Goal: Task Accomplishment & Management: Manage account settings

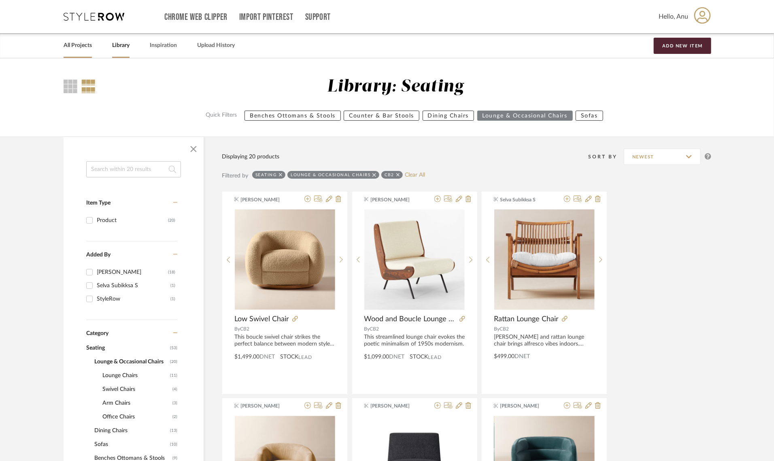
click at [69, 45] on link "All Projects" at bounding box center [78, 45] width 28 height 11
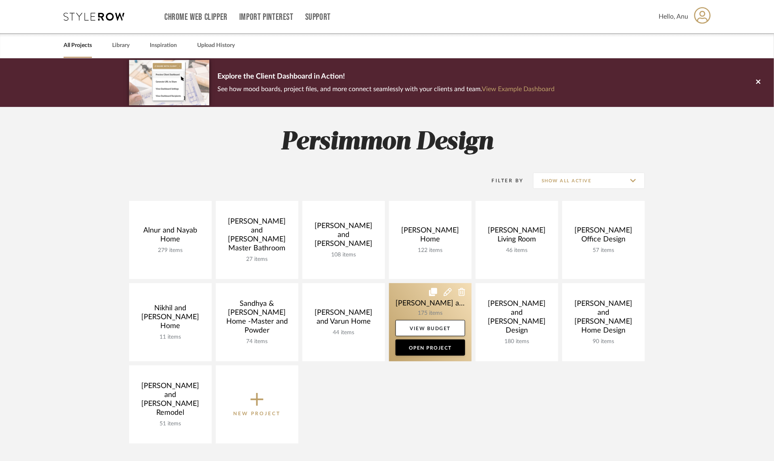
click at [420, 298] on link at bounding box center [430, 322] width 83 height 78
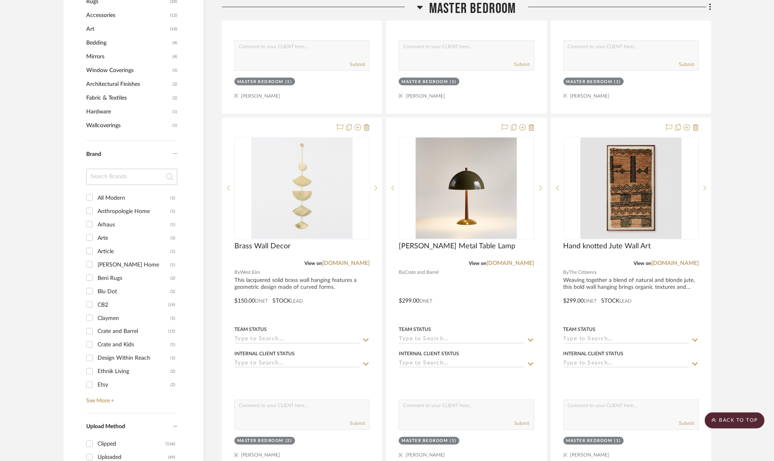
scroll to position [608, 0]
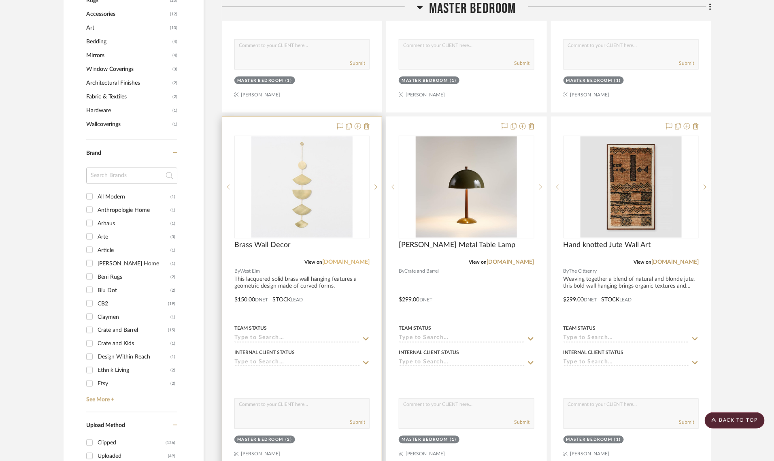
click at [350, 260] on link "[DOMAIN_NAME]" at bounding box center [345, 263] width 47 height 6
click at [368, 123] on icon at bounding box center [367, 126] width 6 height 6
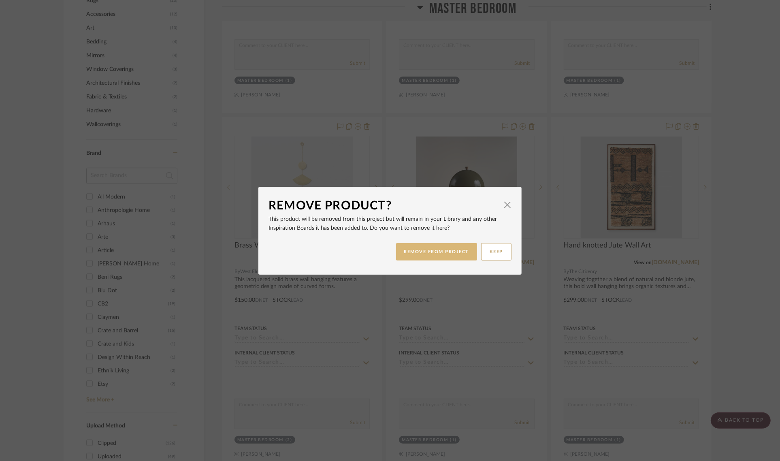
click at [422, 252] on button "REMOVE FROM PROJECT" at bounding box center [436, 251] width 81 height 17
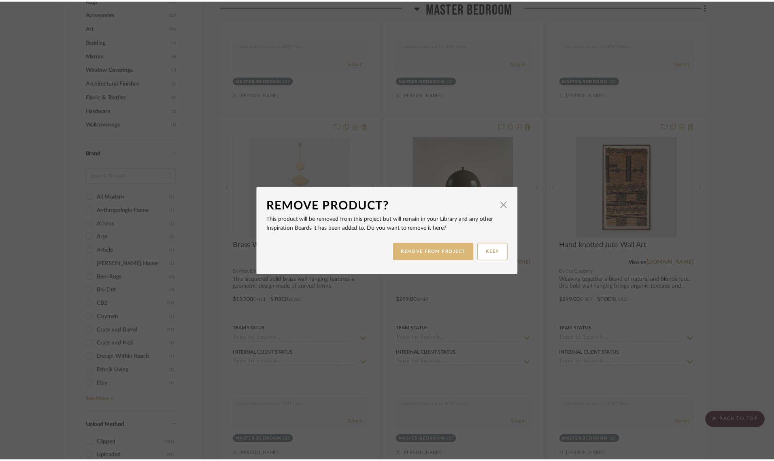
scroll to position [608, 0]
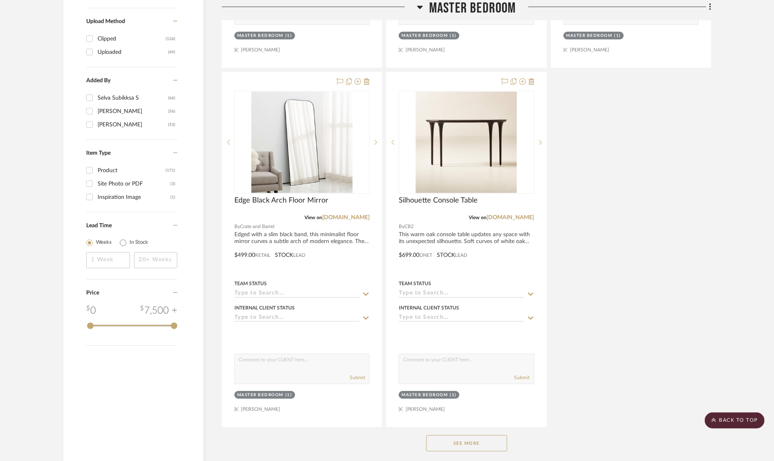
scroll to position [1114, 0]
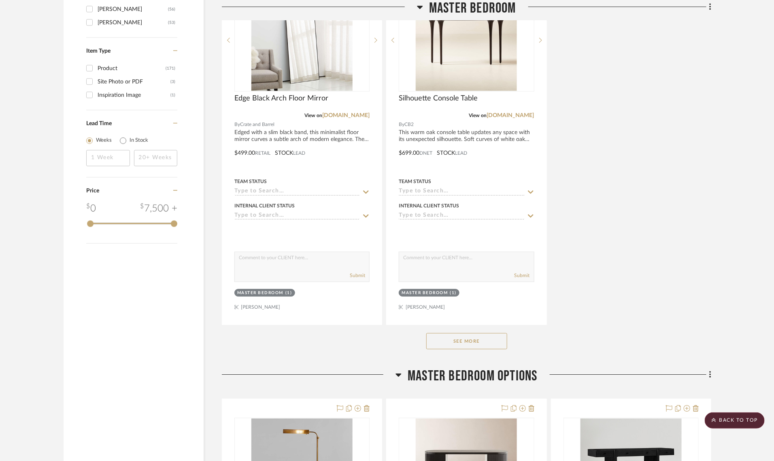
click at [450, 333] on button "See More" at bounding box center [466, 341] width 81 height 16
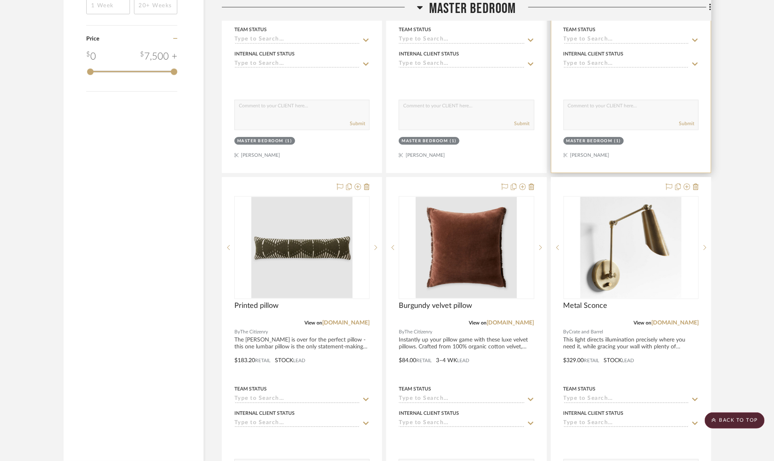
scroll to position [1569, 0]
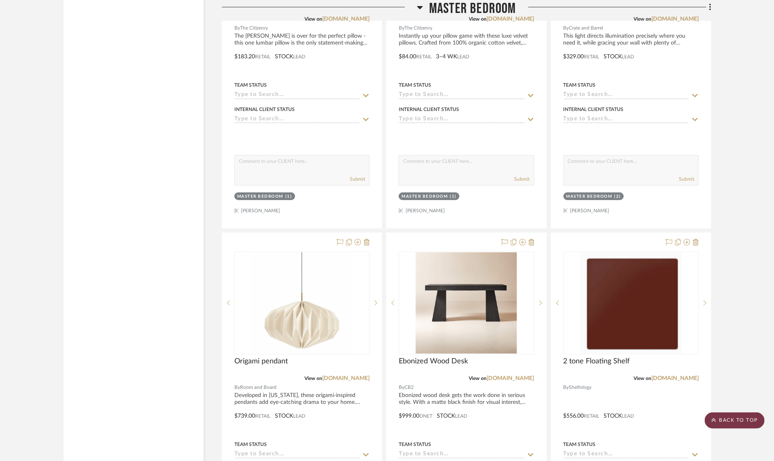
click at [732, 424] on scroll-to-top-button "BACK TO TOP" at bounding box center [735, 420] width 60 height 16
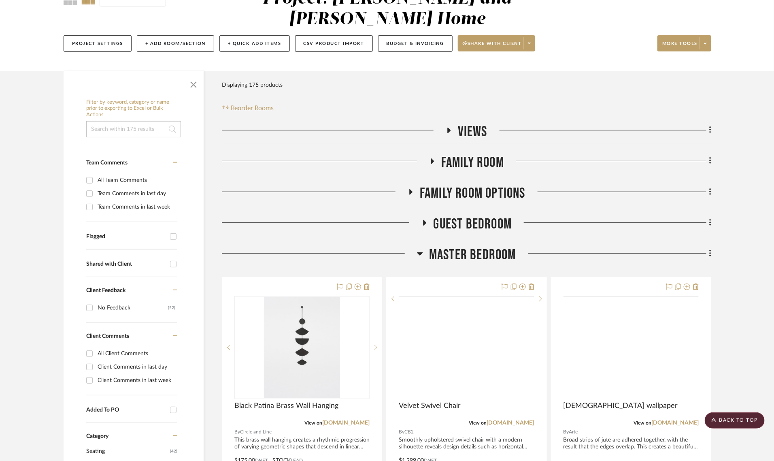
scroll to position [0, 0]
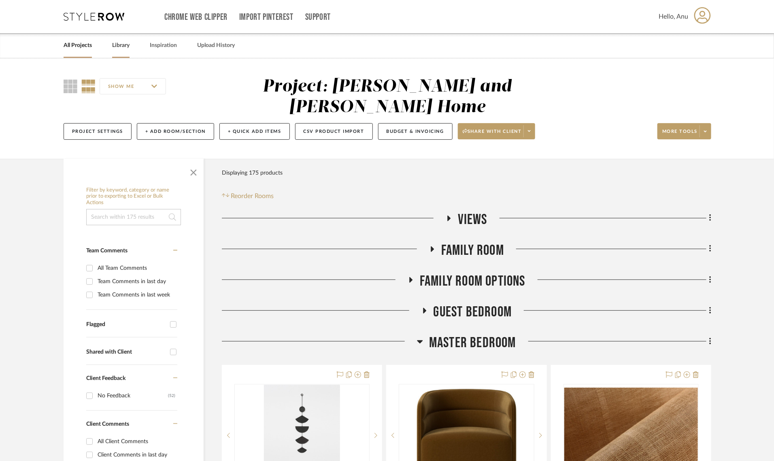
drag, startPoint x: 115, startPoint y: 38, endPoint x: 113, endPoint y: 44, distance: 6.7
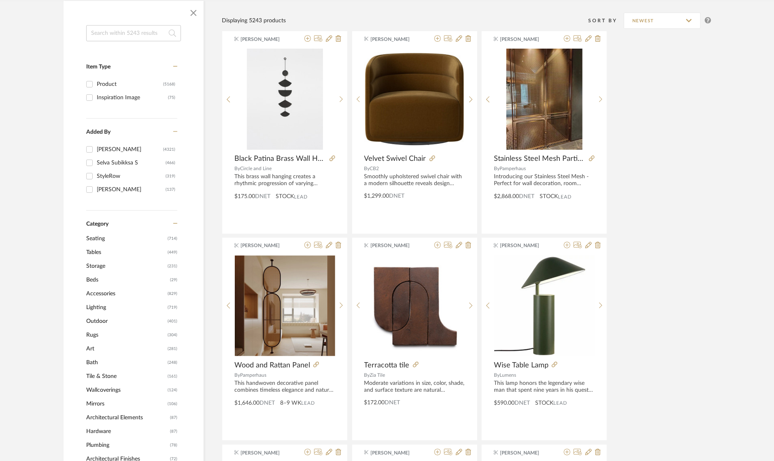
scroll to position [253, 0]
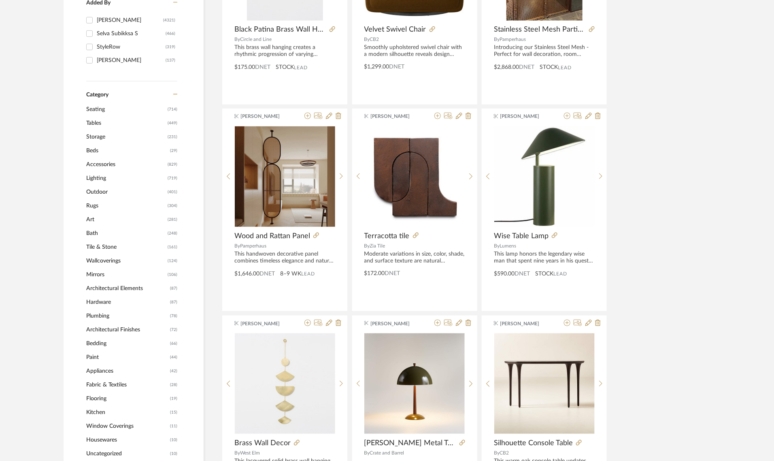
click at [91, 178] on span "Lighting" at bounding box center [125, 178] width 79 height 14
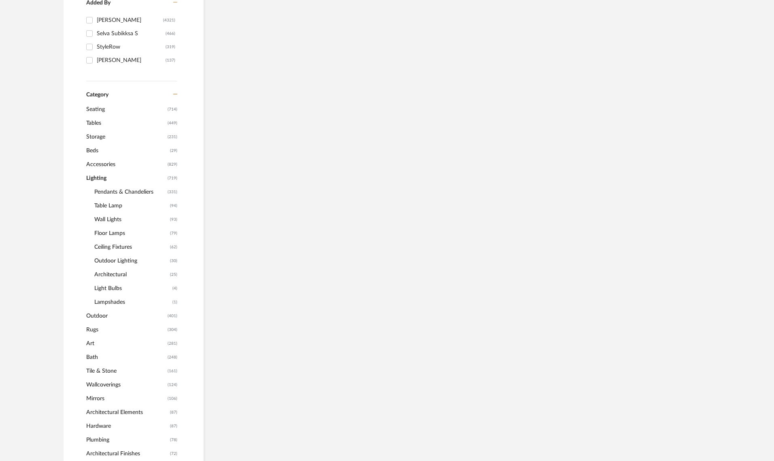
scroll to position [252, 0]
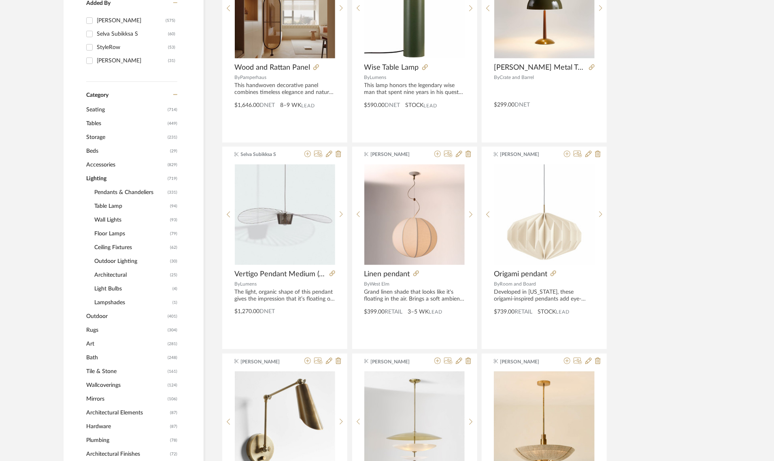
click at [103, 203] on span "Table Lamp" at bounding box center [131, 206] width 74 height 14
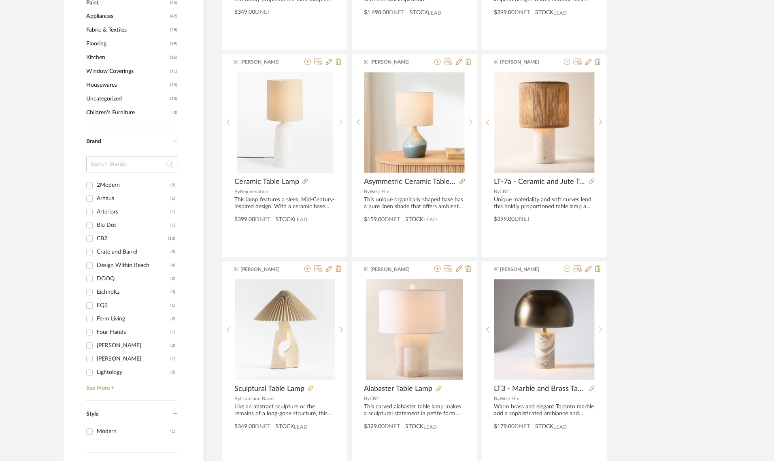
scroll to position [859, 0]
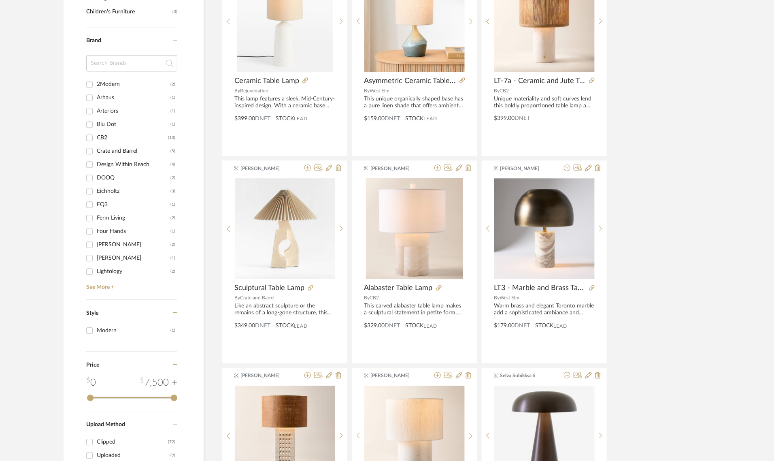
click at [90, 136] on input "CB2 (13)" at bounding box center [89, 137] width 13 height 13
checkbox input "true"
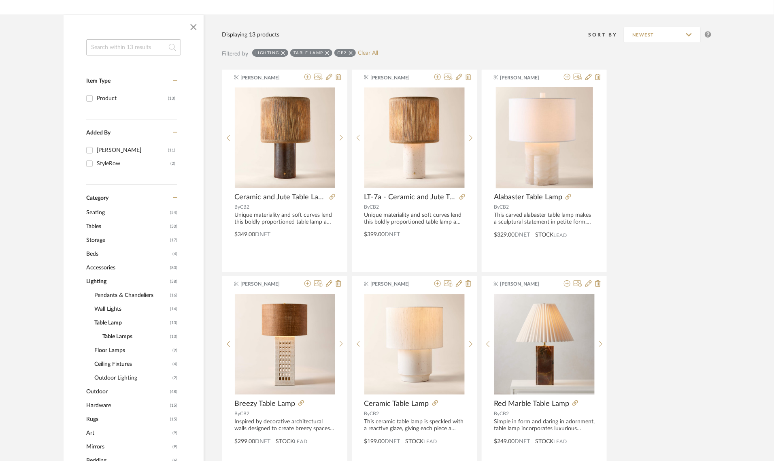
scroll to position [107, 0]
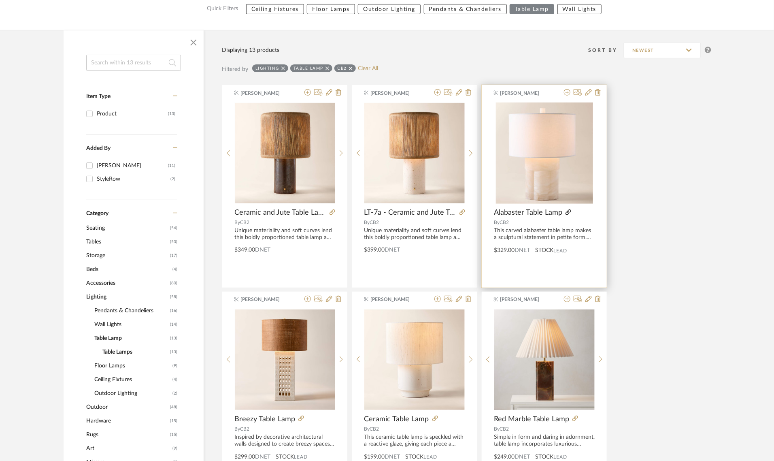
click at [569, 212] on icon at bounding box center [569, 212] width 6 height 6
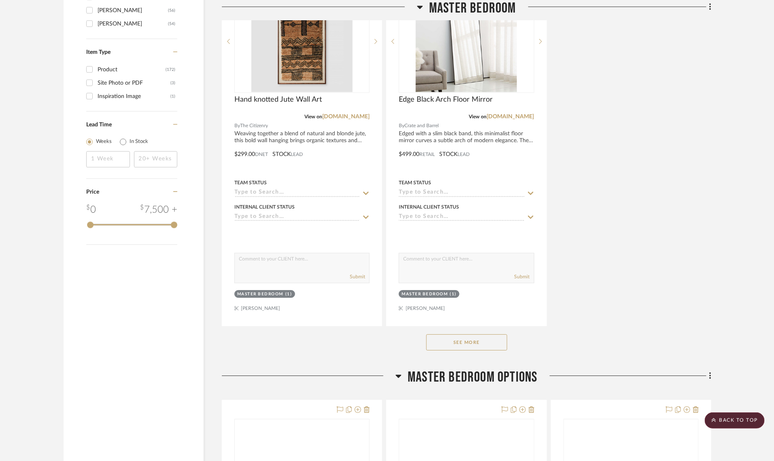
scroll to position [1114, 0]
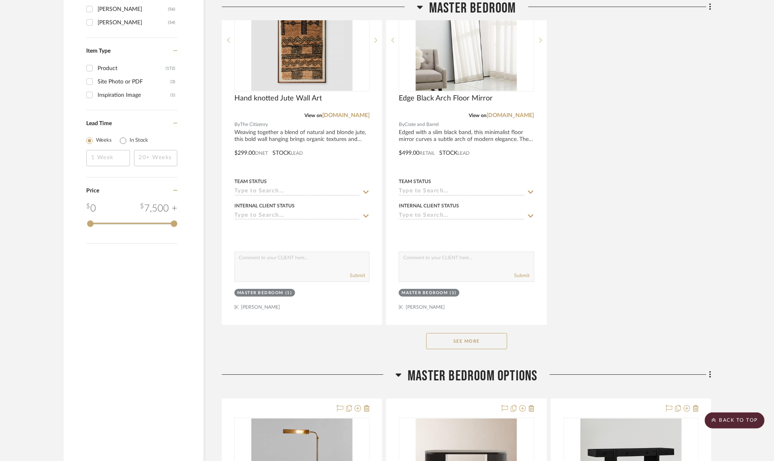
click at [481, 333] on button "See More" at bounding box center [466, 341] width 81 height 16
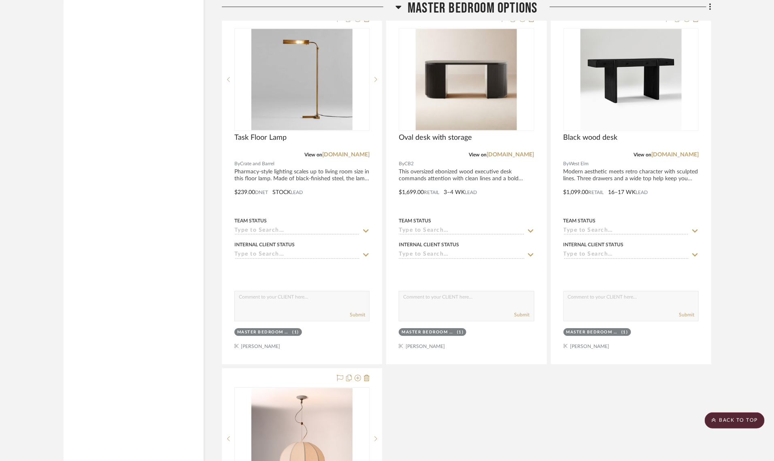
scroll to position [2582, 0]
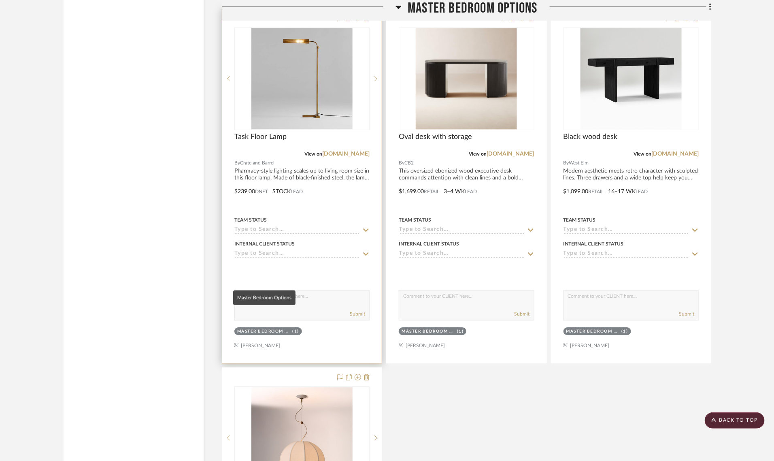
click at [271, 328] on div "Master Bedroom Options" at bounding box center [263, 331] width 53 height 6
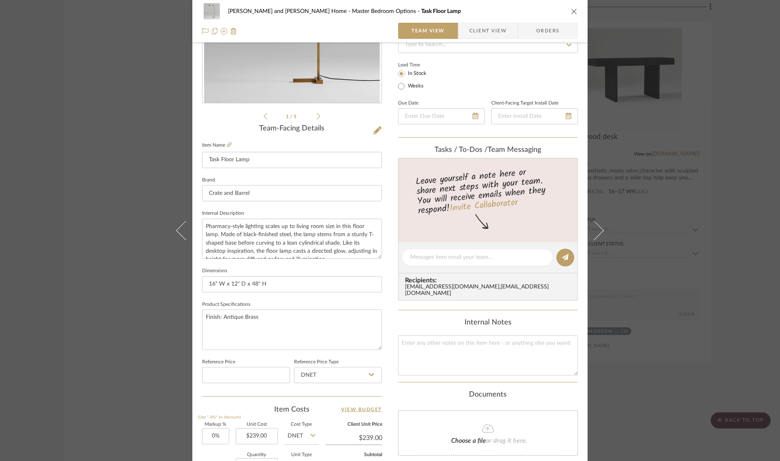
scroll to position [292, 0]
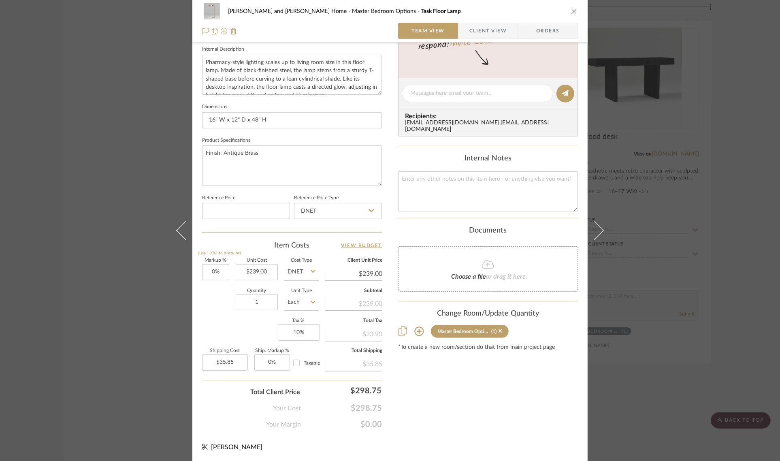
click at [417, 327] on icon at bounding box center [418, 331] width 9 height 9
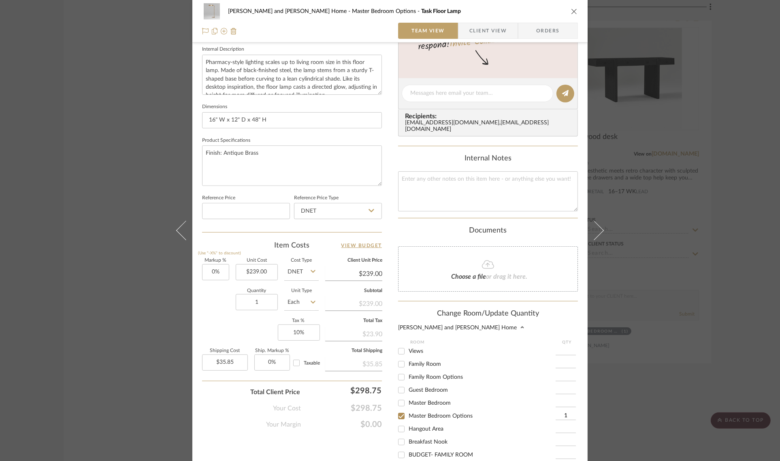
click at [397, 397] on input "Master Bedroom" at bounding box center [401, 403] width 13 height 13
checkbox input "true"
type input "1"
click at [400, 398] on input "Master Bedroom" at bounding box center [401, 403] width 13 height 13
checkbox input "false"
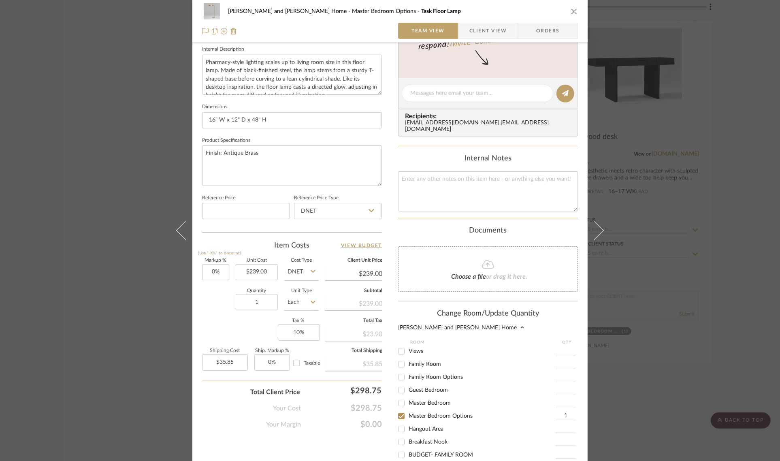
click at [758, 335] on div "Sharika and Ashish Home Master Bedroom Options Task Floor Lamp Team View Client…" at bounding box center [390, 230] width 780 height 461
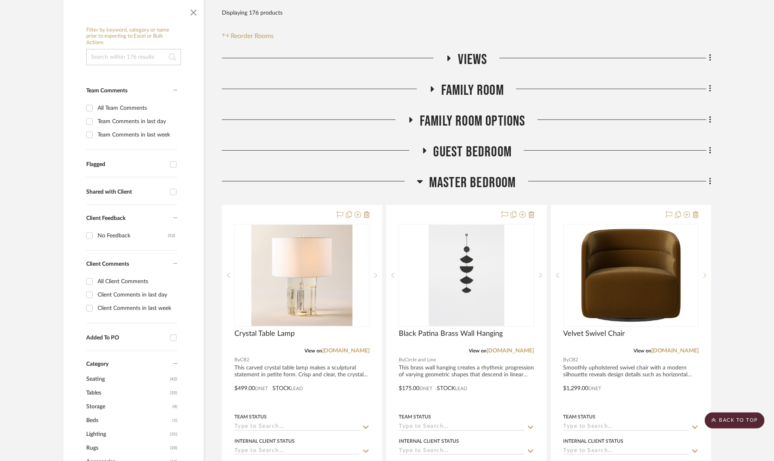
scroll to position [152, 0]
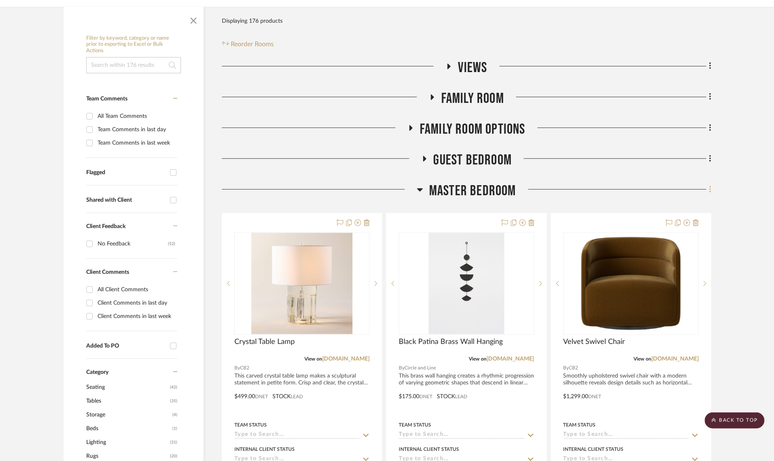
drag, startPoint x: 711, startPoint y: 171, endPoint x: 710, endPoint y: 166, distance: 4.7
click at [710, 185] on icon at bounding box center [711, 189] width 2 height 9
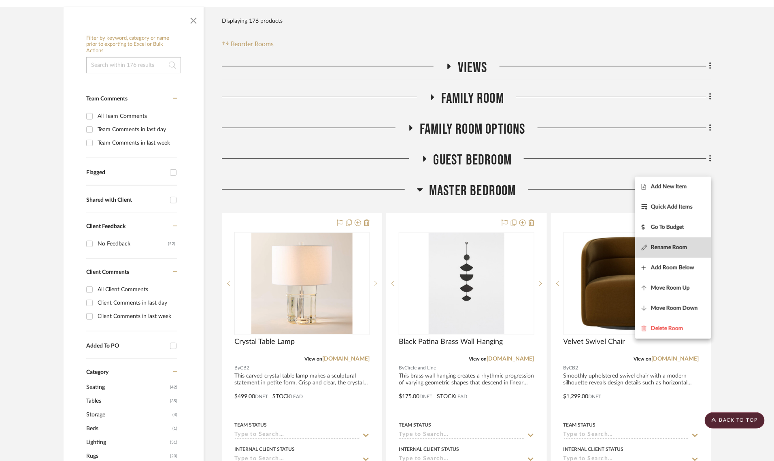
click at [659, 252] on button "Rename Room" at bounding box center [673, 247] width 76 height 20
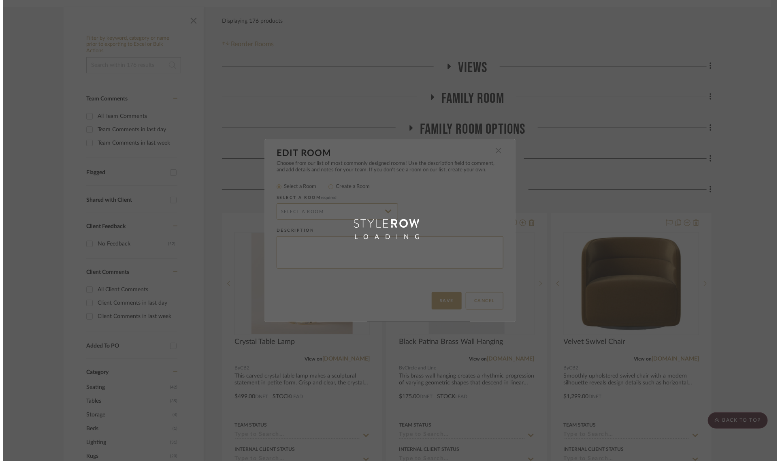
scroll to position [0, 0]
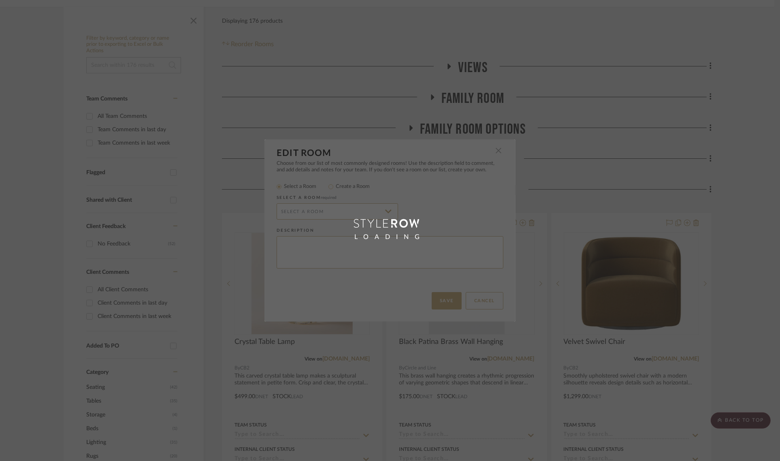
radio input "false"
radio input "true"
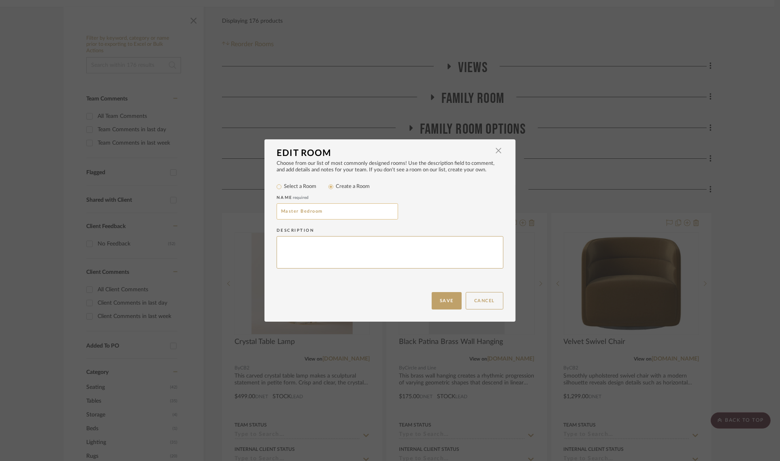
click at [322, 212] on input "Master Bedroom" at bounding box center [338, 211] width 122 height 16
type input "Master Bedroom - Scheme 1"
click at [441, 296] on button "Save" at bounding box center [447, 300] width 30 height 17
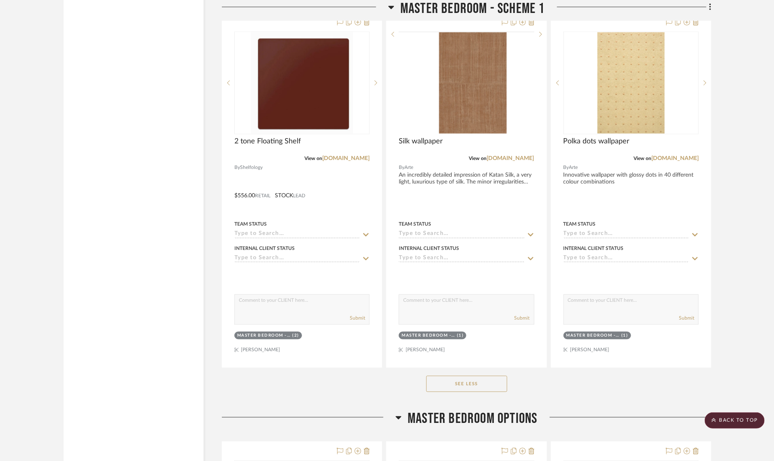
scroll to position [2278, 0]
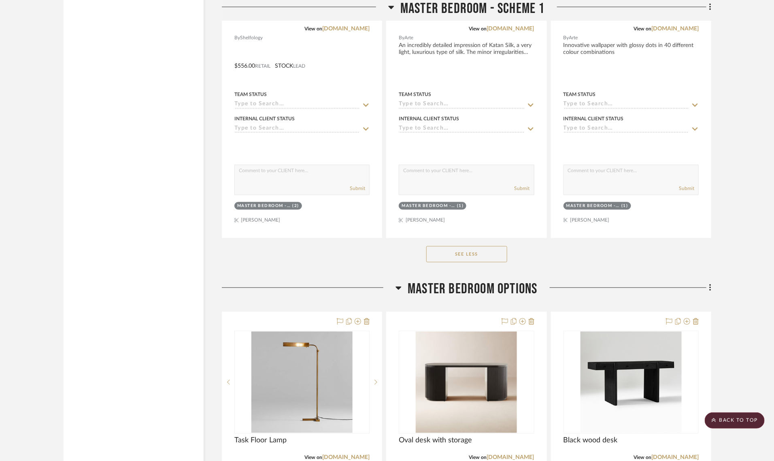
click at [505, 281] on span "Master Bedroom Options" at bounding box center [473, 289] width 130 height 17
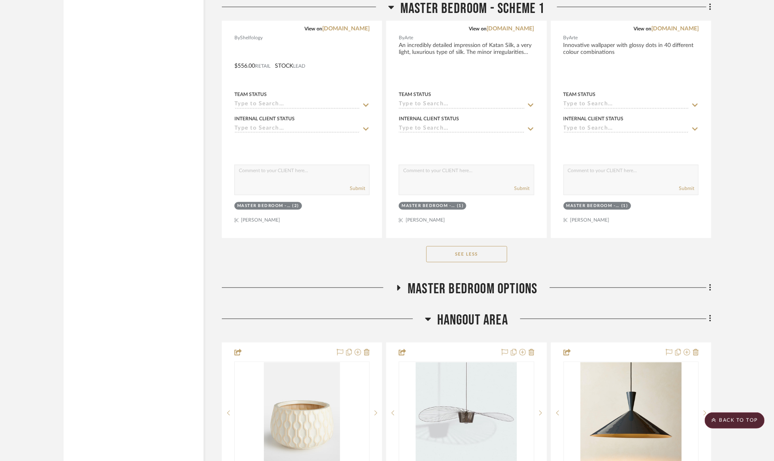
click at [505, 281] on span "Master Bedroom Options" at bounding box center [473, 289] width 130 height 17
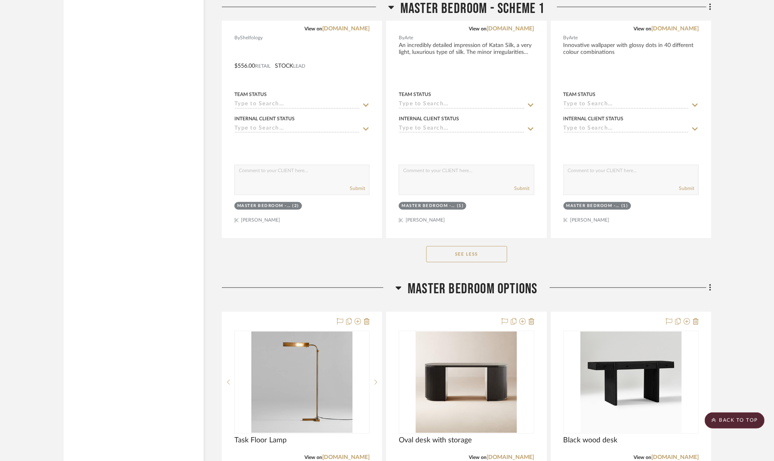
drag, startPoint x: 709, startPoint y: 270, endPoint x: 698, endPoint y: 275, distance: 12.3
click at [698, 281] on div at bounding box center [625, 291] width 174 height 21
click at [709, 282] on fa-icon at bounding box center [709, 288] width 5 height 13
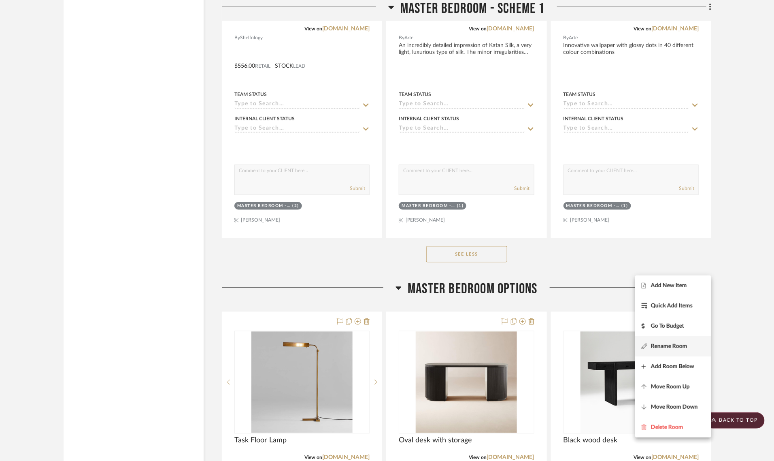
click at [665, 341] on button "Rename Room" at bounding box center [673, 346] width 76 height 20
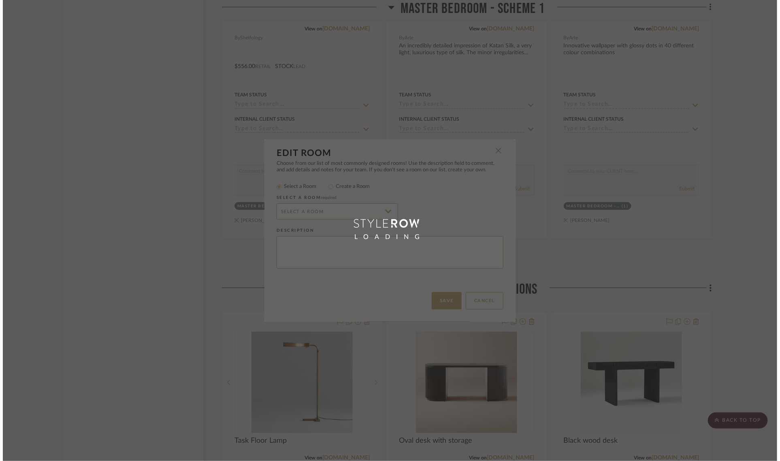
scroll to position [0, 0]
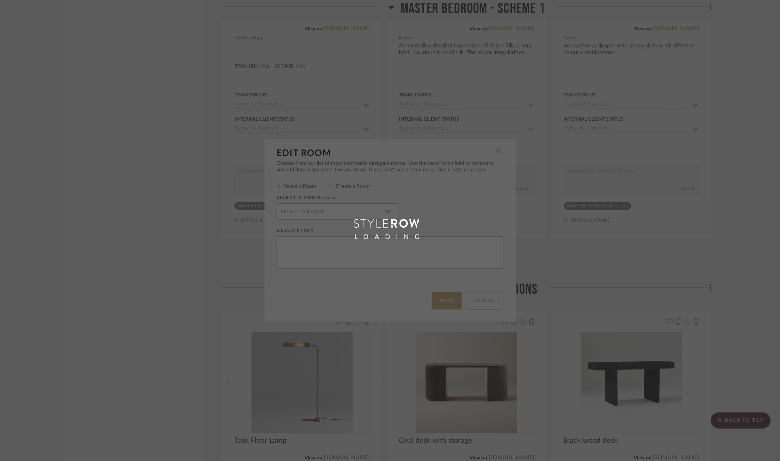
radio input "false"
radio input "true"
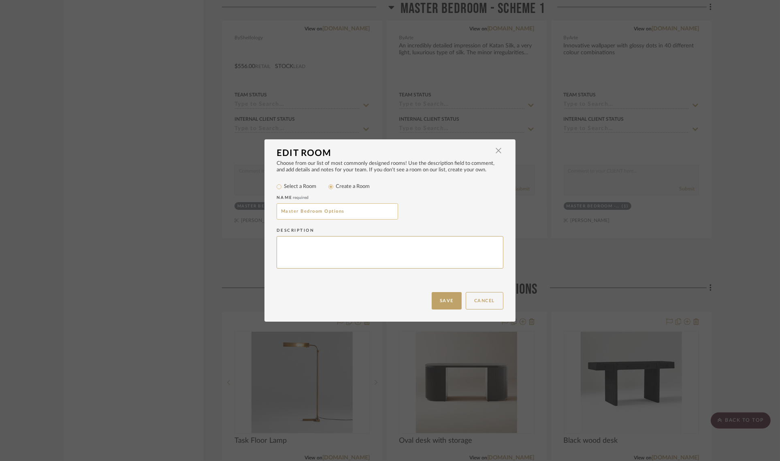
click at [350, 213] on input "Master Bedroom Options" at bounding box center [338, 211] width 122 height 16
type input "Master Bedroom - Scheme 2"
click at [444, 296] on button "Save" at bounding box center [447, 300] width 30 height 17
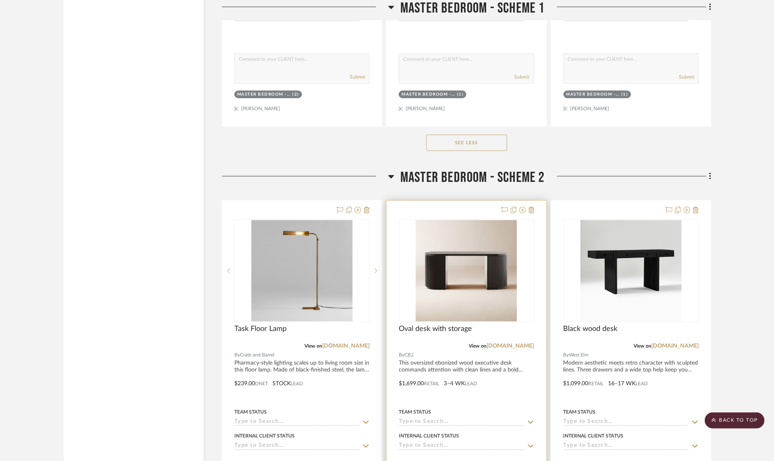
scroll to position [2379, 0]
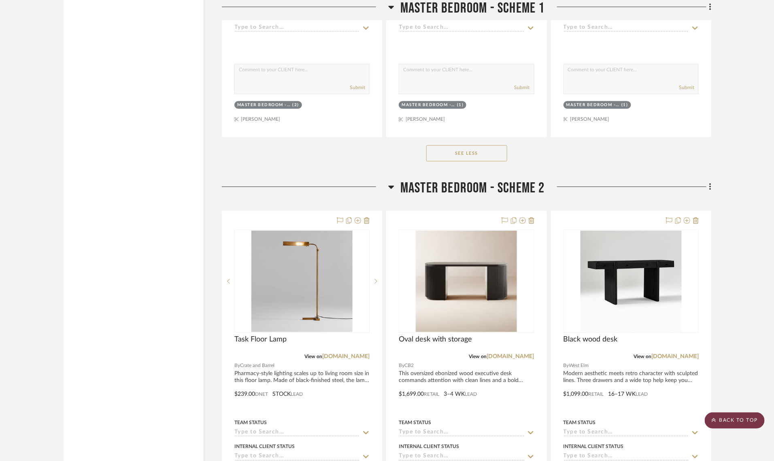
click at [738, 422] on scroll-to-top-button "BACK TO TOP" at bounding box center [735, 420] width 60 height 16
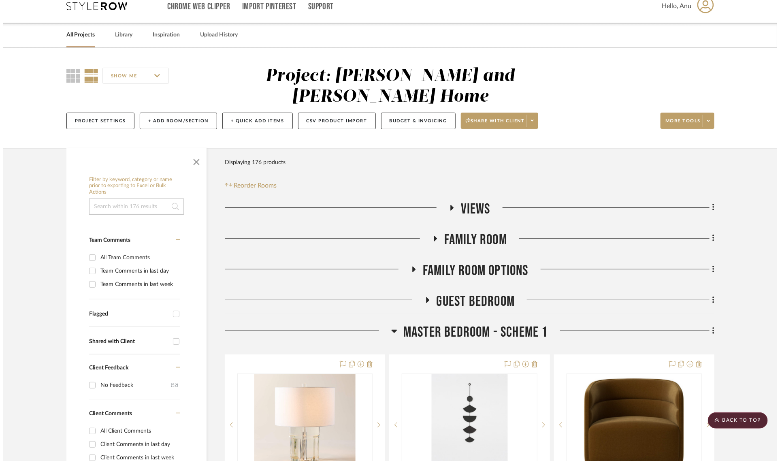
scroll to position [0, 0]
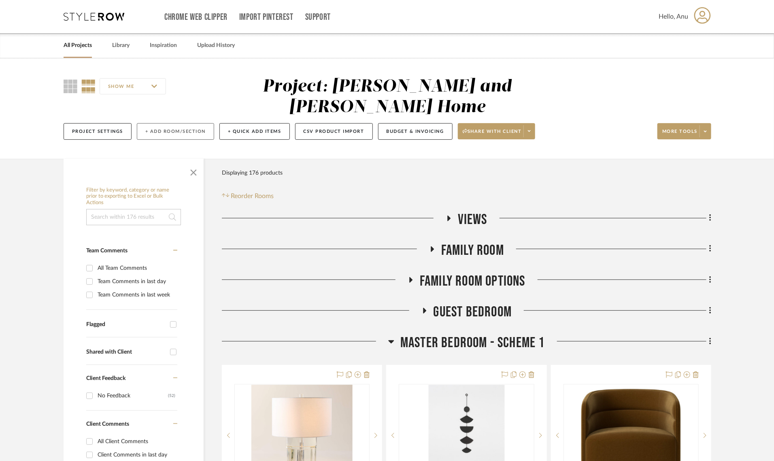
click at [173, 123] on button "+ Add Room/Section" at bounding box center [175, 131] width 77 height 17
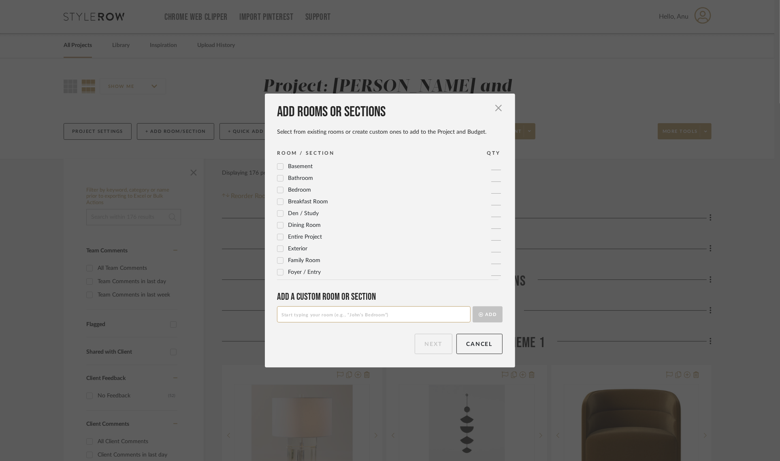
click at [303, 312] on input at bounding box center [374, 314] width 194 height 16
type input "Master Bedroom Options"
click at [484, 314] on button "Add" at bounding box center [488, 314] width 30 height 16
click at [433, 341] on button "Next" at bounding box center [434, 344] width 38 height 20
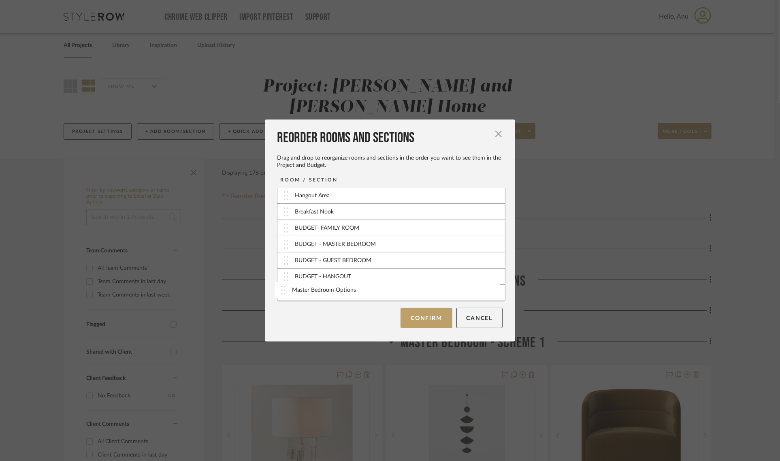
scroll to position [99, 0]
drag, startPoint x: 315, startPoint y: 292, endPoint x: 318, endPoint y: 213, distance: 79.1
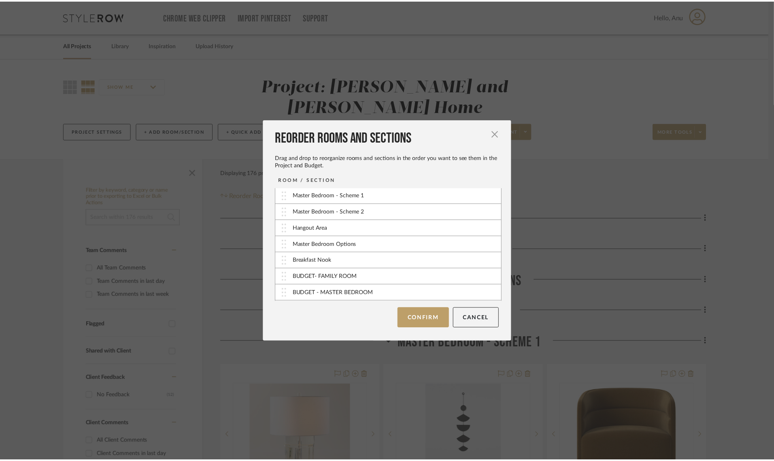
scroll to position [48, 0]
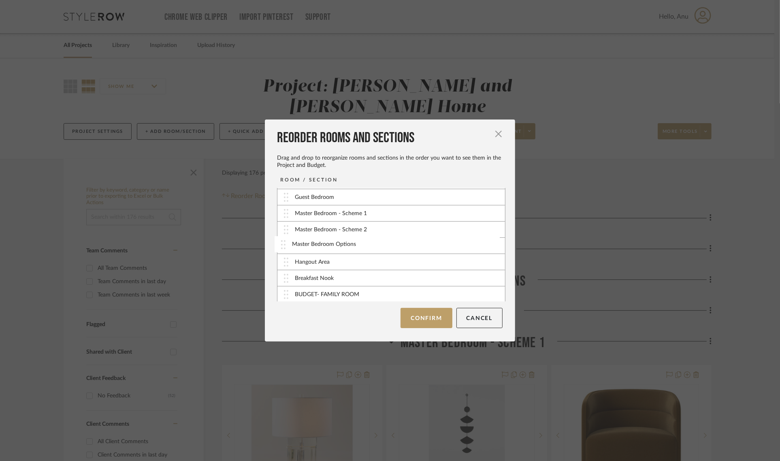
drag, startPoint x: 339, startPoint y: 262, endPoint x: 339, endPoint y: 244, distance: 18.2
click at [418, 315] on button "Confirm" at bounding box center [426, 318] width 51 height 20
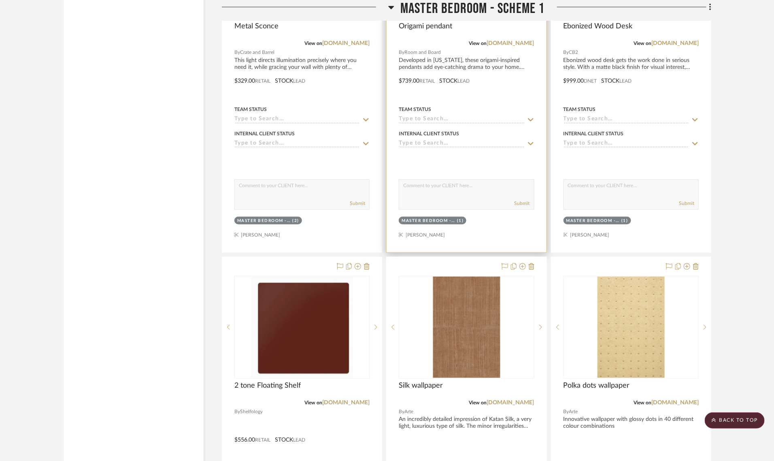
scroll to position [2076, 0]
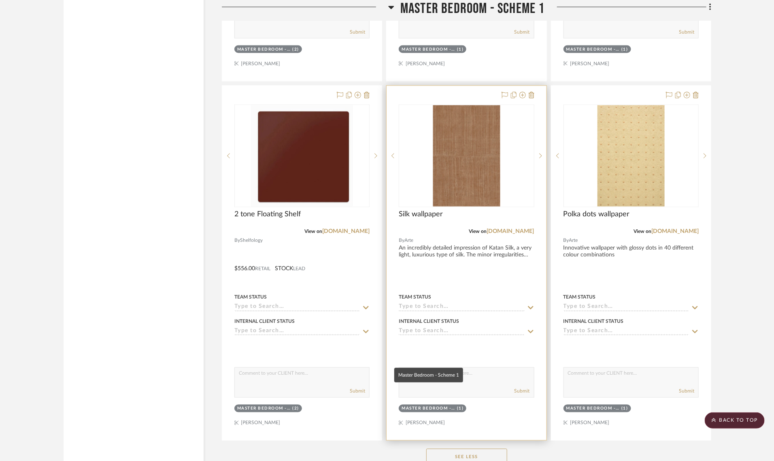
click at [433, 406] on div "Master Bedroom - Scheme 1" at bounding box center [428, 409] width 53 height 6
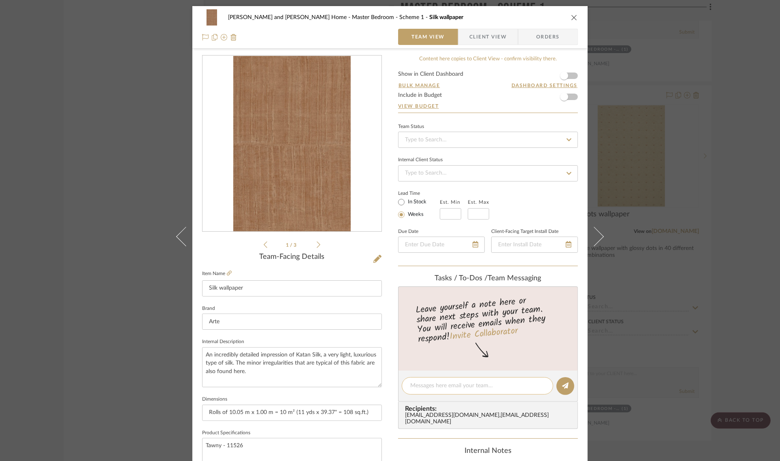
scroll to position [292, 0]
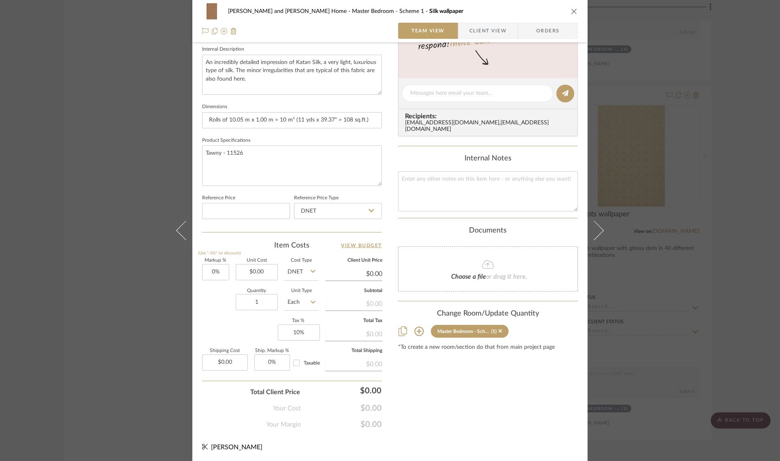
click at [418, 327] on icon at bounding box center [418, 331] width 9 height 9
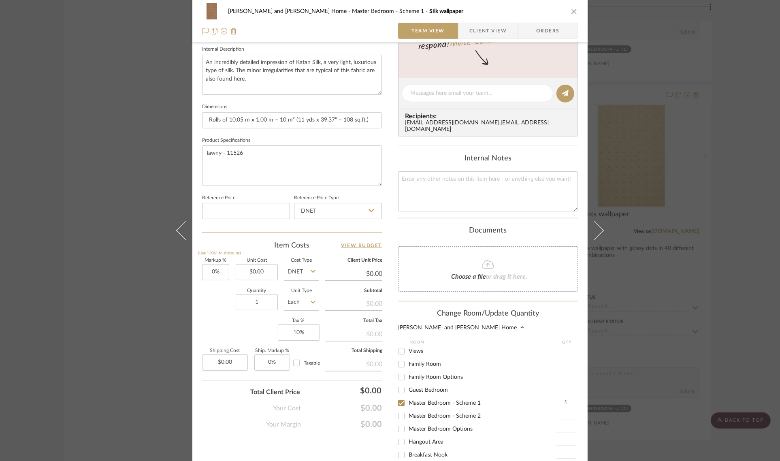
click at [397, 424] on input "Master Bedroom Options" at bounding box center [401, 428] width 13 height 13
checkbox input "true"
type input "1"
click at [399, 397] on input "Master Bedroom - Scheme 1" at bounding box center [401, 403] width 13 height 13
checkbox input "false"
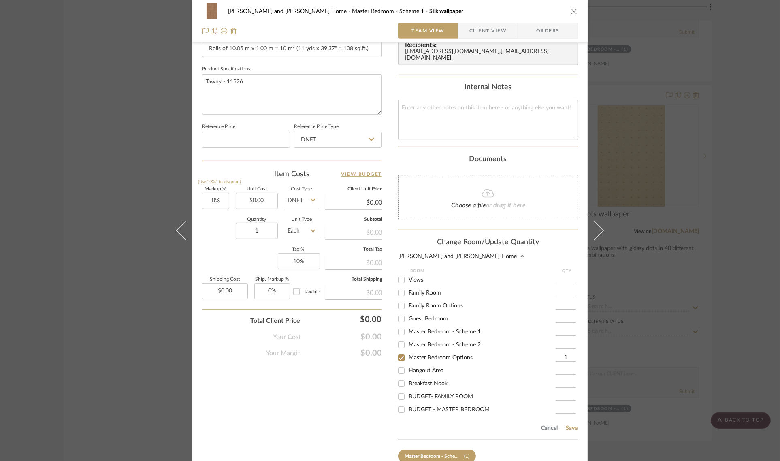
scroll to position [405, 0]
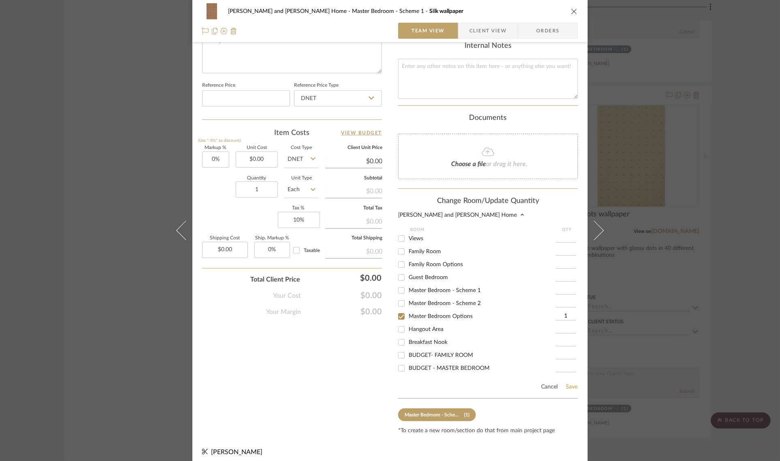
click at [570, 384] on button "Save" at bounding box center [571, 387] width 13 height 6
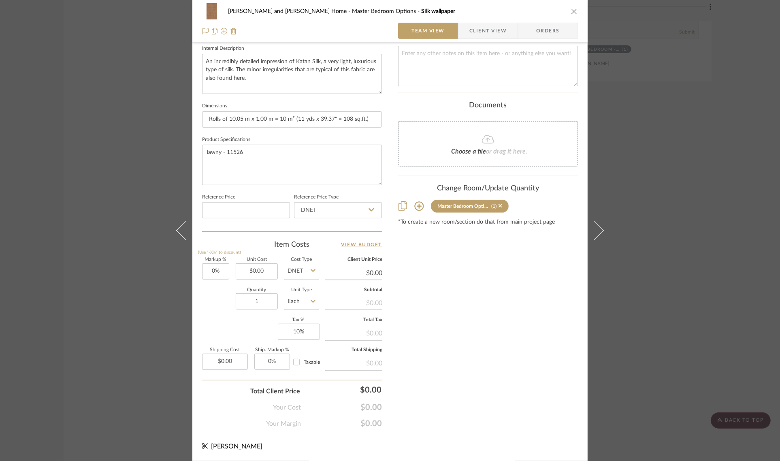
scroll to position [292, 0]
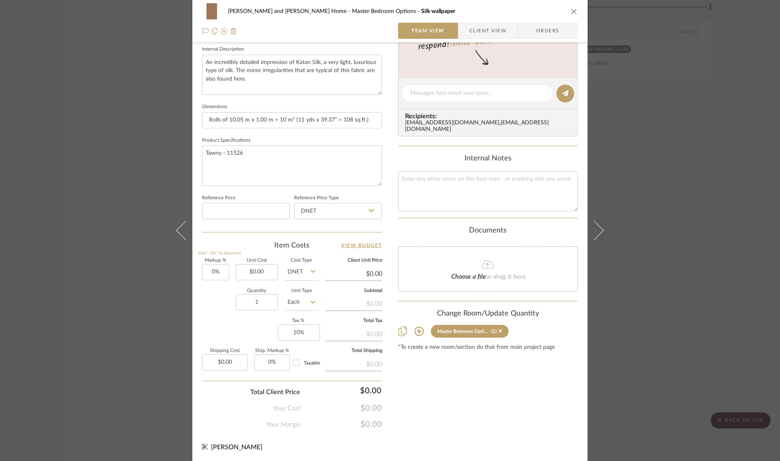
click at [733, 288] on div "Sharika and Ashish Home Master Bedroom Options Silk wallpaper Team View Client …" at bounding box center [390, 230] width 780 height 461
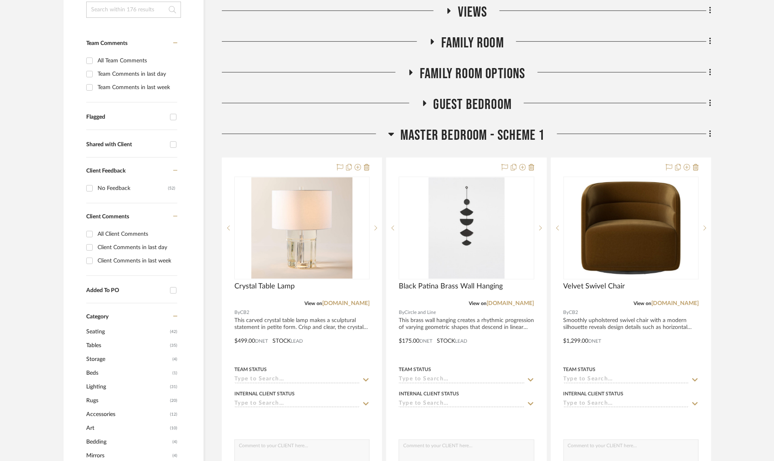
scroll to position [304, 0]
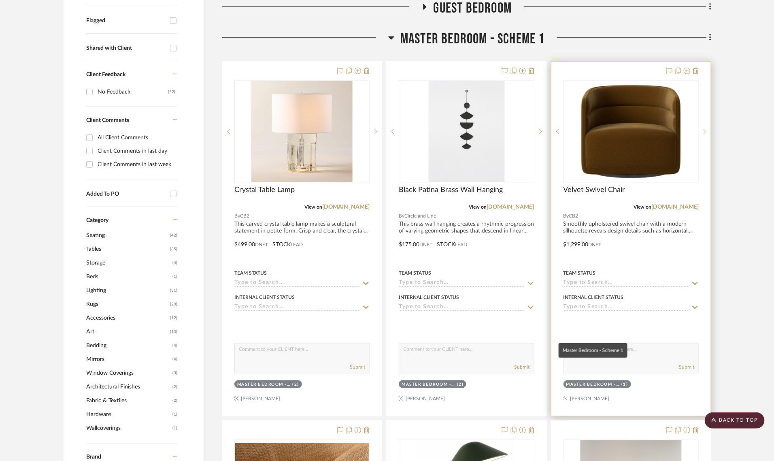
click at [584, 382] on div "Master Bedroom - Scheme 1" at bounding box center [593, 385] width 53 height 6
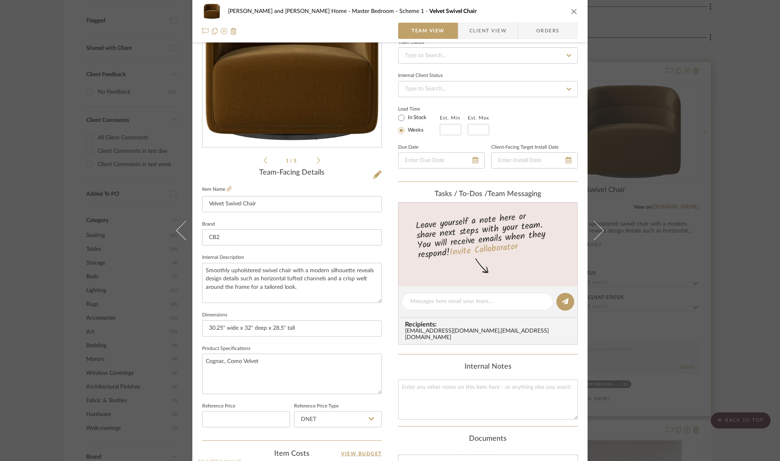
scroll to position [292, 0]
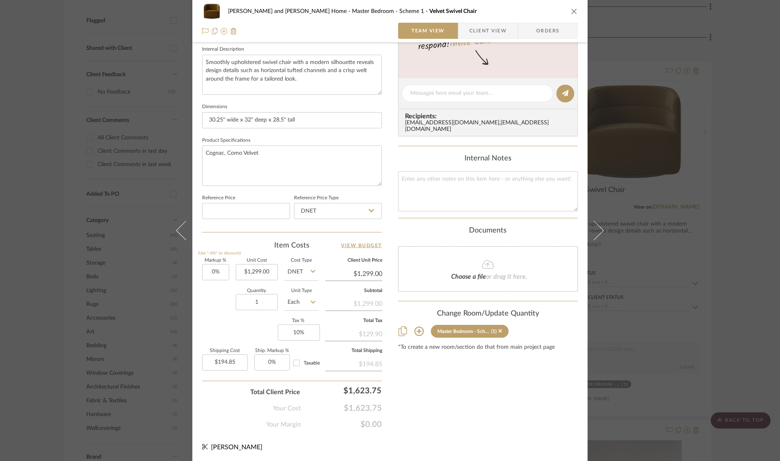
click at [414, 326] on icon at bounding box center [419, 331] width 10 height 10
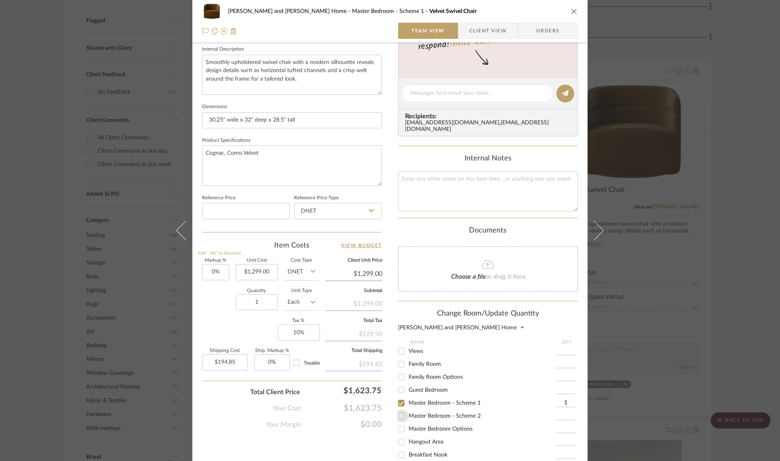
click at [398, 409] on input "Master Bedroom - Scheme 2" at bounding box center [401, 415] width 13 height 13
checkbox input "true"
type input "1"
click at [397, 397] on input "Master Bedroom - Scheme 1" at bounding box center [401, 403] width 13 height 13
checkbox input "false"
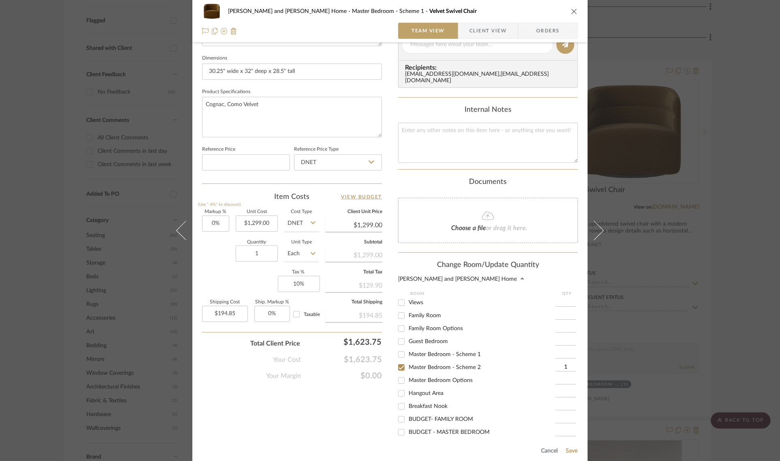
scroll to position [405, 0]
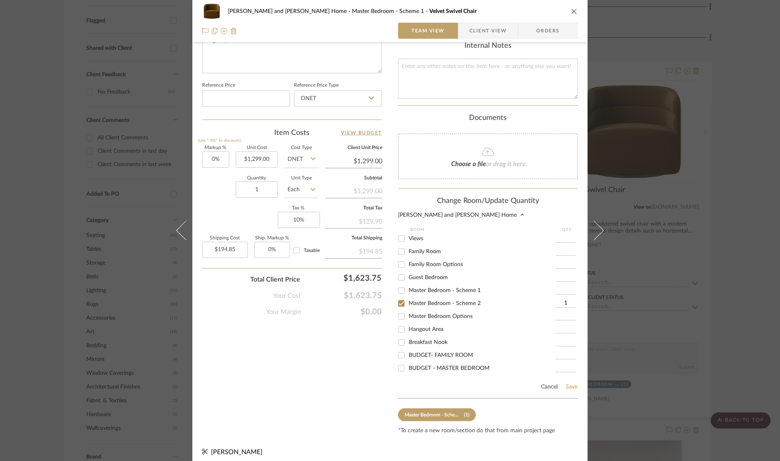
click at [569, 384] on button "Save" at bounding box center [571, 387] width 13 height 6
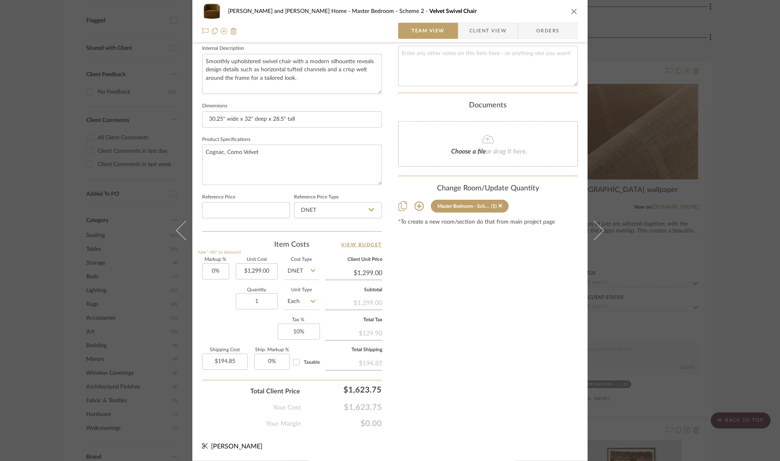
scroll to position [292, 0]
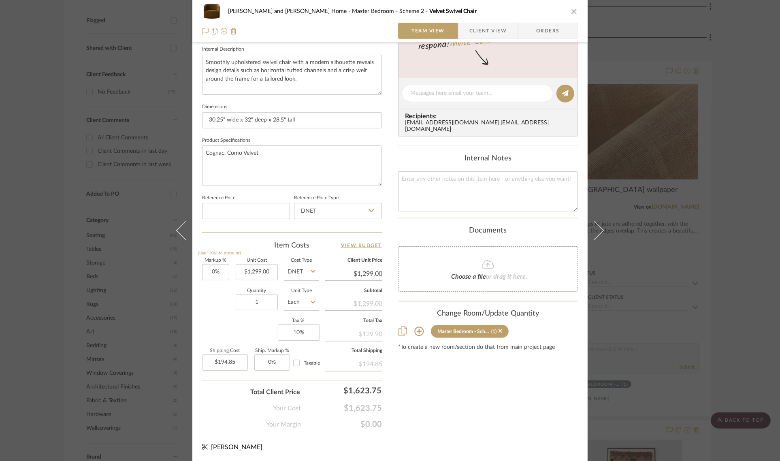
click at [740, 263] on div "Sharika and Ashish Home Master Bedroom - Scheme 2 Velvet Swivel Chair Team View…" at bounding box center [390, 230] width 780 height 461
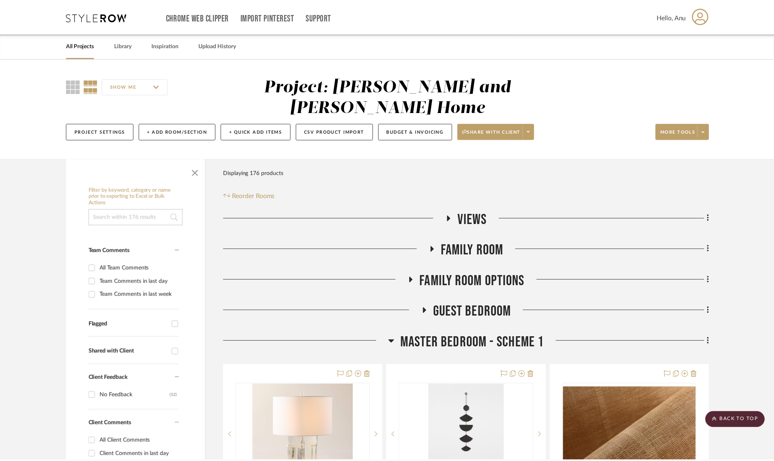
scroll to position [304, 0]
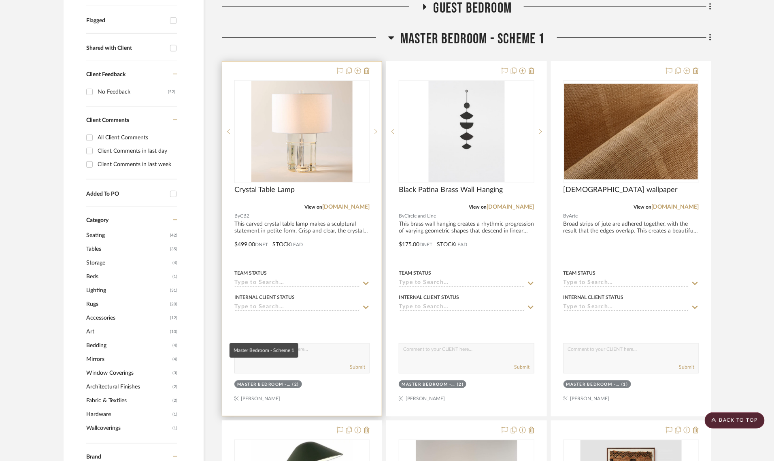
click at [266, 382] on div "Master Bedroom - Scheme 1" at bounding box center [263, 385] width 53 height 6
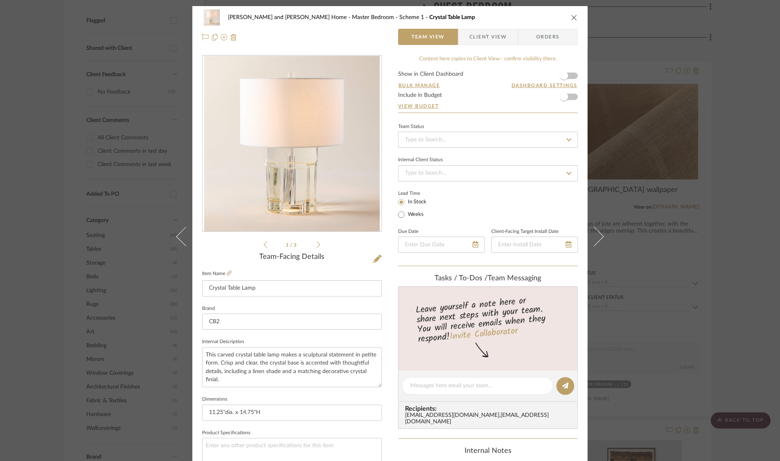
scroll to position [292, 0]
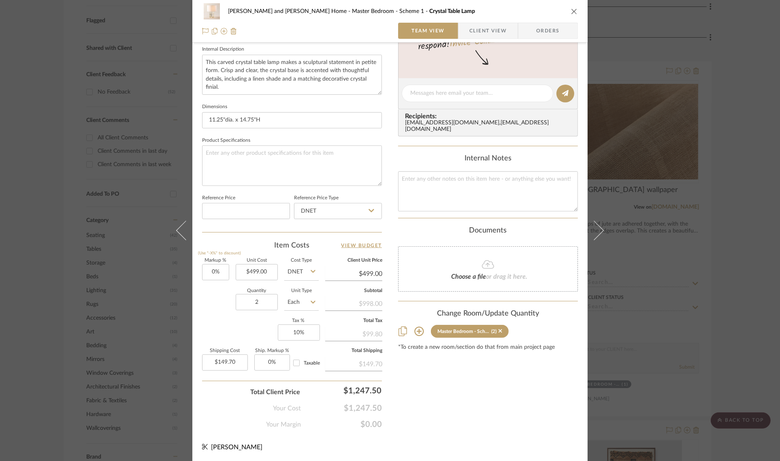
click at [417, 327] on icon at bounding box center [418, 331] width 9 height 9
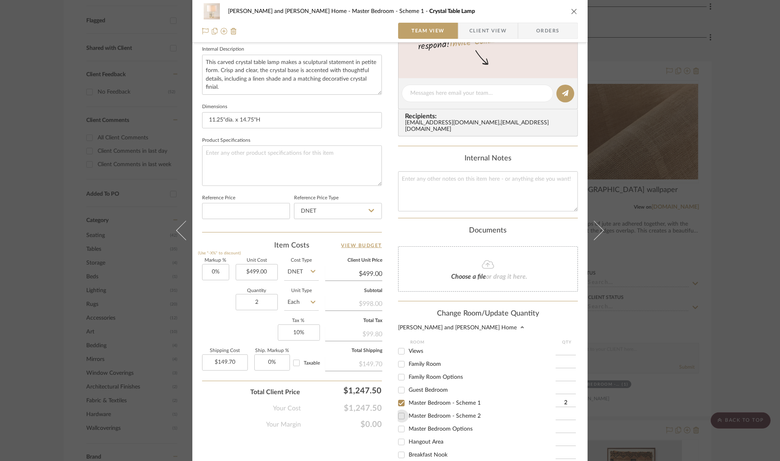
click at [397, 409] on input "Master Bedroom - Scheme 2" at bounding box center [401, 415] width 13 height 13
checkbox input "true"
type input "1"
click at [398, 397] on input "Master Bedroom - Scheme 1" at bounding box center [401, 403] width 13 height 13
checkbox input "false"
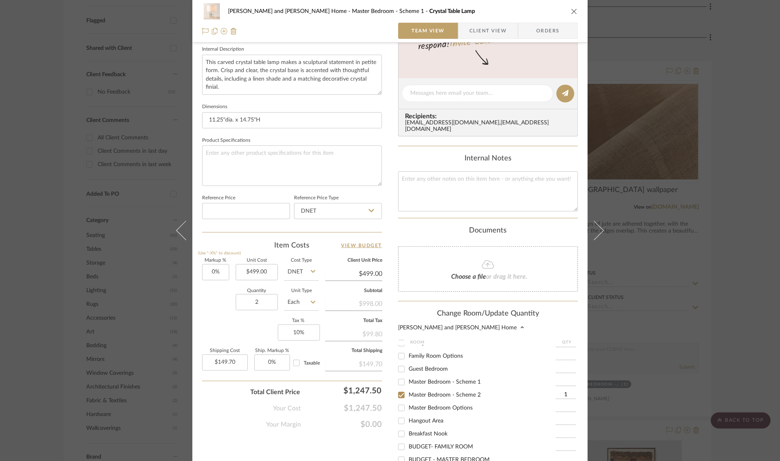
scroll to position [30, 0]
click at [566, 382] on input "1" at bounding box center [566, 386] width 20 height 8
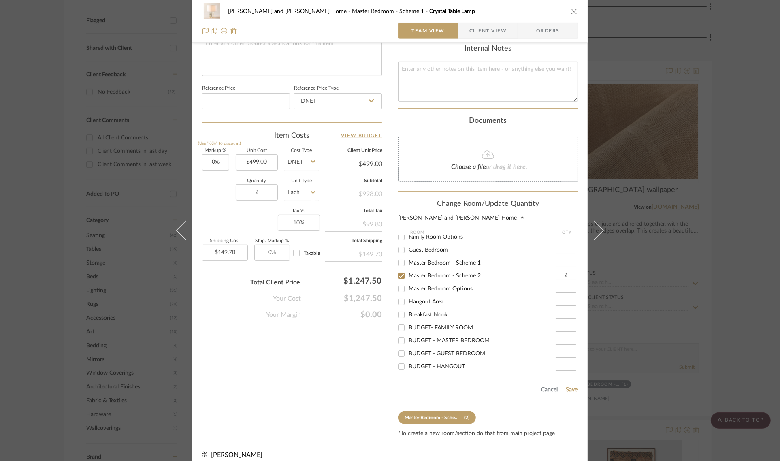
scroll to position [405, 0]
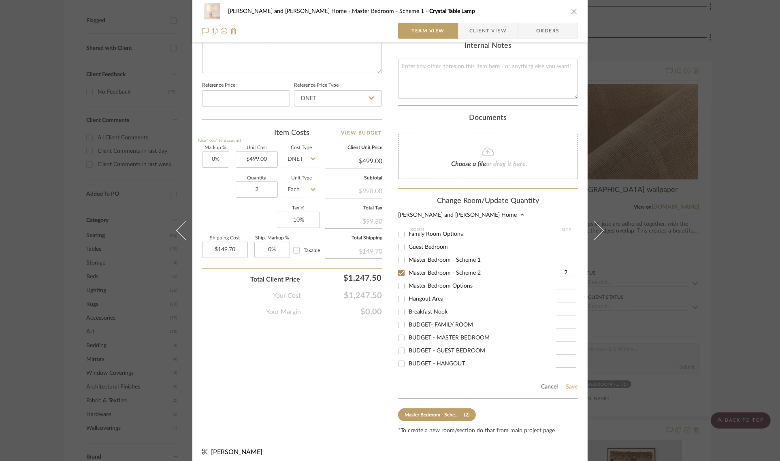
type input "2"
click at [568, 384] on button "Save" at bounding box center [571, 387] width 13 height 6
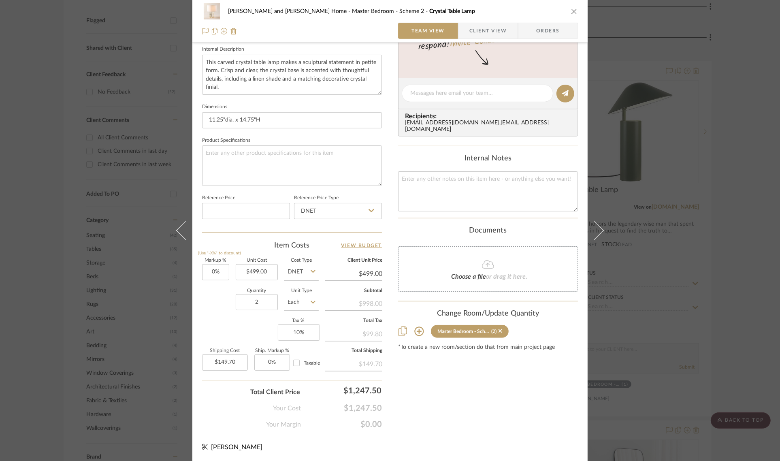
click at [744, 303] on div "Sharika and Ashish Home Master Bedroom - Scheme 2 Crystal Table Lamp Team View …" at bounding box center [390, 230] width 780 height 461
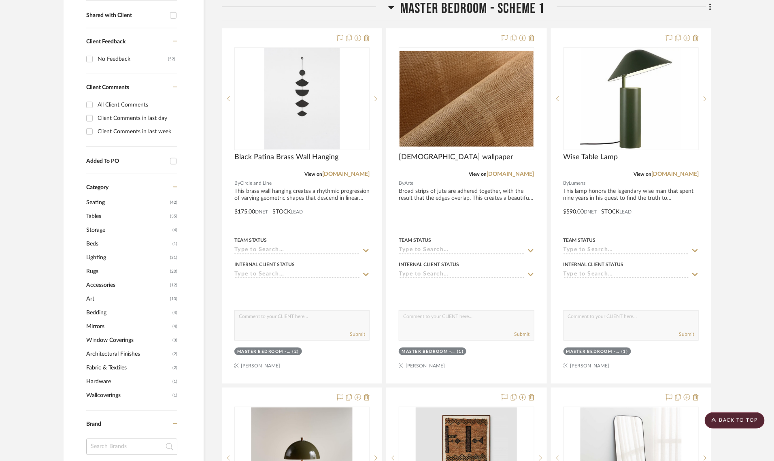
scroll to position [152, 0]
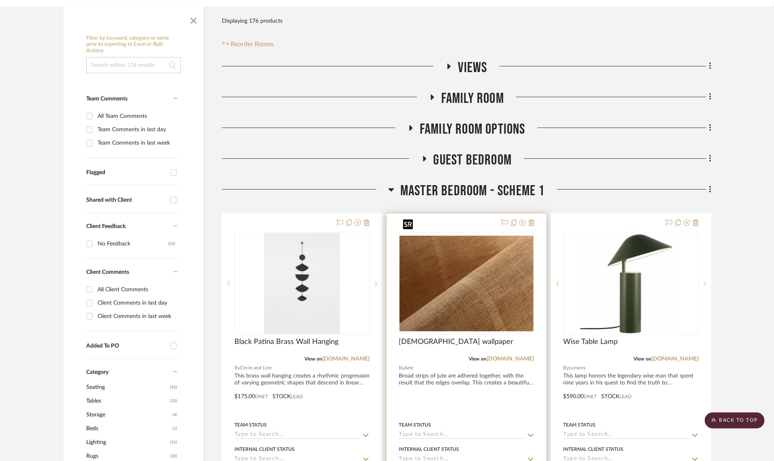
click at [0, 0] on img at bounding box center [0, 0] width 0 height 0
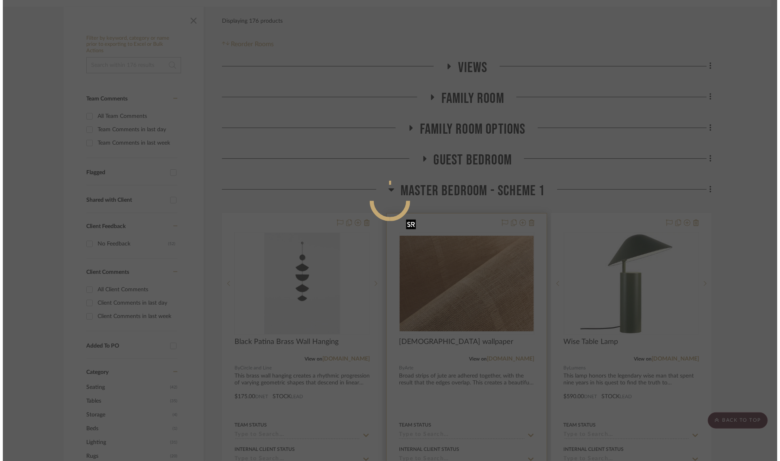
scroll to position [0, 0]
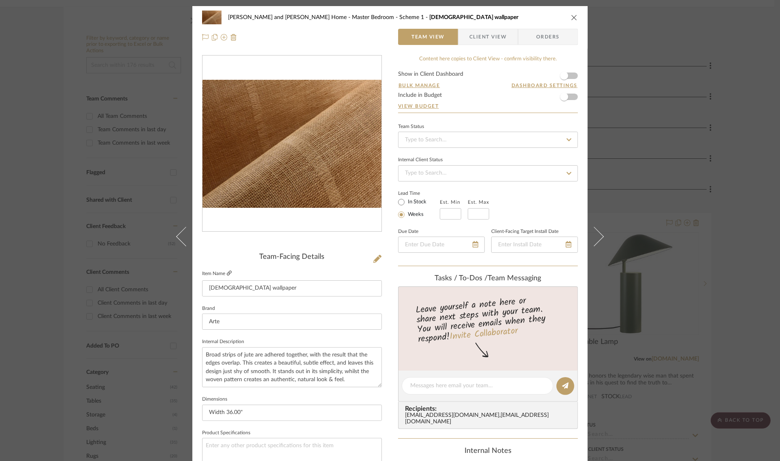
click at [227, 274] on icon at bounding box center [229, 273] width 5 height 5
click at [373, 256] on icon at bounding box center [377, 259] width 8 height 8
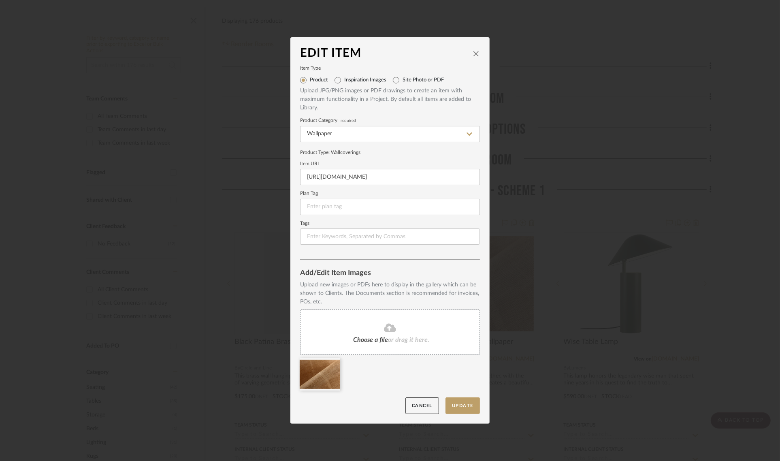
click at [429, 335] on div "Choose a file or drag it here." at bounding box center [390, 331] width 180 height 45
click at [460, 400] on button "Update" at bounding box center [463, 405] width 34 height 17
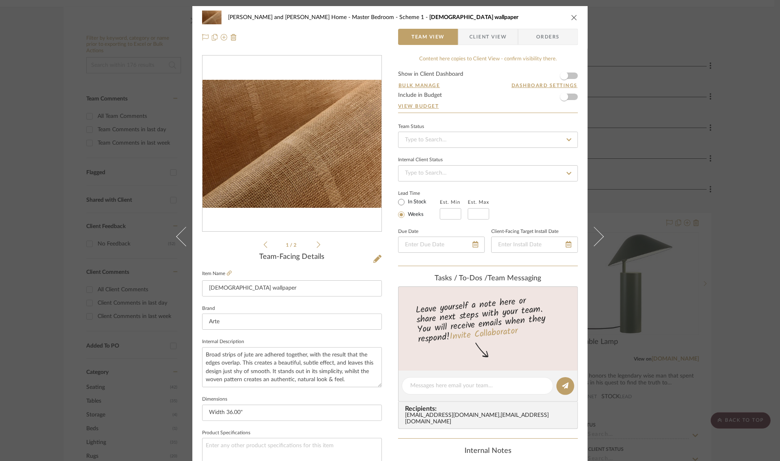
click at [727, 153] on div "Sharika and Ashish Home Master Bedroom - Scheme 1 Jute wallpaper Team View Clie…" at bounding box center [390, 230] width 780 height 461
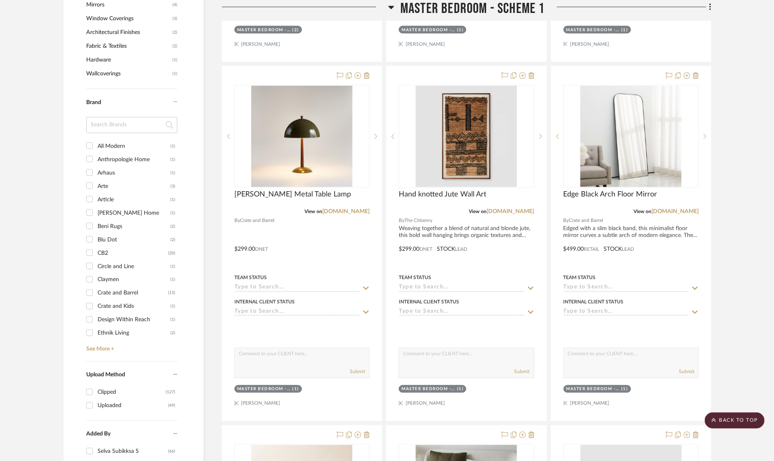
scroll to position [810, 0]
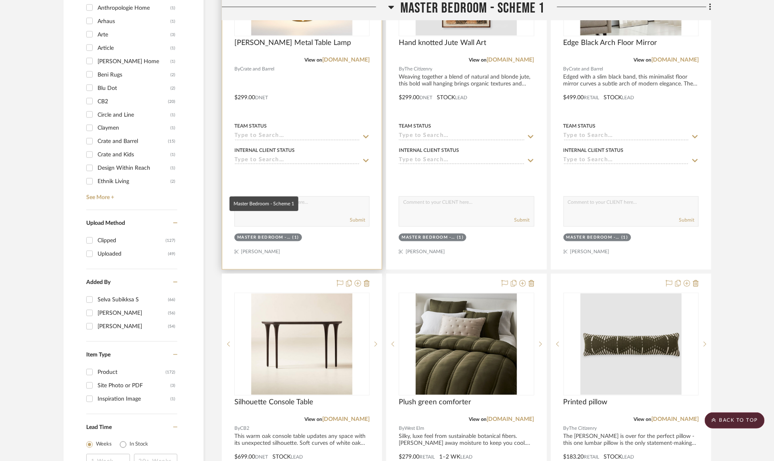
click at [274, 235] on div "Master Bedroom - Scheme 1" at bounding box center [263, 238] width 53 height 6
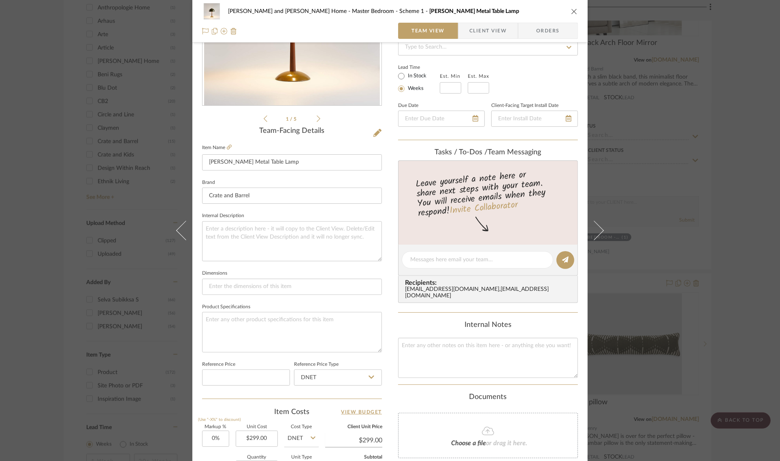
scroll to position [292, 0]
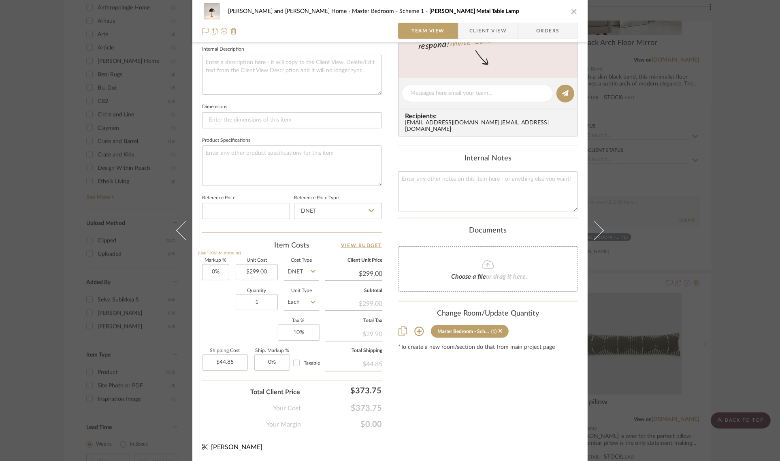
click at [416, 326] on icon at bounding box center [419, 331] width 10 height 10
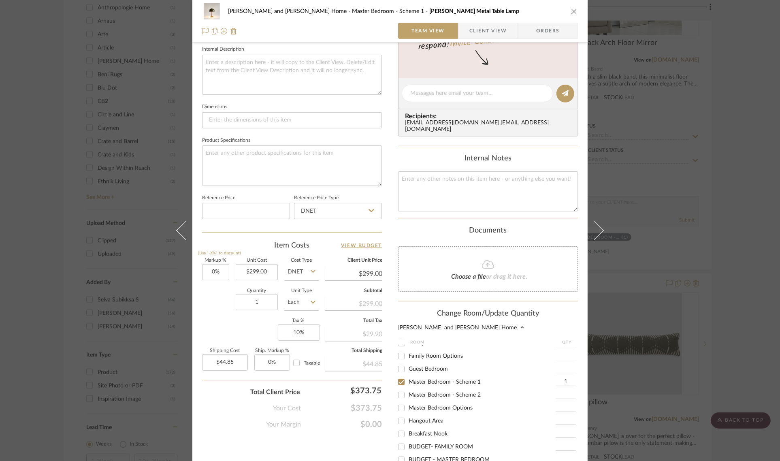
scroll to position [30, 0]
click at [401, 393] on input "Master Bedroom Options" at bounding box center [401, 398] width 13 height 13
checkbox input "true"
type input "1"
click at [395, 368] on input "Master Bedroom - Scheme 1" at bounding box center [401, 372] width 13 height 13
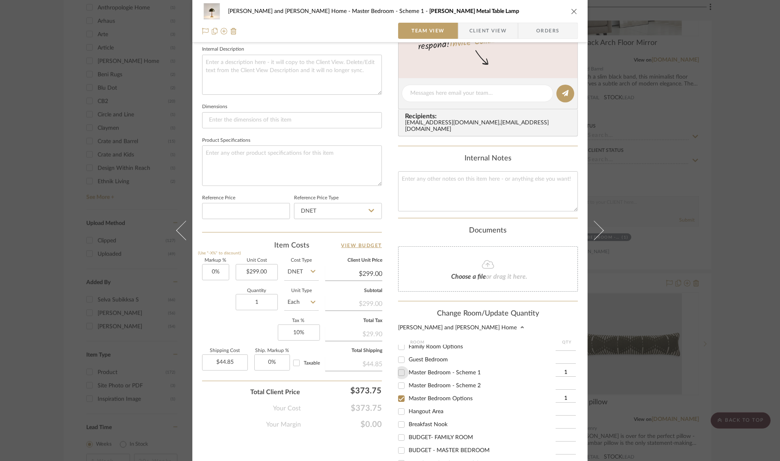
checkbox input "false"
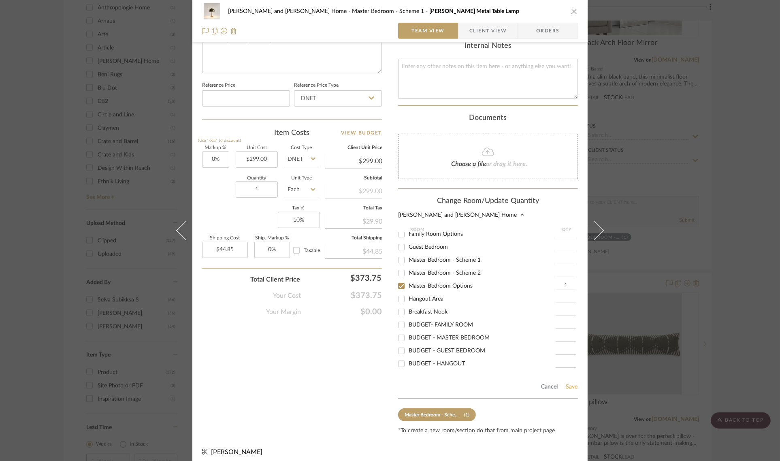
click at [572, 384] on button "Save" at bounding box center [571, 387] width 13 height 6
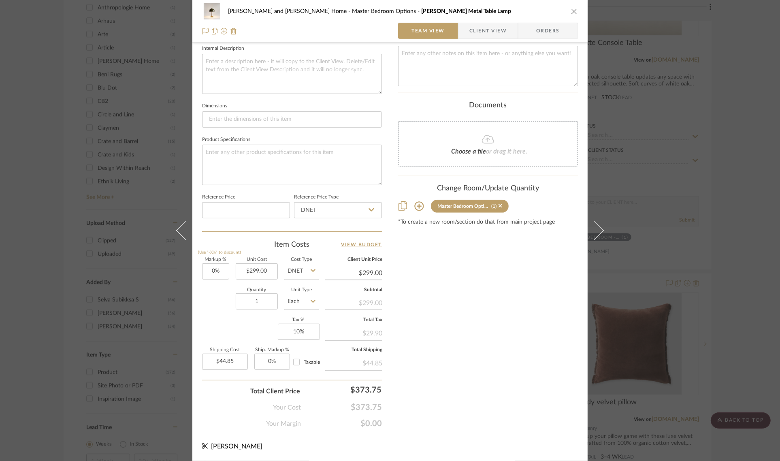
scroll to position [292, 0]
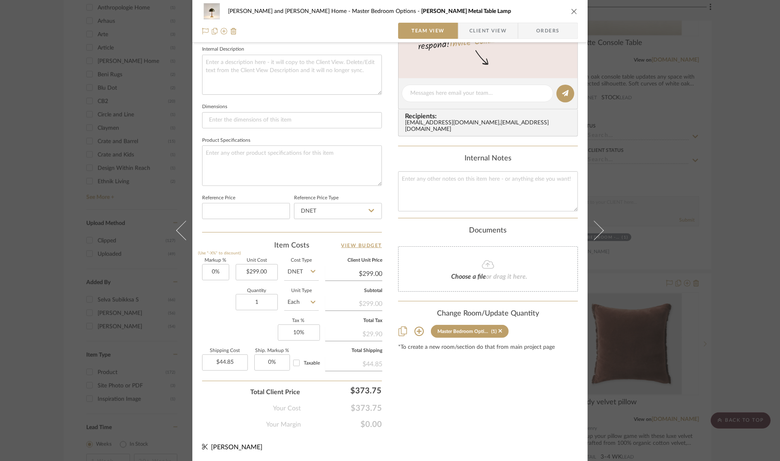
click at [728, 288] on div "Sharika and Ashish Home Master Bedroom Options Olive Green Metal Table Lamp Tea…" at bounding box center [390, 230] width 780 height 461
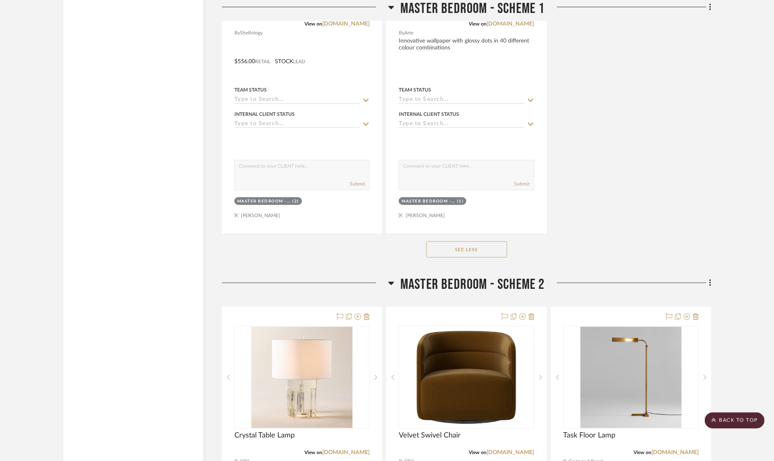
scroll to position [1772, 0]
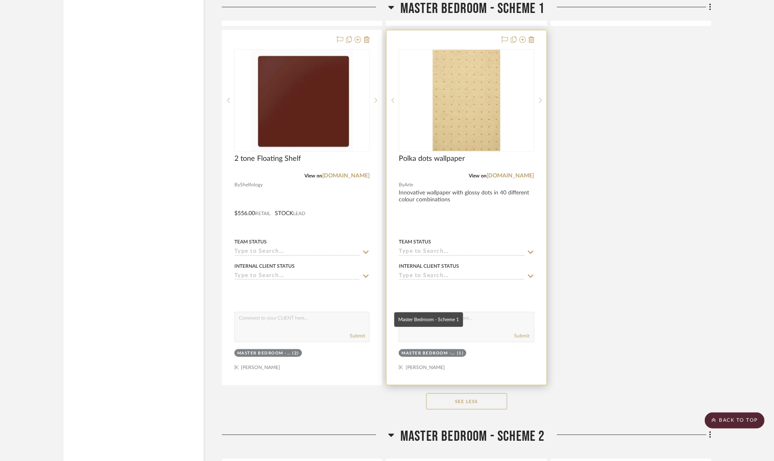
click at [426, 350] on div "Master Bedroom - Scheme 1" at bounding box center [428, 353] width 53 height 6
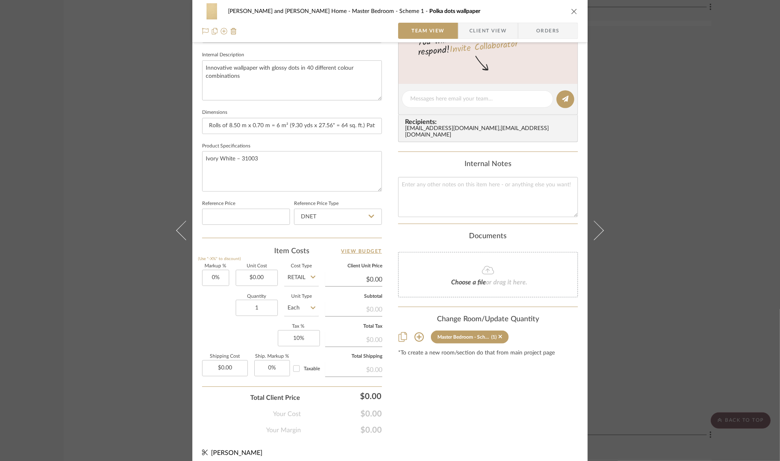
scroll to position [292, 0]
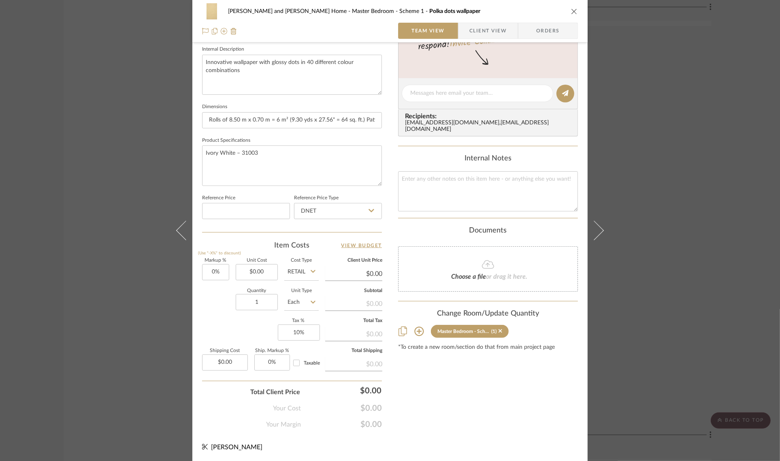
click at [416, 326] on icon at bounding box center [419, 331] width 10 height 10
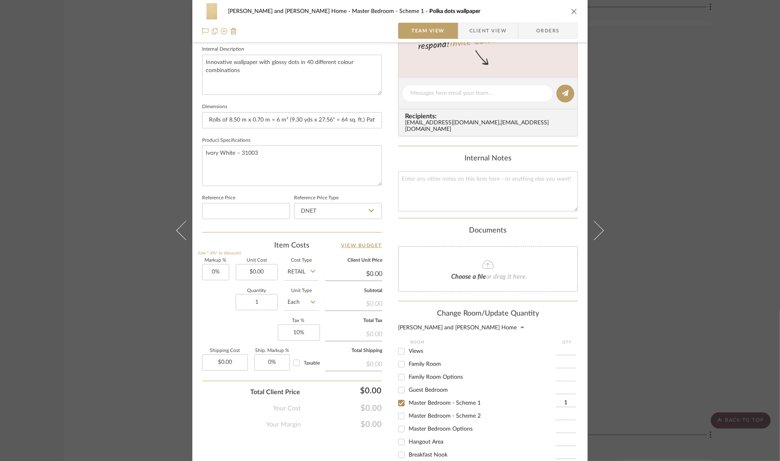
click at [397, 411] on input "Master Bedroom - Scheme 2" at bounding box center [401, 415] width 13 height 13
checkbox input "true"
type input "1"
click at [398, 397] on input "Master Bedroom - Scheme 1" at bounding box center [401, 403] width 13 height 13
checkbox input "false"
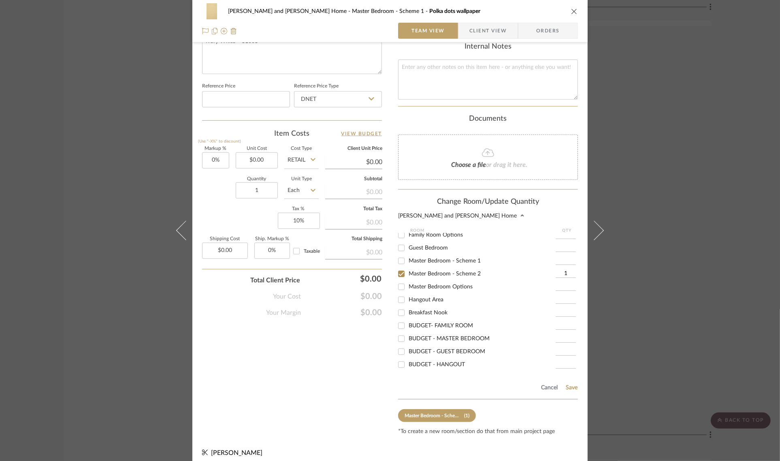
scroll to position [405, 0]
click at [568, 384] on button "Save" at bounding box center [571, 387] width 13 height 6
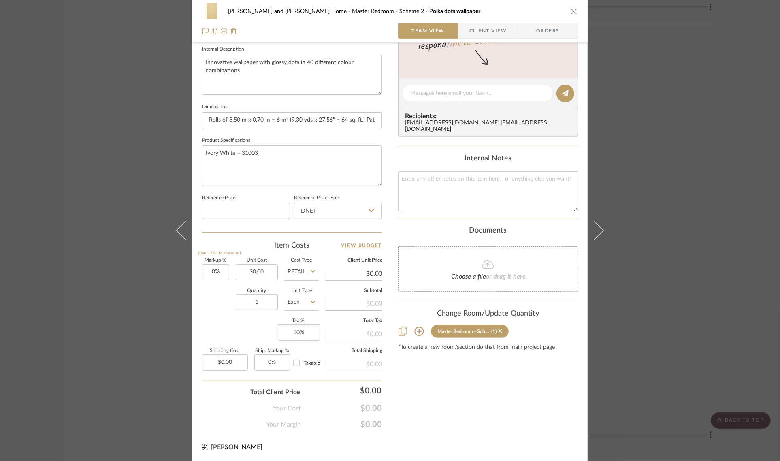
click at [713, 301] on div "Sharika and Ashish Home Master Bedroom - Scheme 2 Polka dots wallpaper Team Vie…" at bounding box center [390, 230] width 780 height 461
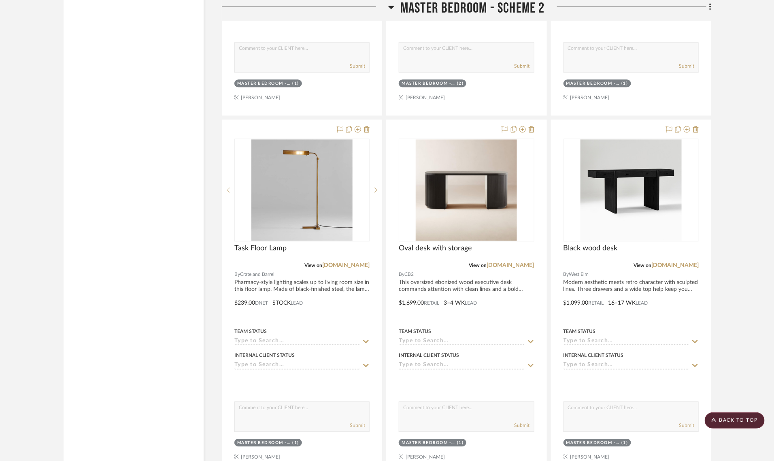
scroll to position [2582, 0]
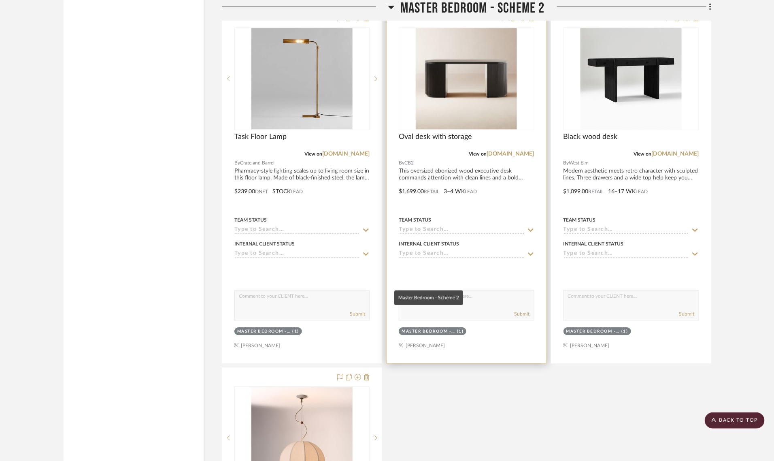
click at [436, 328] on div "Master Bedroom - Scheme 2" at bounding box center [428, 331] width 53 height 6
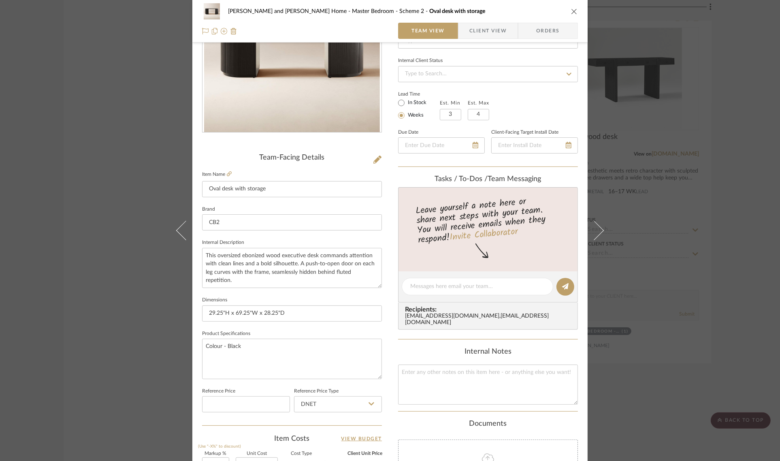
scroll to position [292, 0]
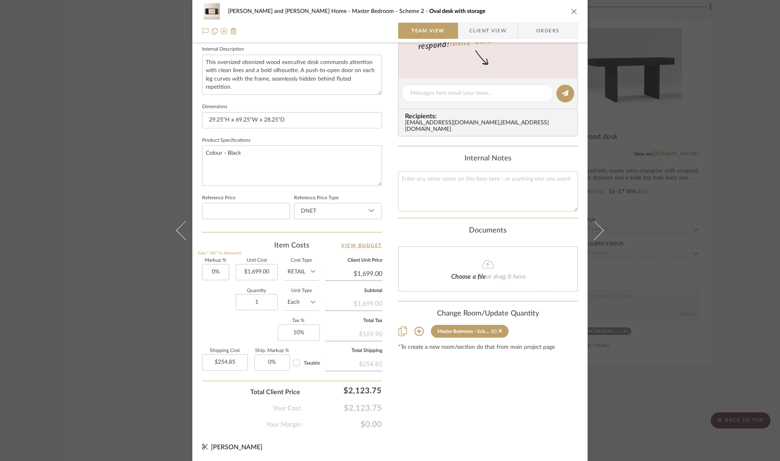
click at [414, 326] on icon at bounding box center [419, 331] width 10 height 10
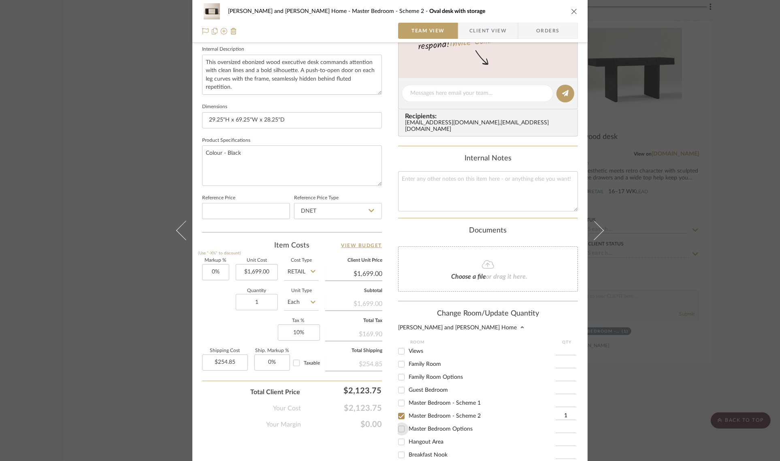
click at [401, 422] on input "Master Bedroom Options" at bounding box center [401, 428] width 13 height 13
checkbox input "true"
type input "1"
click at [398, 412] on input "Master Bedroom - Scheme 2" at bounding box center [401, 415] width 13 height 13
checkbox input "false"
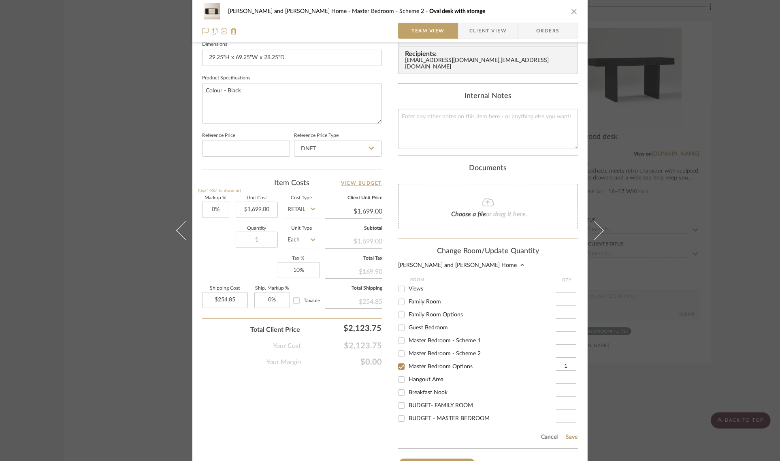
scroll to position [405, 0]
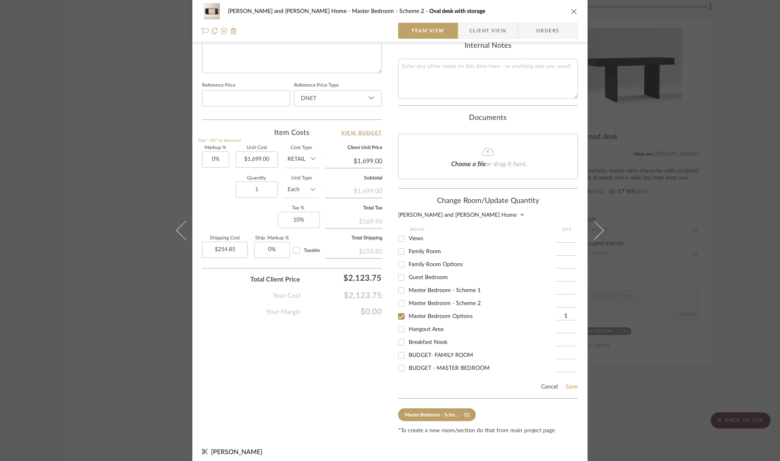
click at [569, 384] on button "Save" at bounding box center [571, 387] width 13 height 6
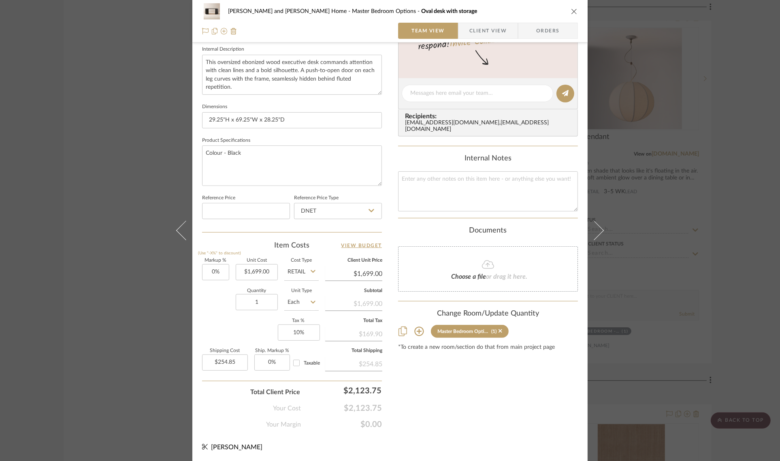
click at [737, 278] on div "Sharika and Ashish Home Master Bedroom Options Oval desk with storage Team View…" at bounding box center [390, 230] width 780 height 461
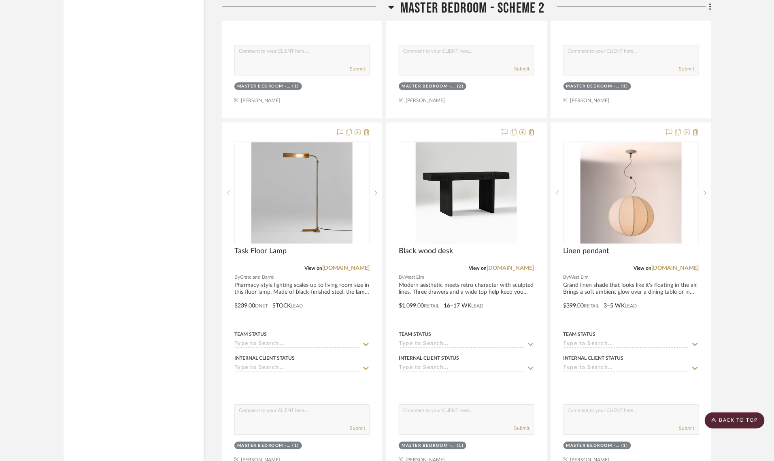
scroll to position [2633, 0]
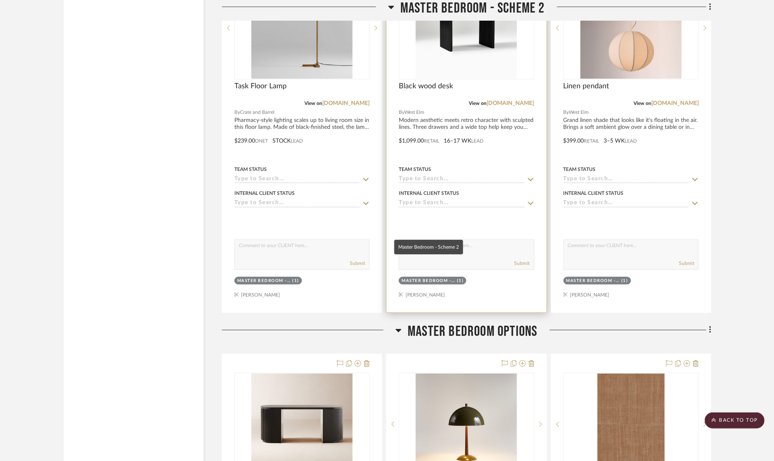
click at [420, 278] on div "Master Bedroom - Scheme 2" at bounding box center [428, 281] width 53 height 6
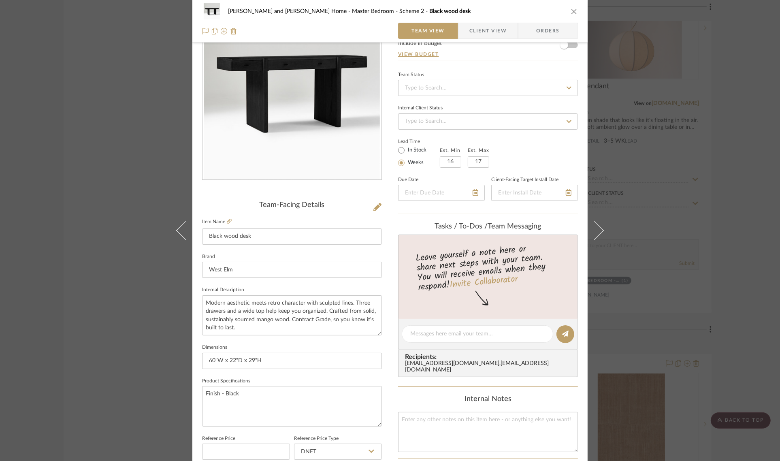
scroll to position [292, 0]
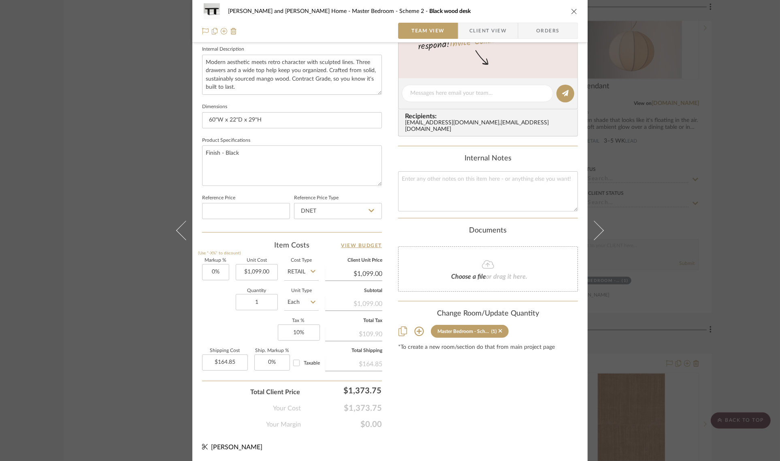
click at [416, 327] on icon at bounding box center [418, 331] width 9 height 9
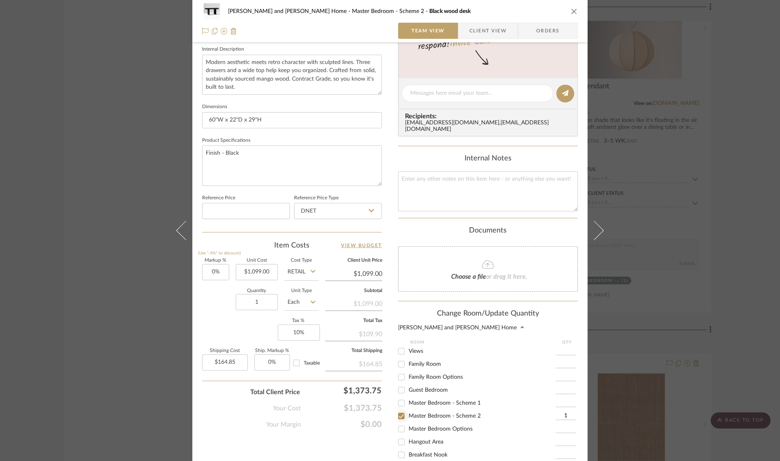
click at [400, 410] on input "Master Bedroom - Scheme 2" at bounding box center [401, 415] width 13 height 13
checkbox input "false"
click at [401, 423] on input "Master Bedroom Options" at bounding box center [401, 428] width 13 height 13
checkbox input "true"
type input "1"
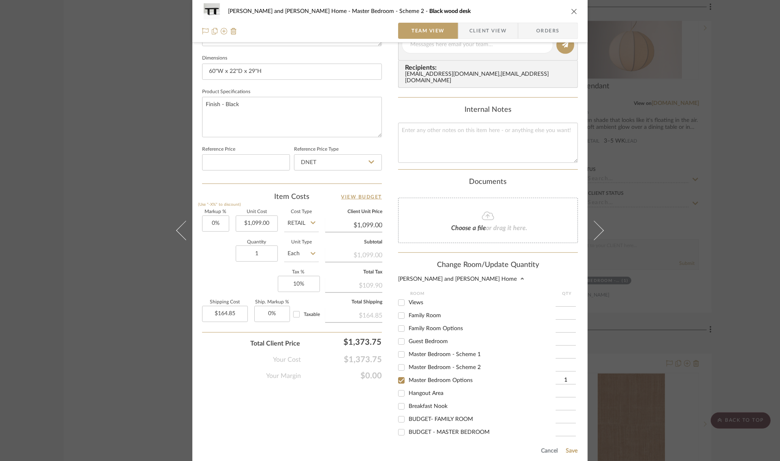
scroll to position [405, 0]
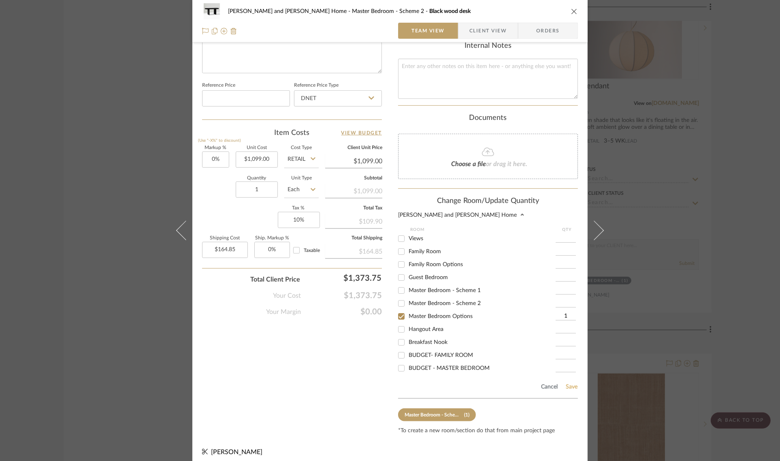
click at [569, 384] on button "Save" at bounding box center [571, 387] width 13 height 6
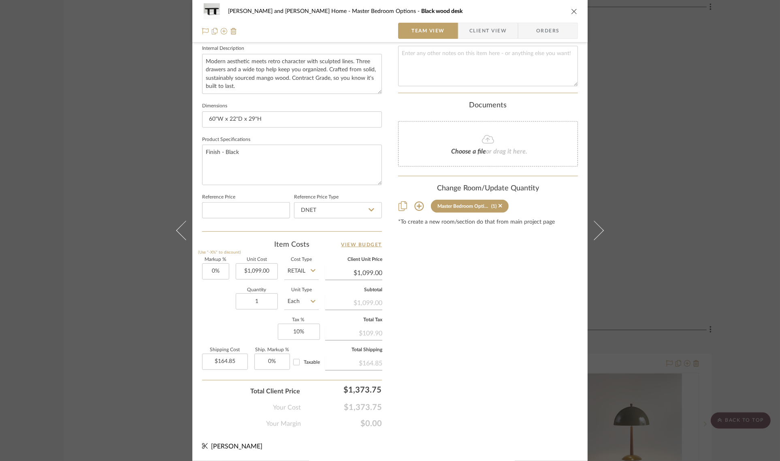
scroll to position [292, 0]
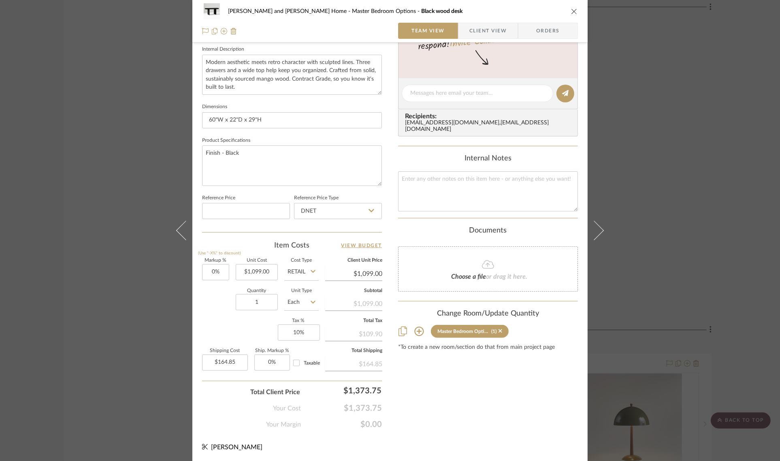
click at [738, 279] on div "Sharika and Ashish Home Master Bedroom Options Black wood desk Team View Client…" at bounding box center [390, 230] width 780 height 461
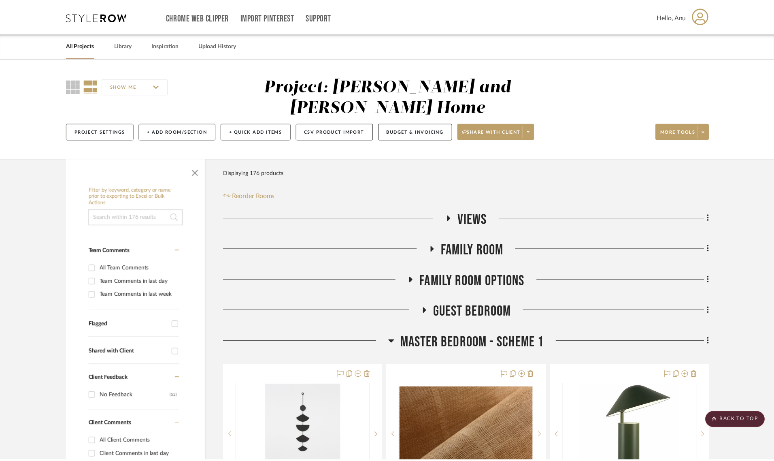
scroll to position [2633, 0]
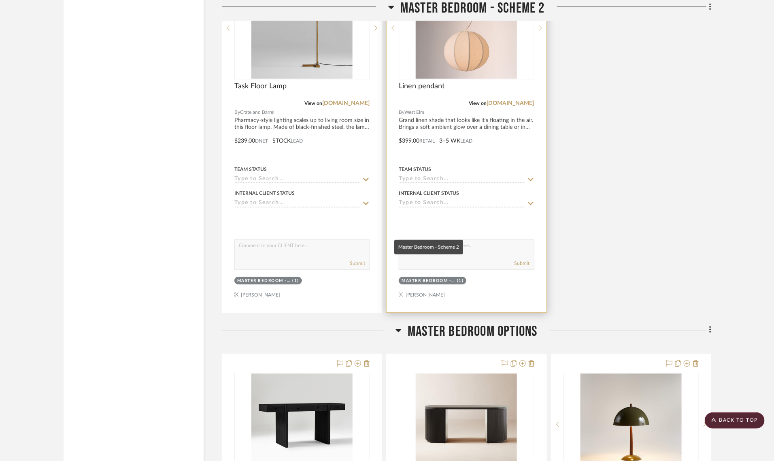
click at [429, 278] on div "Master Bedroom - Scheme 2" at bounding box center [428, 281] width 53 height 6
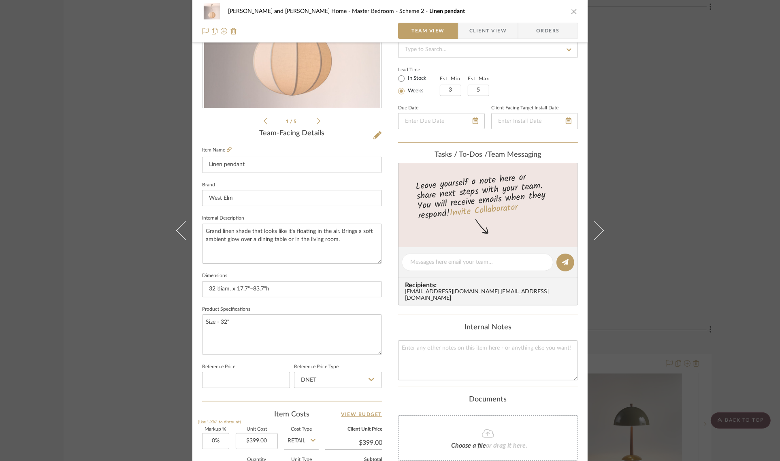
scroll to position [292, 0]
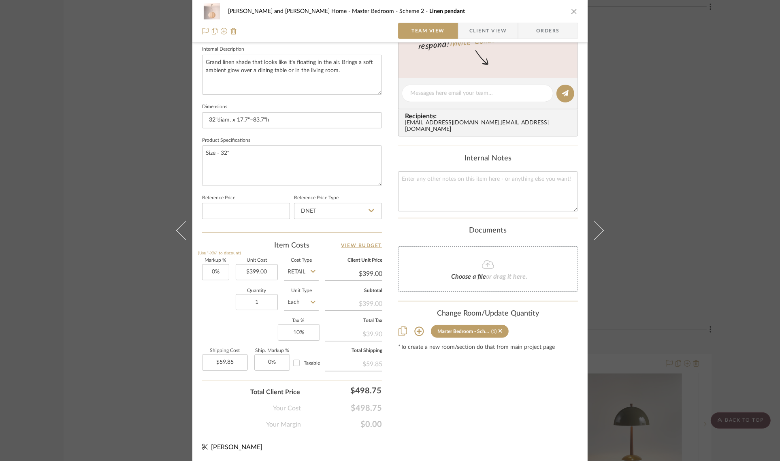
click at [414, 326] on icon at bounding box center [419, 331] width 10 height 10
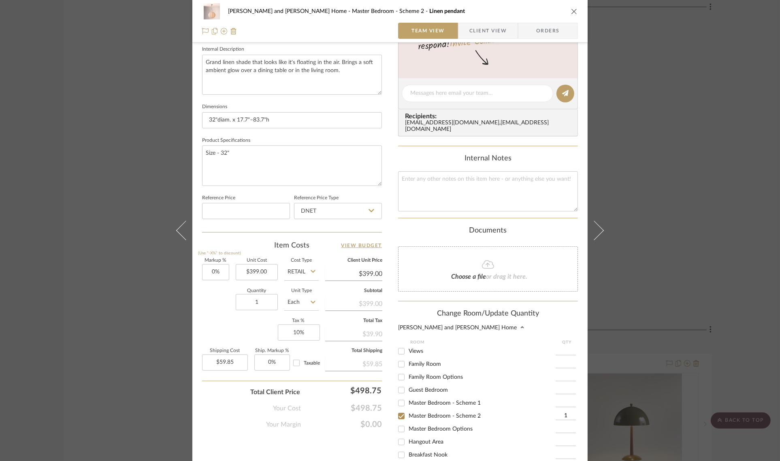
click at [400, 423] on input "Master Bedroom Options" at bounding box center [401, 428] width 13 height 13
checkbox input "true"
type input "1"
click at [397, 409] on input "Master Bedroom - Scheme 2" at bounding box center [401, 415] width 13 height 13
checkbox input "false"
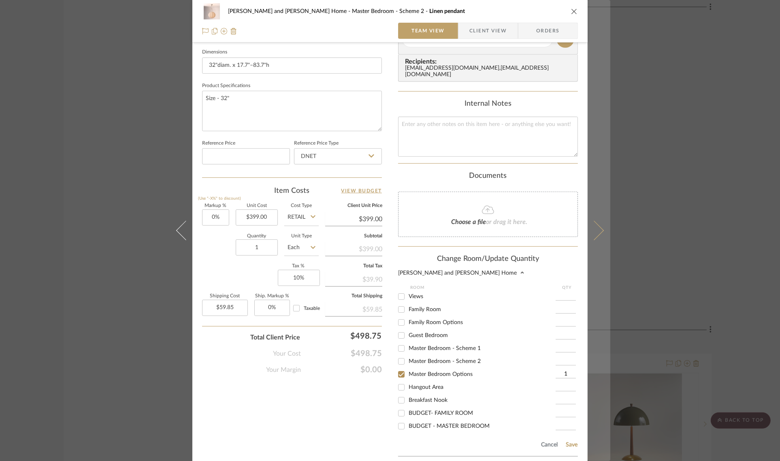
scroll to position [405, 0]
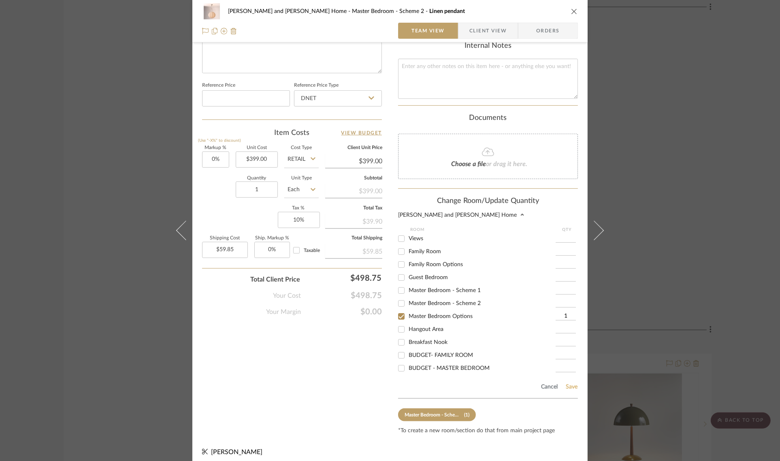
click at [569, 384] on button "Save" at bounding box center [571, 387] width 13 height 6
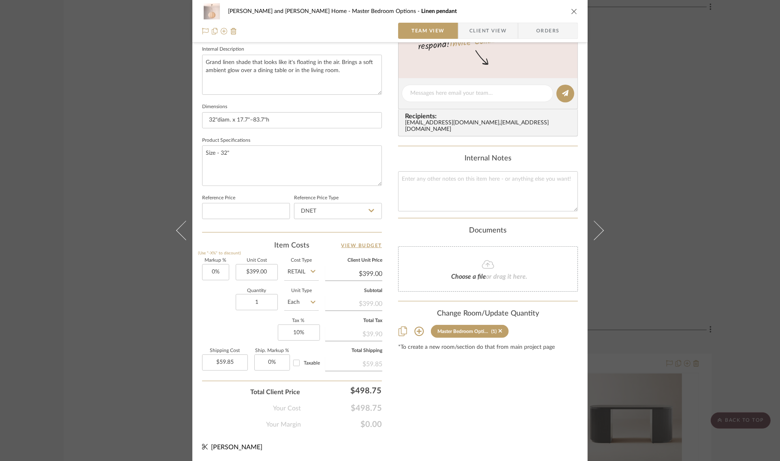
click at [756, 232] on div "Sharika and Ashish Home Master Bedroom Options Linen pendant Team View Client V…" at bounding box center [390, 230] width 780 height 461
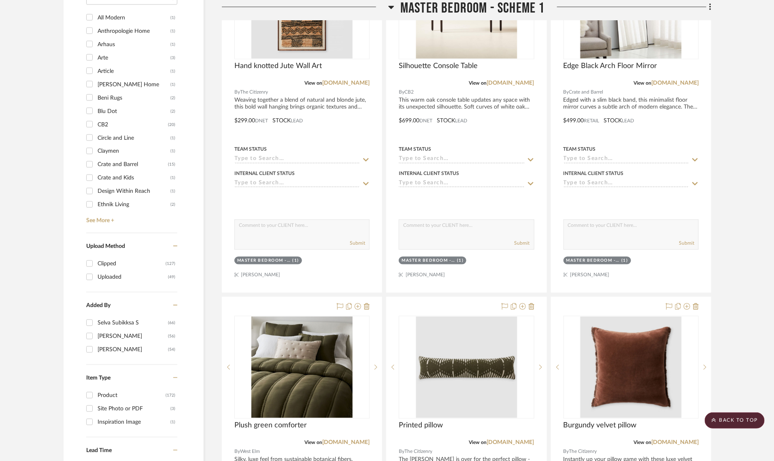
scroll to position [810, 0]
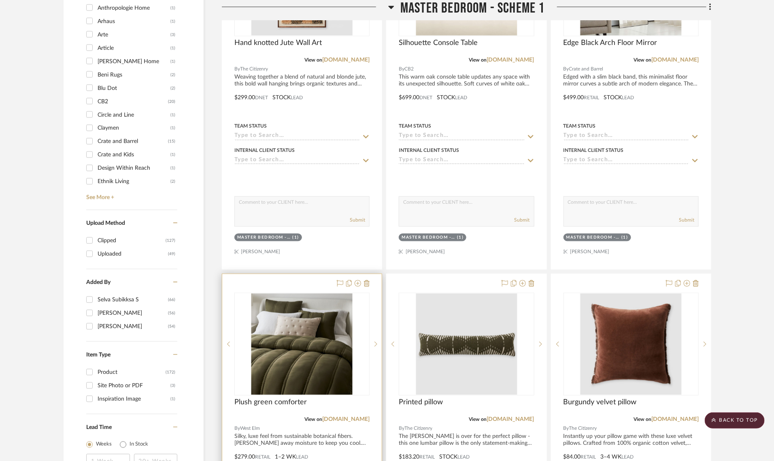
click at [312, 343] on img "0" at bounding box center [302, 343] width 101 height 101
drag, startPoint x: 312, startPoint y: 343, endPoint x: 268, endPoint y: 341, distance: 43.8
click at [268, 341] on img "0" at bounding box center [302, 343] width 101 height 101
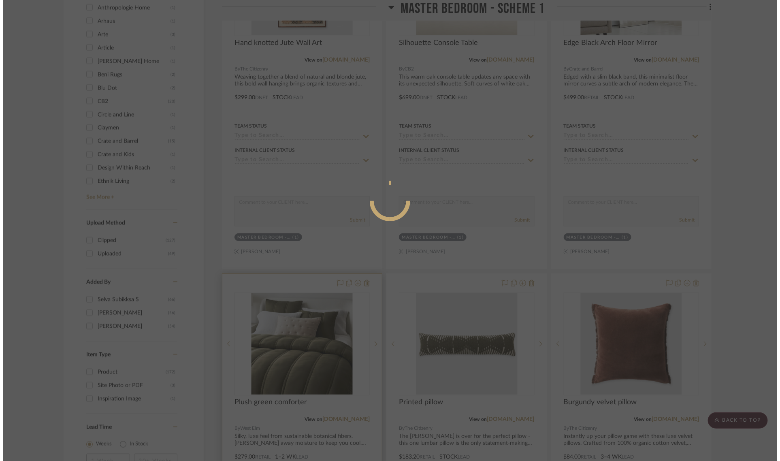
scroll to position [0, 0]
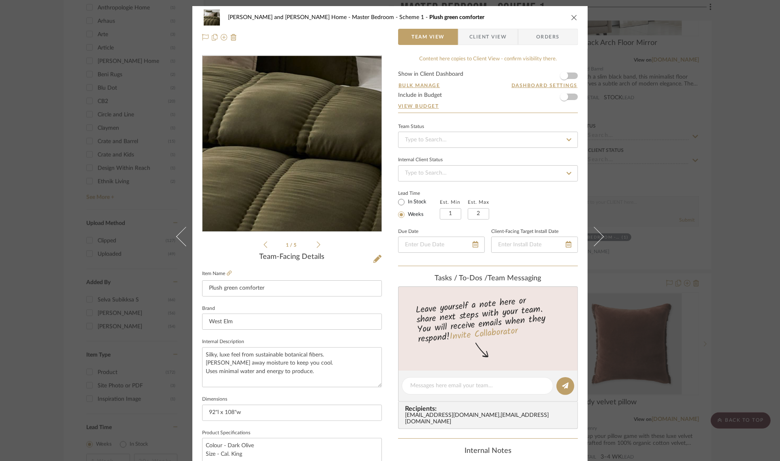
click at [325, 156] on img "0" at bounding box center [292, 144] width 176 height 176
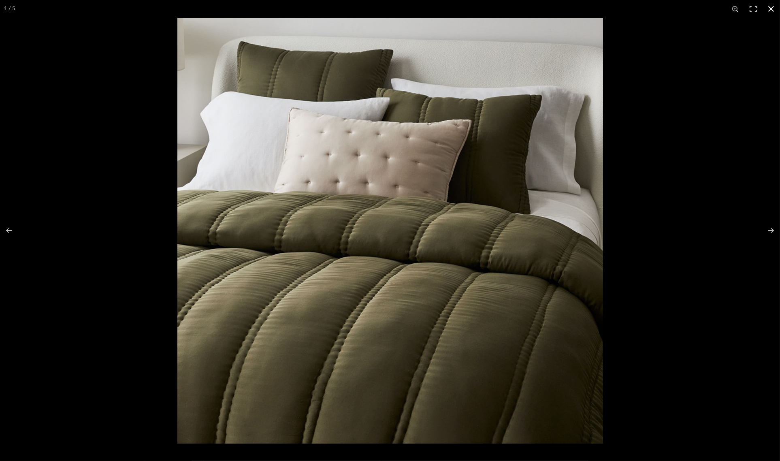
click at [766, 7] on button at bounding box center [771, 9] width 18 height 18
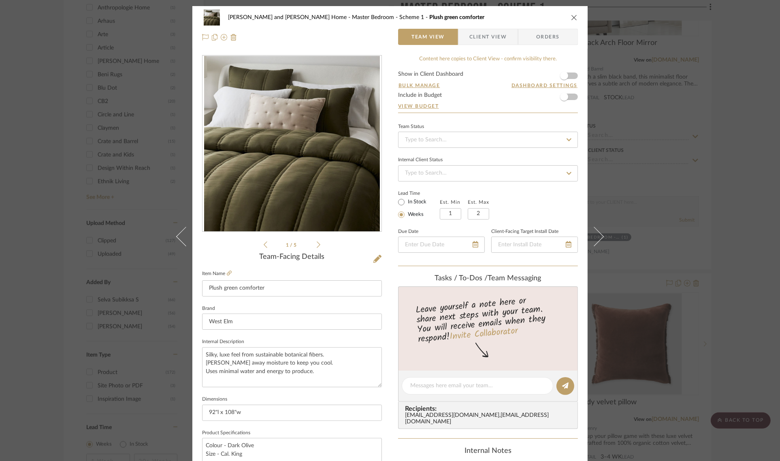
click at [742, 233] on div "Sharika and Ashish Home Master Bedroom - Scheme 1 Plush green comforter Team Vi…" at bounding box center [390, 230] width 780 height 461
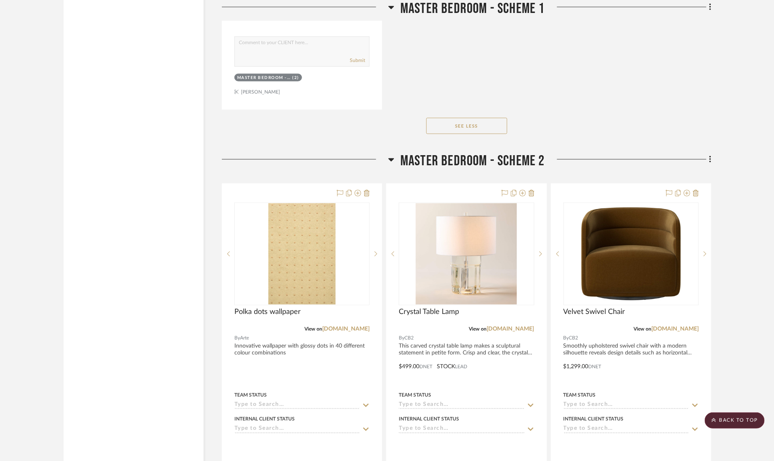
scroll to position [2228, 0]
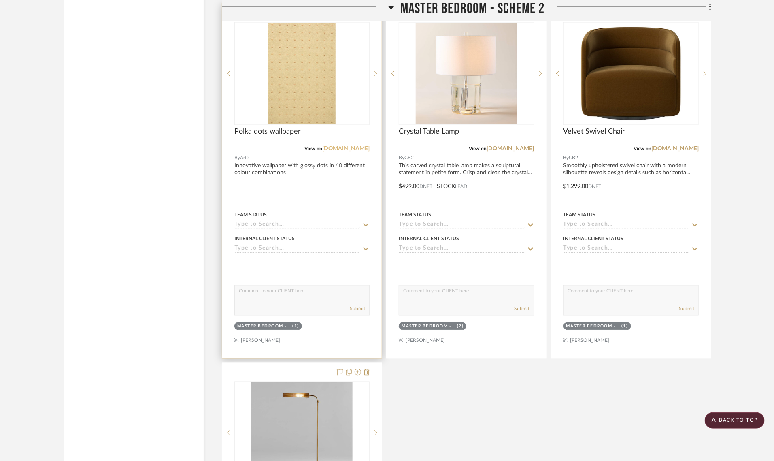
click at [350, 146] on link "arte-international.com" at bounding box center [345, 149] width 47 height 6
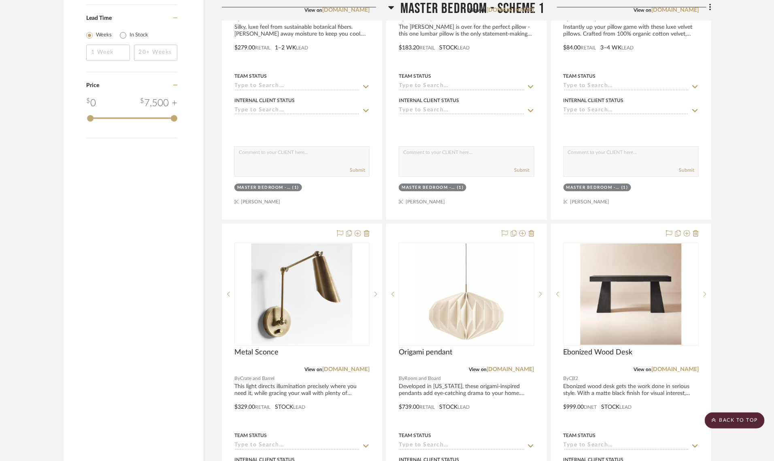
scroll to position [1215, 0]
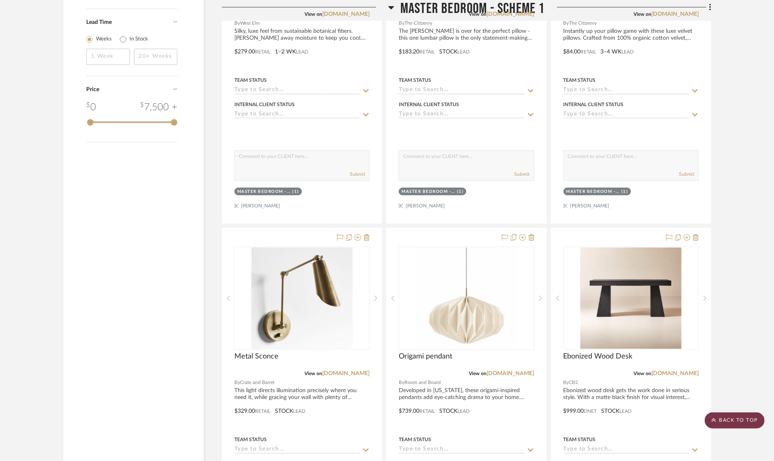
click at [728, 417] on scroll-to-top-button "BACK TO TOP" at bounding box center [735, 420] width 60 height 16
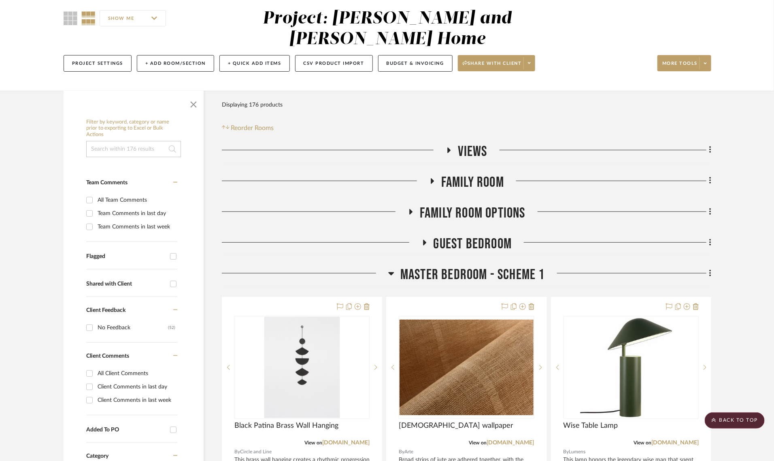
scroll to position [0, 0]
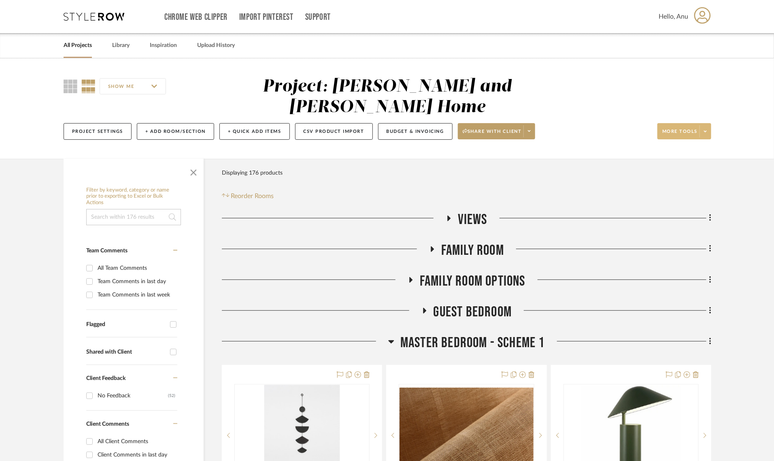
click at [668, 128] on span "More tools" at bounding box center [680, 134] width 35 height 12
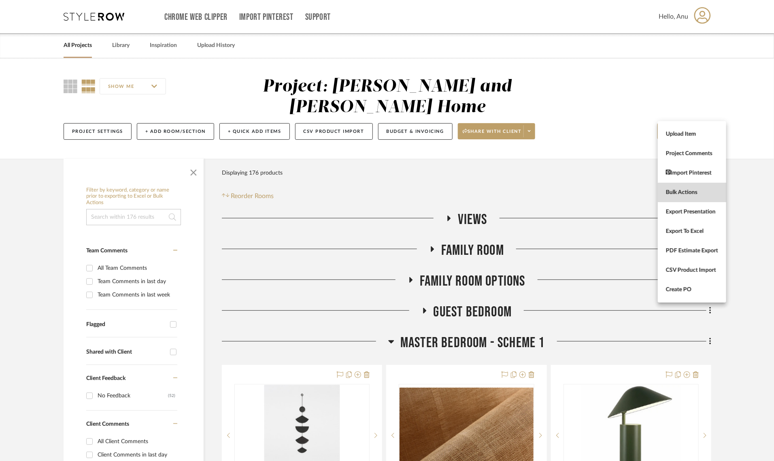
click at [679, 192] on span "Bulk Actions" at bounding box center [692, 192] width 52 height 7
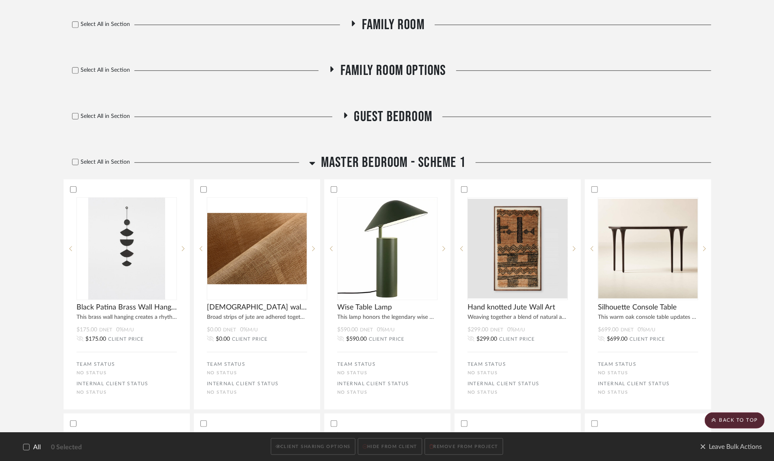
scroll to position [253, 0]
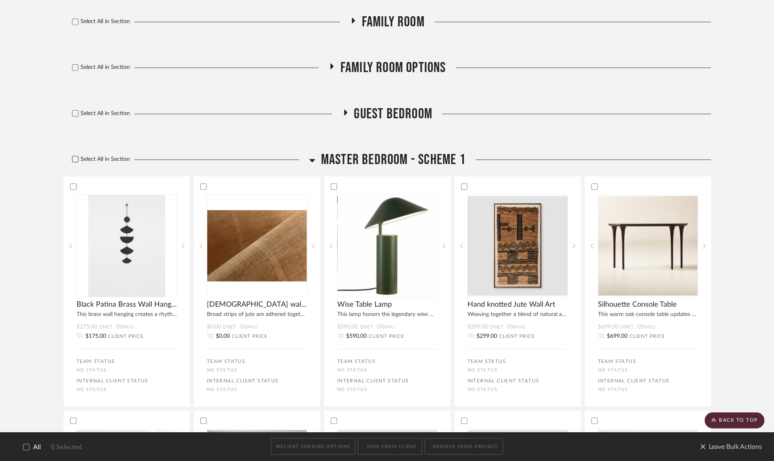
click at [74, 156] on icon at bounding box center [75, 159] width 6 height 6
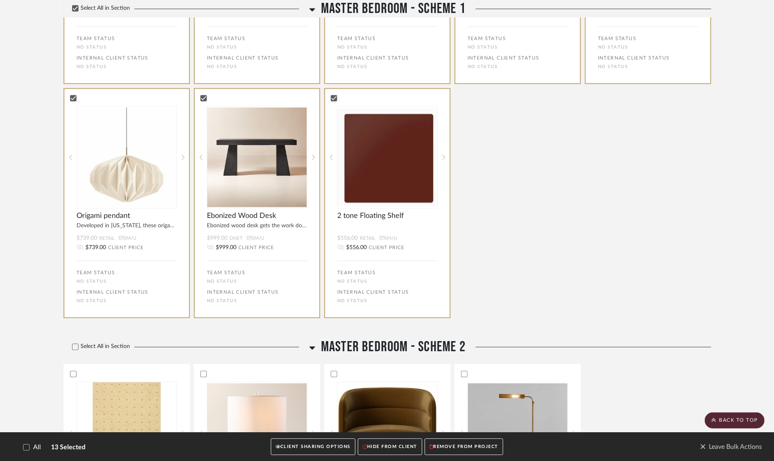
scroll to position [962, 0]
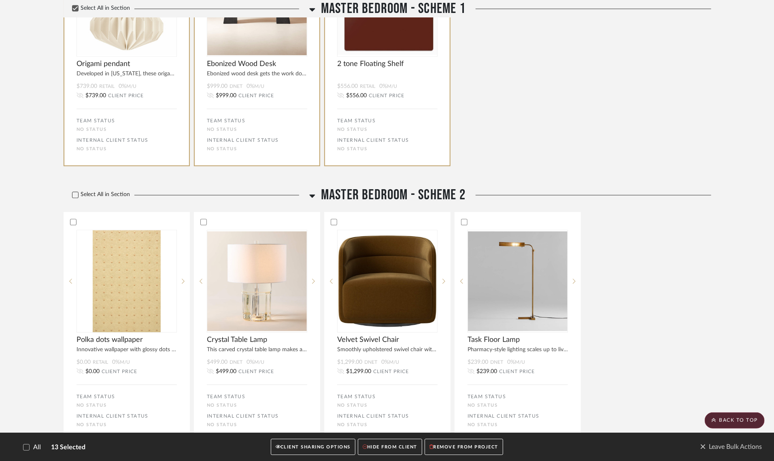
click at [73, 192] on icon at bounding box center [75, 195] width 6 height 6
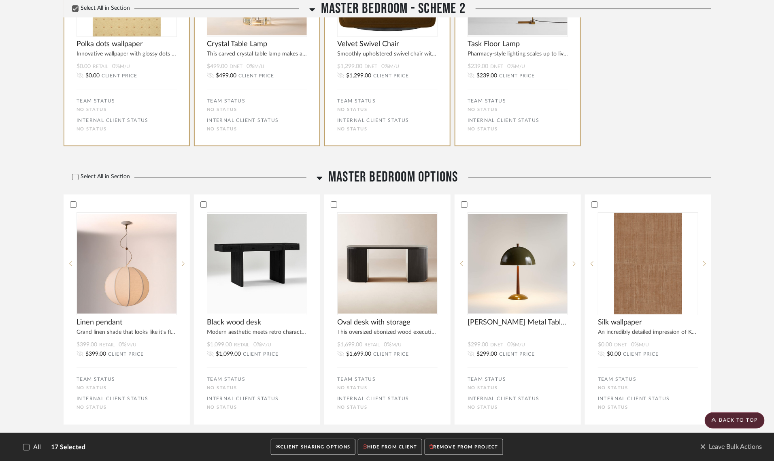
scroll to position [1266, 0]
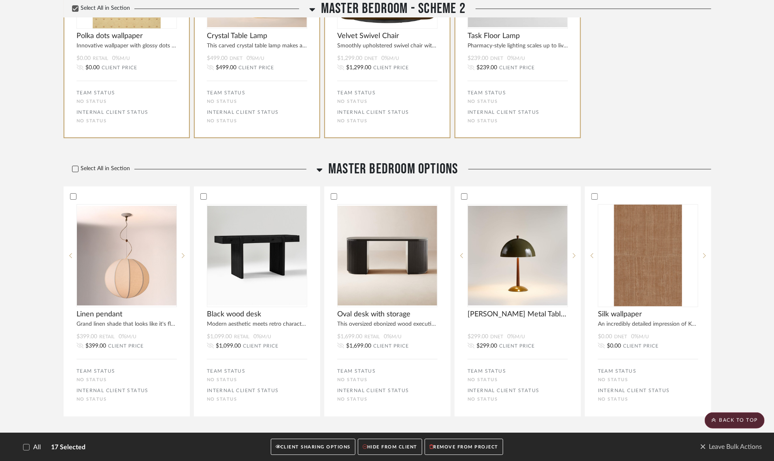
click at [72, 166] on icon at bounding box center [75, 169] width 6 height 6
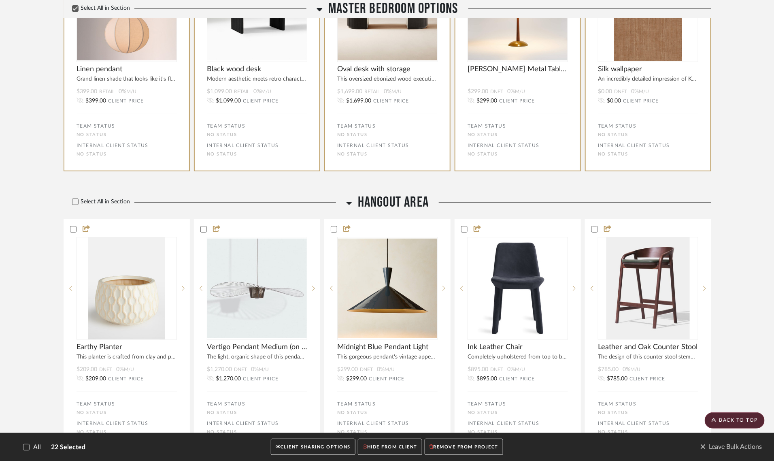
scroll to position [1519, 0]
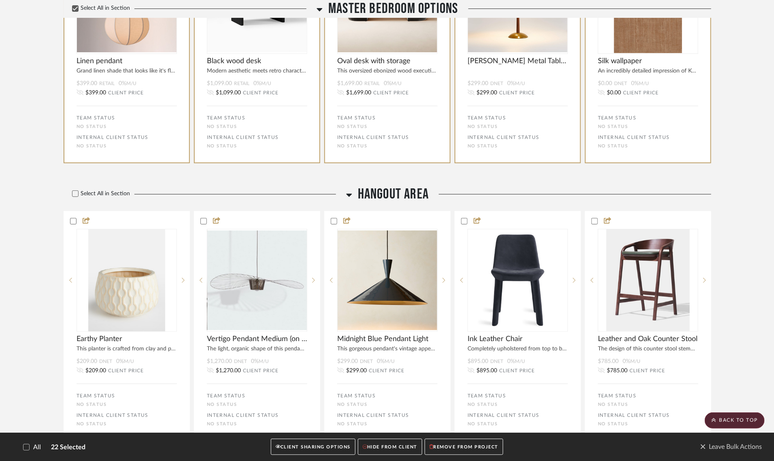
click at [325, 443] on button "CLIENT SHARING OPTIONS" at bounding box center [313, 447] width 85 height 17
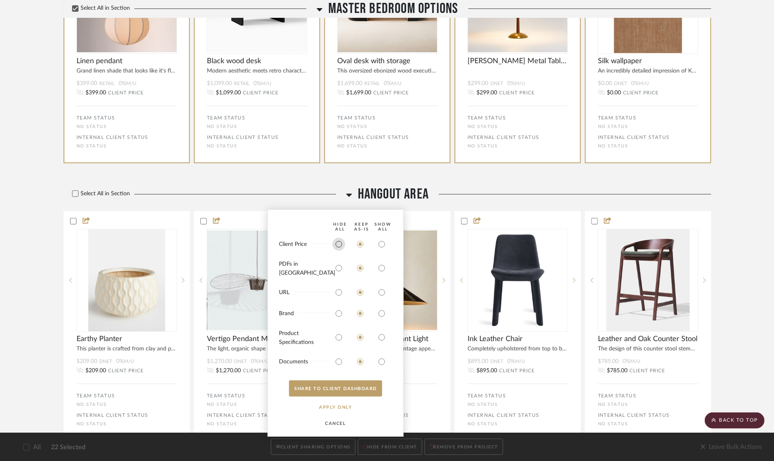
click at [339, 247] on input "radio" at bounding box center [339, 244] width 13 height 13
radio input "true"
click at [337, 270] on input "radio" at bounding box center [339, 268] width 13 height 13
radio input "true"
click at [337, 292] on input "radio" at bounding box center [339, 292] width 13 height 13
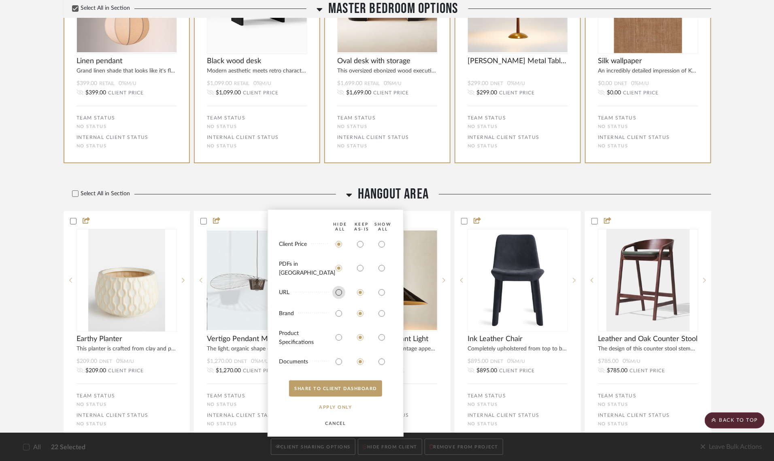
radio input "true"
click at [335, 316] on input "radio" at bounding box center [339, 313] width 13 height 13
radio input "true"
click at [383, 338] on input "radio" at bounding box center [381, 337] width 13 height 13
radio input "true"
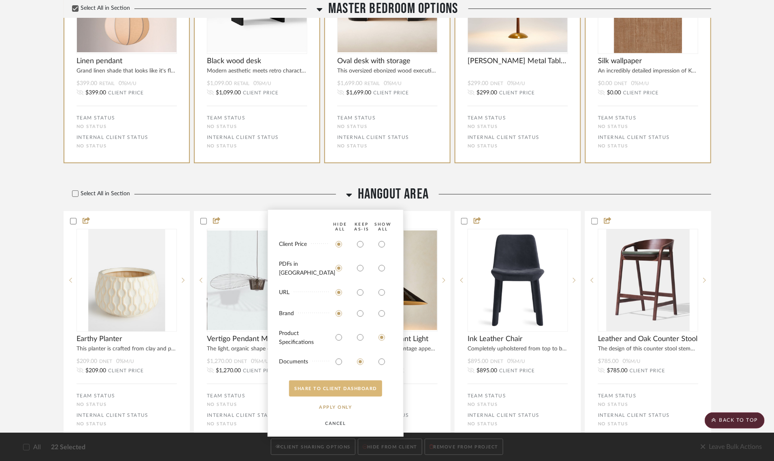
click at [333, 388] on button "SHARE TO CLIENT Dashboard" at bounding box center [335, 388] width 93 height 16
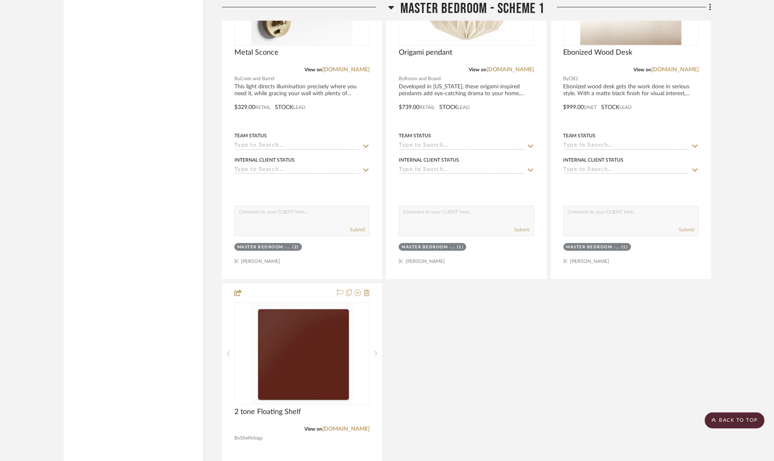
click at [734, 422] on scroll-to-top-button "BACK TO TOP" at bounding box center [735, 420] width 60 height 16
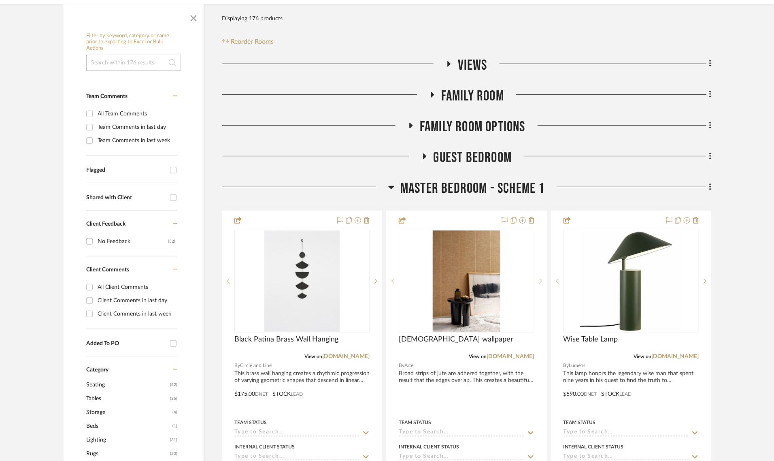
scroll to position [253, 0]
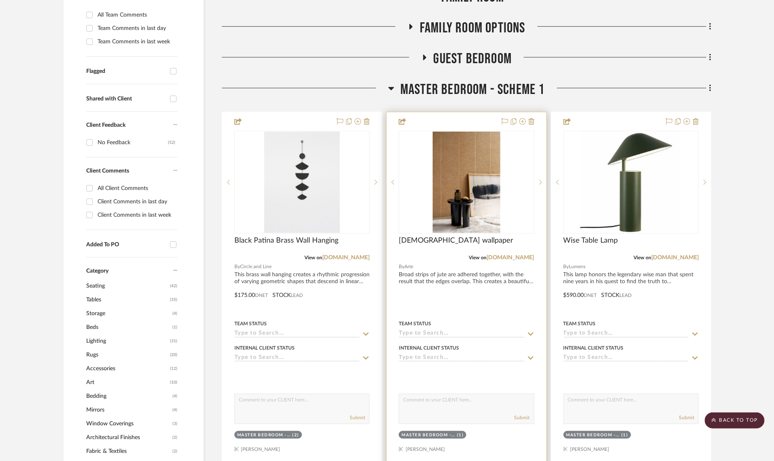
click at [467, 144] on img "0" at bounding box center [467, 182] width 68 height 101
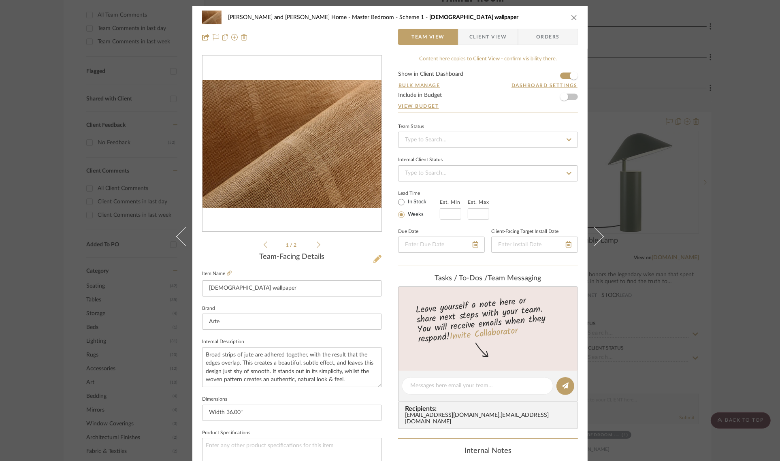
click at [373, 260] on icon at bounding box center [377, 259] width 8 height 8
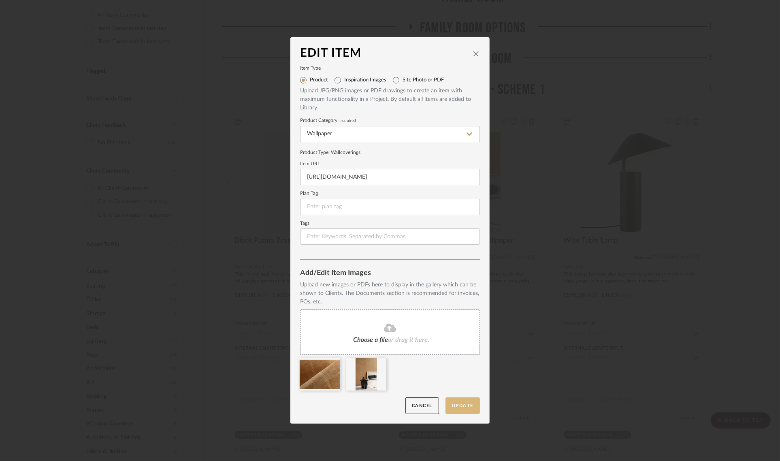
click at [467, 405] on button "Update" at bounding box center [463, 405] width 34 height 17
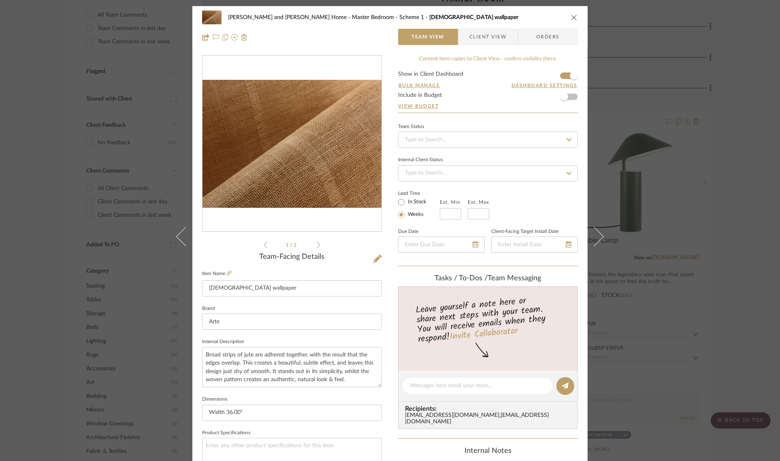
click at [740, 162] on div "Sharika and Ashish Home Master Bedroom - Scheme 1 Jute wallpaper Team View Clie…" at bounding box center [390, 230] width 780 height 461
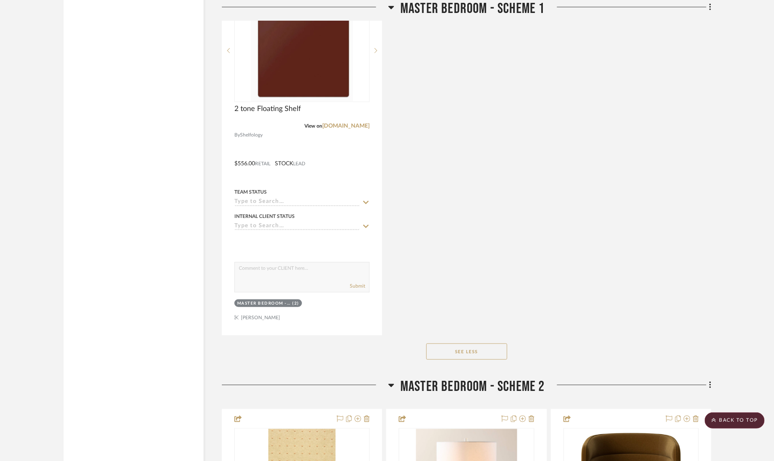
scroll to position [1823, 0]
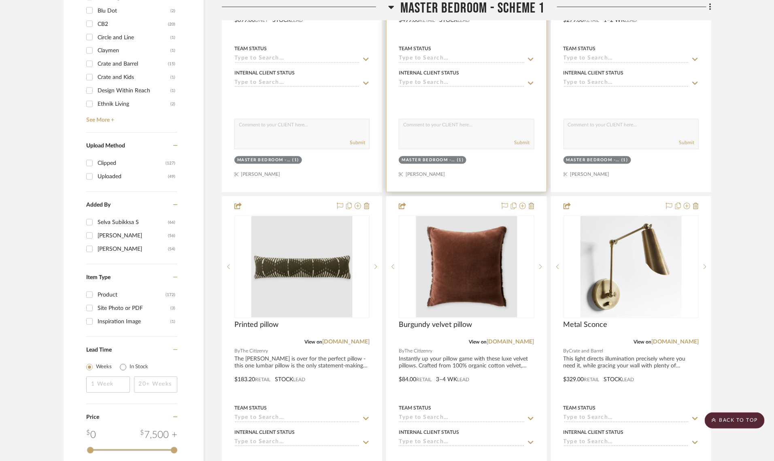
scroll to position [911, 0]
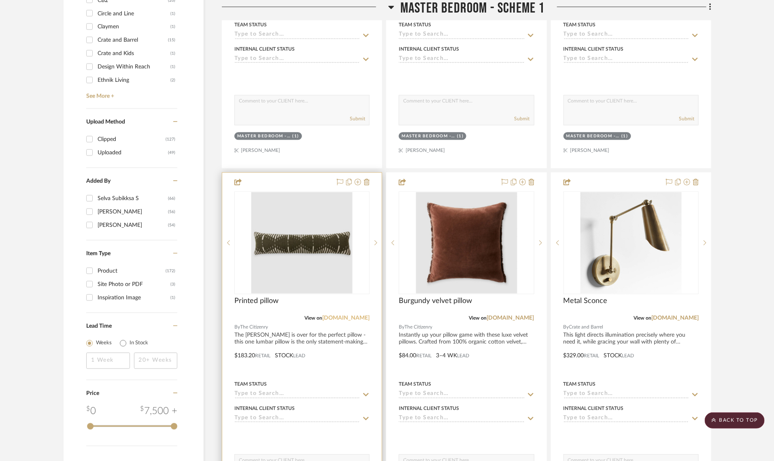
click at [354, 315] on link "the-citizenry.com" at bounding box center [345, 318] width 47 height 6
click at [245, 333] on div at bounding box center [302, 350] width 160 height 354
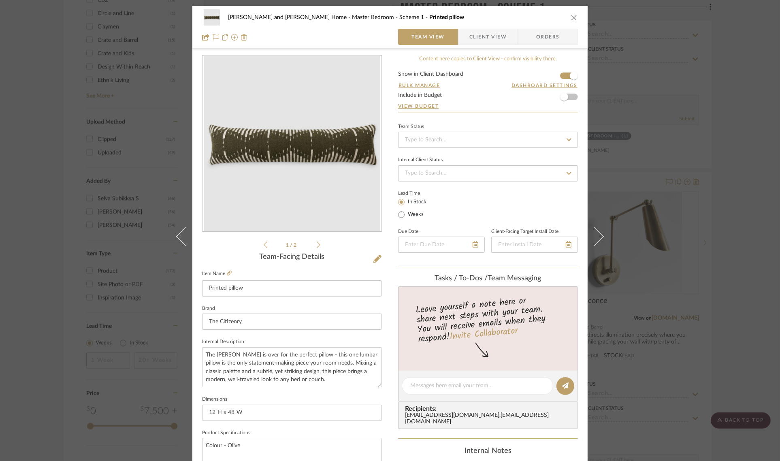
scroll to position [292, 0]
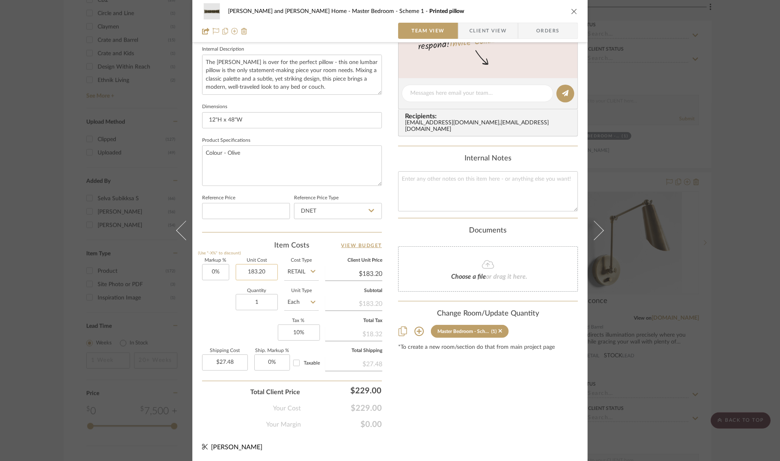
click at [266, 270] on input "183.20" at bounding box center [257, 272] width 42 height 16
type input "$184.00"
click at [405, 373] on div "Content here copies to Client View - confirm visibility there. Show in Client D…" at bounding box center [488, 96] width 180 height 667
type input "$184.00"
type input "$27.60"
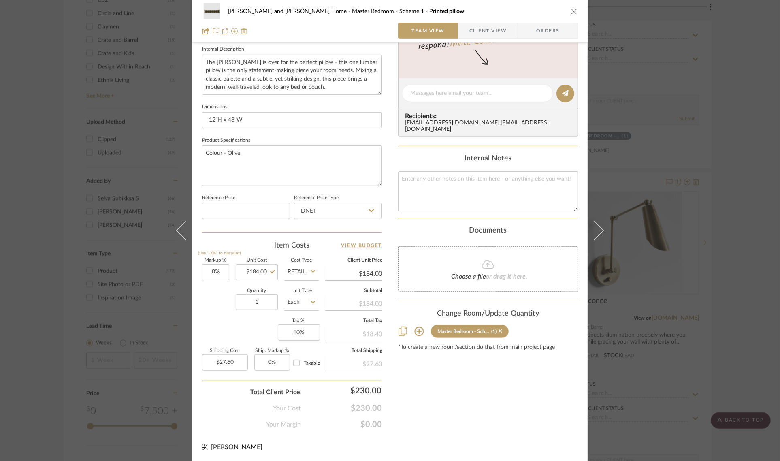
click at [727, 236] on div "Sharika and Ashish Home Master Bedroom - Scheme 1 Printed pillow Team View Clie…" at bounding box center [390, 230] width 780 height 461
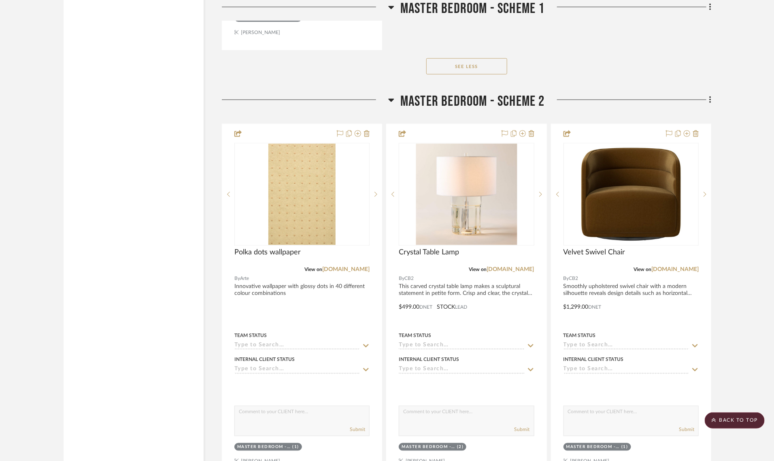
scroll to position [2076, 0]
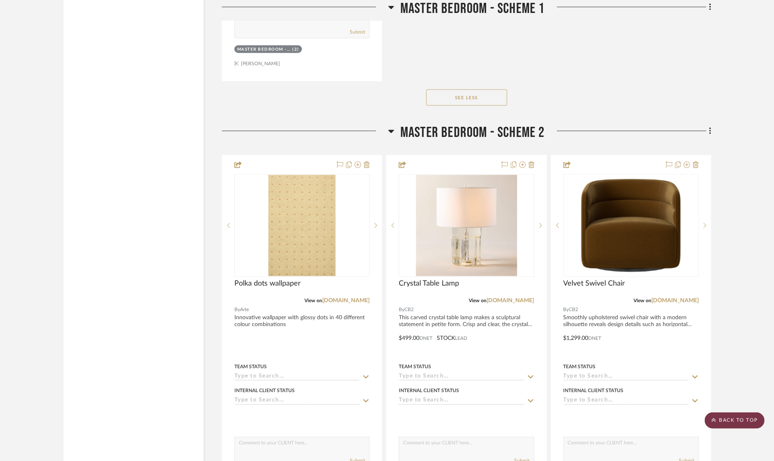
click at [738, 416] on scroll-to-top-button "BACK TO TOP" at bounding box center [735, 420] width 60 height 16
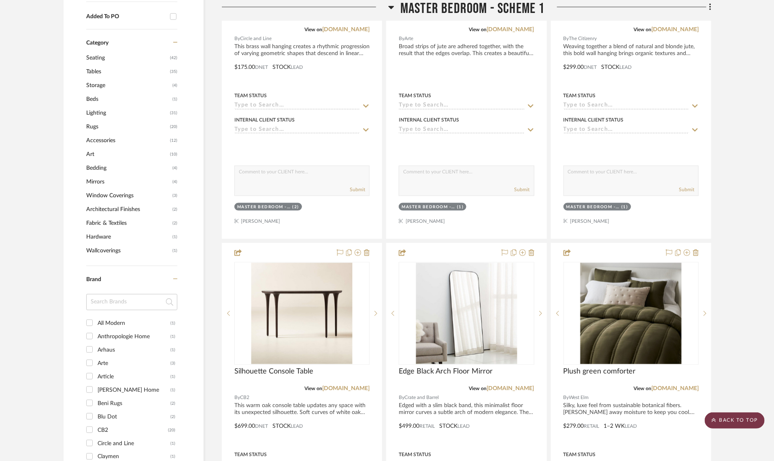
scroll to position [0, 0]
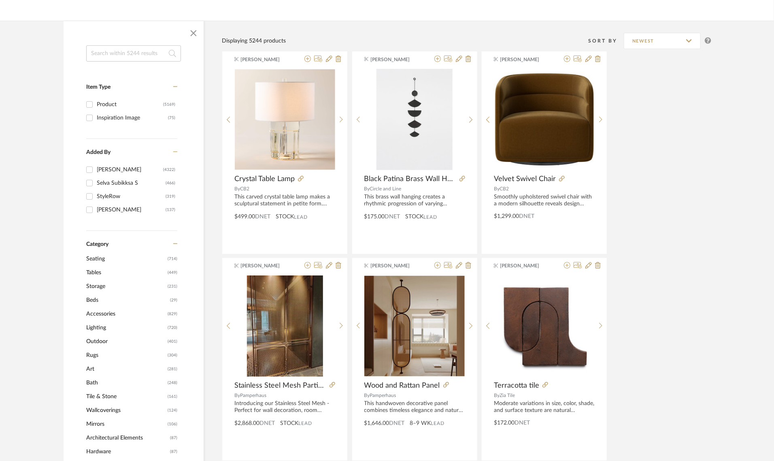
scroll to position [304, 0]
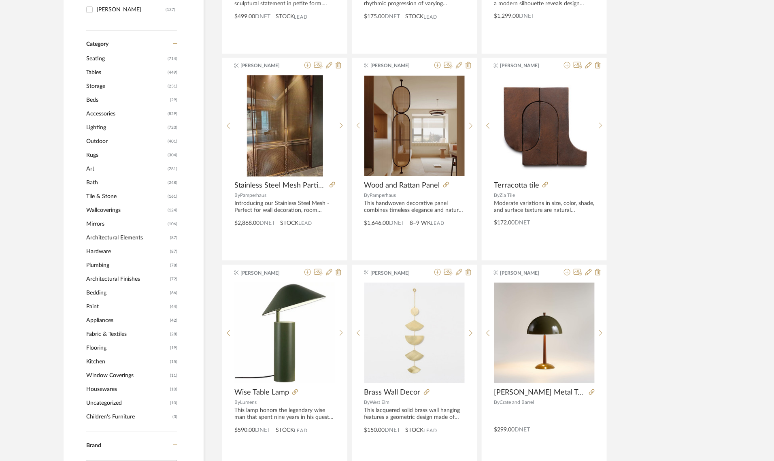
click at [95, 96] on span "Beds" at bounding box center [127, 100] width 82 height 14
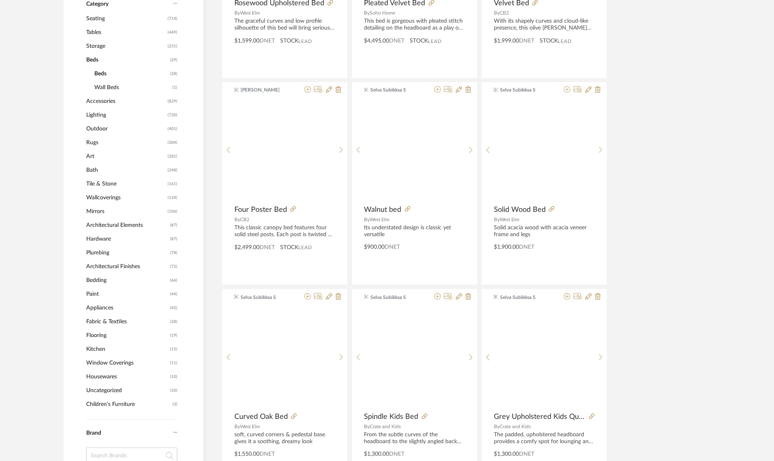
scroll to position [303, 0]
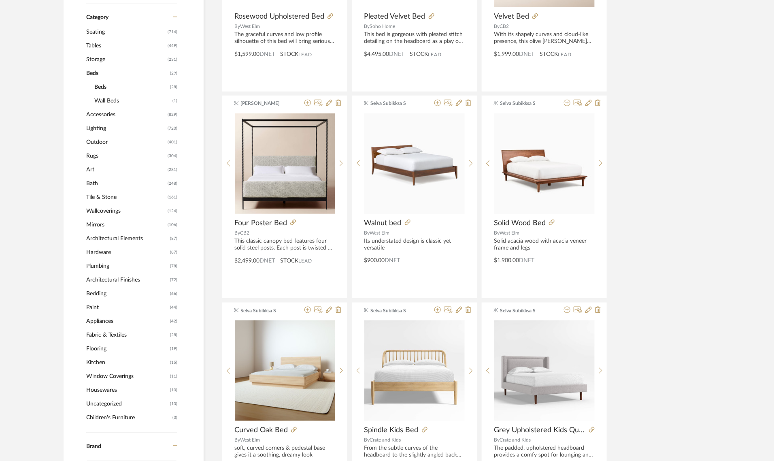
click at [94, 294] on span "Bedding" at bounding box center [127, 294] width 82 height 14
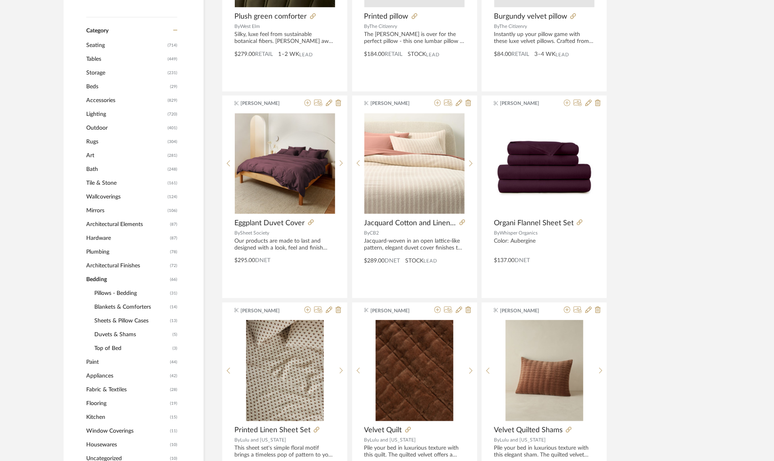
click at [122, 318] on span "Sheets & Pillow Cases" at bounding box center [131, 321] width 74 height 14
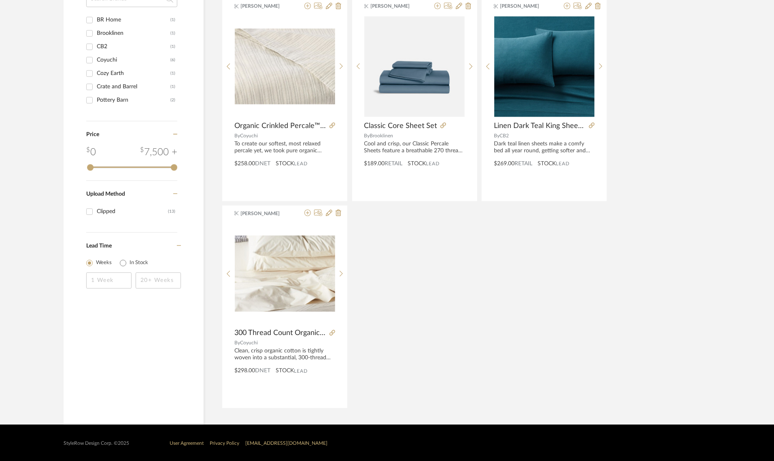
scroll to position [815, 0]
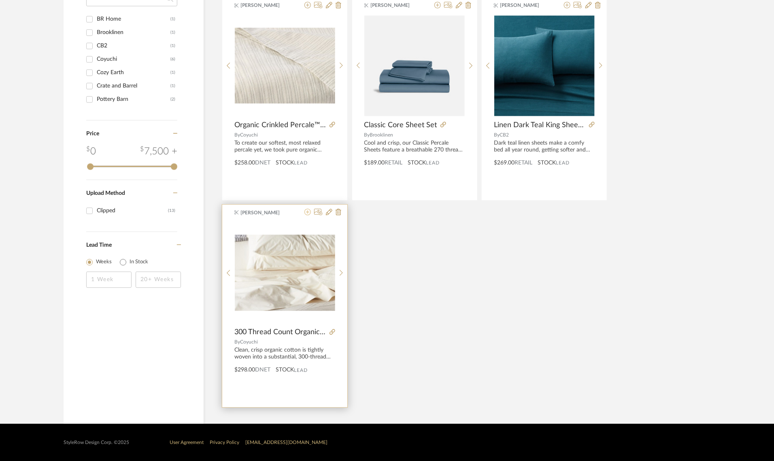
click at [308, 211] on icon at bounding box center [308, 212] width 6 height 6
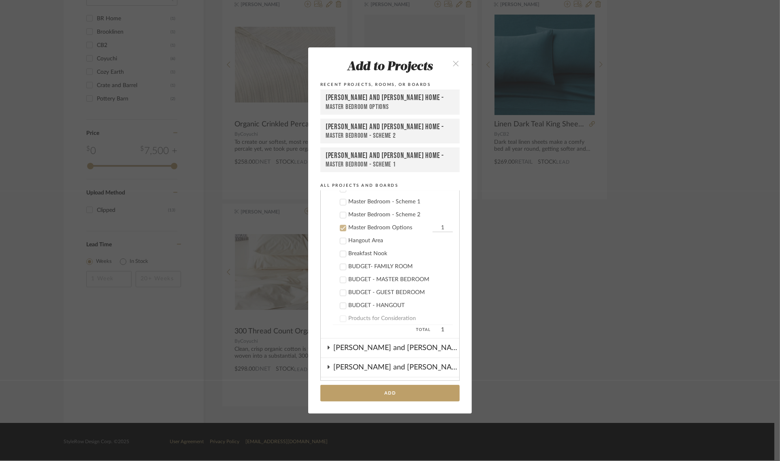
scroll to position [232, 0]
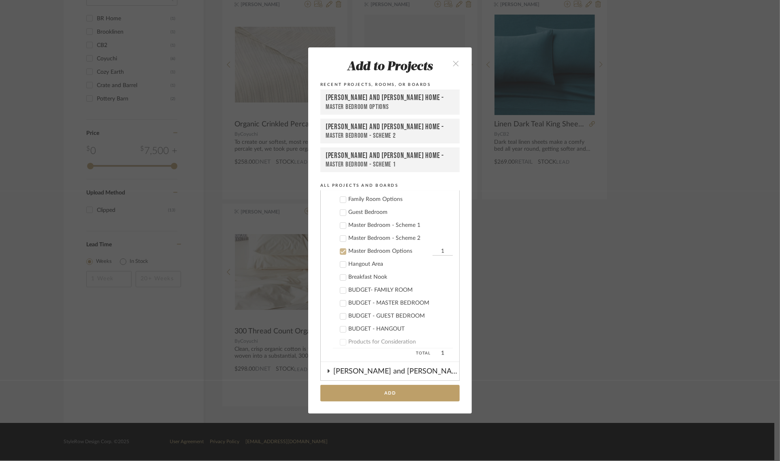
click at [342, 224] on icon at bounding box center [343, 226] width 6 height 6
click at [341, 249] on icon at bounding box center [343, 251] width 5 height 4
click at [381, 395] on button "Add" at bounding box center [389, 393] width 139 height 17
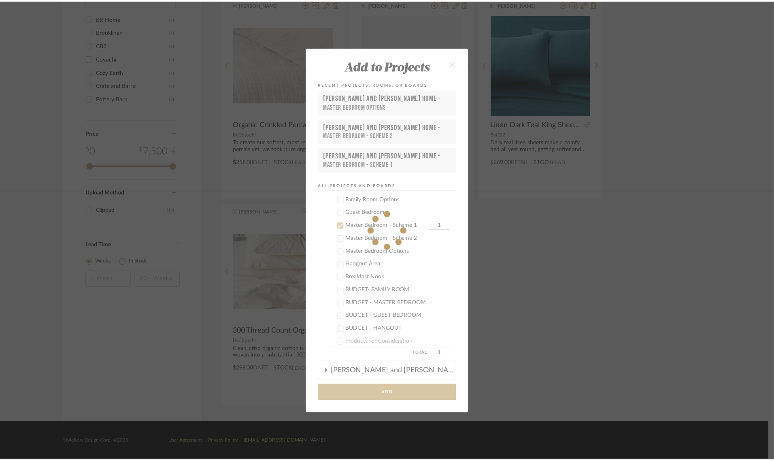
scroll to position [815, 0]
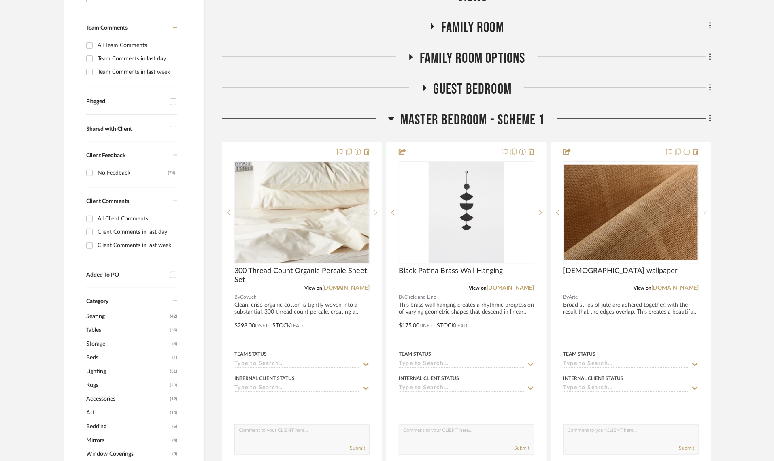
scroll to position [253, 0]
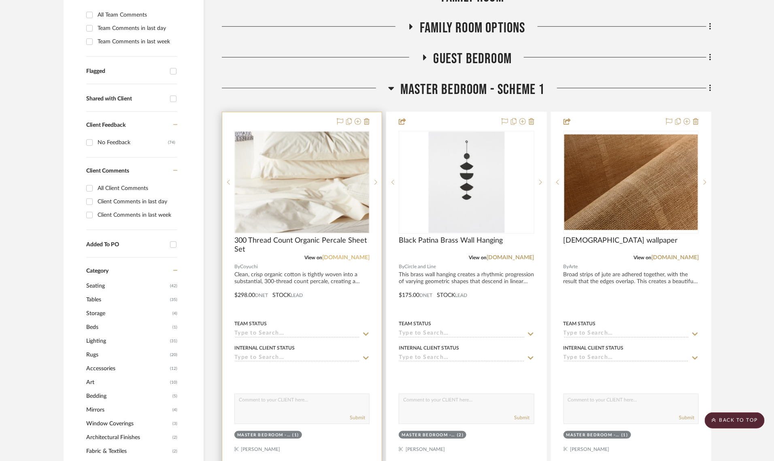
click at [353, 255] on link "[DOMAIN_NAME]" at bounding box center [345, 258] width 47 height 6
click at [298, 112] on div at bounding box center [302, 289] width 160 height 354
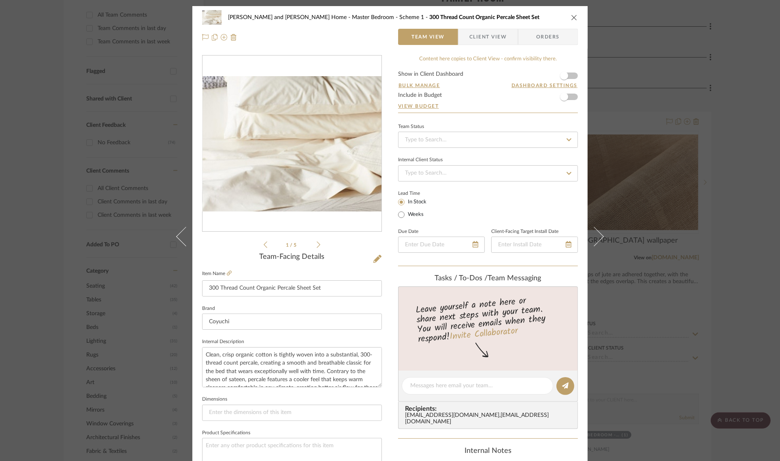
click at [493, 37] on span "Client View" at bounding box center [487, 37] width 37 height 16
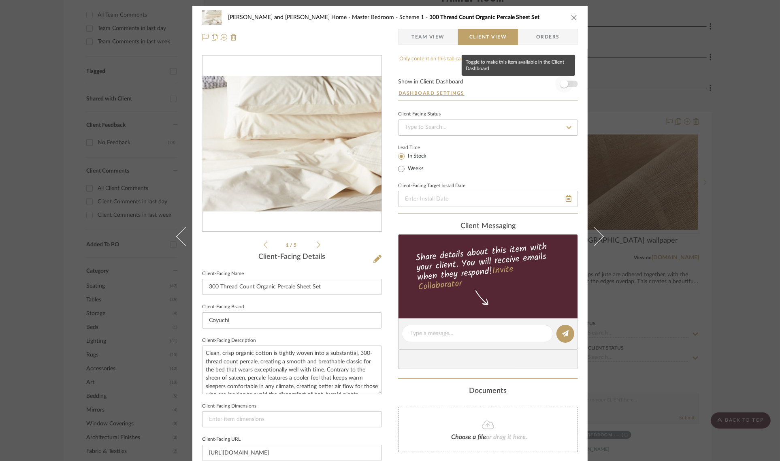
click at [565, 84] on span "button" at bounding box center [564, 84] width 18 height 18
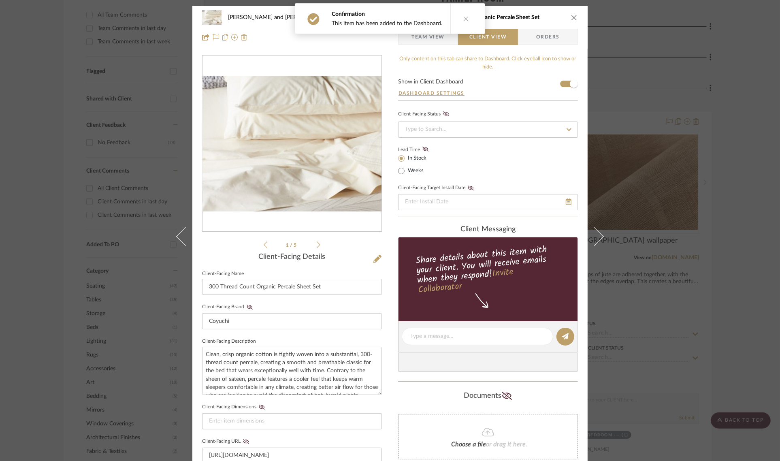
click at [738, 172] on div "Sharika and Ashish Home Master Bedroom - Scheme 1 300 Thread Count Organic Perc…" at bounding box center [390, 230] width 780 height 461
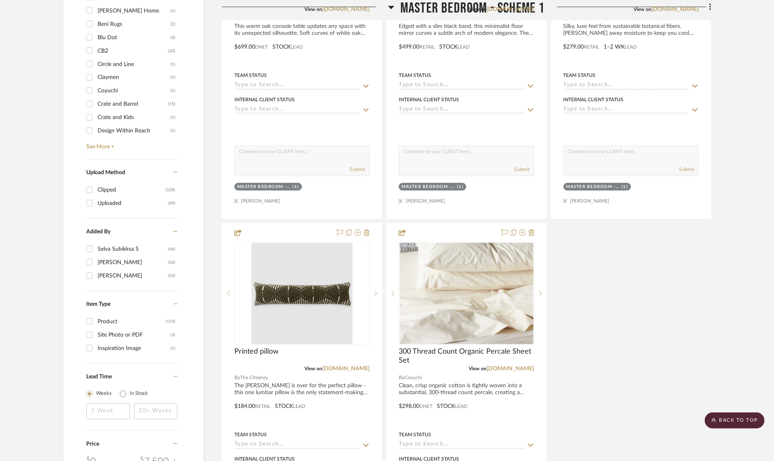
scroll to position [1114, 0]
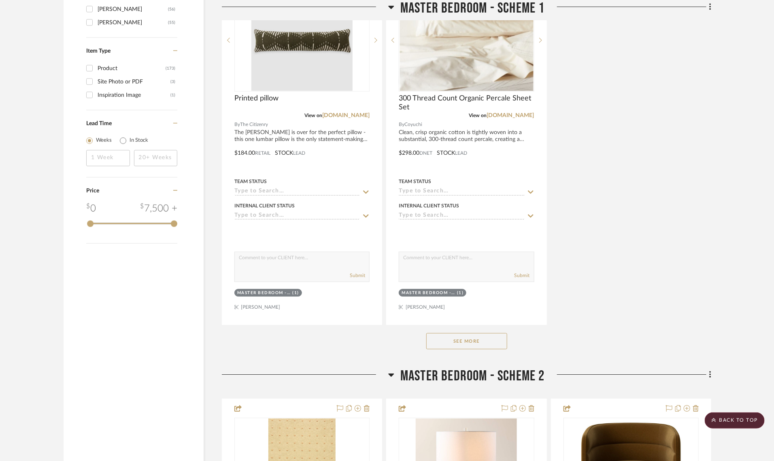
click at [464, 333] on button "See More" at bounding box center [466, 341] width 81 height 16
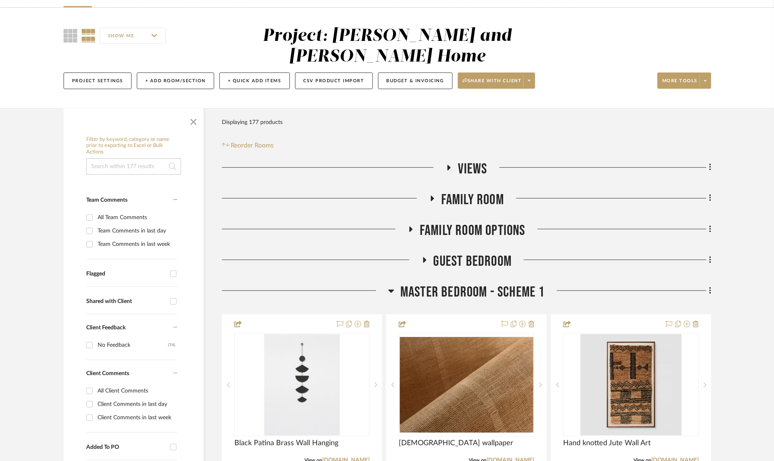
scroll to position [0, 0]
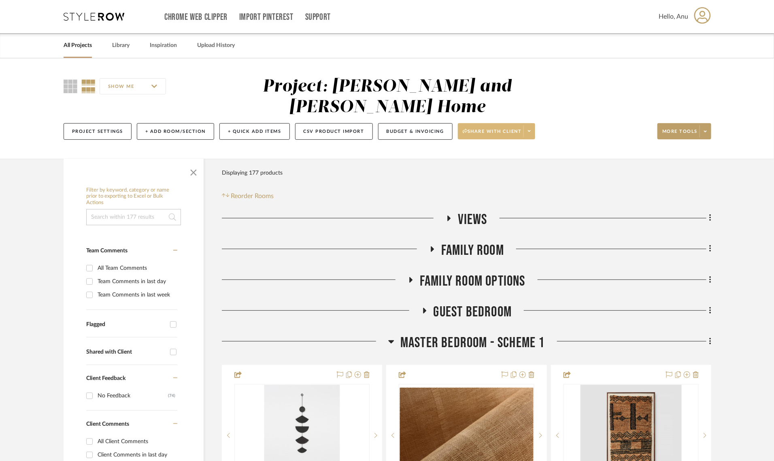
click at [485, 128] on span "Share with client" at bounding box center [492, 134] width 59 height 12
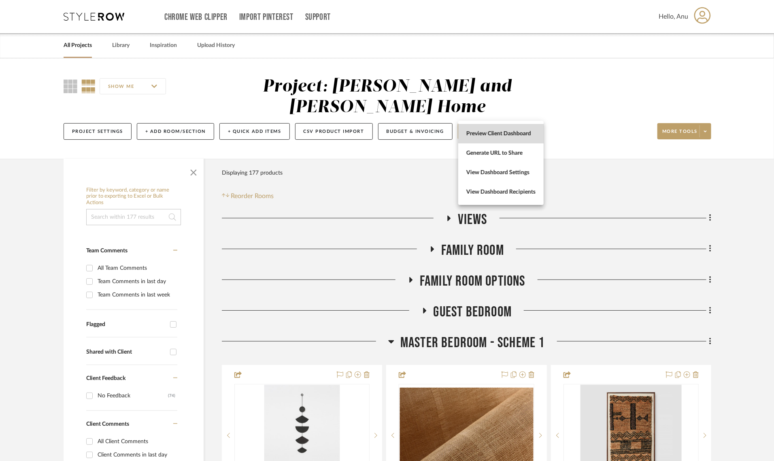
click at [484, 134] on span "Preview Client Dashboard" at bounding box center [501, 133] width 69 height 7
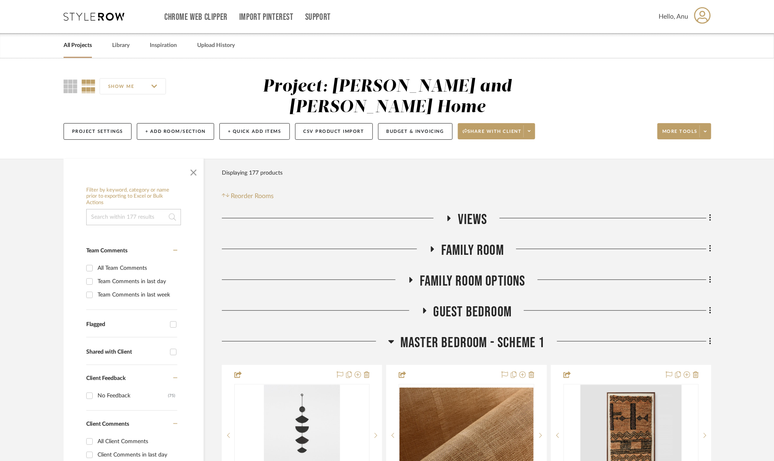
click at [450, 215] on icon at bounding box center [449, 218] width 10 height 6
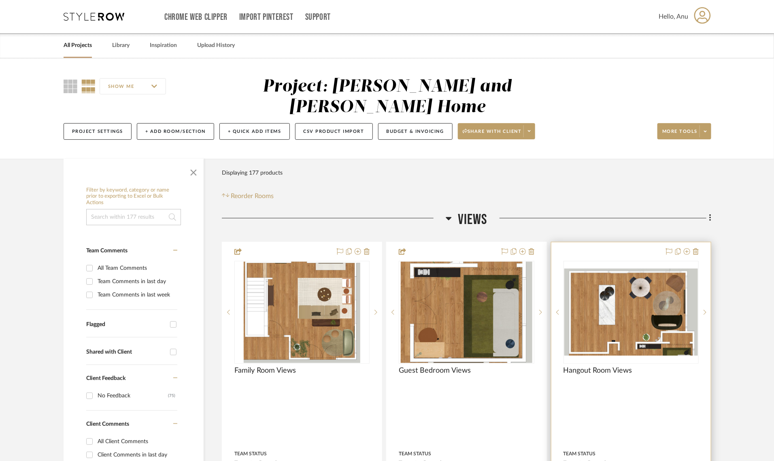
click at [586, 242] on div at bounding box center [632, 419] width 160 height 354
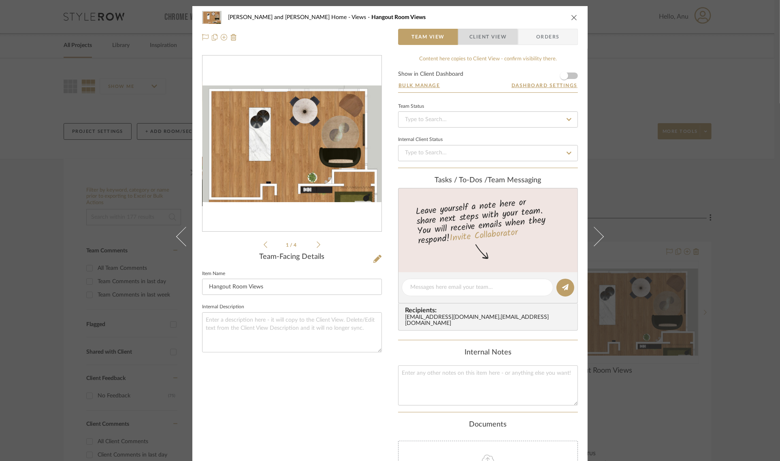
click at [481, 37] on span "Client View" at bounding box center [487, 37] width 37 height 16
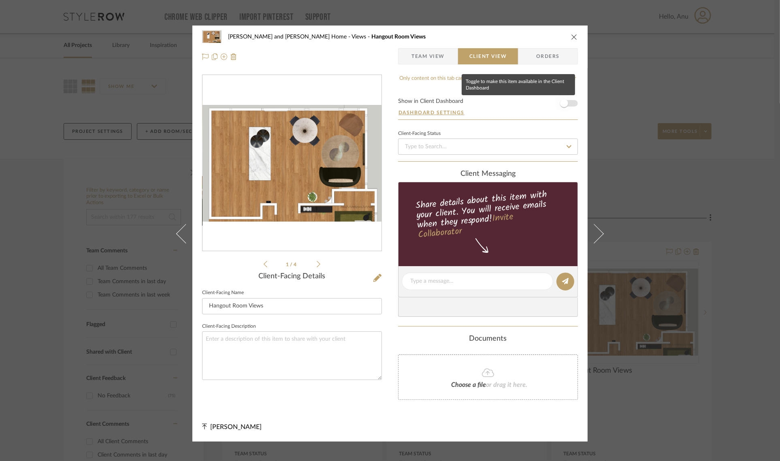
click at [562, 104] on span "button" at bounding box center [564, 103] width 8 height 8
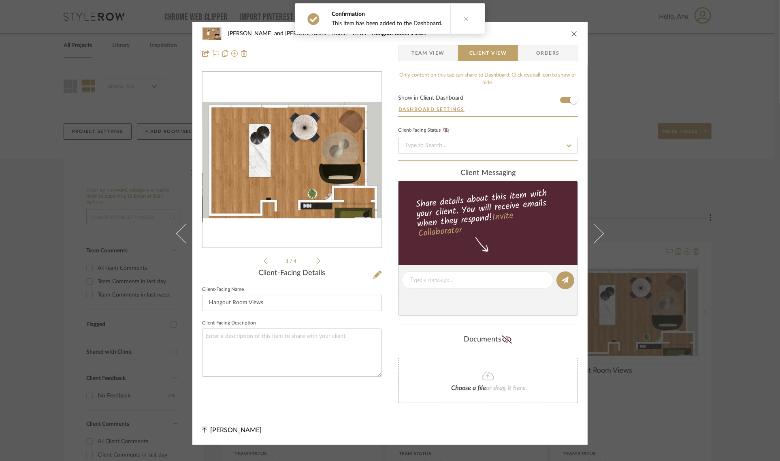
click at [738, 237] on div "[PERSON_NAME] and [PERSON_NAME] Home Views Hangout Room Views Team View Client …" at bounding box center [390, 230] width 780 height 461
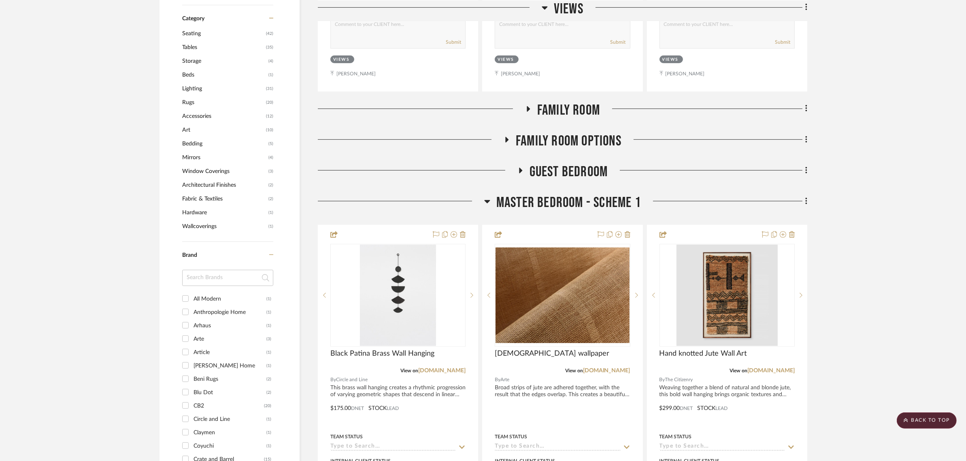
scroll to position [658, 0]
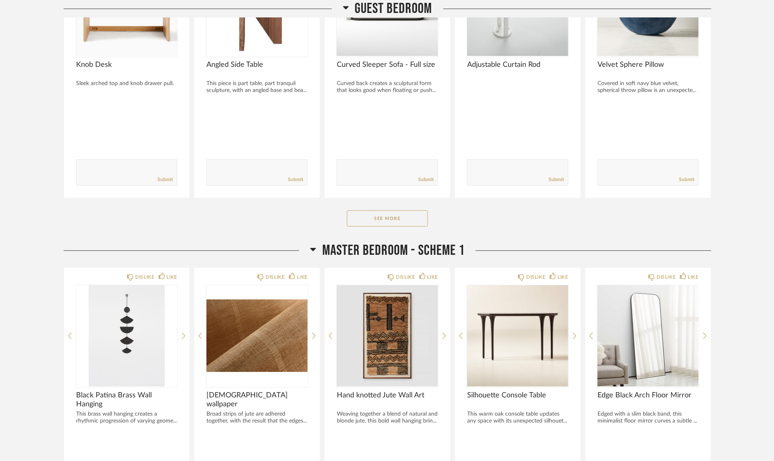
scroll to position [1316, 0]
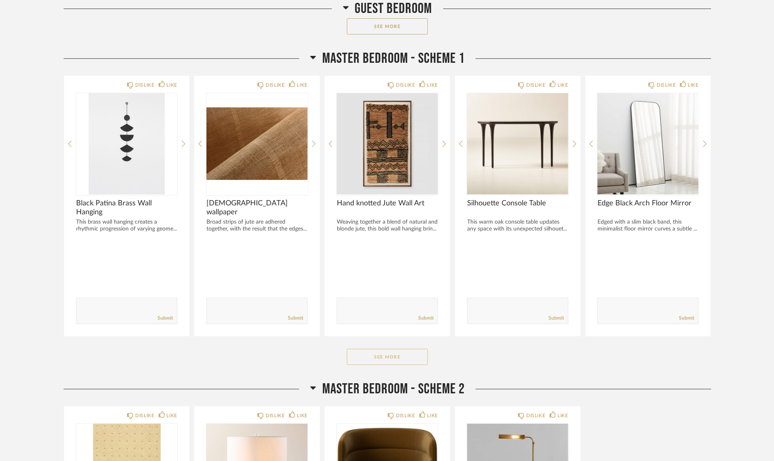
click at [373, 354] on button "See More" at bounding box center [387, 357] width 81 height 16
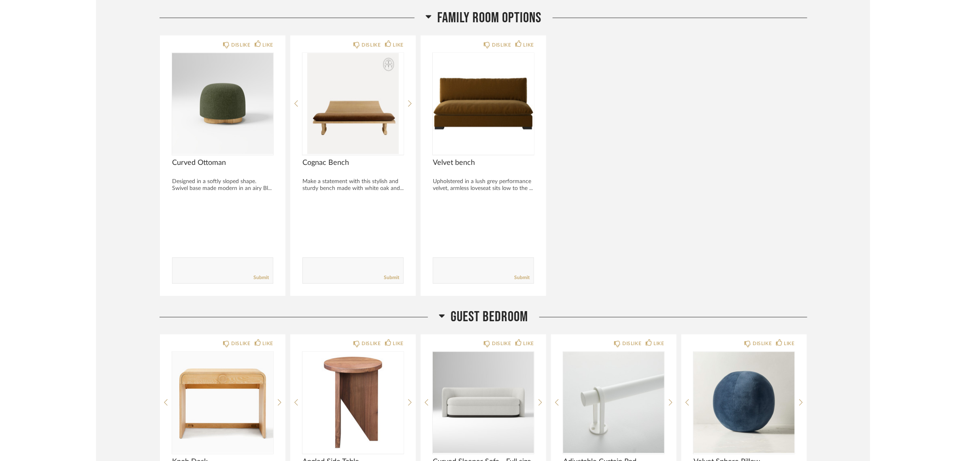
scroll to position [618, 0]
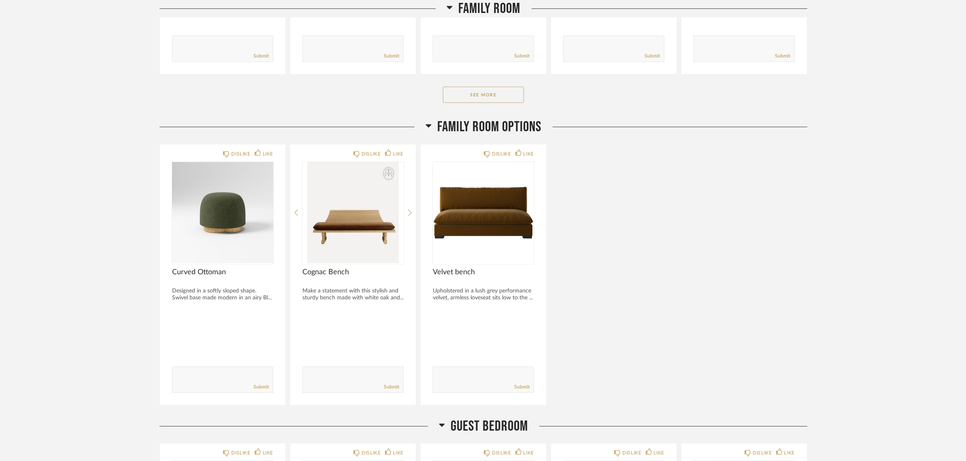
click at [674, 274] on div "DISLIKE LIKE Curved Ottoman Designed in a softly sloped shape. Swivel base made…" at bounding box center [484, 274] width 648 height 261
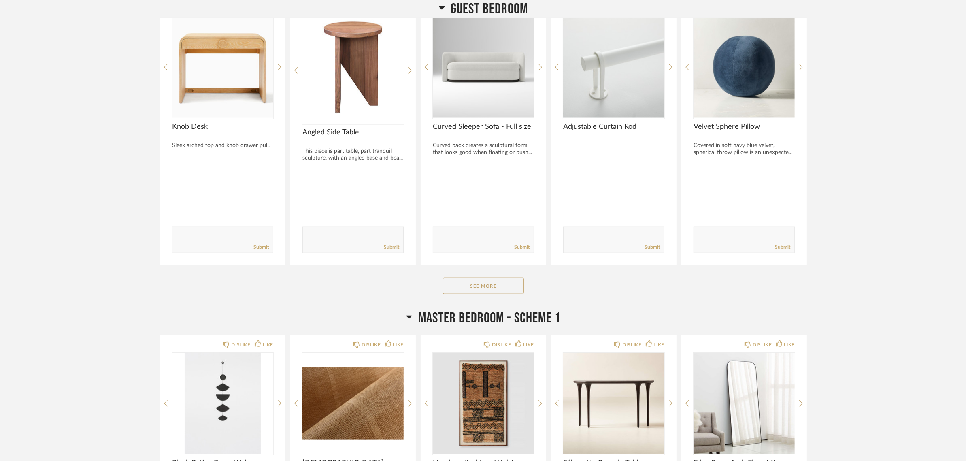
scroll to position [1327, 0]
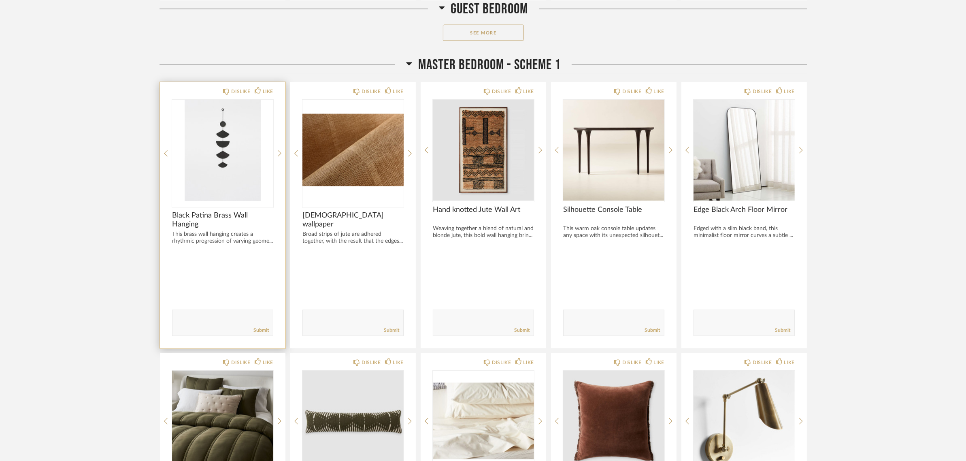
click at [205, 139] on img "0" at bounding box center [222, 150] width 101 height 101
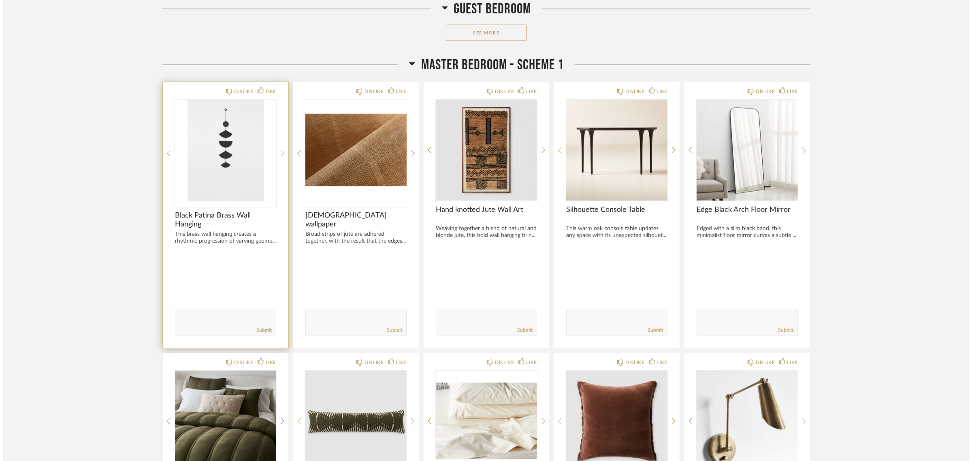
scroll to position [0, 0]
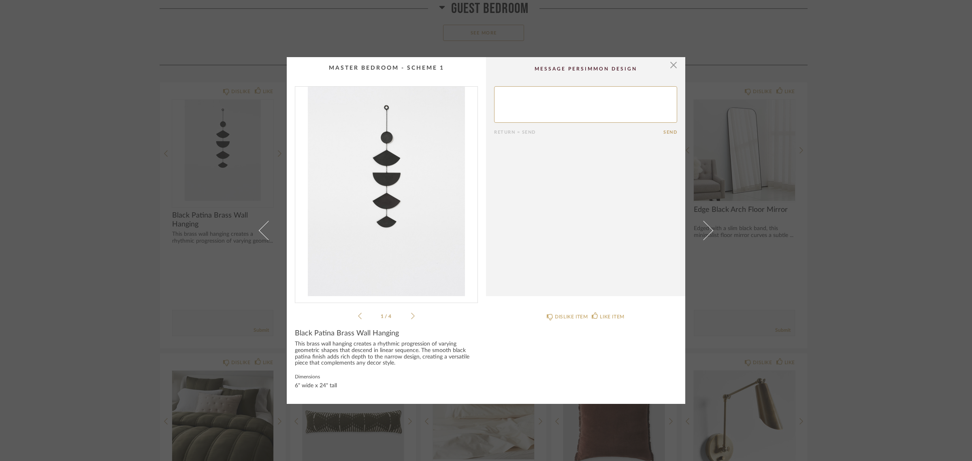
click at [387, 187] on img "0" at bounding box center [386, 191] width 182 height 209
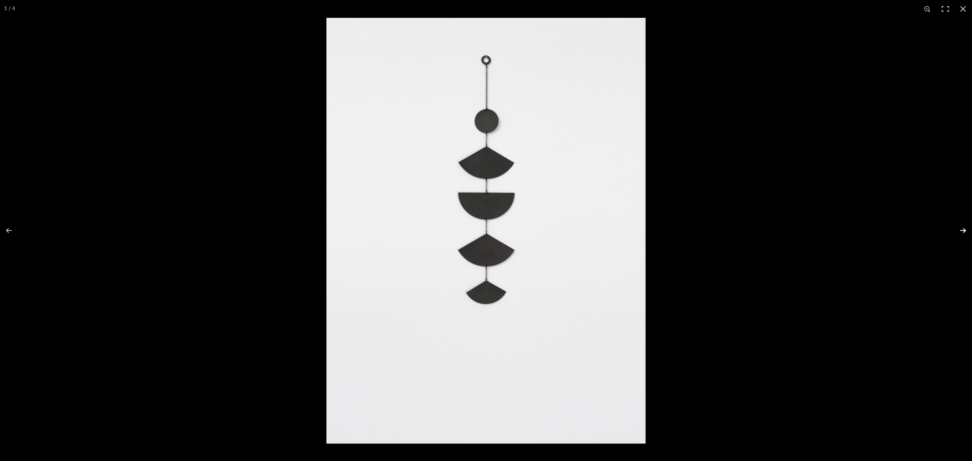
click at [780, 229] on button at bounding box center [958, 230] width 28 height 41
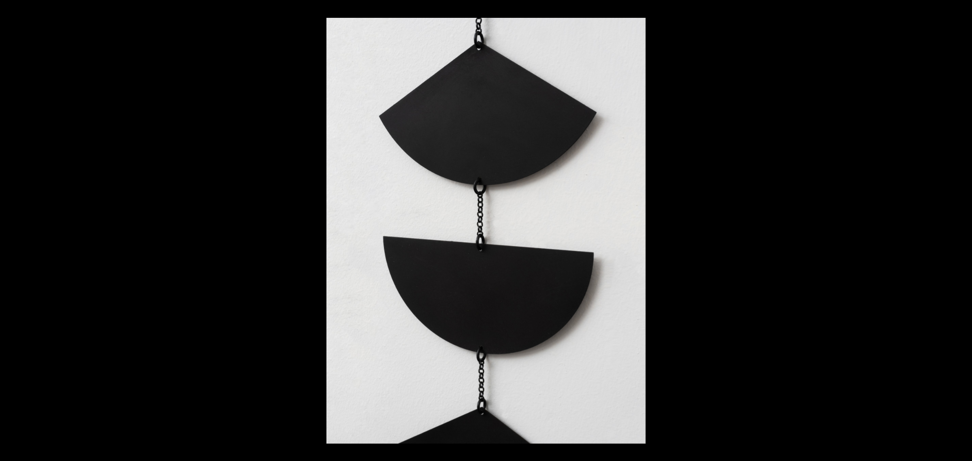
click at [780, 229] on button at bounding box center [958, 230] width 28 height 41
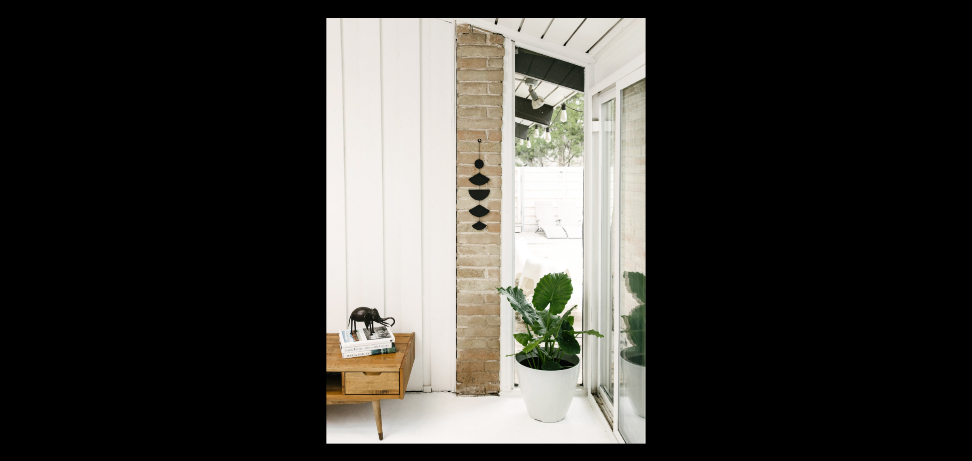
click at [780, 227] on button at bounding box center [958, 230] width 28 height 41
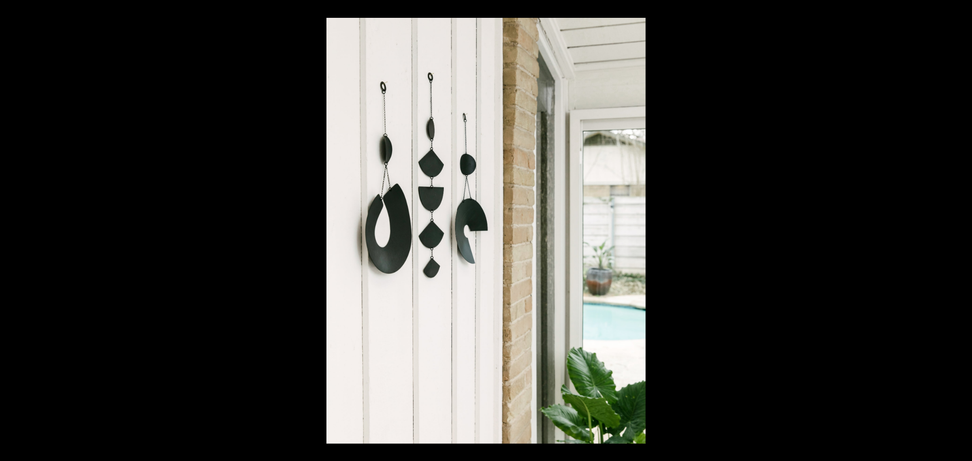
click at [780, 227] on button at bounding box center [958, 230] width 28 height 41
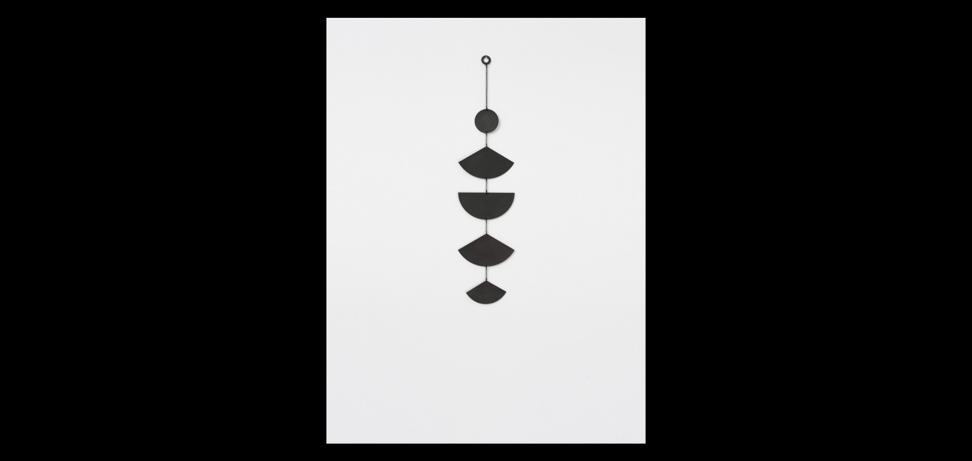
click at [780, 227] on button at bounding box center [958, 230] width 28 height 41
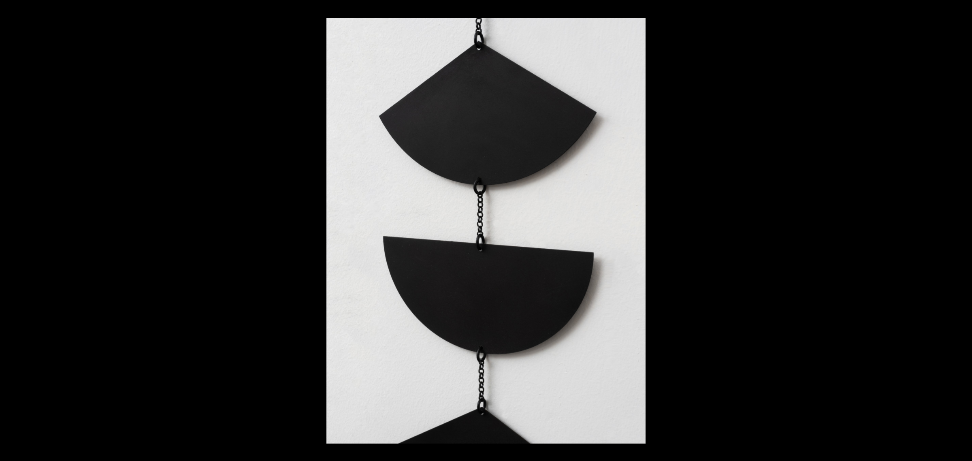
click at [780, 227] on button at bounding box center [958, 230] width 28 height 41
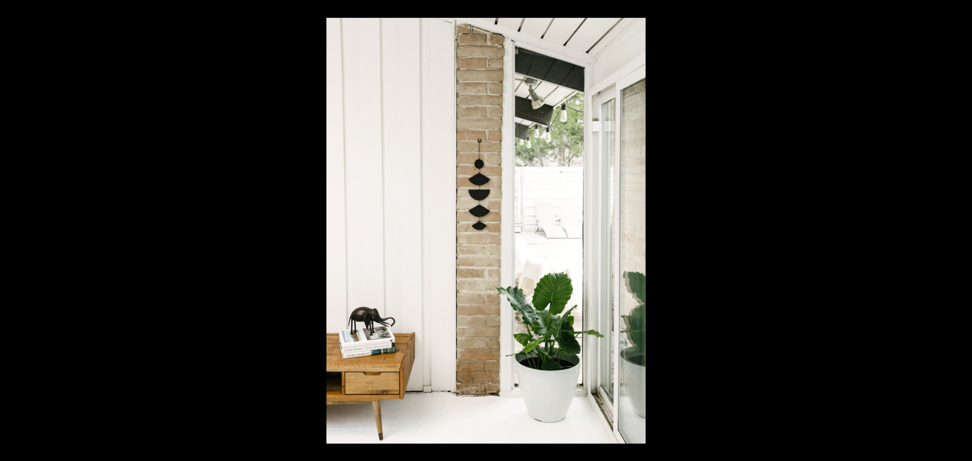
click at [780, 227] on button at bounding box center [958, 230] width 28 height 41
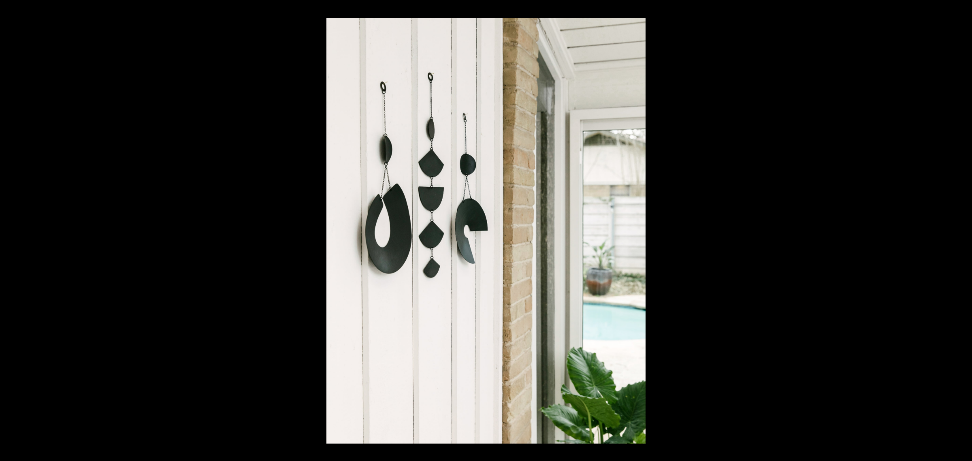
click at [780, 227] on button at bounding box center [958, 230] width 28 height 41
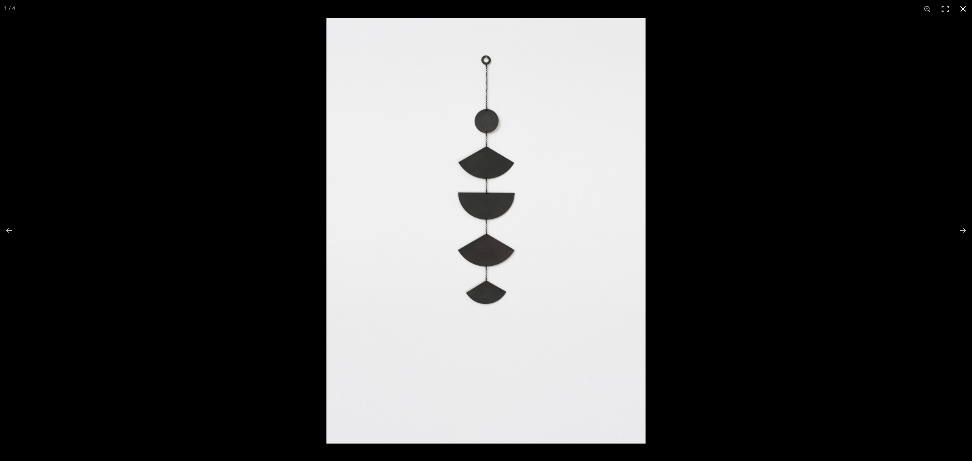
click at [780, 7] on button at bounding box center [963, 9] width 18 height 18
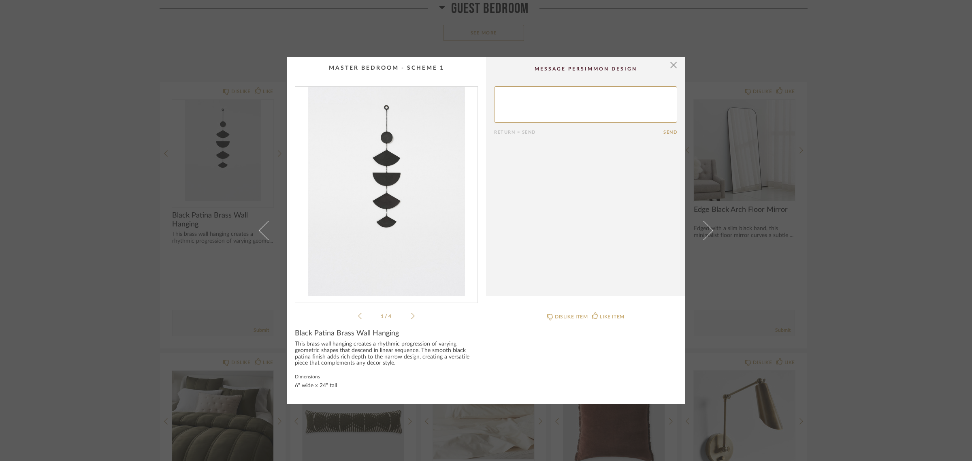
click at [780, 277] on div "× 1 / 4 Return = Send Send Black Patina Brass Wall Hanging This brass wall hang…" at bounding box center [486, 230] width 972 height 461
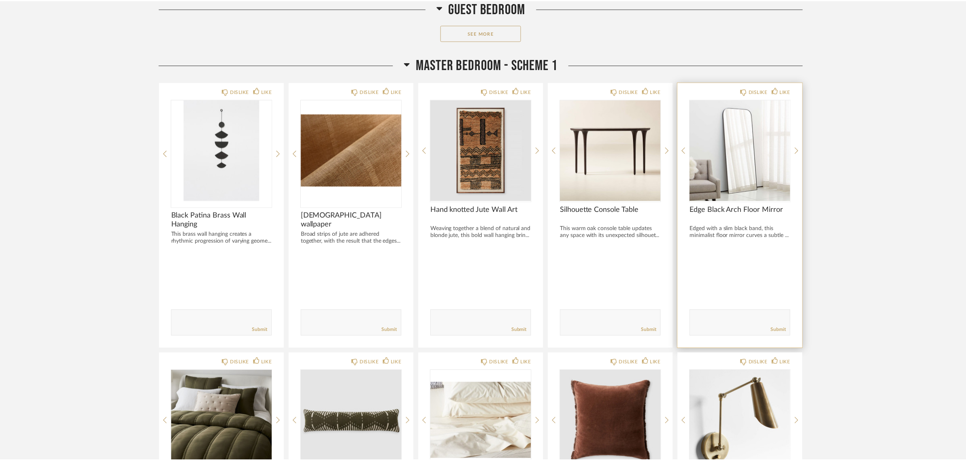
scroll to position [1327, 0]
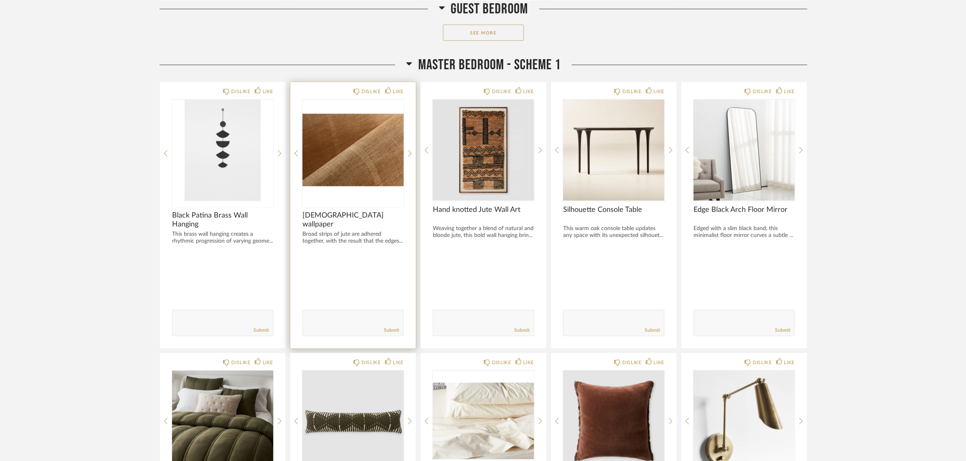
click at [340, 164] on img "0" at bounding box center [353, 150] width 101 height 101
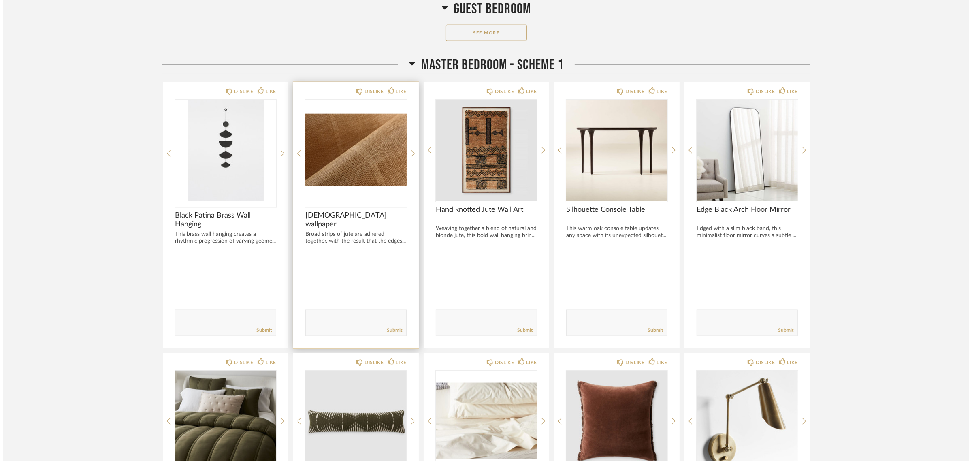
scroll to position [0, 0]
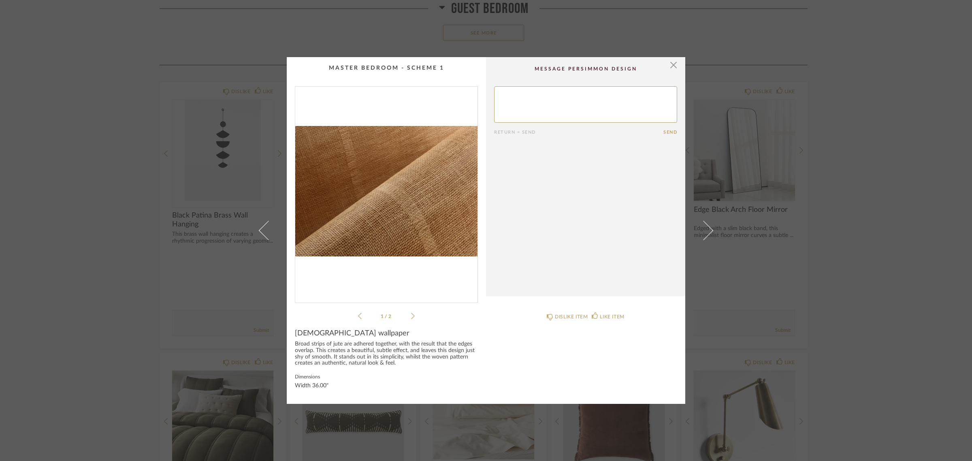
click at [375, 193] on img "0" at bounding box center [386, 191] width 182 height 209
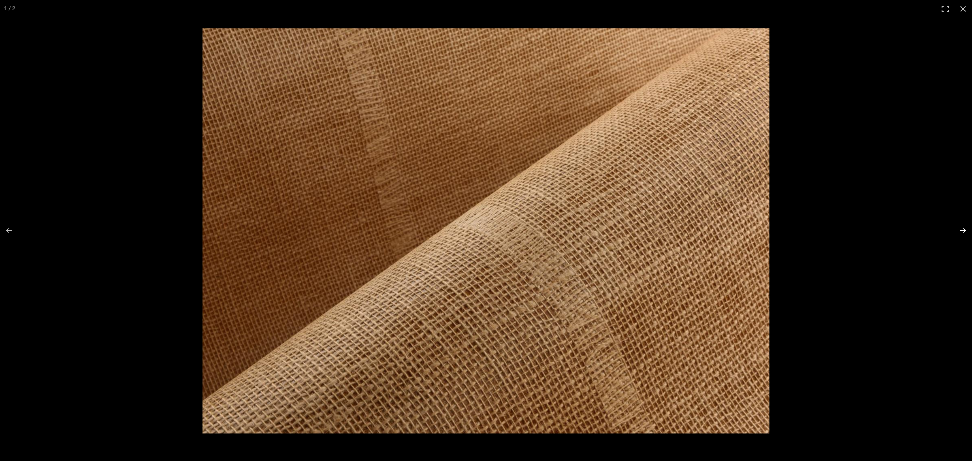
click at [780, 228] on button at bounding box center [958, 230] width 28 height 41
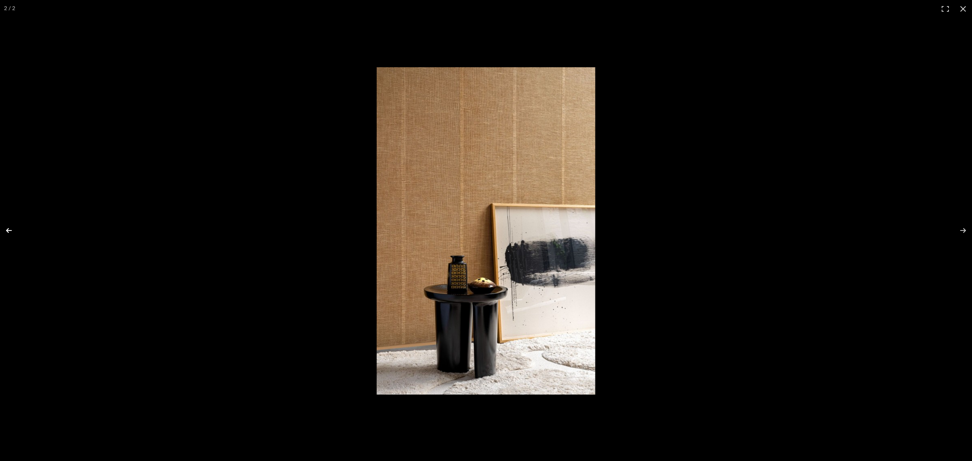
click at [9, 230] on button at bounding box center [14, 230] width 28 height 41
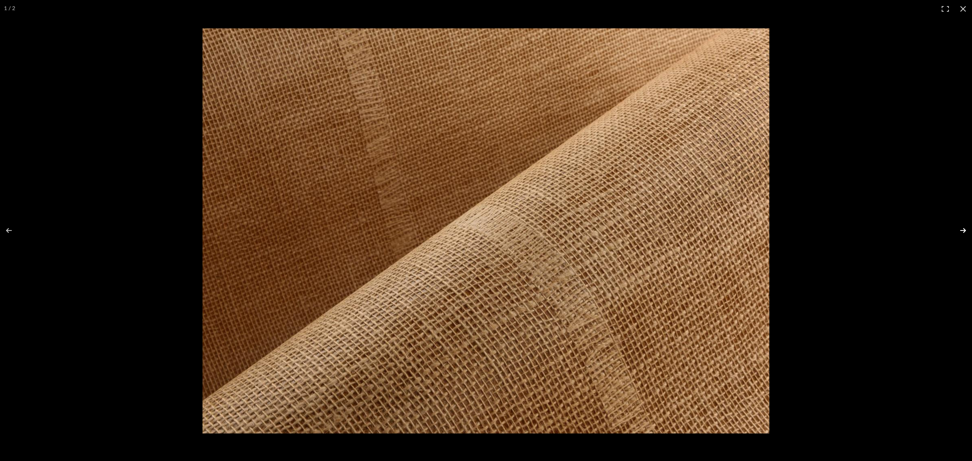
click at [780, 230] on button at bounding box center [958, 230] width 28 height 41
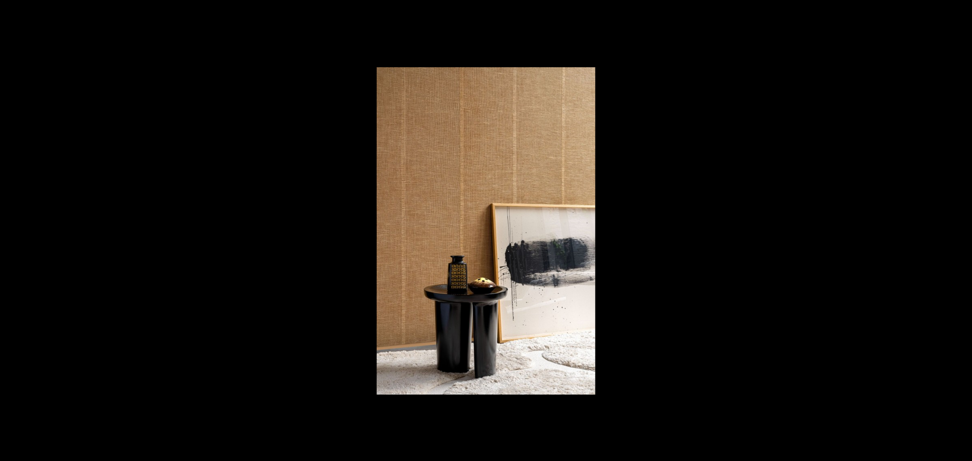
click at [780, 230] on button at bounding box center [958, 230] width 28 height 41
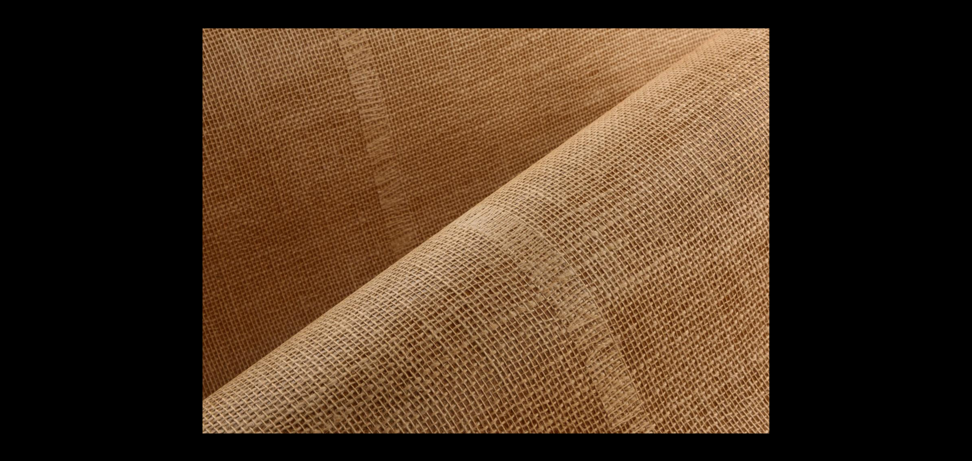
click at [780, 230] on button at bounding box center [958, 230] width 28 height 41
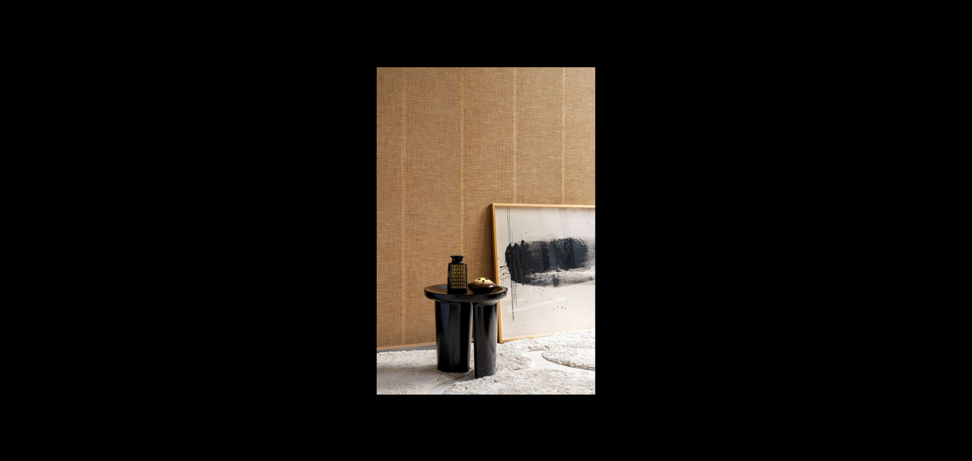
click at [780, 230] on button at bounding box center [958, 230] width 28 height 41
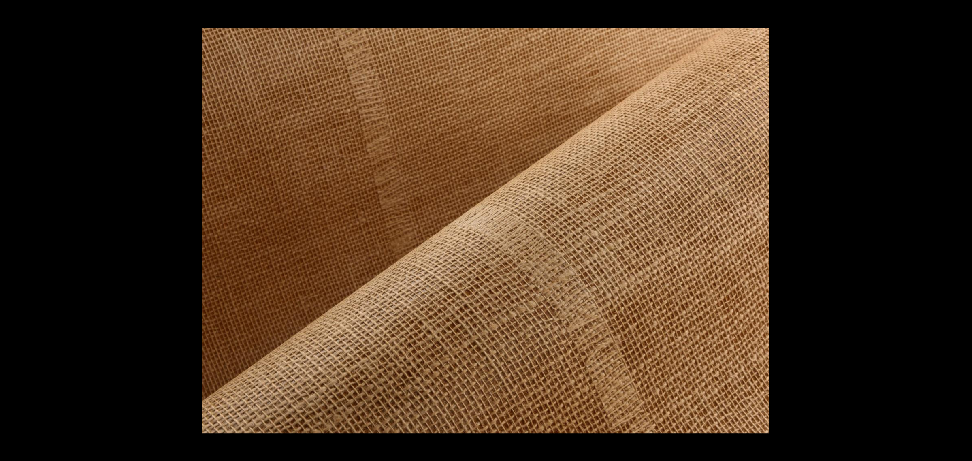
click at [780, 230] on button at bounding box center [958, 230] width 28 height 41
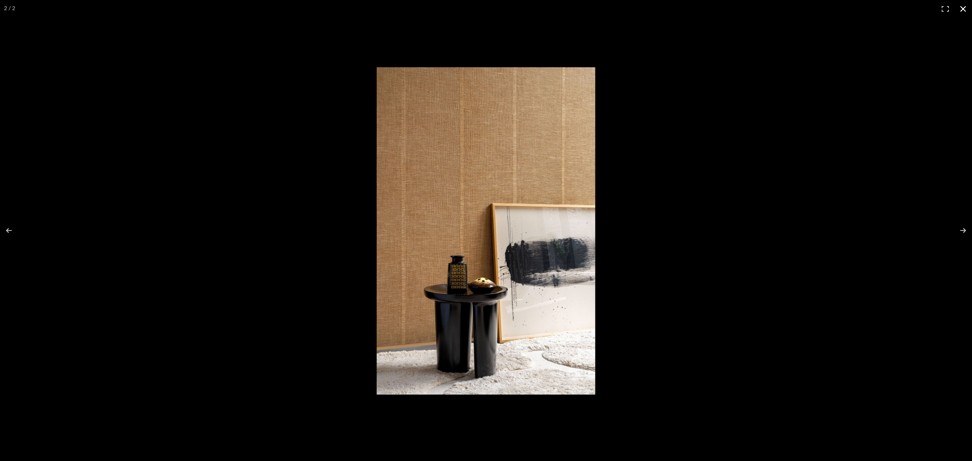
click at [780, 8] on button at bounding box center [963, 9] width 18 height 18
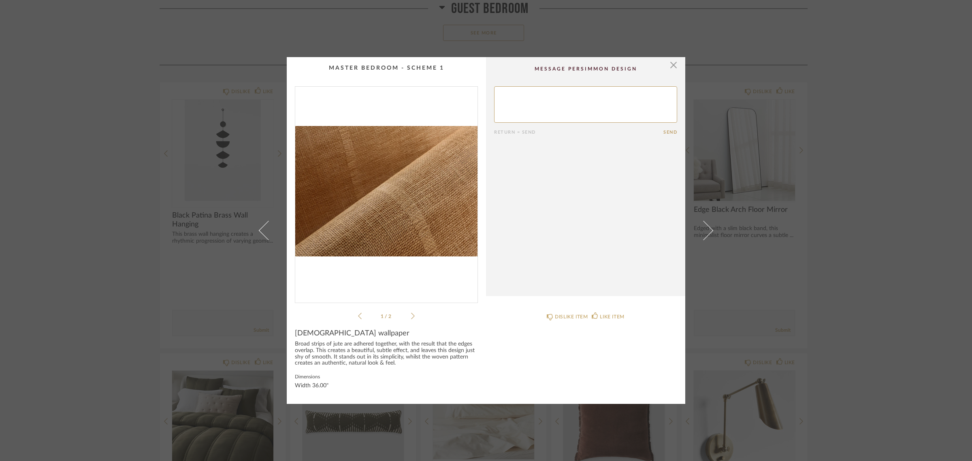
click at [780, 296] on div "× 1 / 2 Return = Send Send Jute wallpaper Broad strips of jute are adhered toge…" at bounding box center [486, 230] width 972 height 461
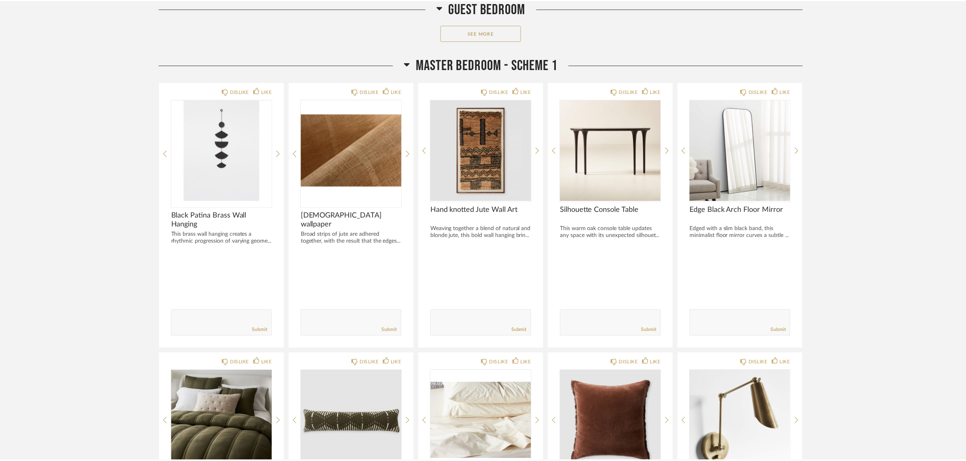
scroll to position [1327, 0]
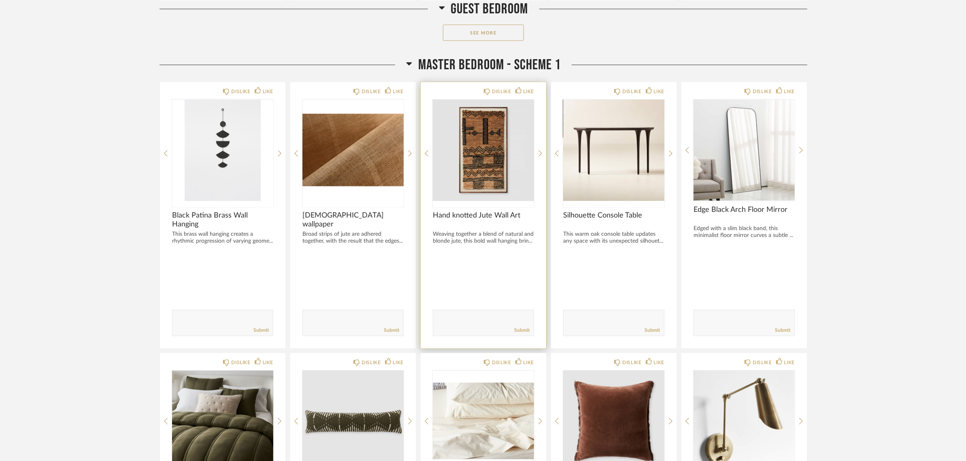
click at [470, 145] on div at bounding box center [483, 154] width 101 height 108
click at [484, 144] on img "0" at bounding box center [483, 150] width 101 height 101
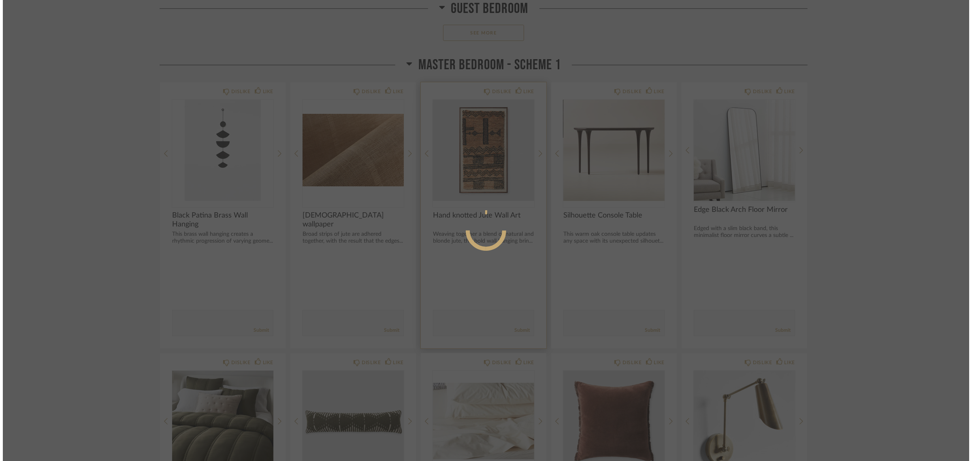
scroll to position [0, 0]
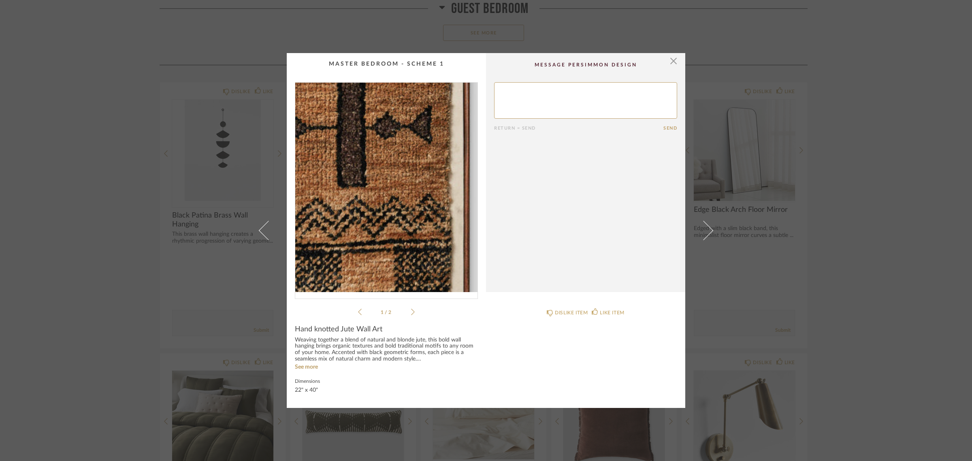
click at [399, 177] on img "0" at bounding box center [386, 187] width 182 height 209
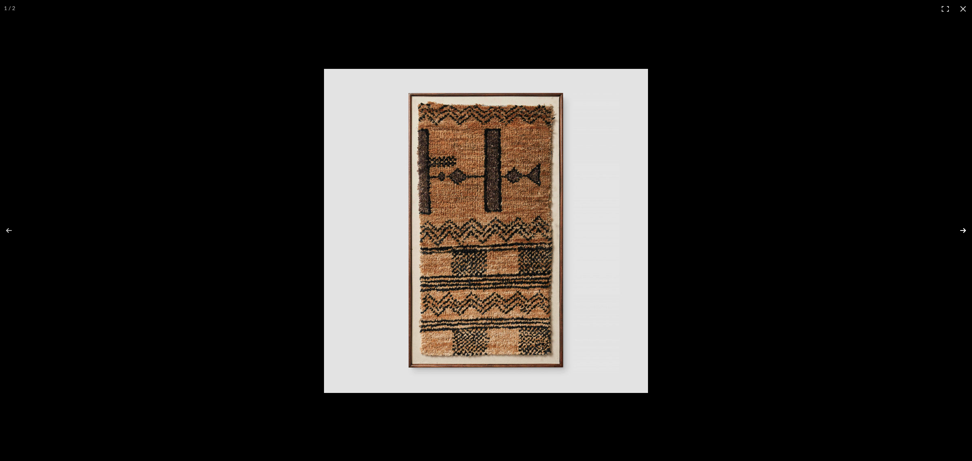
click at [780, 229] on button at bounding box center [958, 230] width 28 height 41
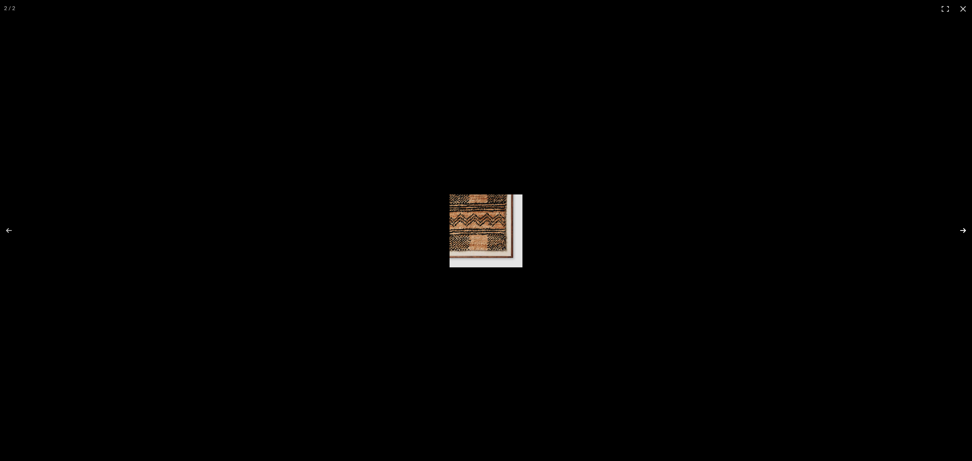
click at [780, 229] on button at bounding box center [958, 230] width 28 height 41
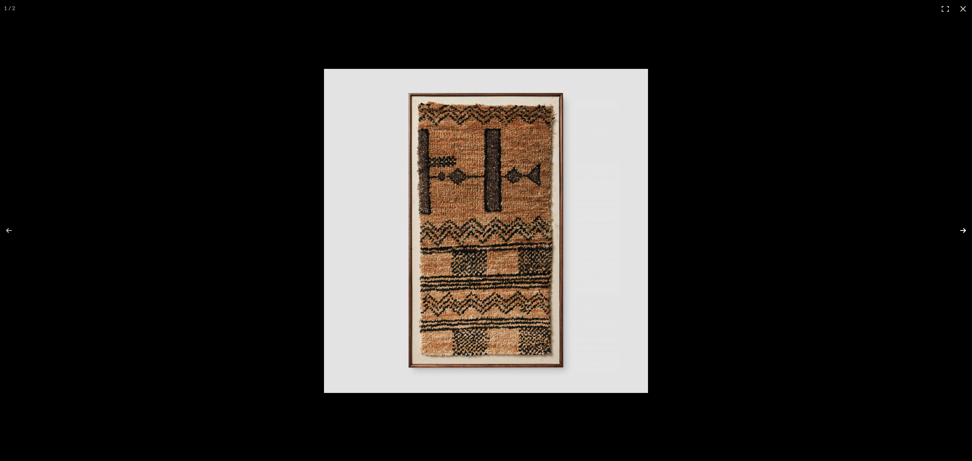
click at [780, 229] on button at bounding box center [958, 230] width 28 height 41
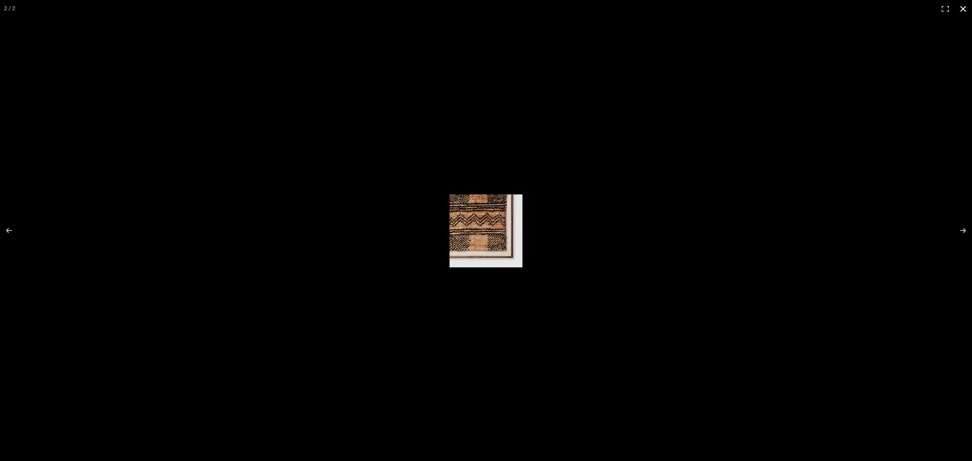
click at [780, 9] on button at bounding box center [963, 9] width 18 height 18
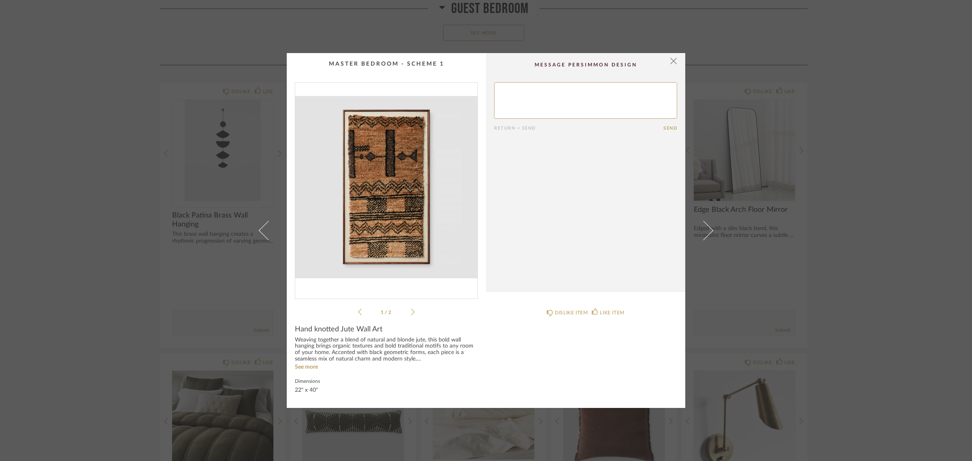
click at [780, 286] on div "× 1 / 2 Return = Send Send Hand knotted Jute Wall Art Weaving together a blend …" at bounding box center [486, 230] width 972 height 461
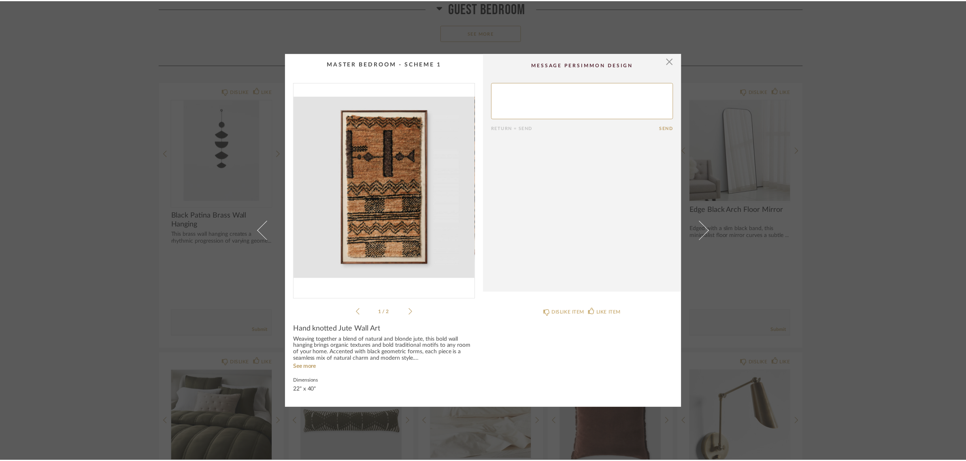
scroll to position [1327, 0]
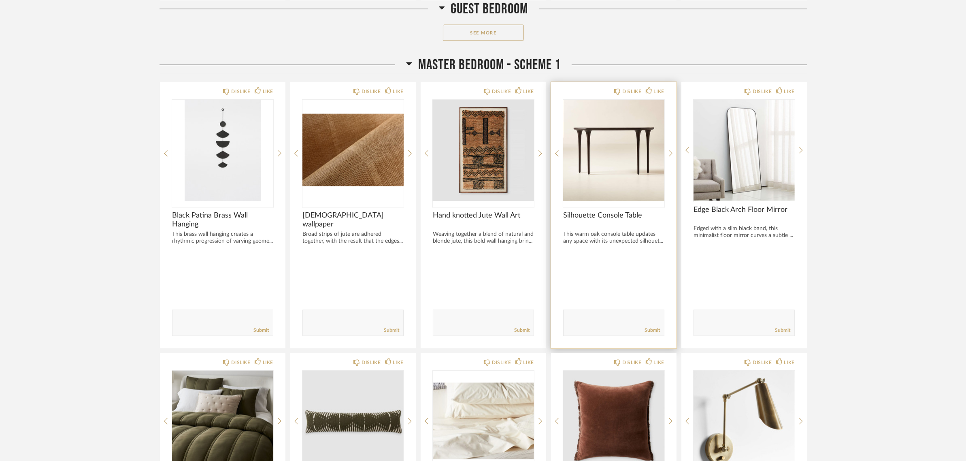
click at [578, 132] on img "0" at bounding box center [613, 150] width 101 height 101
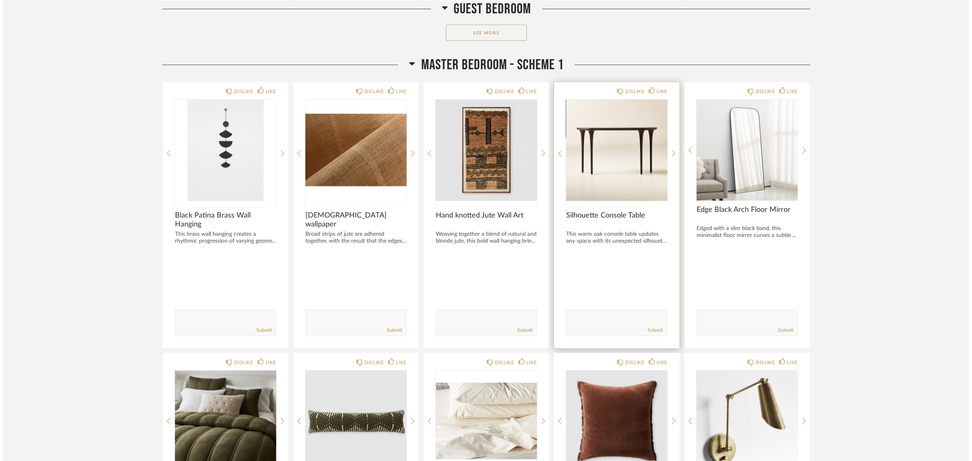
scroll to position [0, 0]
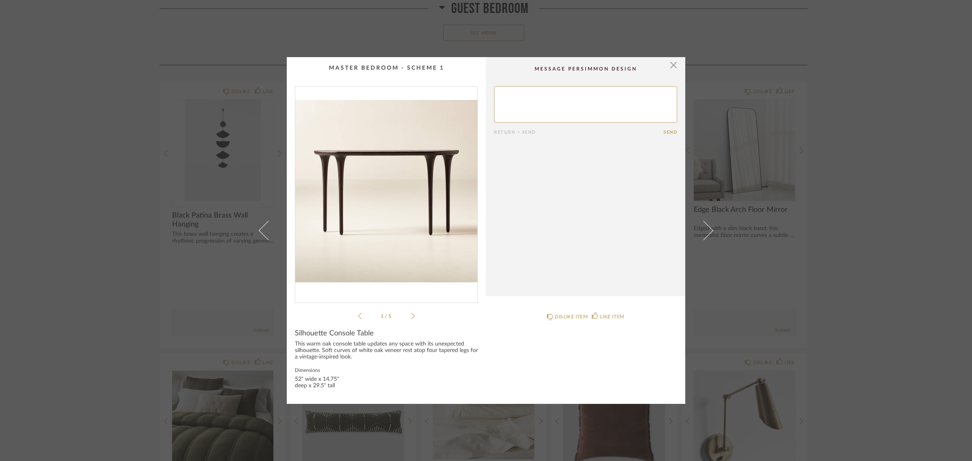
click at [373, 180] on img "0" at bounding box center [386, 191] width 182 height 209
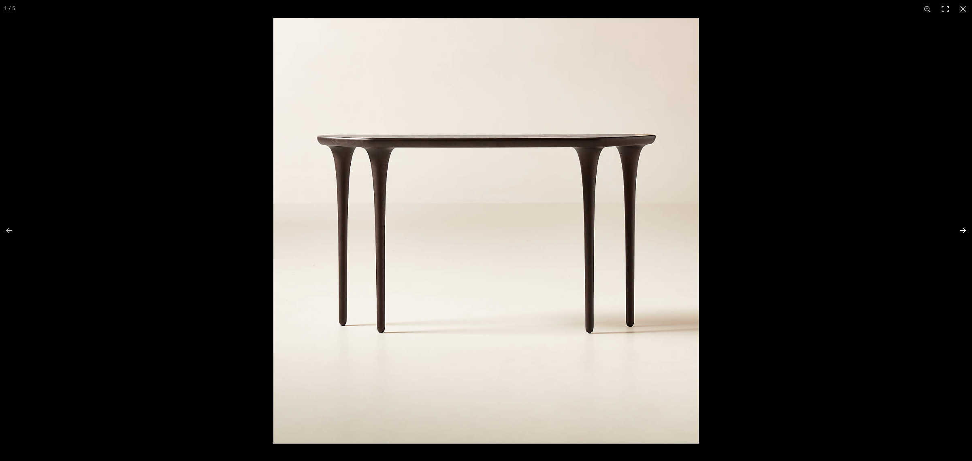
click at [780, 227] on button at bounding box center [958, 230] width 28 height 41
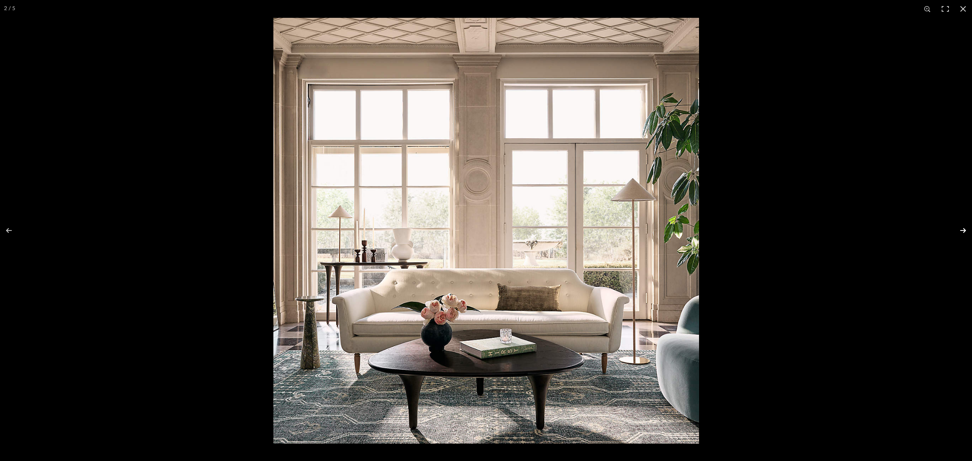
click at [780, 227] on button at bounding box center [958, 230] width 28 height 41
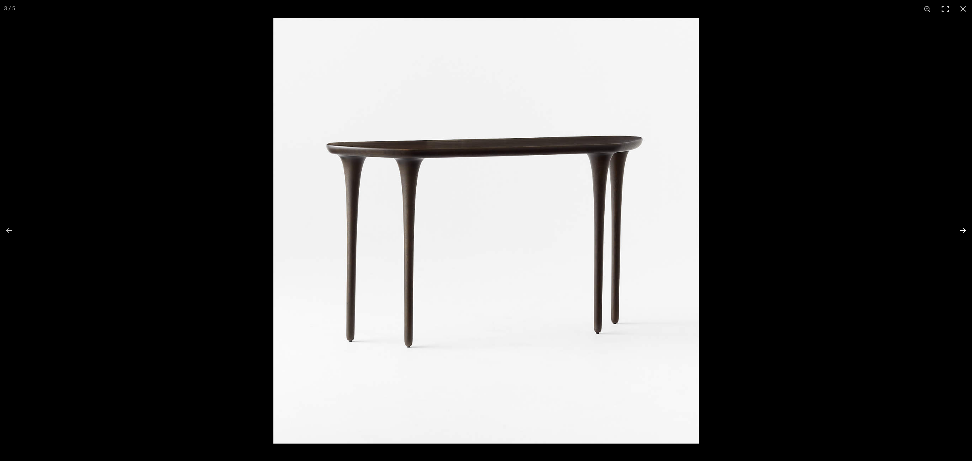
click at [780, 227] on button at bounding box center [958, 230] width 28 height 41
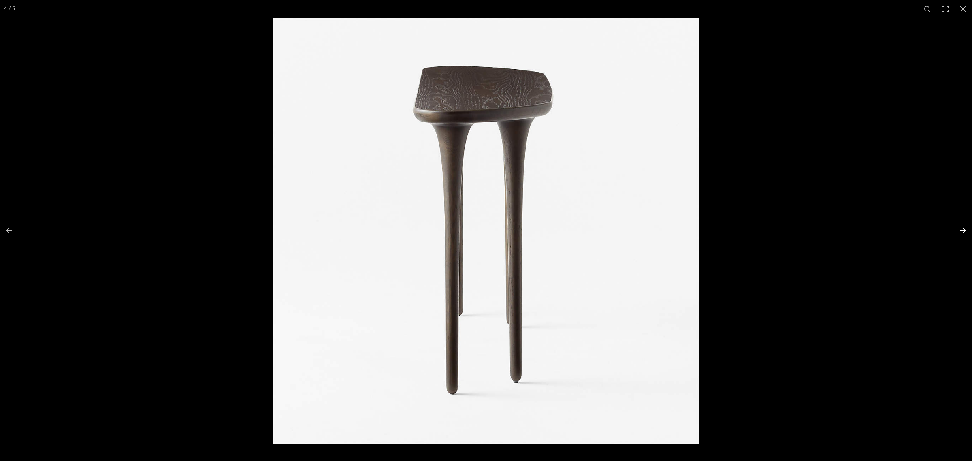
click at [780, 227] on button at bounding box center [958, 230] width 28 height 41
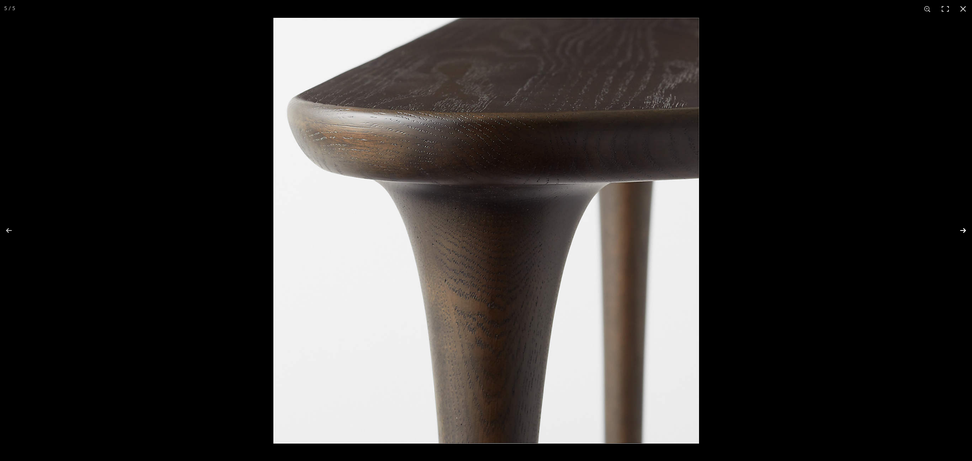
click at [780, 230] on button at bounding box center [958, 230] width 28 height 41
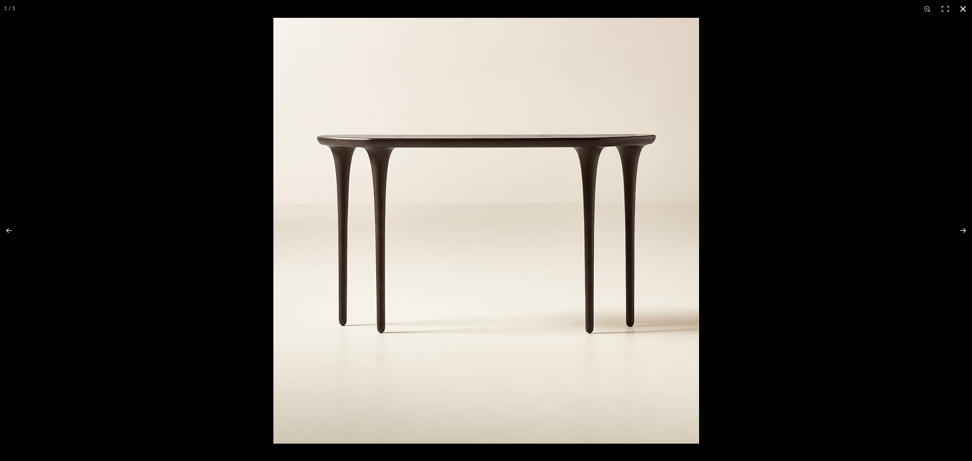
click at [780, 7] on button at bounding box center [963, 9] width 18 height 18
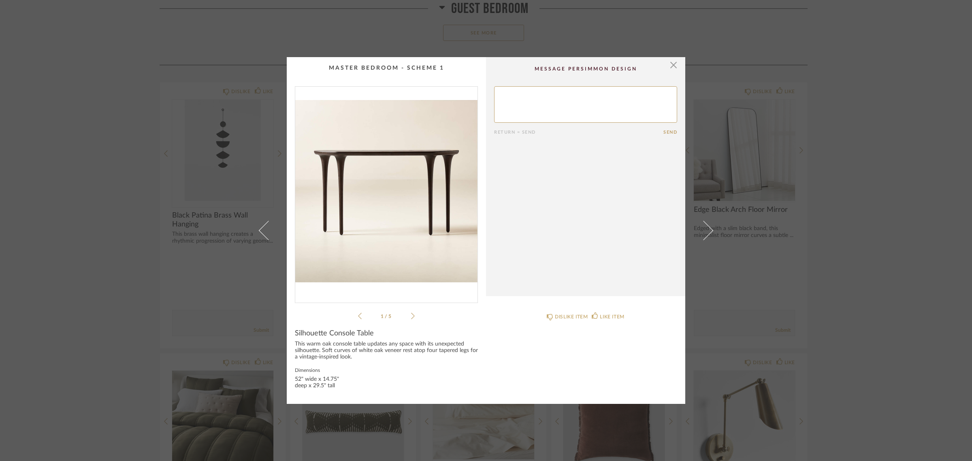
click at [780, 313] on div "× 1 / 5 Return = Send Send Silhouette Console Table This warm oak console table…" at bounding box center [486, 230] width 972 height 461
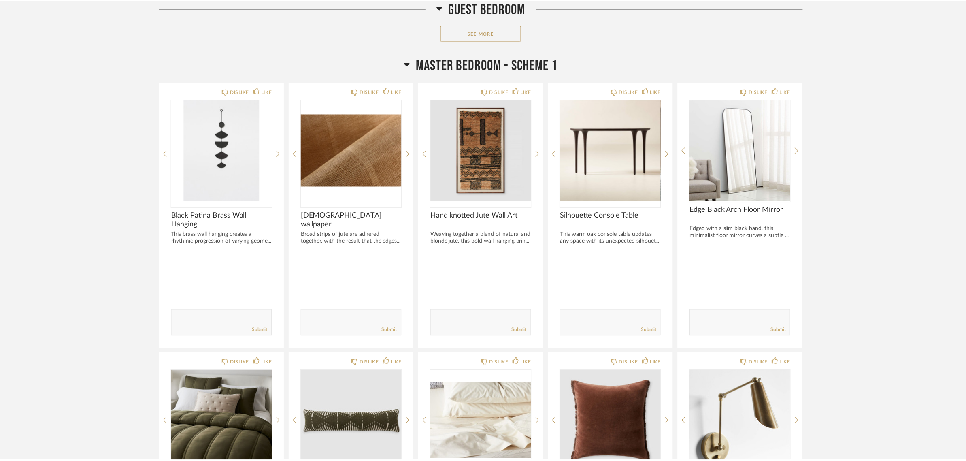
scroll to position [1327, 0]
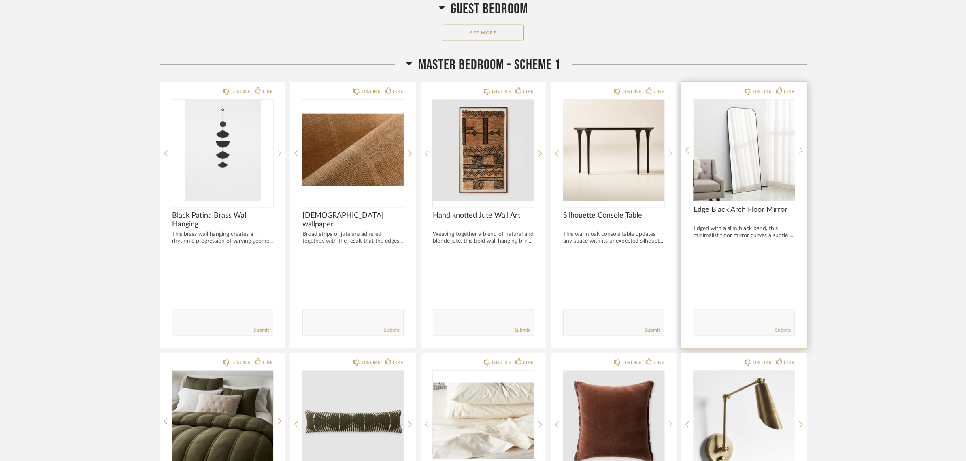
click at [745, 141] on div at bounding box center [744, 150] width 101 height 101
click at [735, 148] on img "0" at bounding box center [744, 150] width 101 height 101
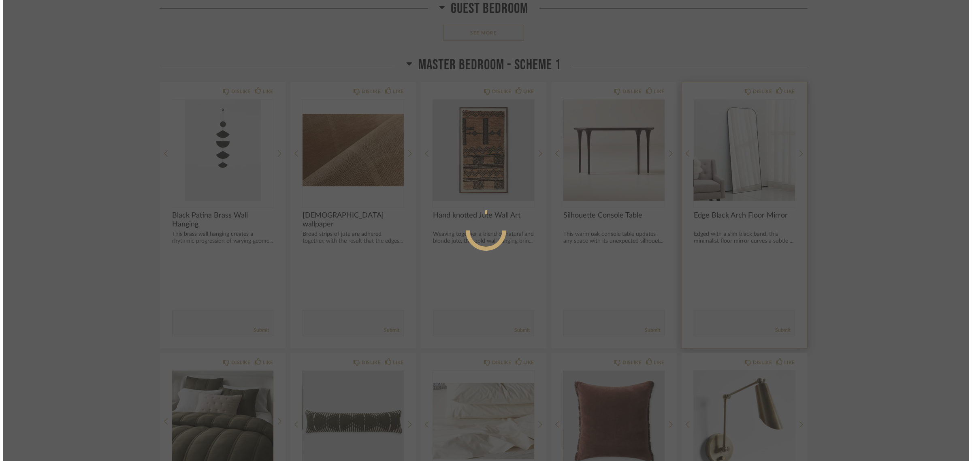
scroll to position [0, 0]
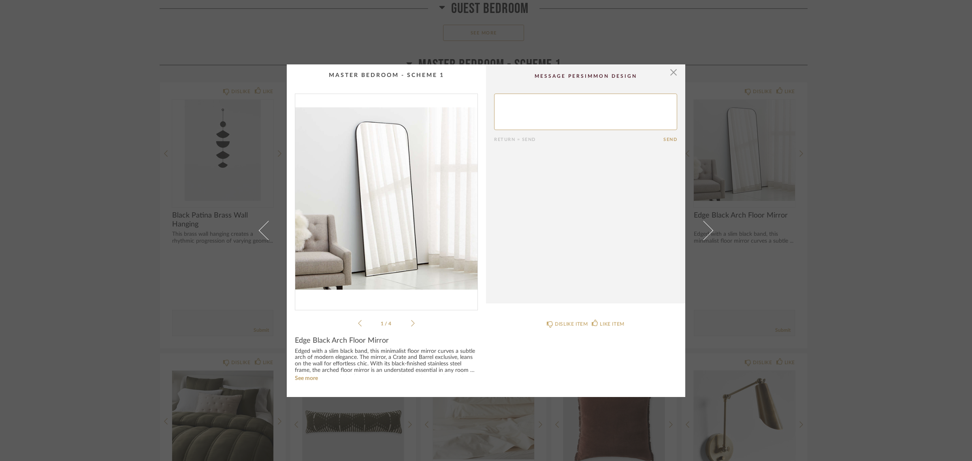
click at [386, 198] on img "0" at bounding box center [386, 198] width 182 height 209
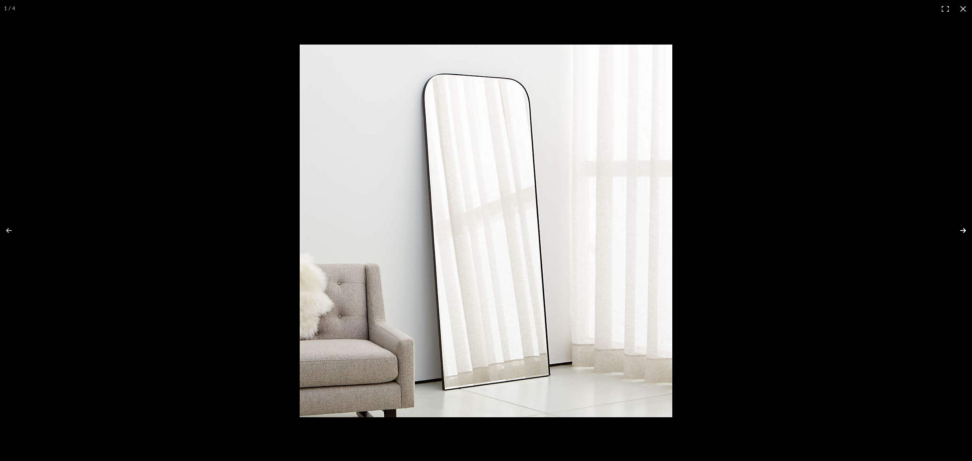
click at [780, 229] on button at bounding box center [958, 230] width 28 height 41
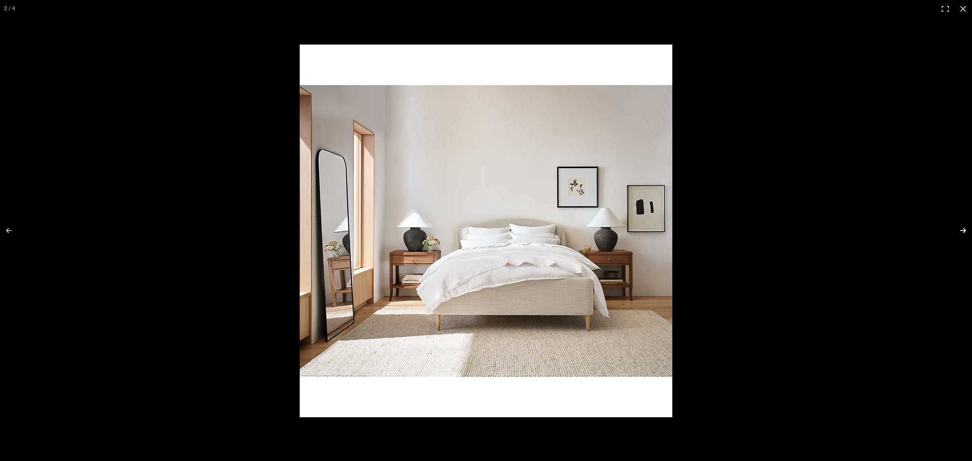
click at [780, 229] on button at bounding box center [958, 230] width 28 height 41
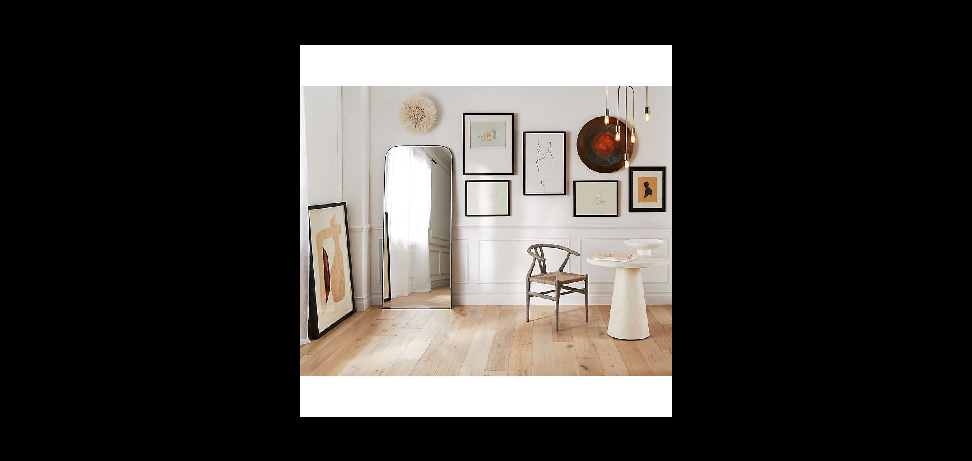
click at [780, 229] on button at bounding box center [958, 230] width 28 height 41
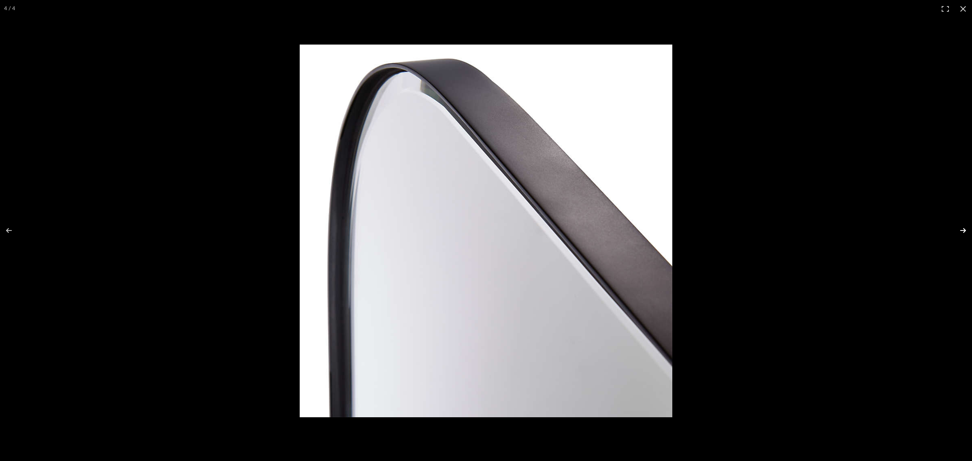
click at [780, 231] on button at bounding box center [958, 230] width 28 height 41
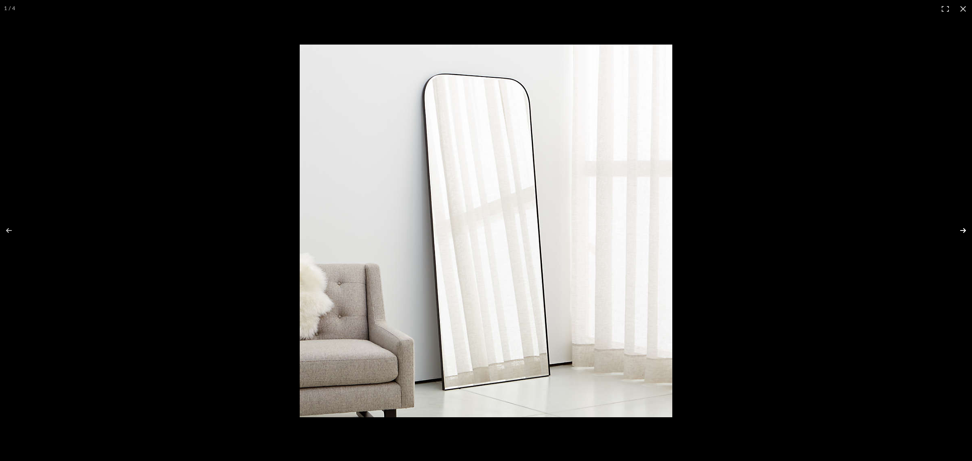
click at [780, 231] on button at bounding box center [958, 230] width 28 height 41
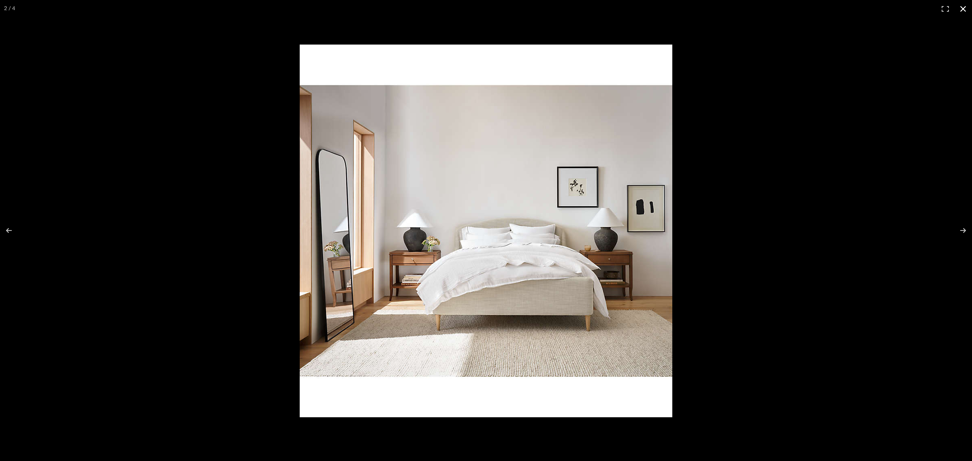
click at [780, 9] on button at bounding box center [963, 9] width 18 height 18
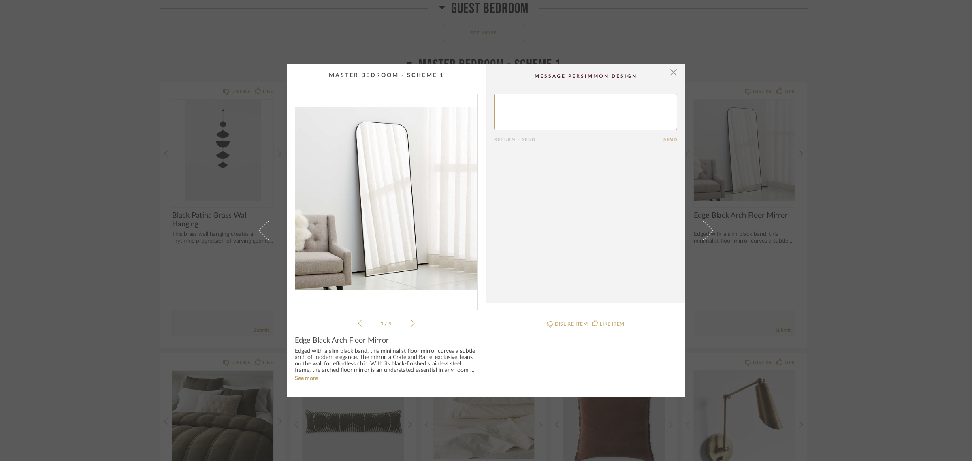
click at [780, 280] on div "× 1 / 4 Return = Send Send Edge Black Arch Floor Mirror Edged with a slim black…" at bounding box center [486, 230] width 972 height 461
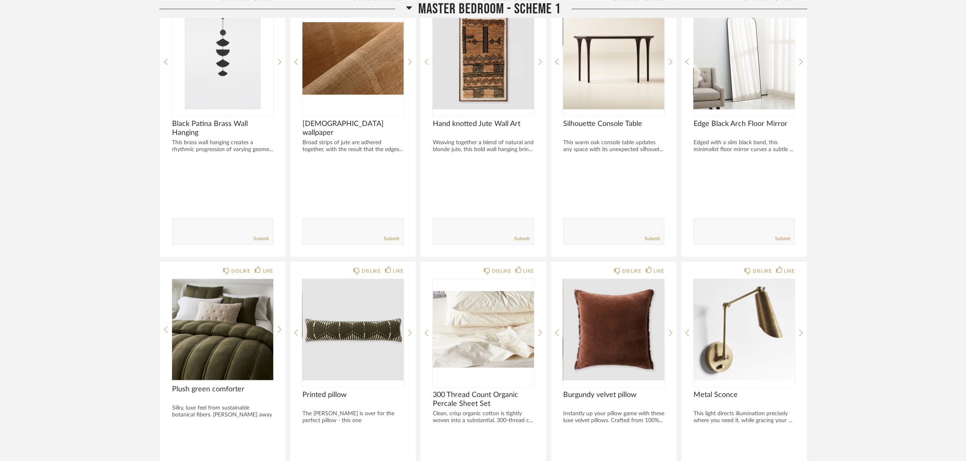
scroll to position [1580, 0]
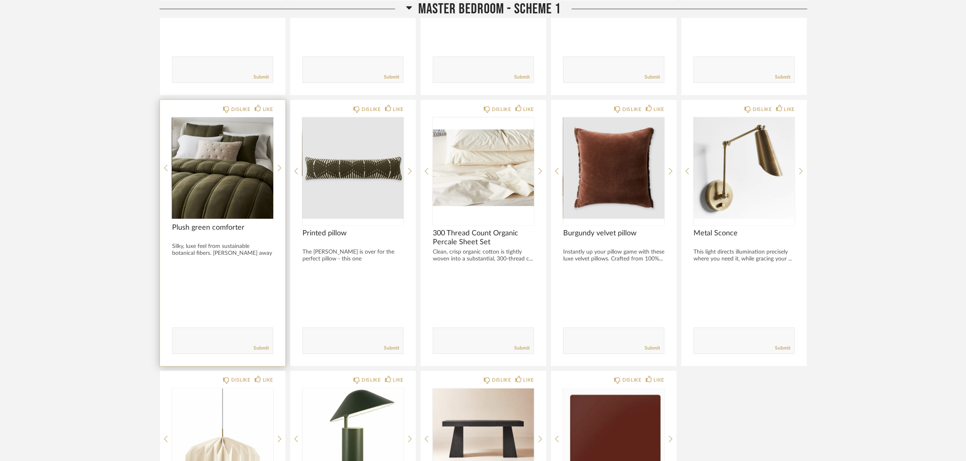
click at [185, 183] on div at bounding box center [222, 167] width 101 height 101
click at [207, 182] on img "0" at bounding box center [222, 167] width 101 height 101
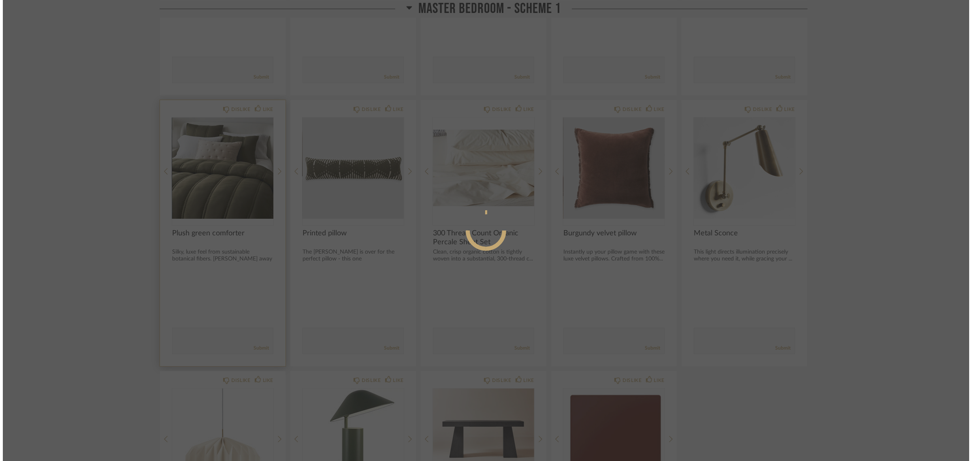
scroll to position [0, 0]
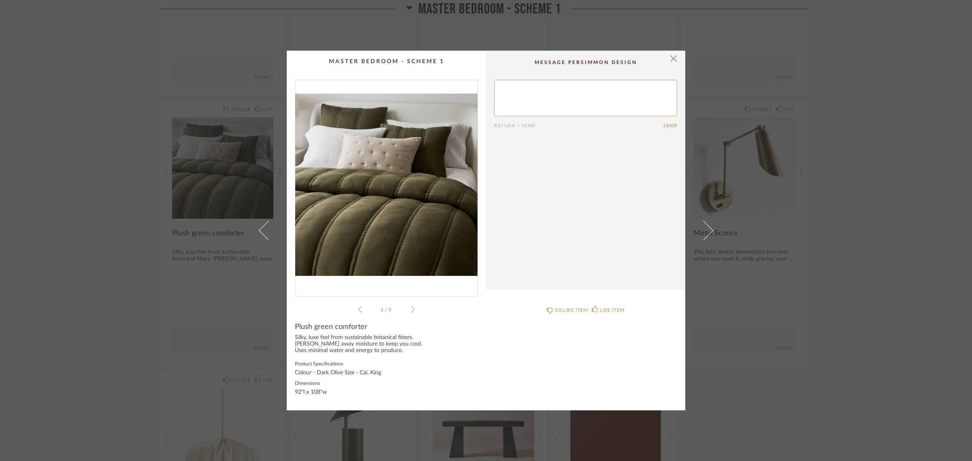
click at [382, 189] on img "0" at bounding box center [386, 184] width 182 height 209
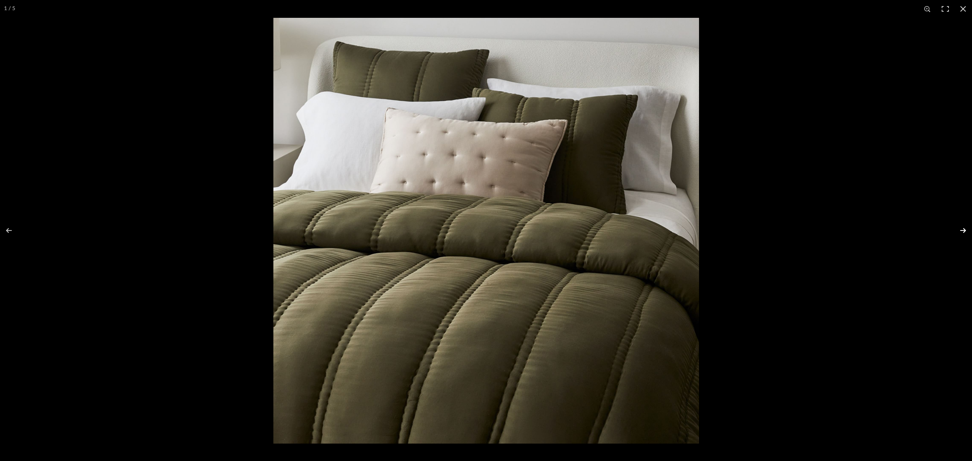
click at [780, 232] on button at bounding box center [958, 230] width 28 height 41
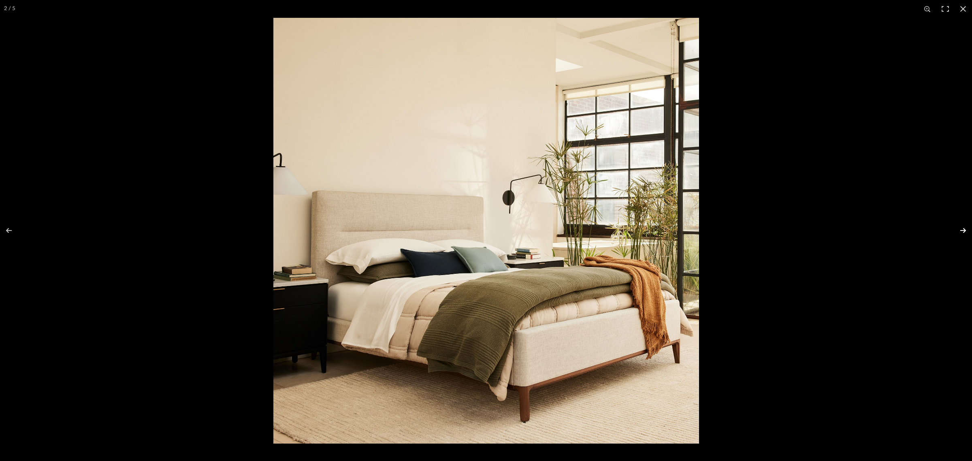
click at [780, 228] on button at bounding box center [958, 230] width 28 height 41
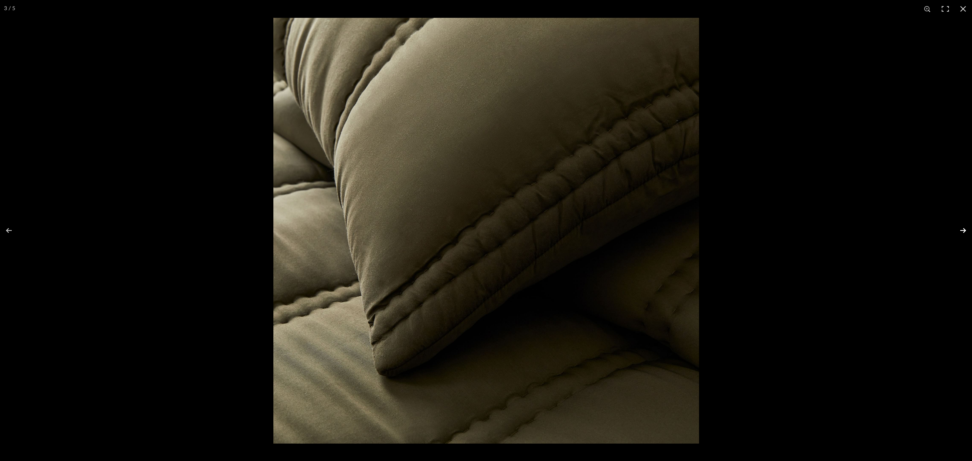
click at [780, 228] on button at bounding box center [958, 230] width 28 height 41
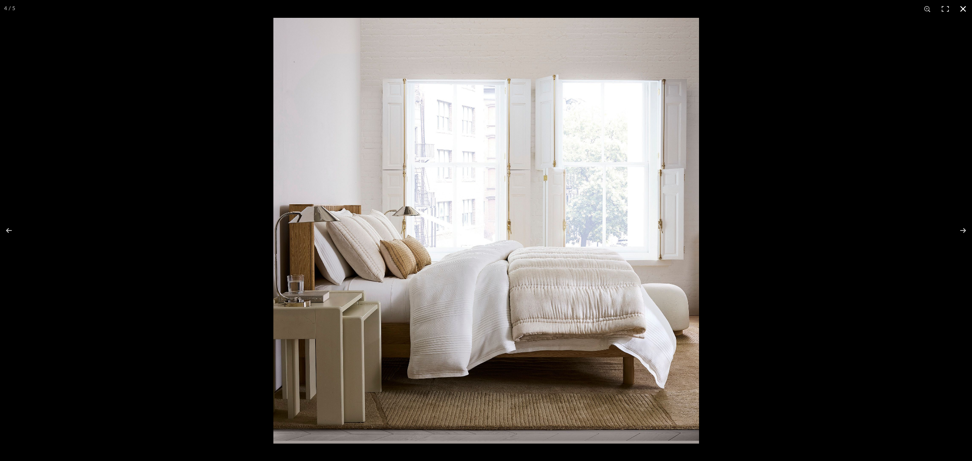
click at [780, 12] on button at bounding box center [963, 9] width 18 height 18
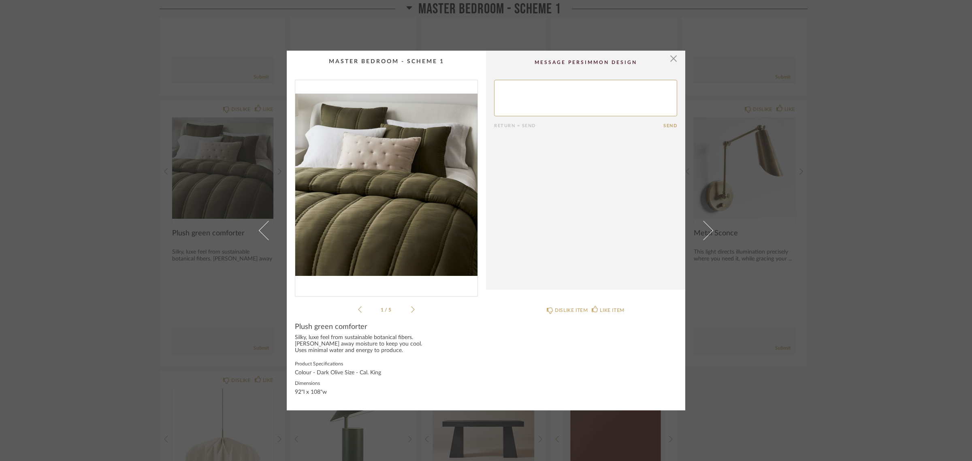
click at [780, 347] on div "× 1 / 5 Return = Send Send Plush green comforter Silky, luxe feel from sustaina…" at bounding box center [486, 230] width 972 height 461
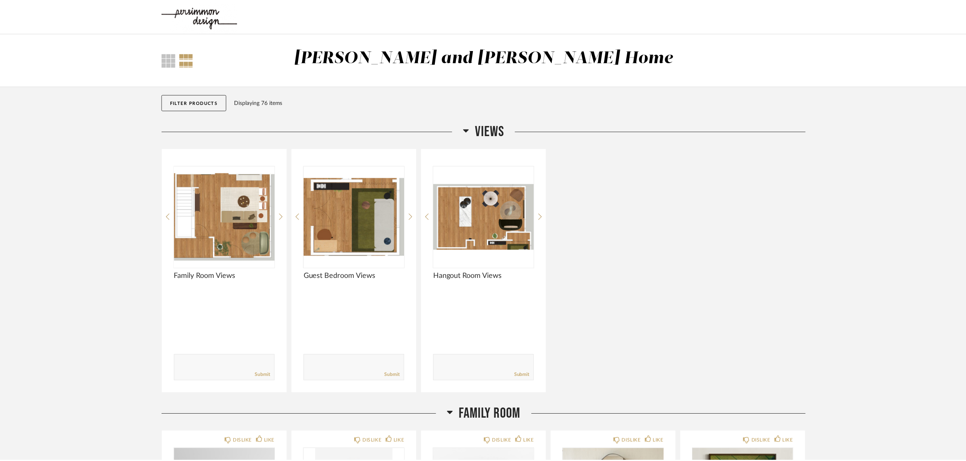
scroll to position [1580, 0]
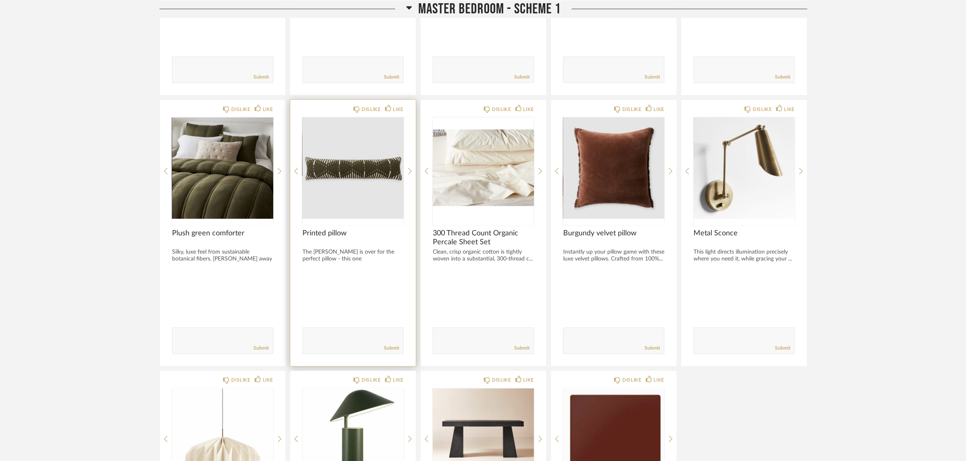
click at [365, 159] on img "0" at bounding box center [353, 167] width 101 height 101
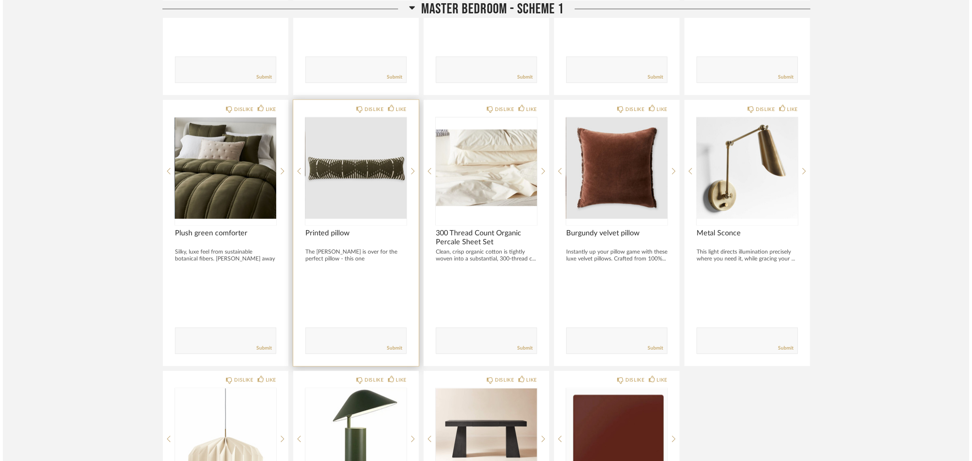
scroll to position [0, 0]
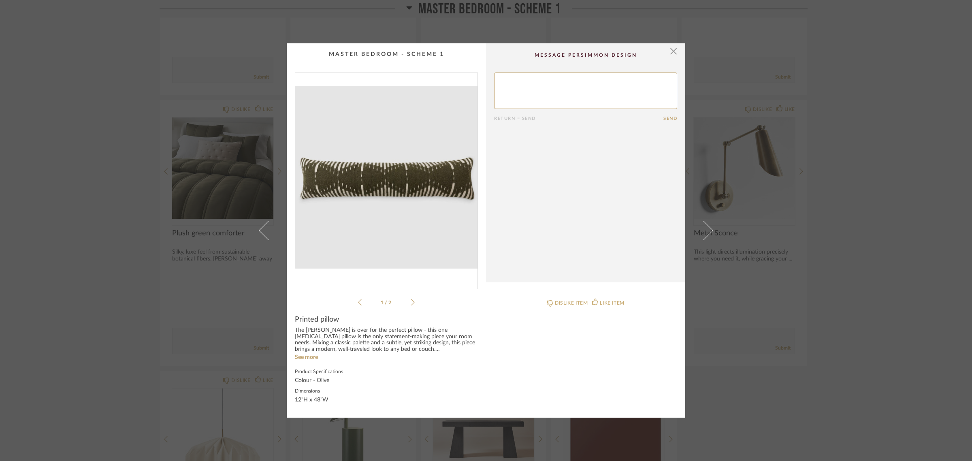
click at [379, 185] on img "0" at bounding box center [386, 177] width 182 height 209
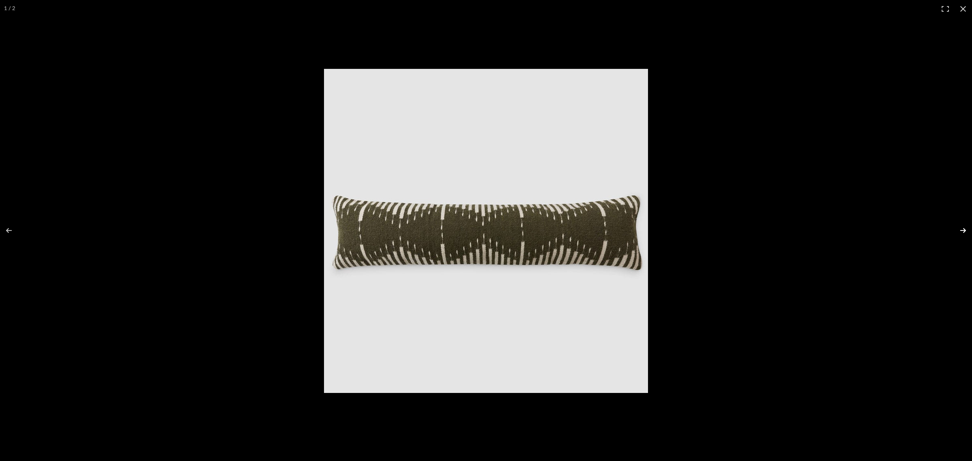
click at [780, 230] on button at bounding box center [958, 230] width 28 height 41
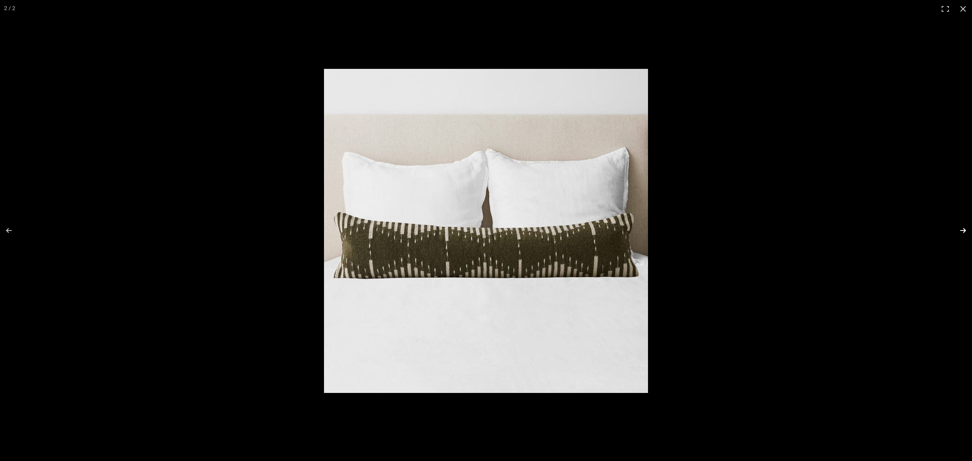
click at [780, 230] on button at bounding box center [958, 230] width 28 height 41
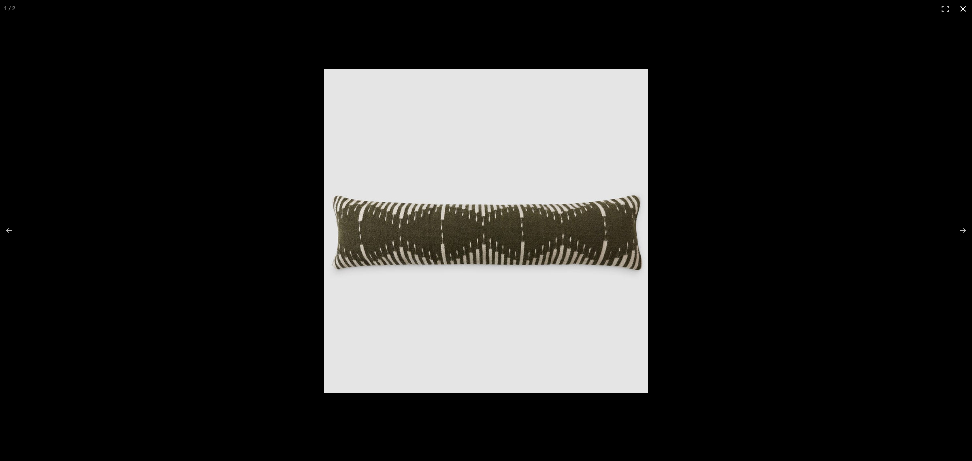
click at [780, 9] on button at bounding box center [963, 9] width 18 height 18
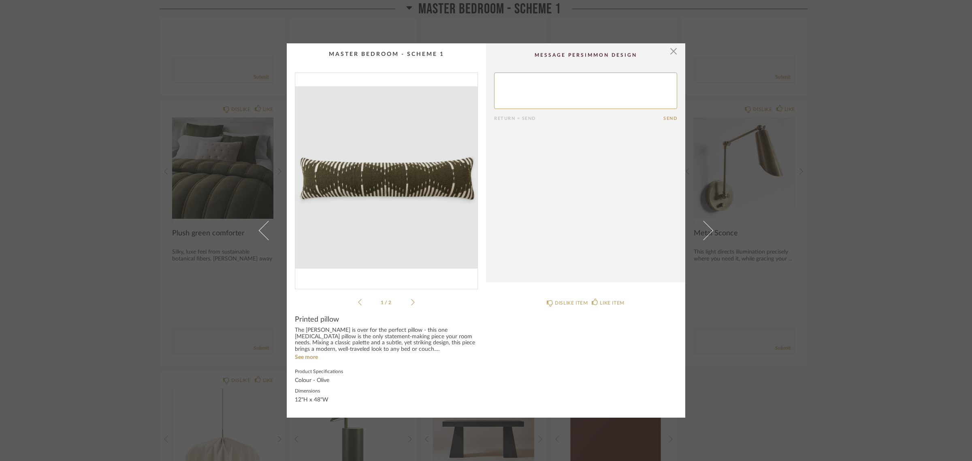
click at [780, 313] on div "× 1 / 2 Return = Send Send Printed pillow The [PERSON_NAME] is over for the per…" at bounding box center [486, 230] width 972 height 461
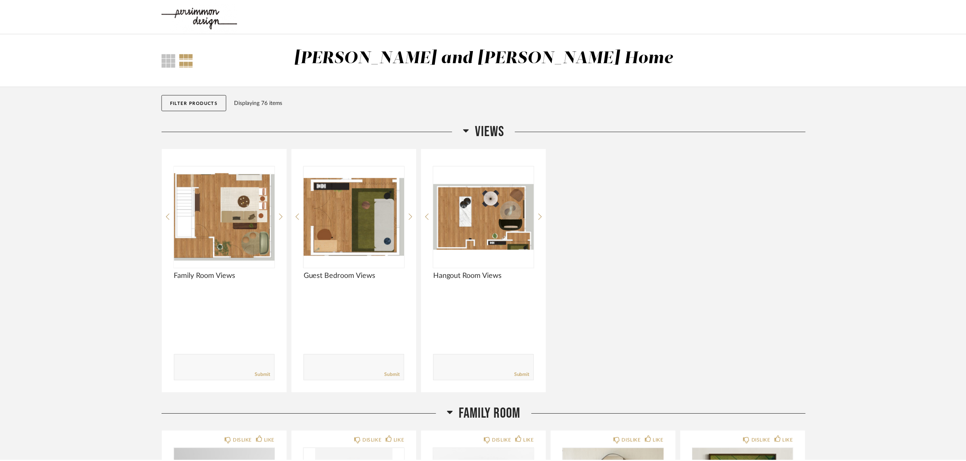
scroll to position [1580, 0]
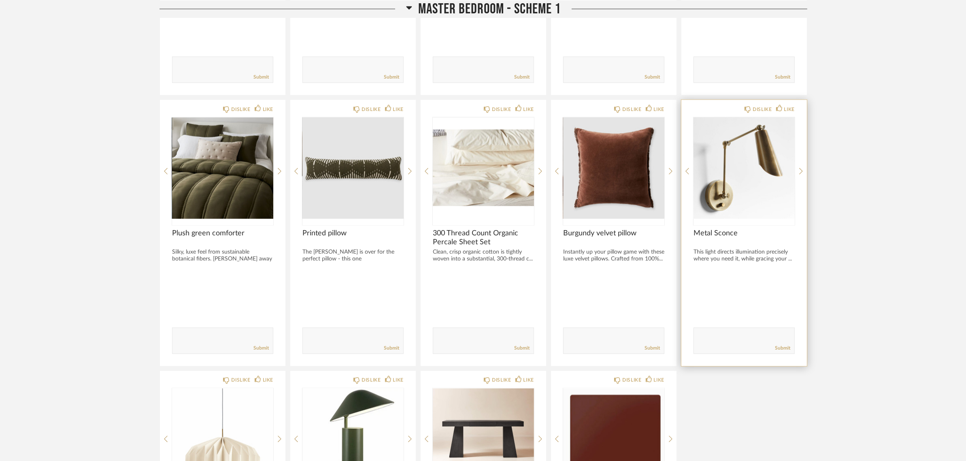
click at [736, 158] on img "0" at bounding box center [744, 167] width 101 height 101
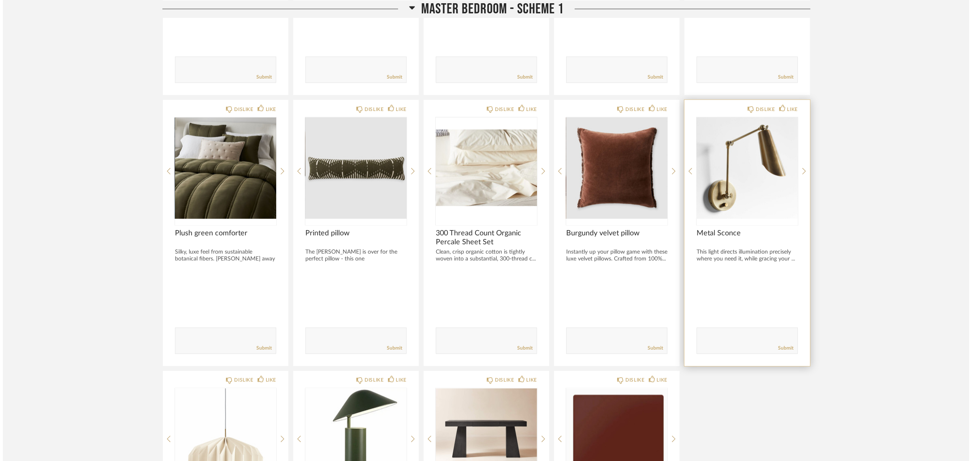
scroll to position [0, 0]
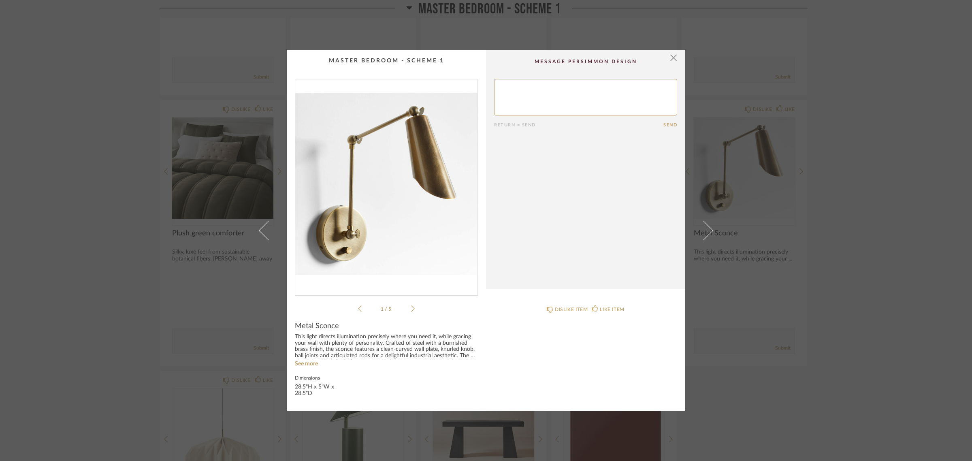
click at [388, 181] on img "0" at bounding box center [386, 183] width 182 height 209
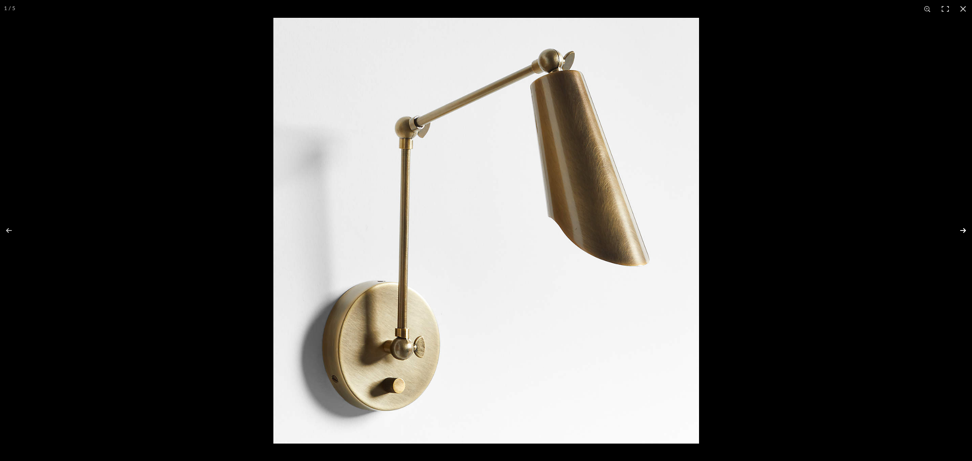
click at [780, 230] on button at bounding box center [958, 230] width 28 height 41
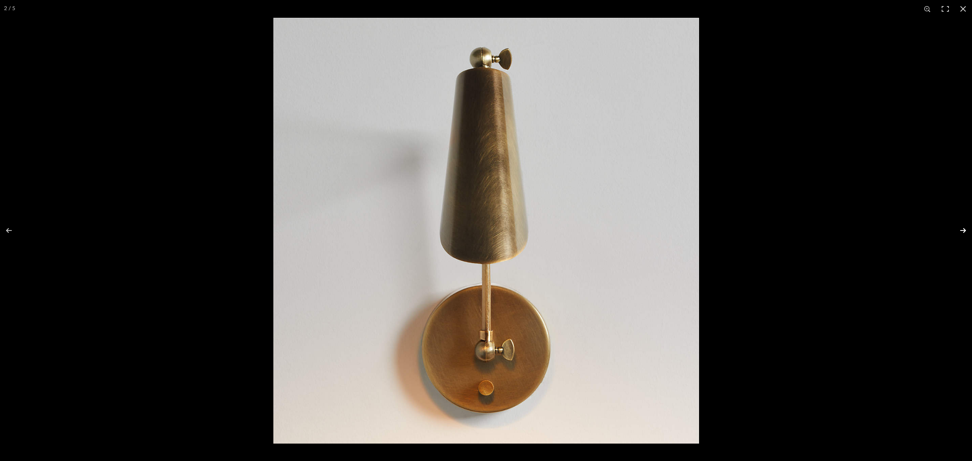
click at [780, 230] on button at bounding box center [958, 230] width 28 height 41
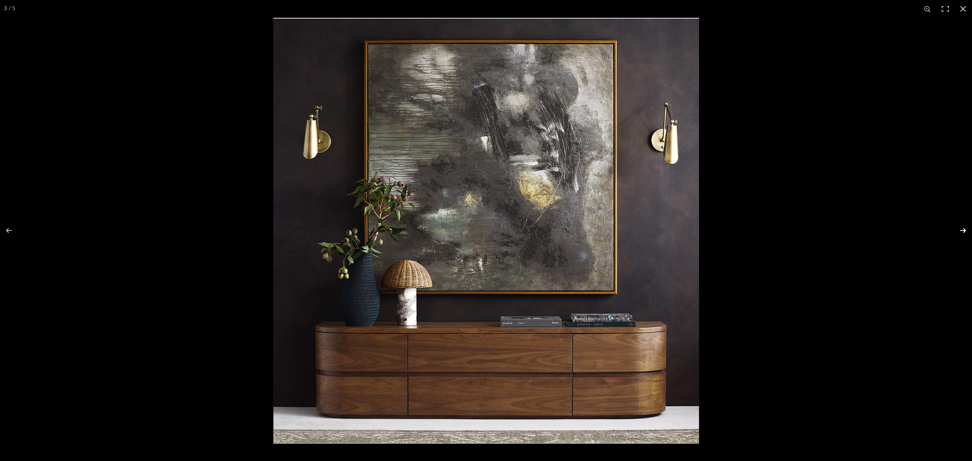
click at [780, 229] on button at bounding box center [958, 230] width 28 height 41
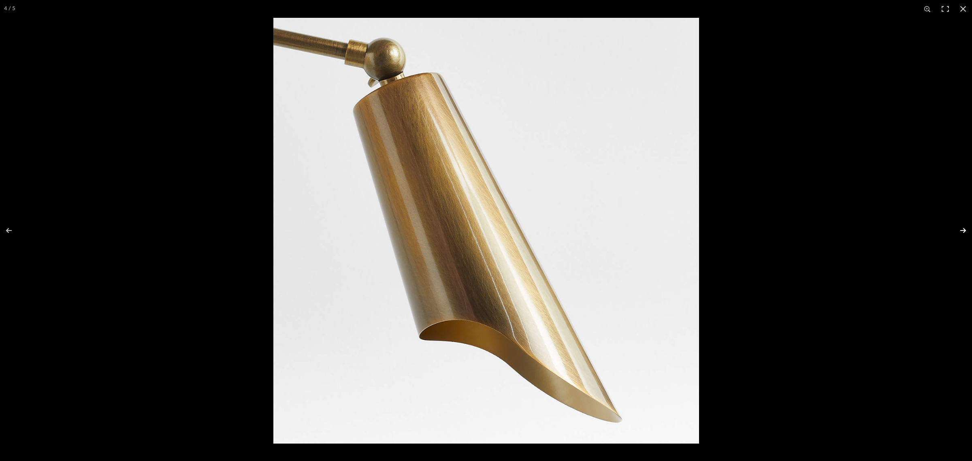
click at [780, 229] on button at bounding box center [958, 230] width 28 height 41
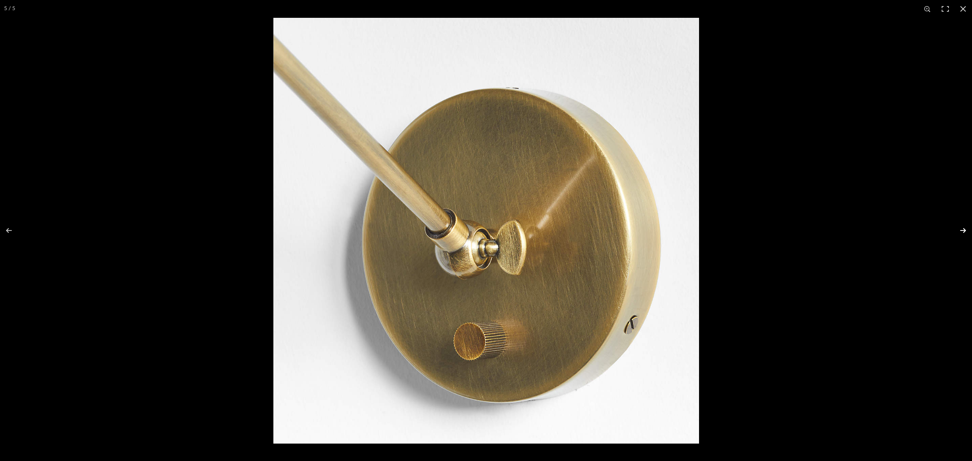
click at [780, 229] on button at bounding box center [958, 230] width 28 height 41
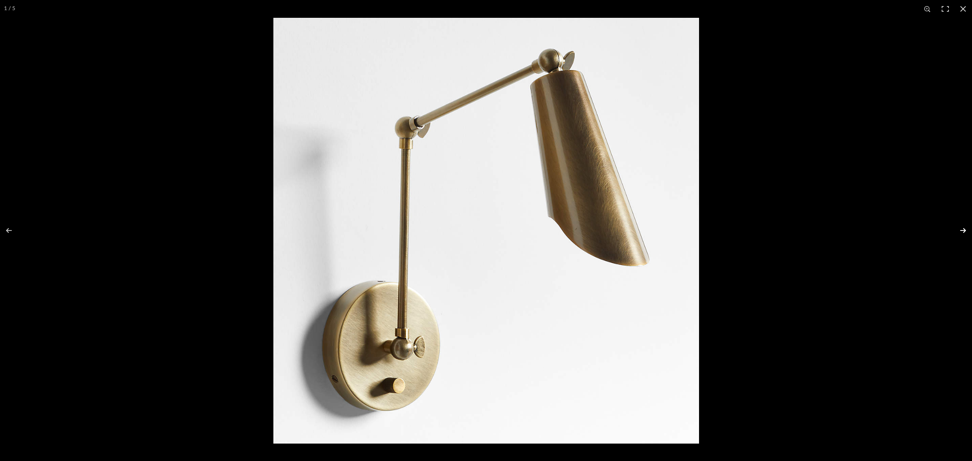
click at [780, 229] on button at bounding box center [958, 230] width 28 height 41
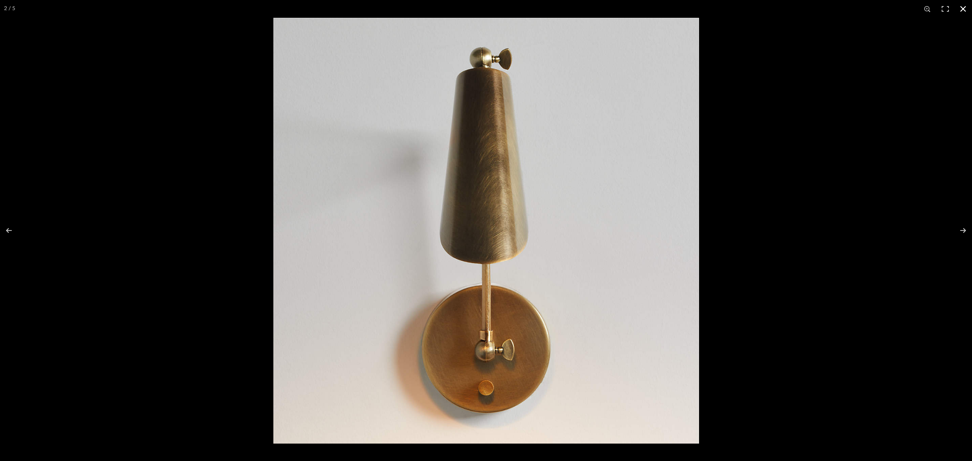
click at [780, 7] on button at bounding box center [963, 9] width 18 height 18
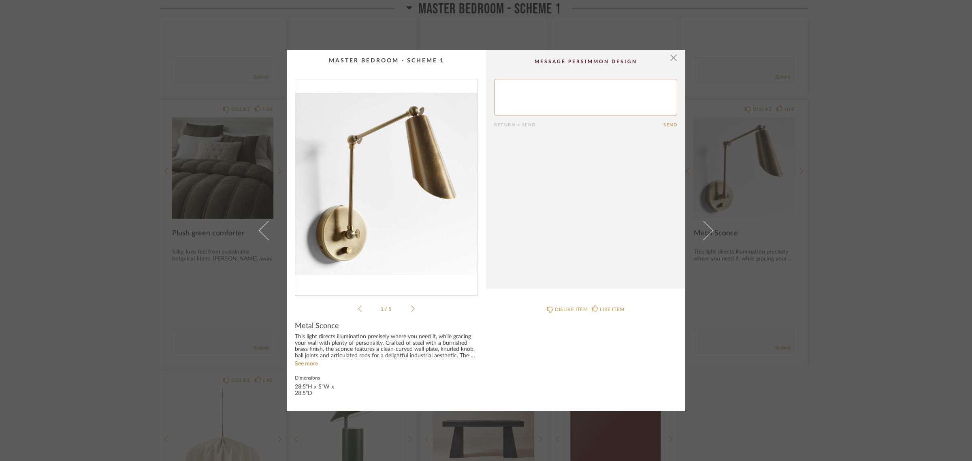
click at [780, 265] on div "× 1 / 5 Return = Send Send Metal Sconce This light directs illumination precise…" at bounding box center [486, 230] width 972 height 461
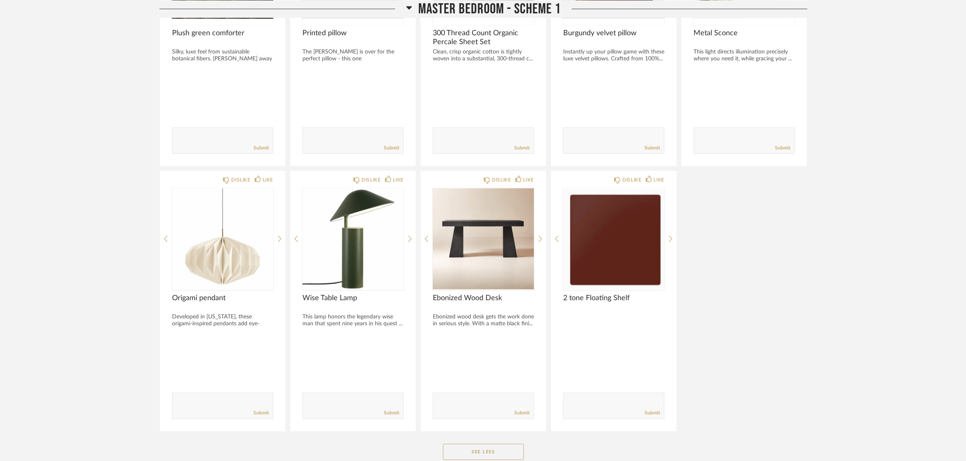
scroll to position [1782, 0]
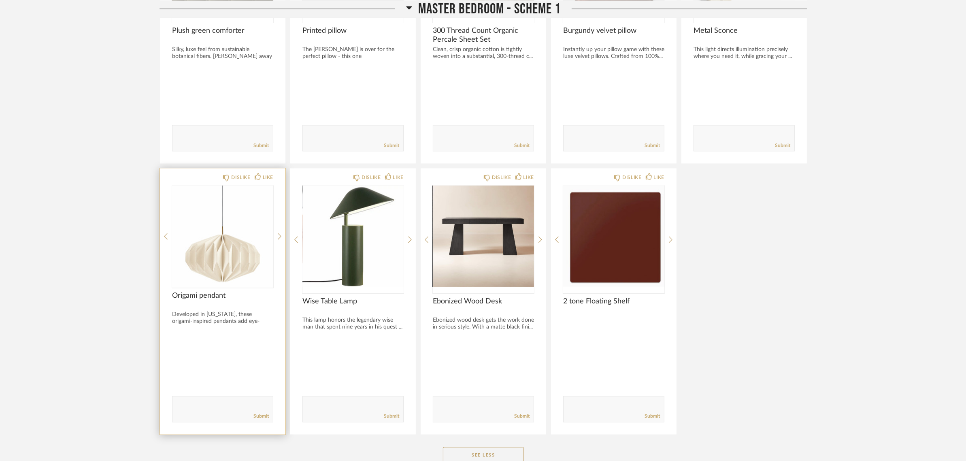
click at [201, 242] on div at bounding box center [222, 236] width 101 height 101
click at [212, 248] on img "0" at bounding box center [222, 236] width 101 height 101
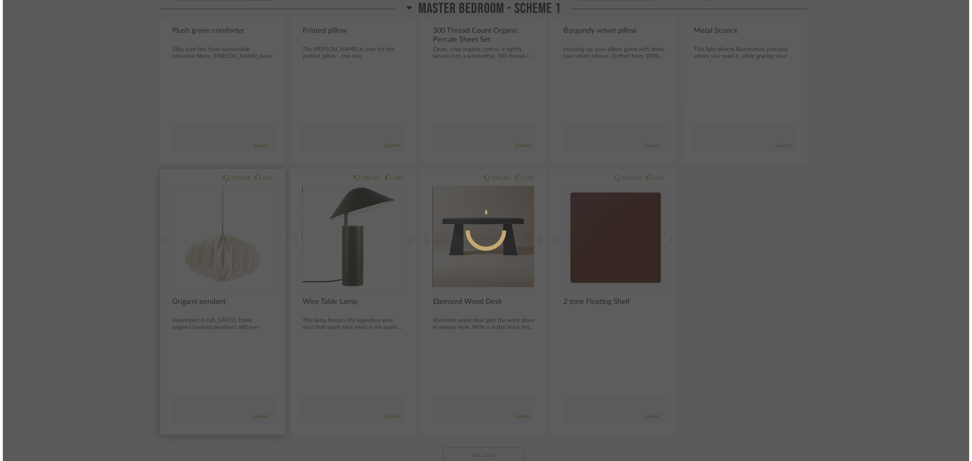
scroll to position [0, 0]
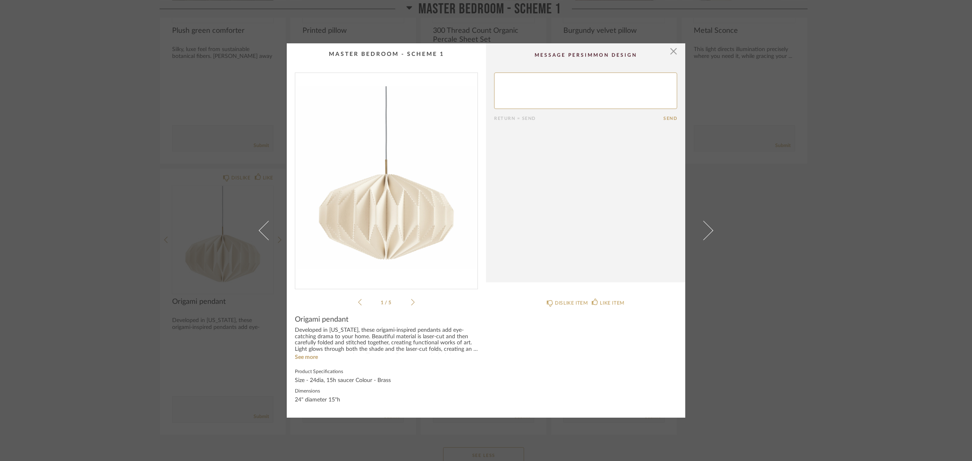
click at [389, 185] on img "0" at bounding box center [386, 177] width 182 height 209
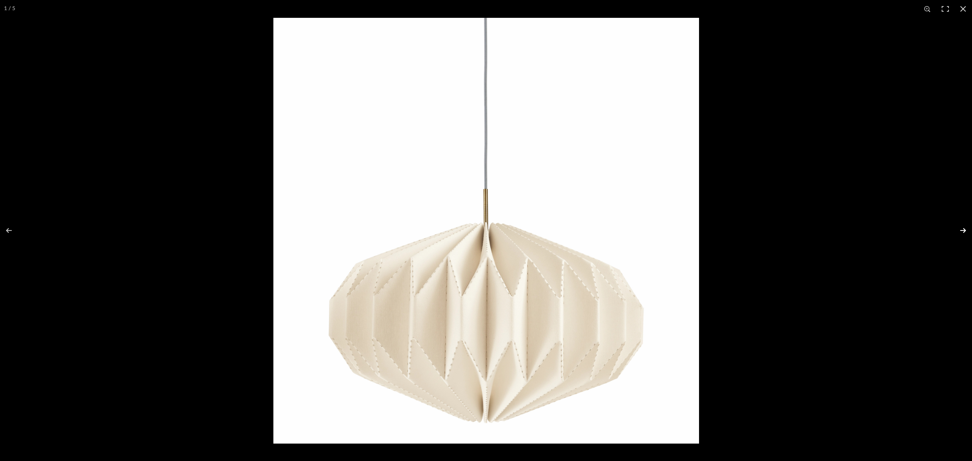
click at [780, 228] on button at bounding box center [958, 230] width 28 height 41
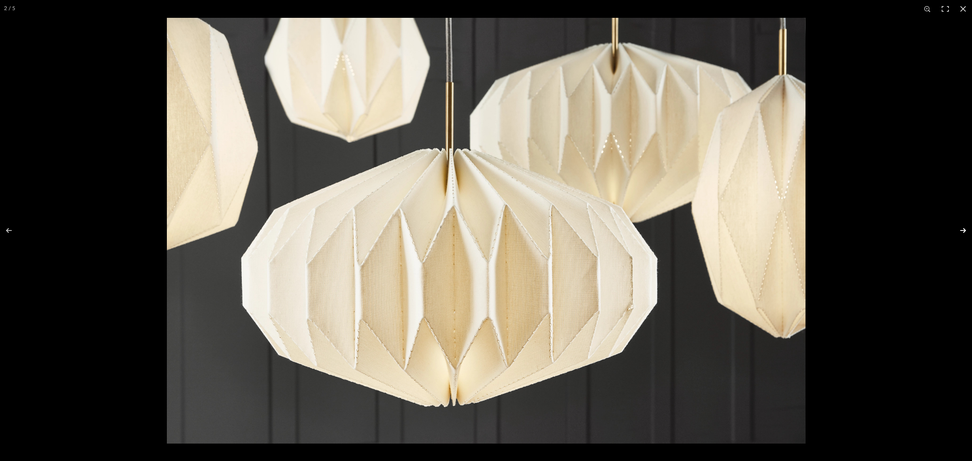
click at [780, 227] on button at bounding box center [958, 230] width 28 height 41
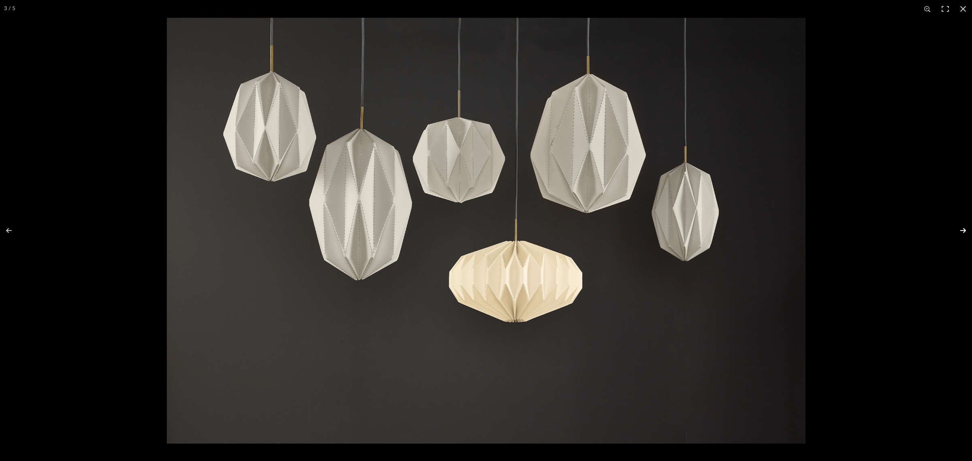
click at [780, 227] on button at bounding box center [958, 230] width 28 height 41
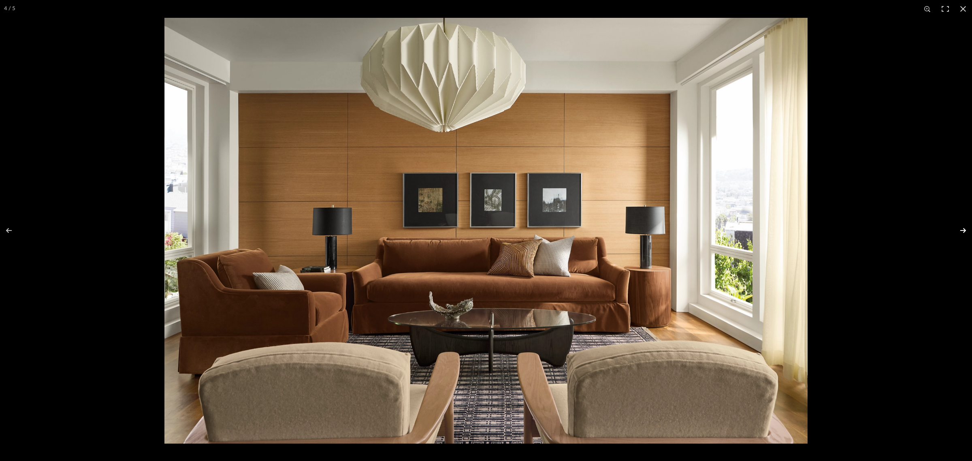
click at [780, 227] on button at bounding box center [958, 230] width 28 height 41
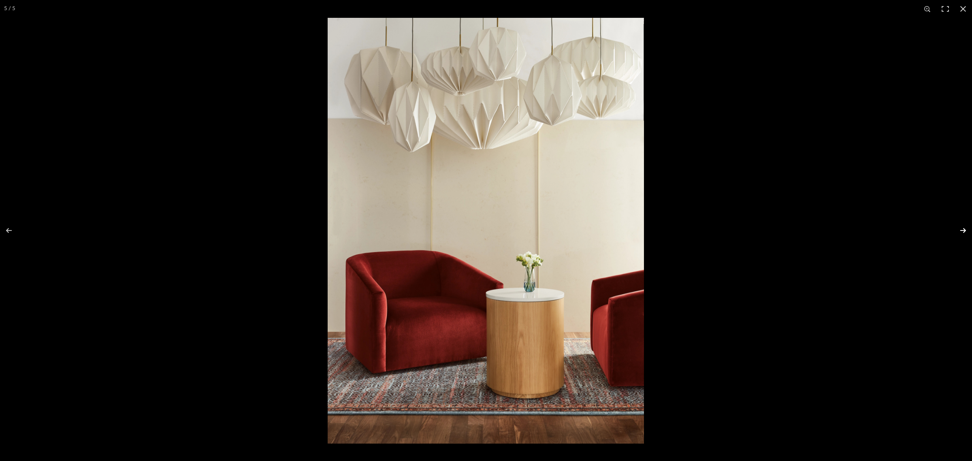
click at [780, 227] on button at bounding box center [958, 230] width 28 height 41
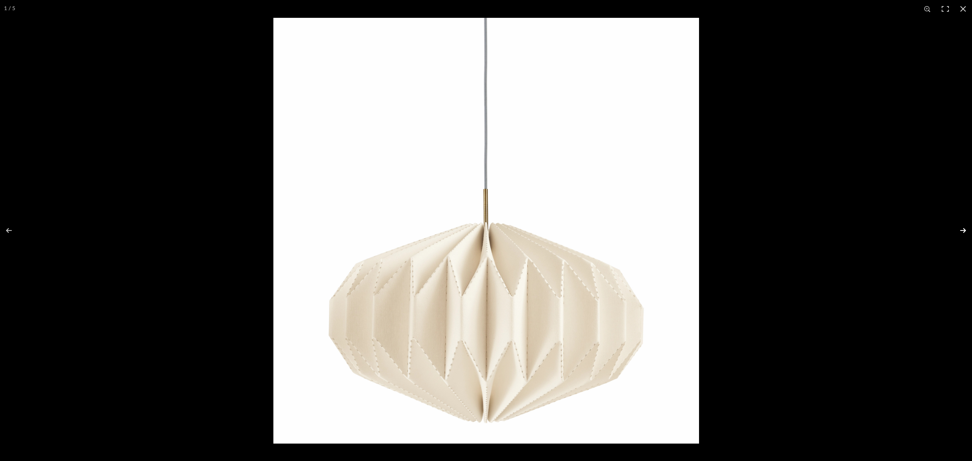
click at [780, 227] on button at bounding box center [958, 230] width 28 height 41
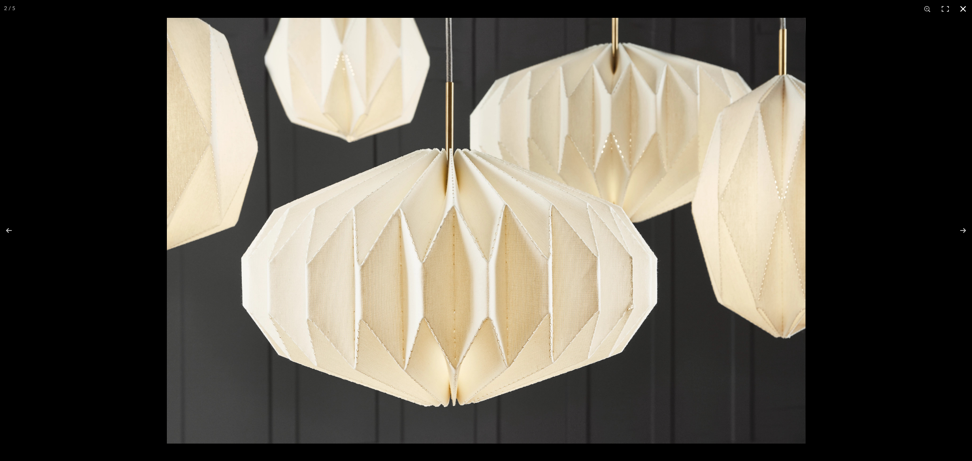
click at [780, 10] on button at bounding box center [963, 9] width 18 height 18
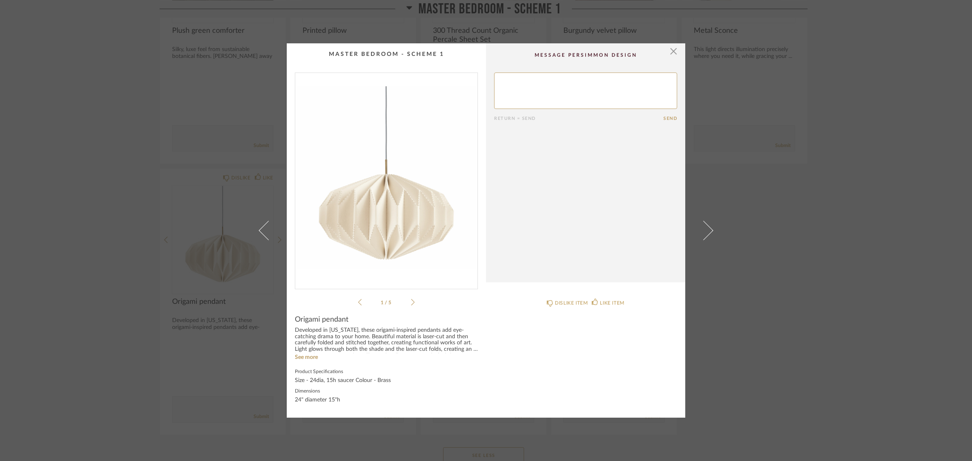
click at [780, 325] on div "× 1 / 5 Return = Send Send Origami pendant Developed in [US_STATE], these origa…" at bounding box center [486, 230] width 972 height 461
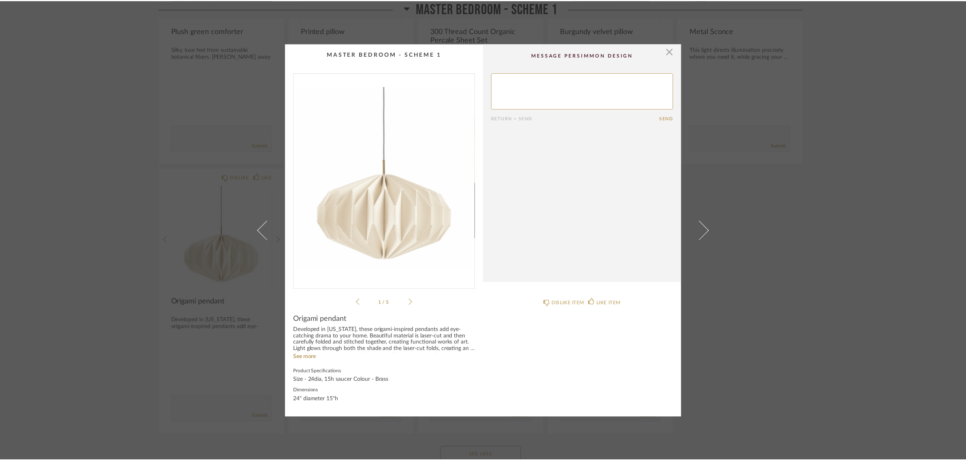
scroll to position [1782, 0]
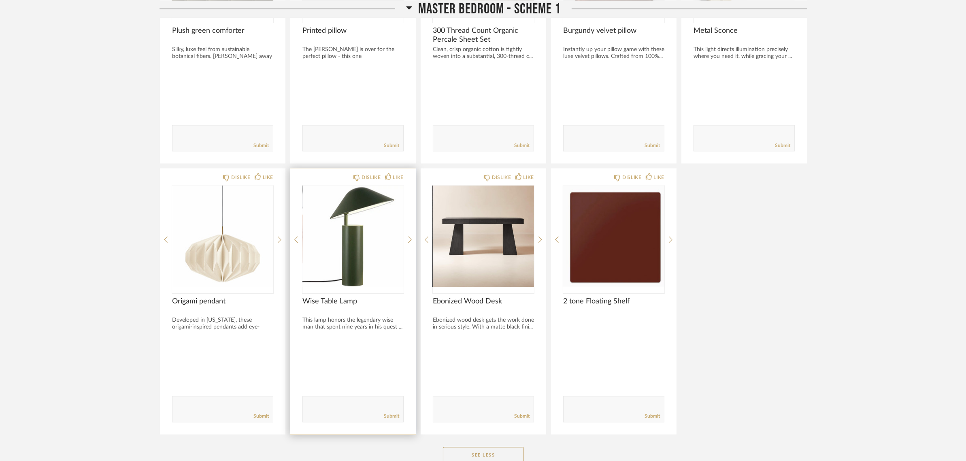
click at [324, 238] on img "0" at bounding box center [353, 236] width 101 height 101
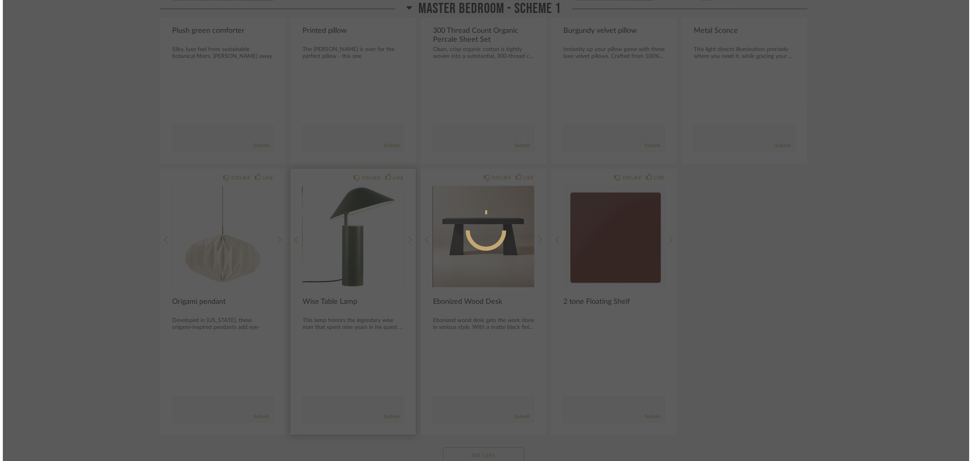
scroll to position [0, 0]
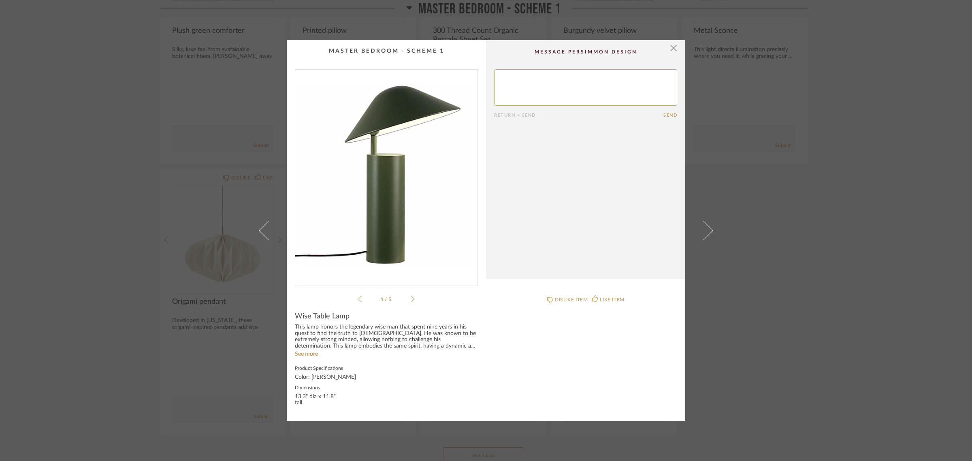
click at [375, 209] on img "0" at bounding box center [386, 174] width 182 height 209
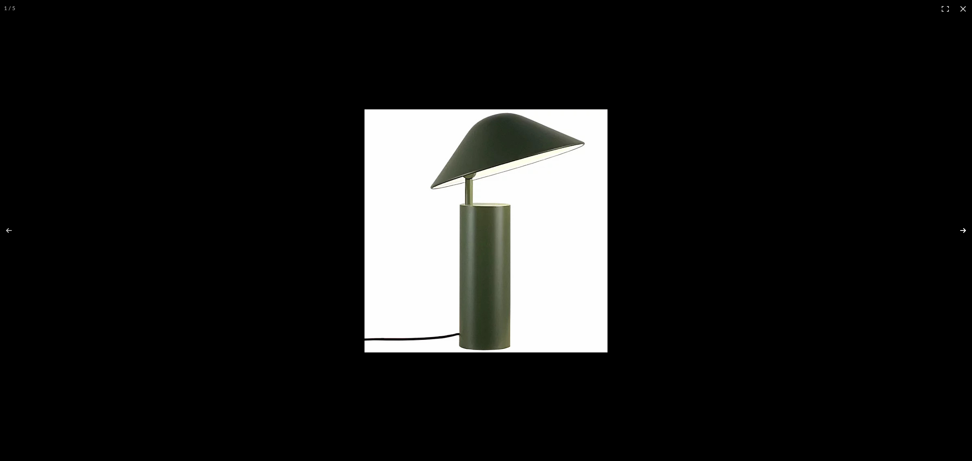
click at [780, 230] on button at bounding box center [958, 230] width 28 height 41
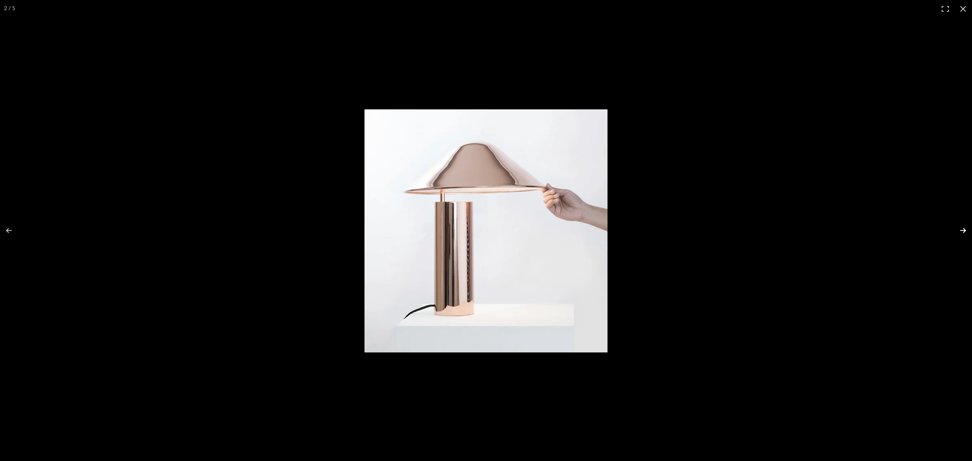
click at [780, 230] on button at bounding box center [958, 230] width 28 height 41
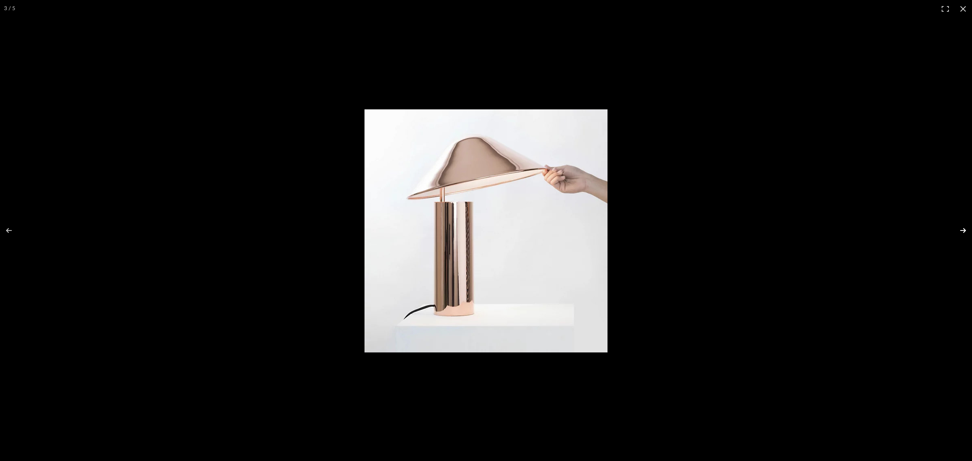
click at [780, 230] on button at bounding box center [958, 230] width 28 height 41
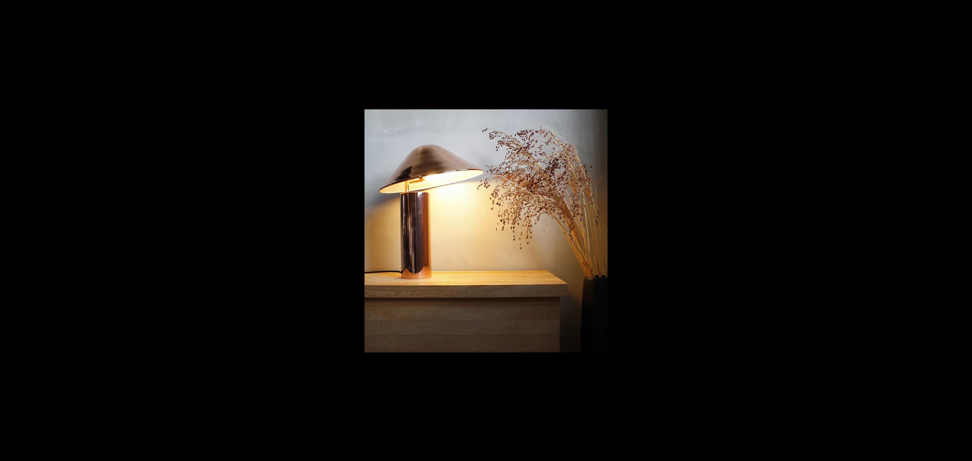
click at [780, 230] on button at bounding box center [958, 230] width 28 height 41
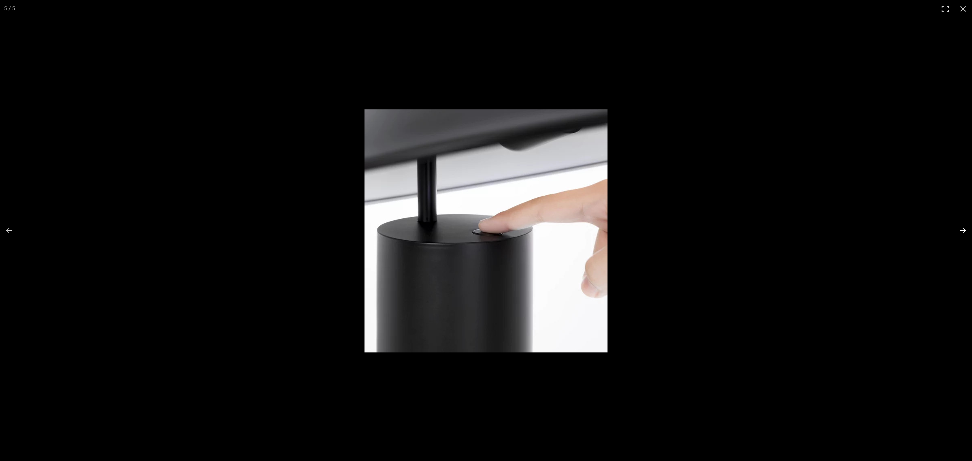
click at [780, 229] on button at bounding box center [958, 230] width 28 height 41
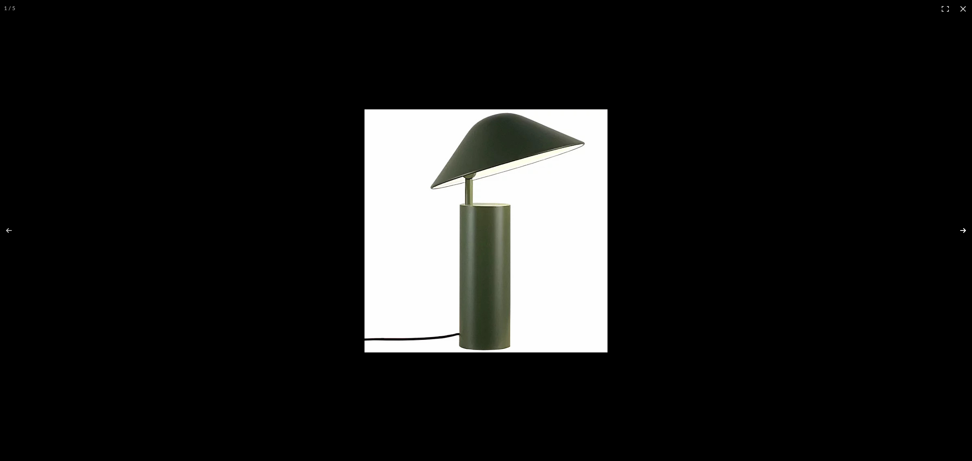
click at [780, 229] on button at bounding box center [958, 230] width 28 height 41
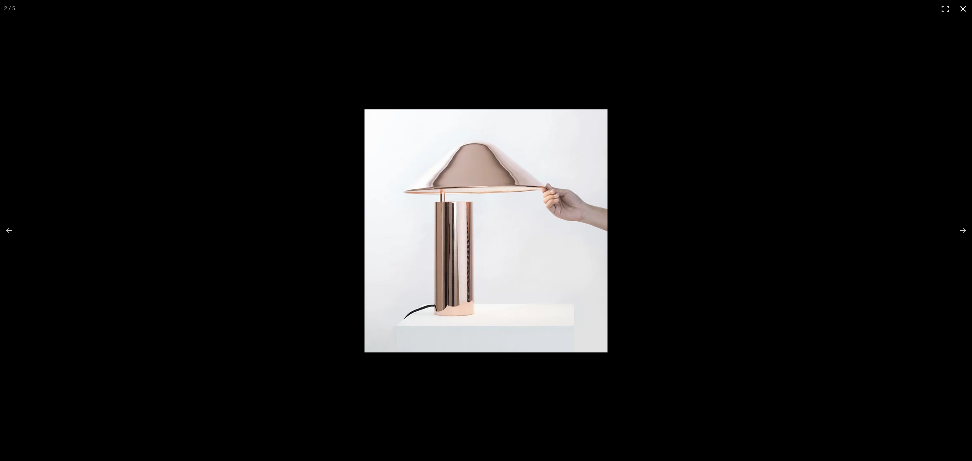
click at [780, 7] on button at bounding box center [963, 9] width 18 height 18
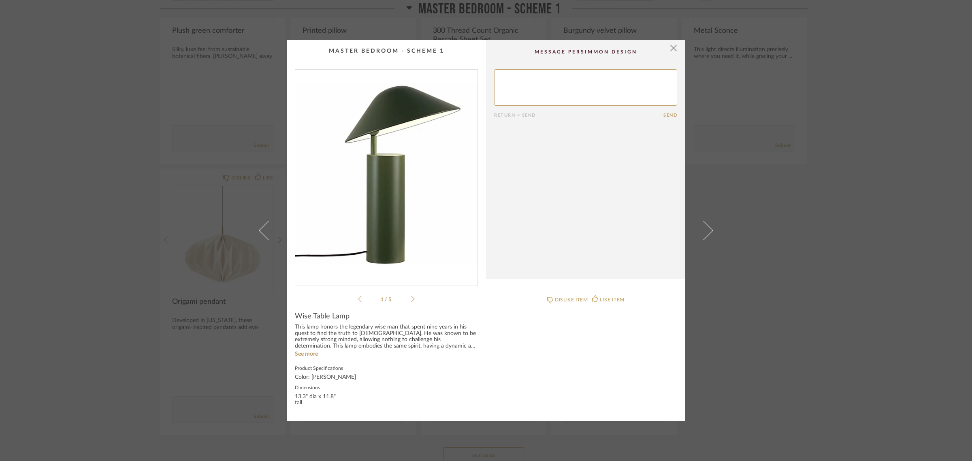
click at [780, 328] on div "× 1 / 5 Return = Send Send Wise Table Lamp This lamp honors the legendary wise …" at bounding box center [486, 230] width 972 height 461
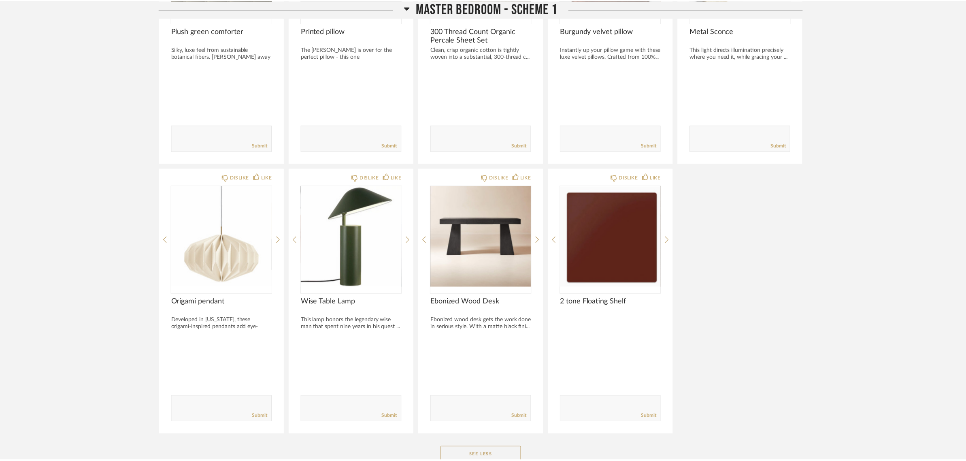
scroll to position [1782, 0]
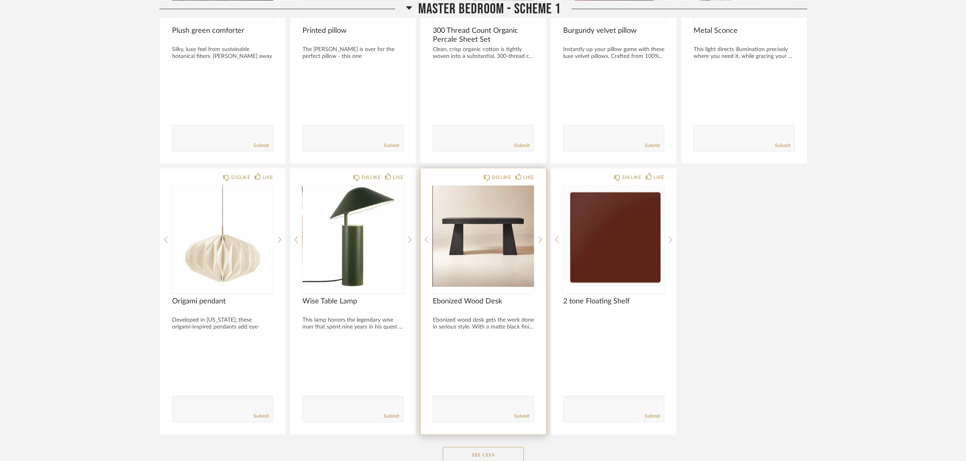
click at [457, 240] on img "0" at bounding box center [483, 236] width 101 height 101
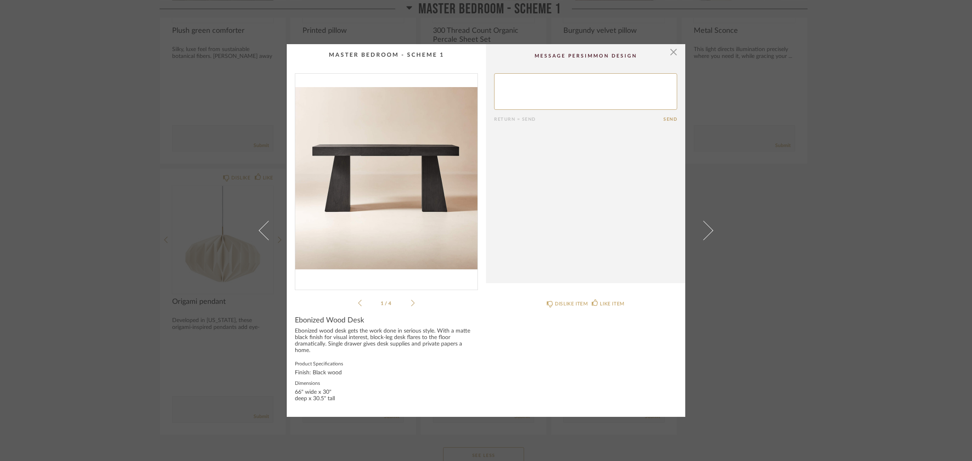
click at [390, 182] on img "0" at bounding box center [386, 178] width 182 height 209
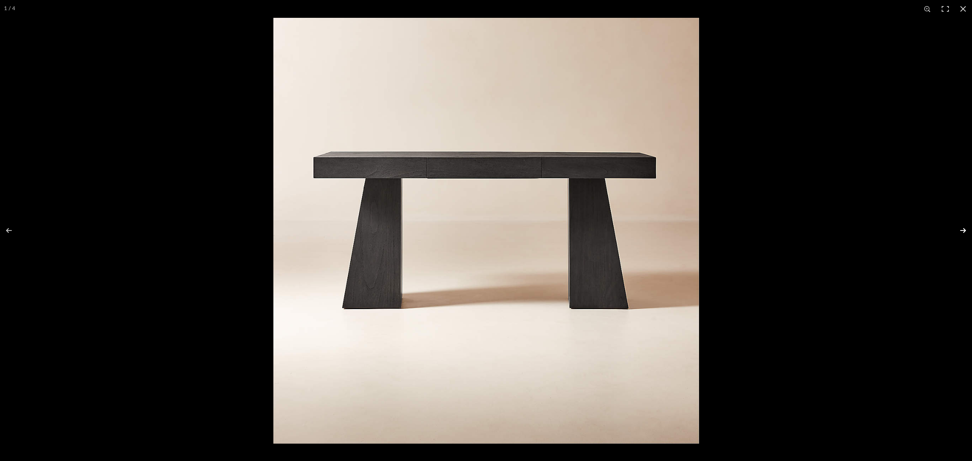
click at [780, 230] on button at bounding box center [958, 230] width 28 height 41
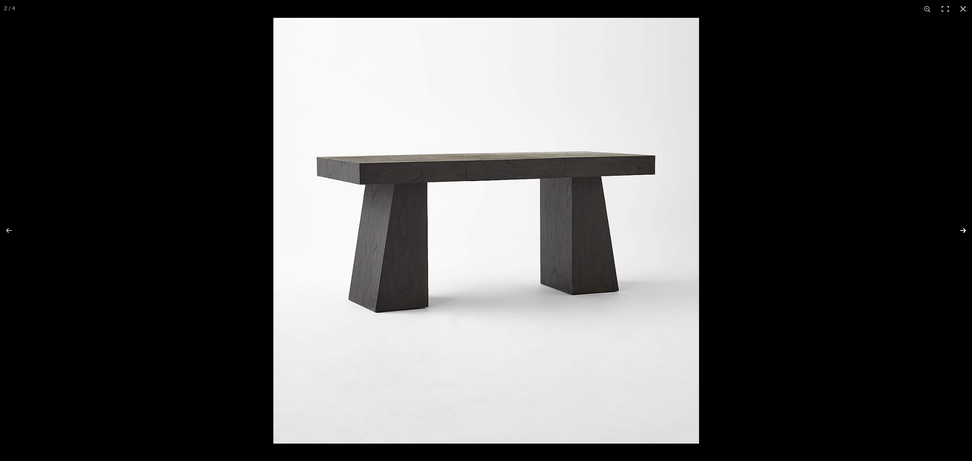
click at [780, 230] on button at bounding box center [958, 230] width 28 height 41
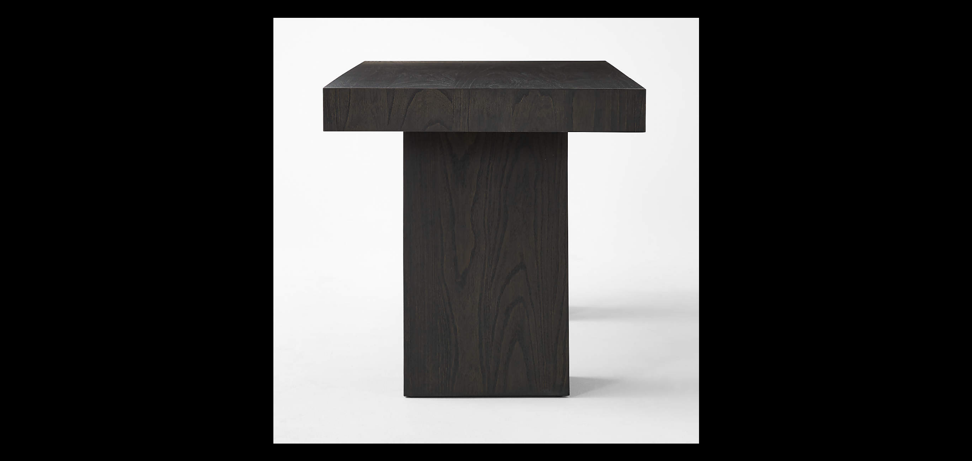
click at [780, 230] on button at bounding box center [958, 230] width 28 height 41
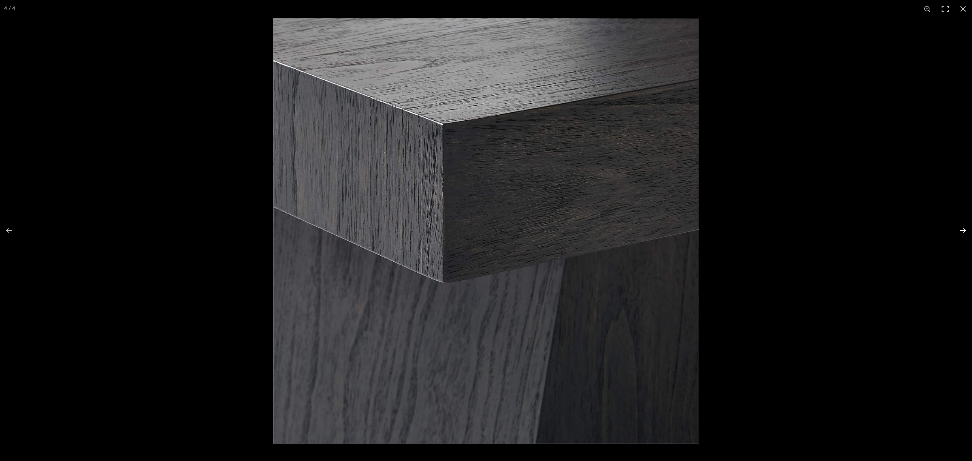
click at [780, 229] on button at bounding box center [958, 230] width 28 height 41
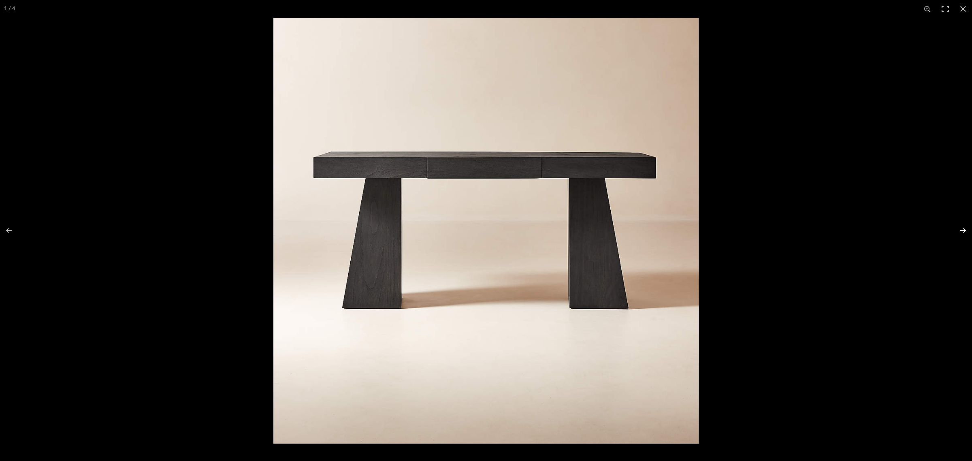
click at [780, 229] on button at bounding box center [958, 230] width 28 height 41
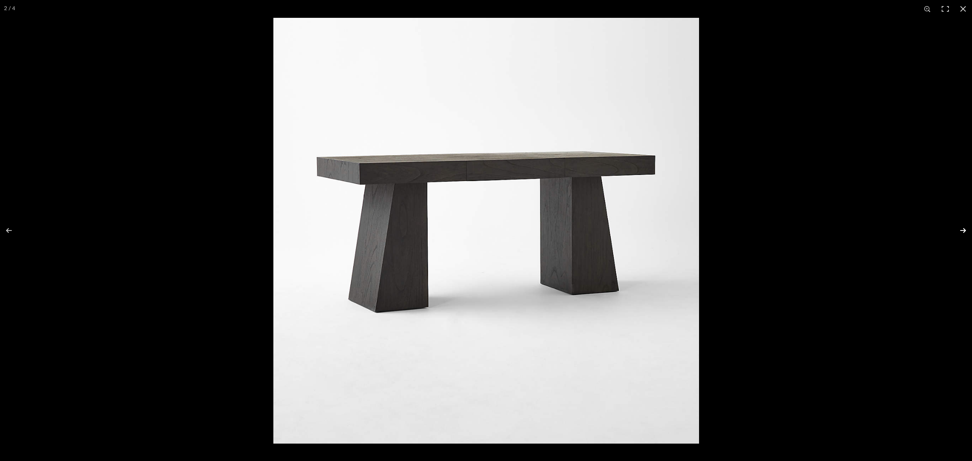
click at [780, 229] on button at bounding box center [958, 230] width 28 height 41
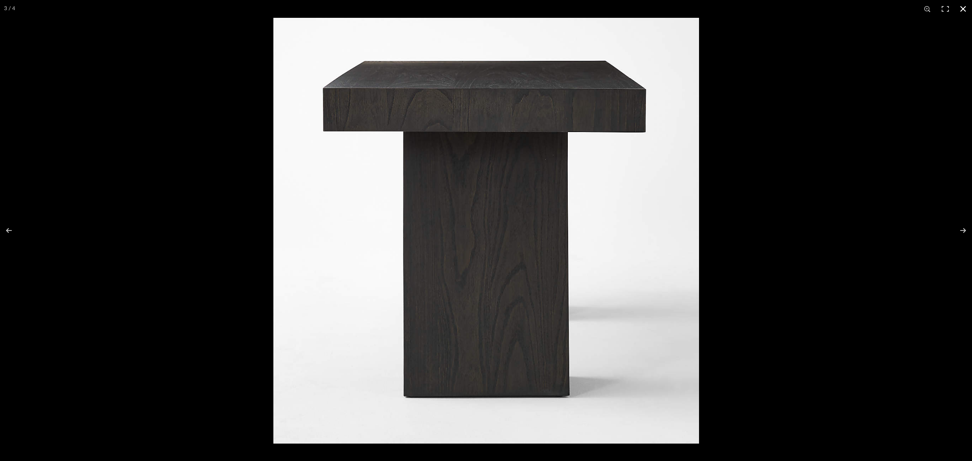
click at [780, 13] on button at bounding box center [963, 9] width 18 height 18
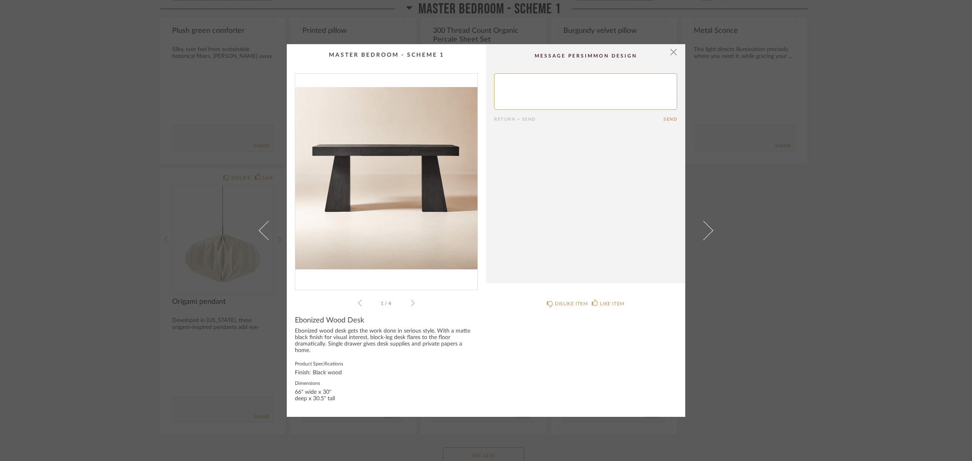
click at [780, 368] on div "× 1 / 4 Return = Send Send Ebonized Wood Desk Ebonized wood desk gets the work …" at bounding box center [486, 230] width 972 height 461
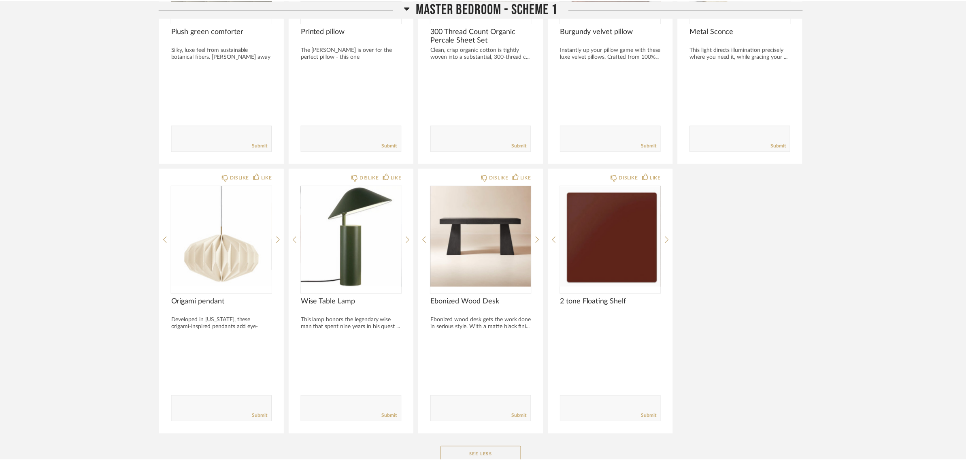
scroll to position [1782, 0]
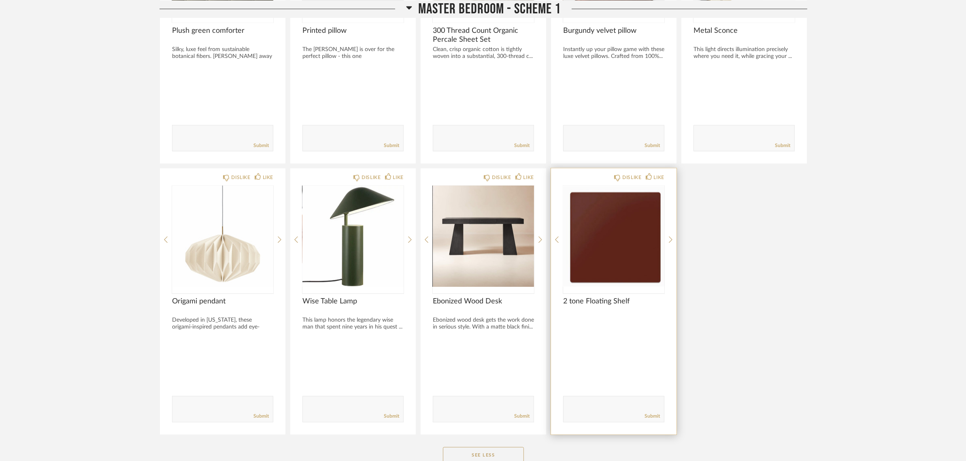
click at [591, 262] on img "0" at bounding box center [613, 236] width 101 height 101
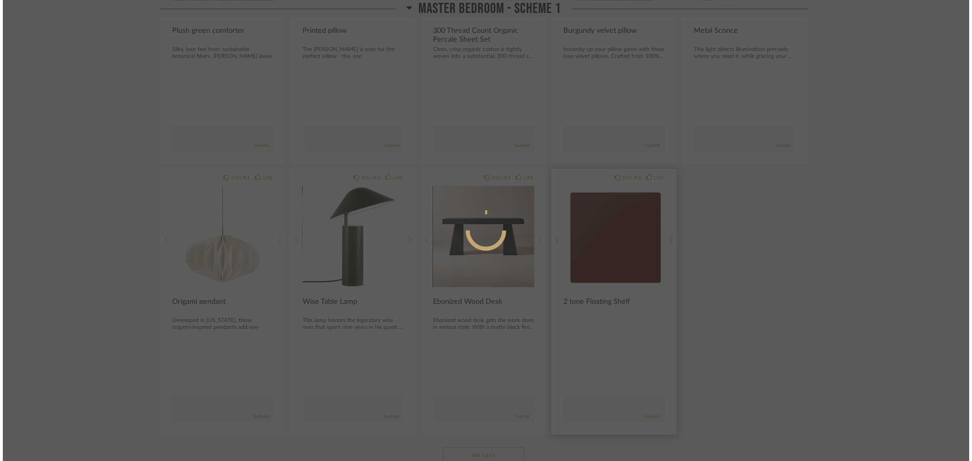
scroll to position [0, 0]
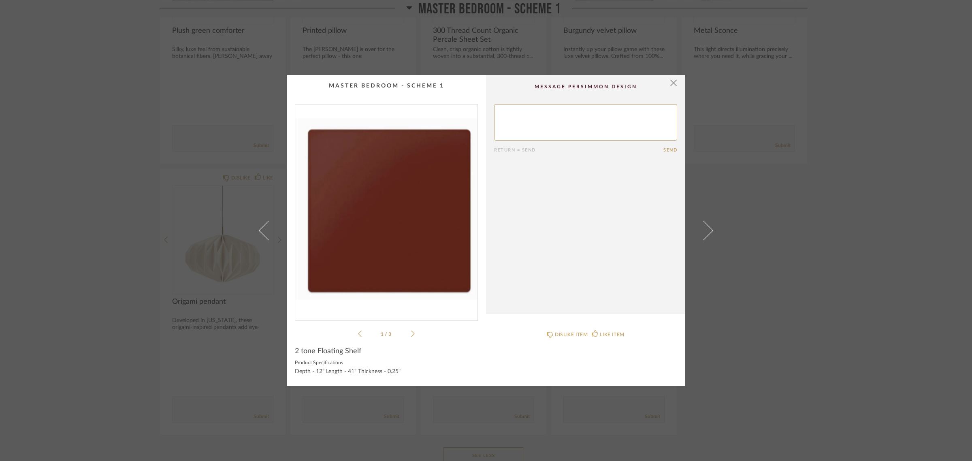
click at [401, 209] on img "0" at bounding box center [386, 208] width 182 height 209
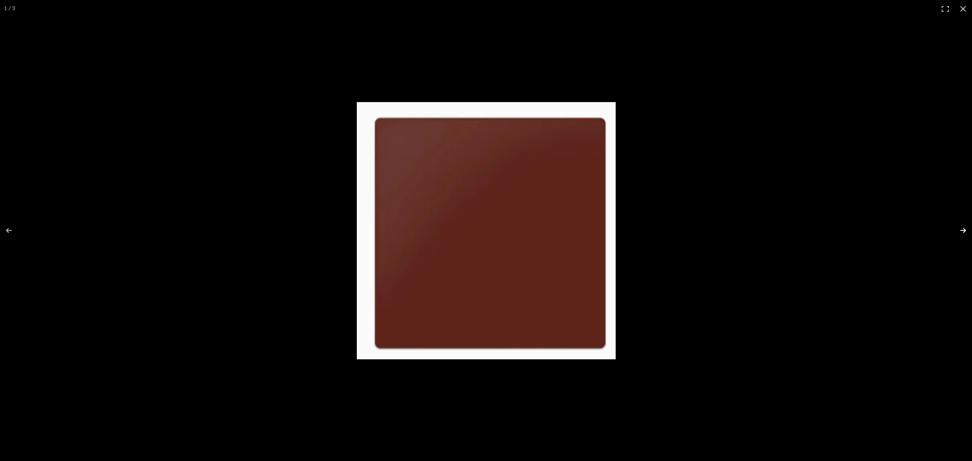
click at [780, 229] on button at bounding box center [958, 230] width 28 height 41
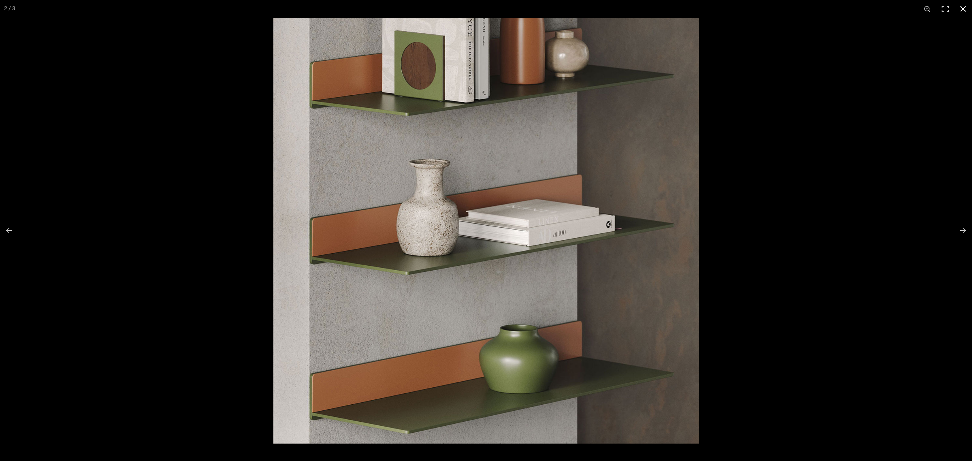
click at [780, 9] on button at bounding box center [963, 9] width 18 height 18
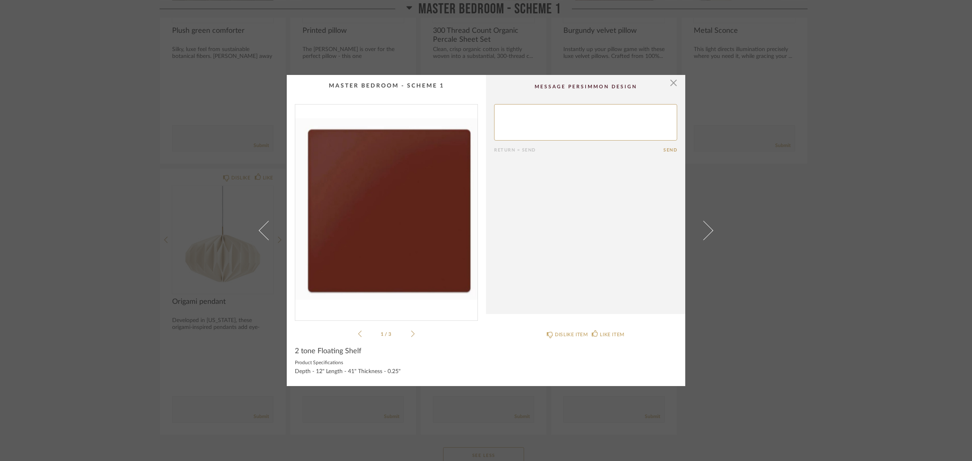
click at [780, 281] on div "× 1 / 3 Return = Send Send 2 tone Floating Shelf Product Specifications Depth -…" at bounding box center [486, 230] width 972 height 461
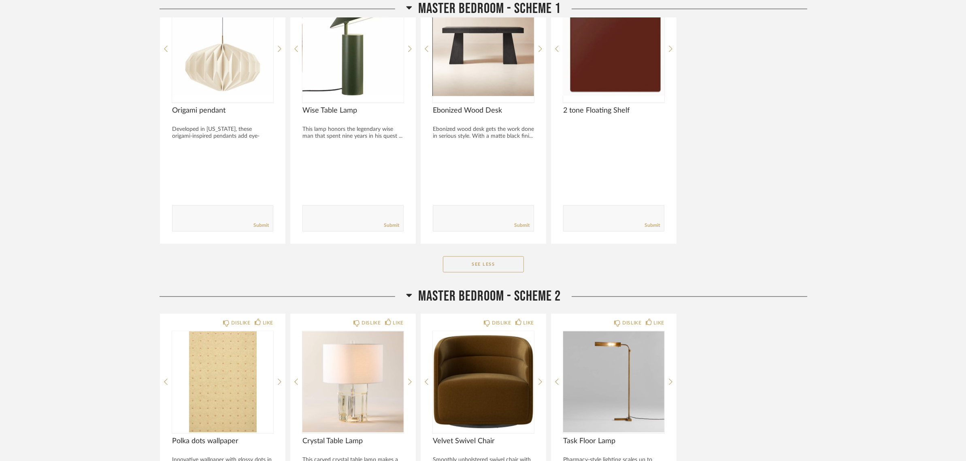
scroll to position [2086, 0]
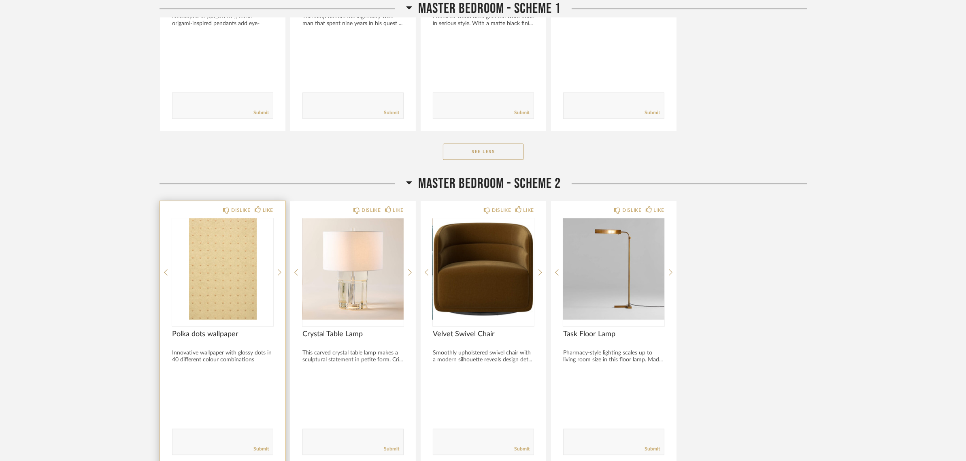
click at [198, 274] on img "0" at bounding box center [222, 268] width 101 height 101
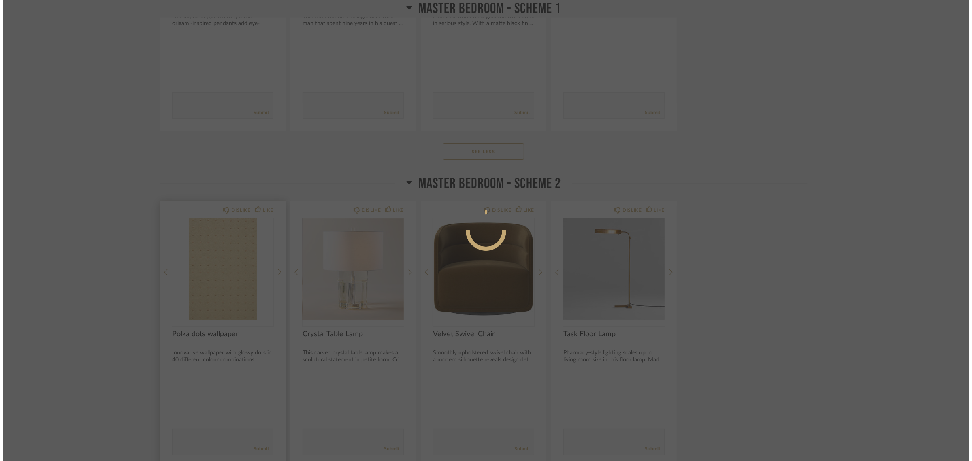
scroll to position [0, 0]
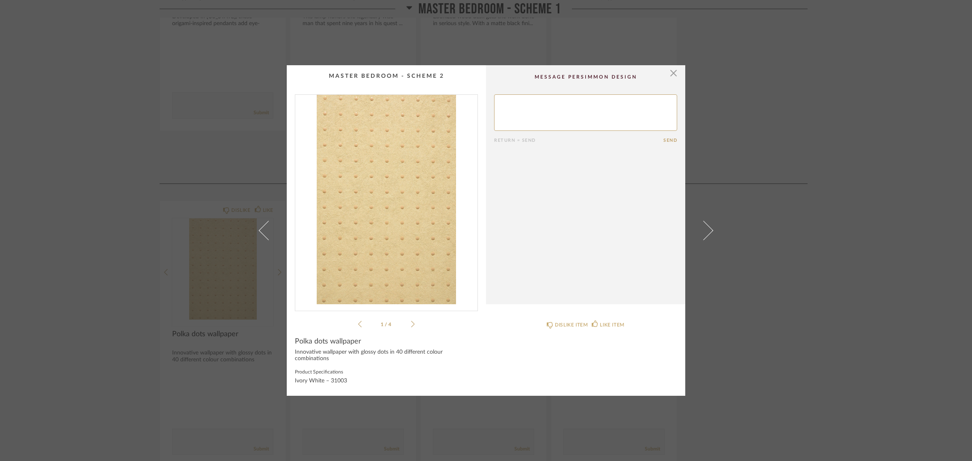
click at [385, 207] on img "0" at bounding box center [386, 199] width 182 height 209
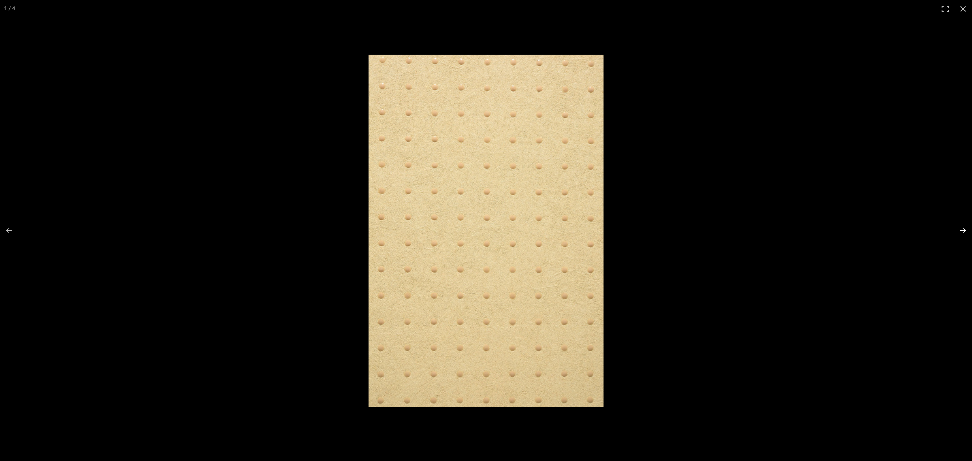
click at [780, 227] on button at bounding box center [958, 230] width 28 height 41
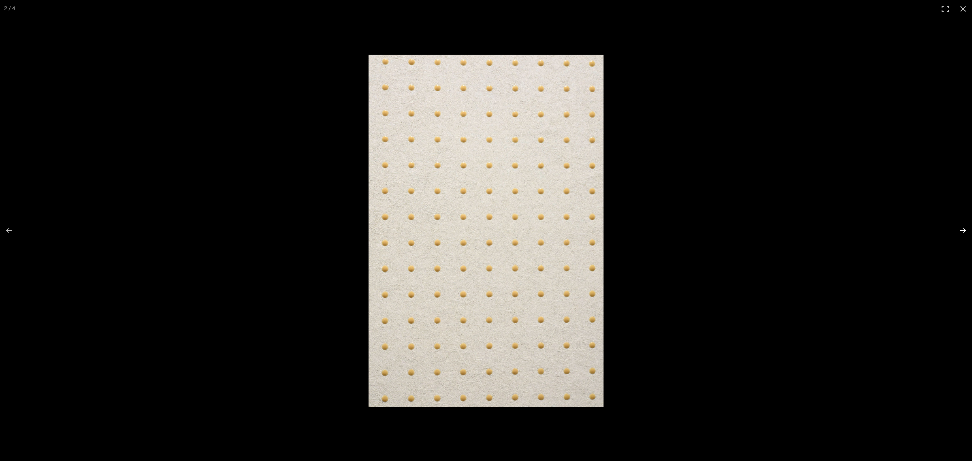
click at [780, 227] on button at bounding box center [958, 230] width 28 height 41
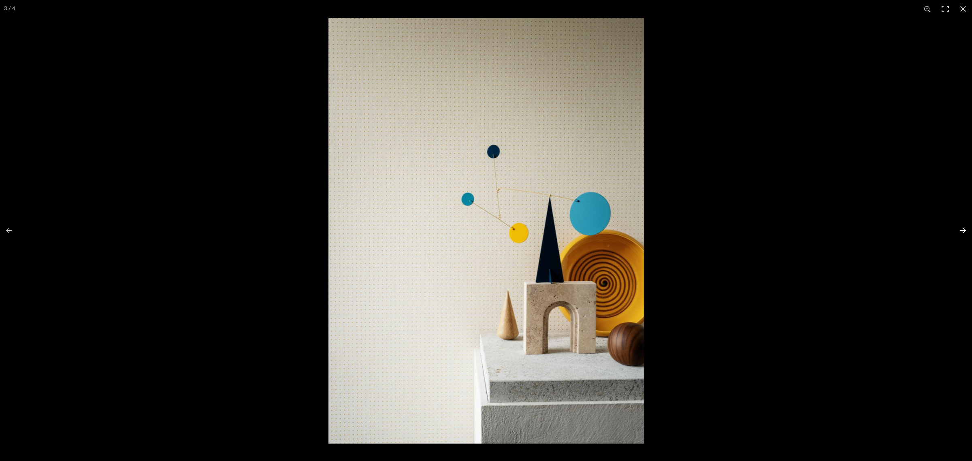
click at [780, 231] on button at bounding box center [958, 230] width 28 height 41
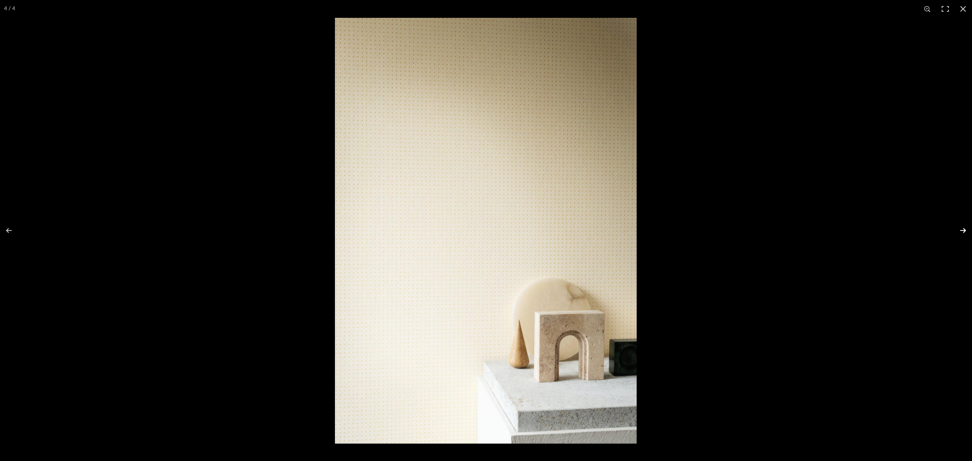
click at [780, 231] on button at bounding box center [958, 230] width 28 height 41
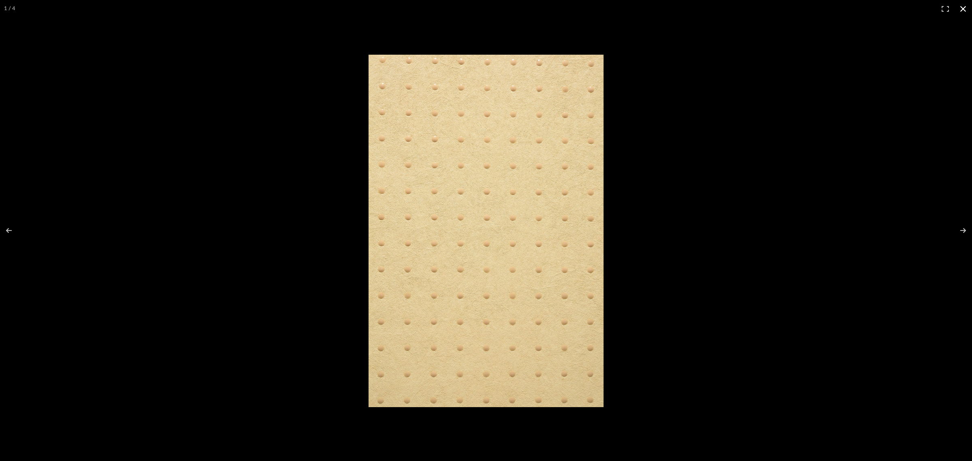
click at [780, 7] on button at bounding box center [963, 9] width 18 height 18
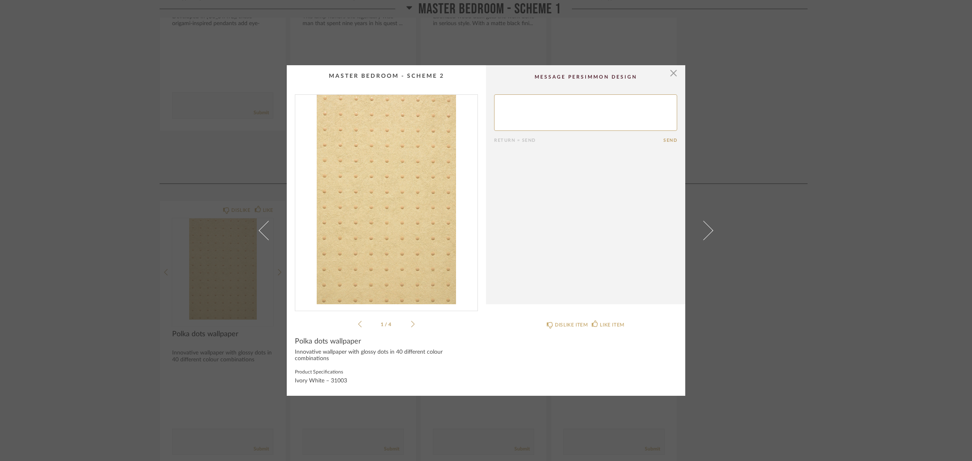
click at [780, 305] on div "× 1 / 4 Return = Send Send Polka dots wallpaper Innovative wallpaper with gloss…" at bounding box center [486, 230] width 972 height 461
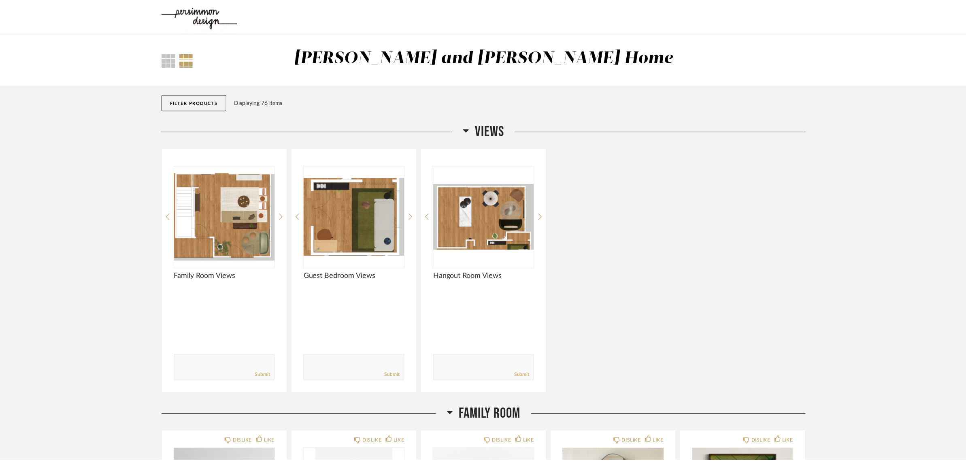
scroll to position [2086, 0]
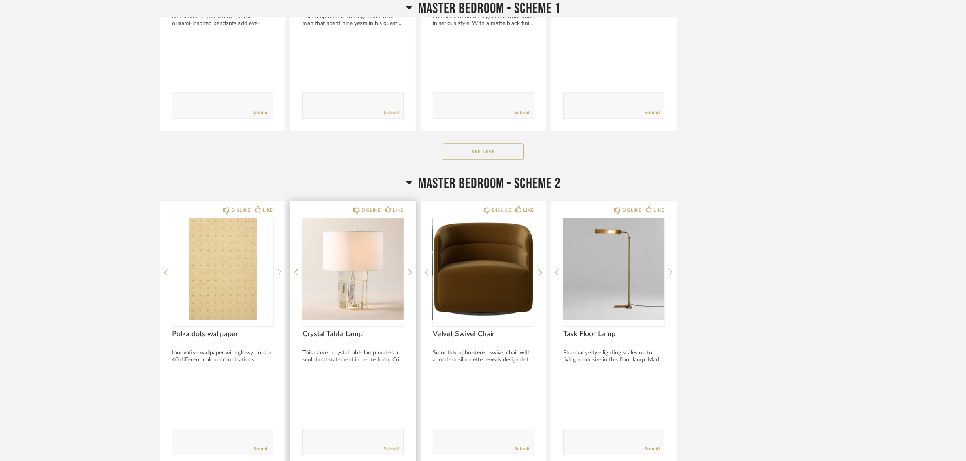
click at [350, 266] on img "0" at bounding box center [353, 268] width 101 height 101
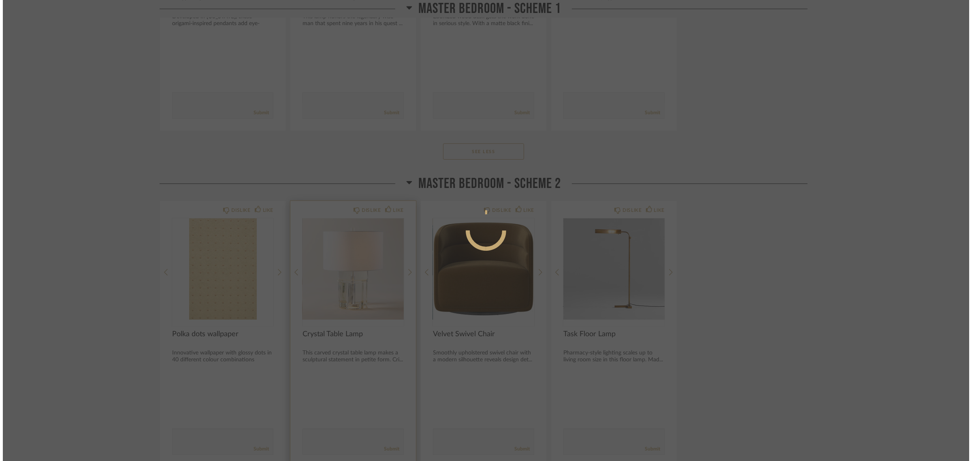
scroll to position [0, 0]
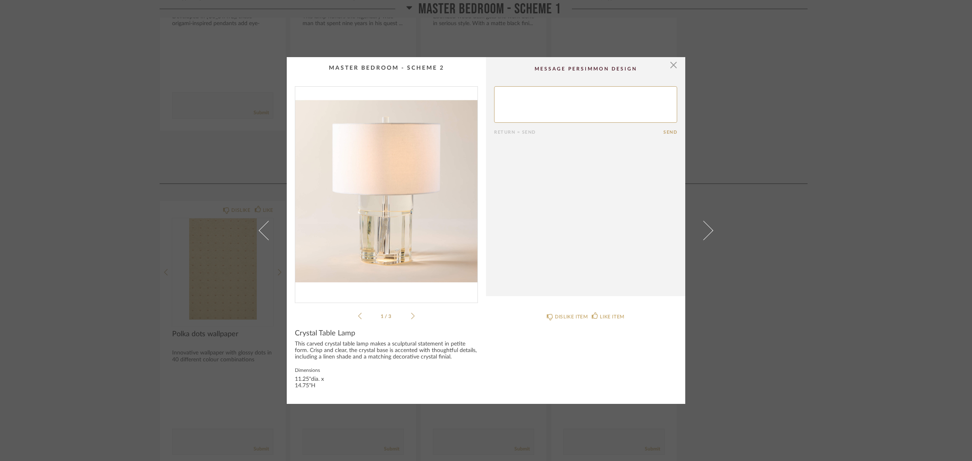
click at [386, 203] on img "0" at bounding box center [386, 191] width 182 height 209
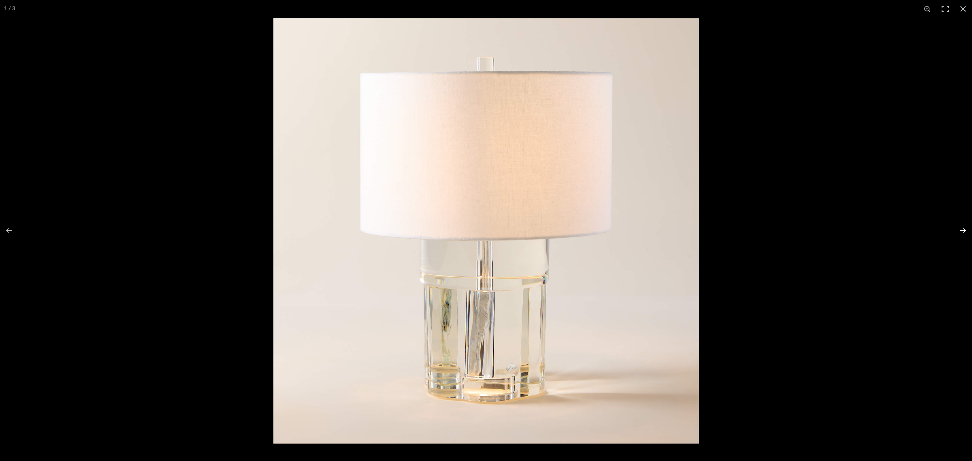
click at [780, 230] on button at bounding box center [958, 230] width 28 height 41
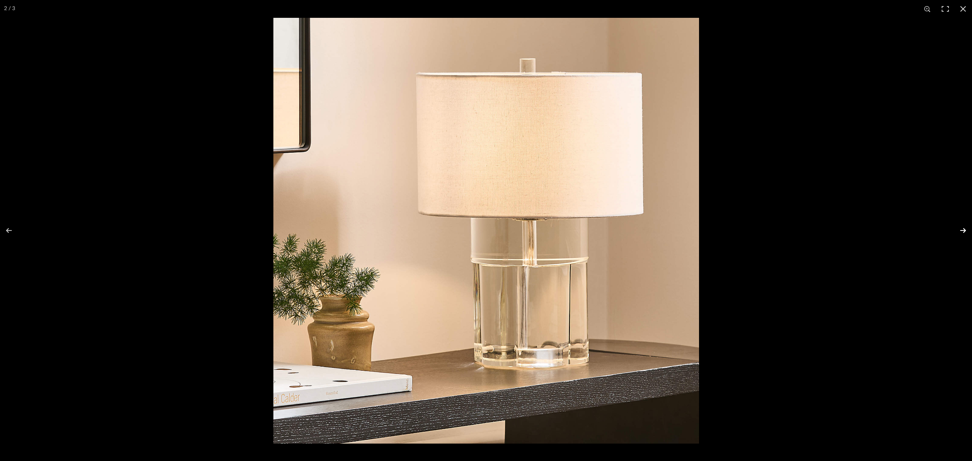
click at [780, 231] on button at bounding box center [958, 230] width 28 height 41
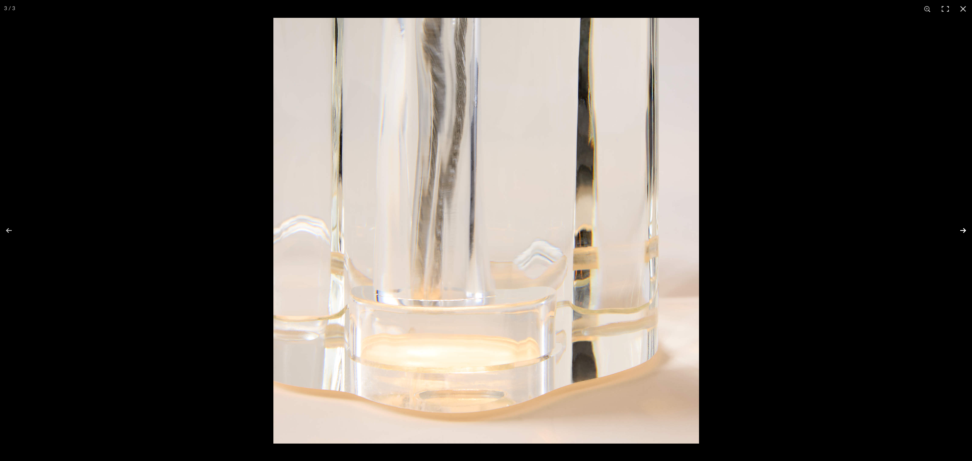
click at [780, 231] on button at bounding box center [958, 230] width 28 height 41
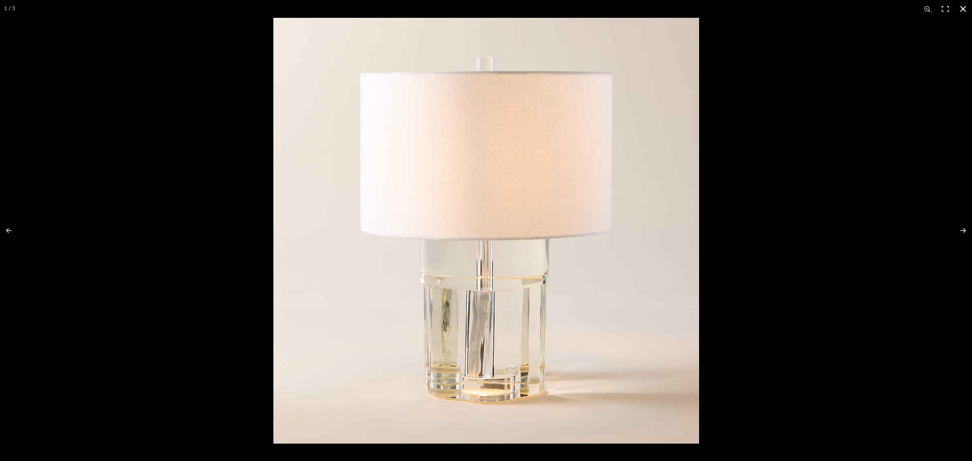
click at [780, 3] on button at bounding box center [963, 9] width 18 height 18
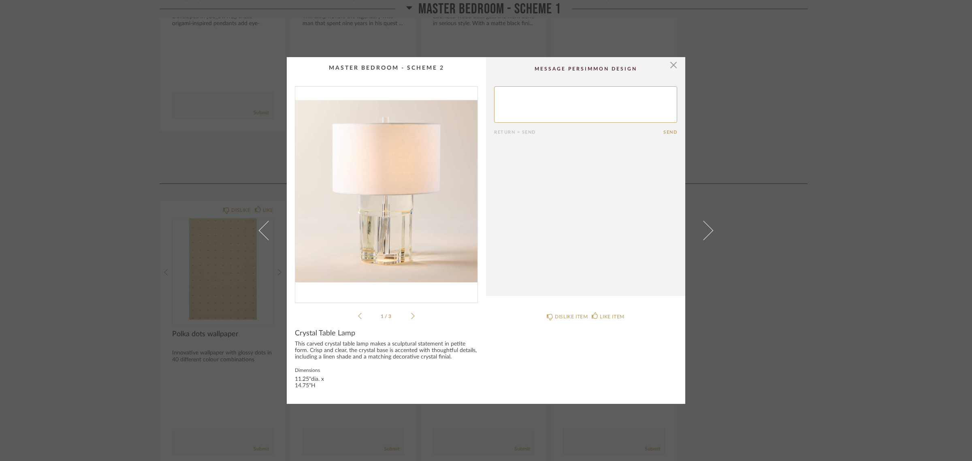
click at [780, 338] on div "× 1 / 3 Return = Send Send Crystal Table Lamp This carved crystal table lamp ma…" at bounding box center [486, 230] width 972 height 461
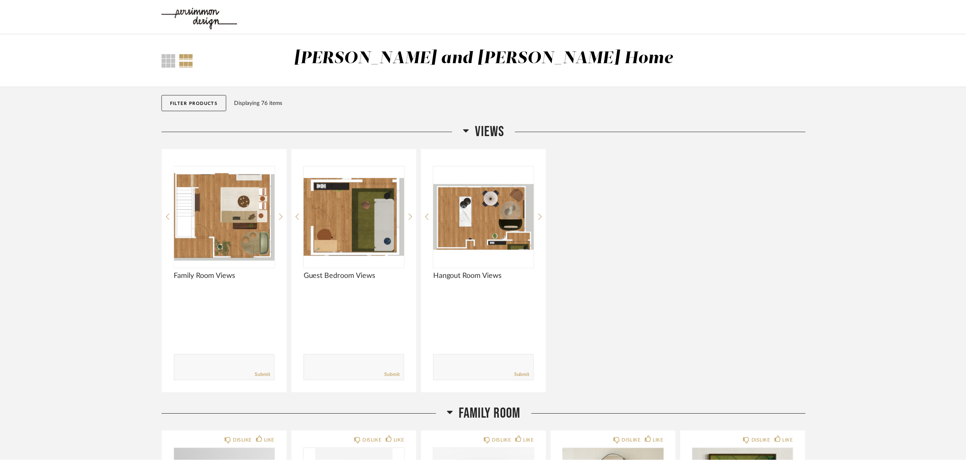
scroll to position [2086, 0]
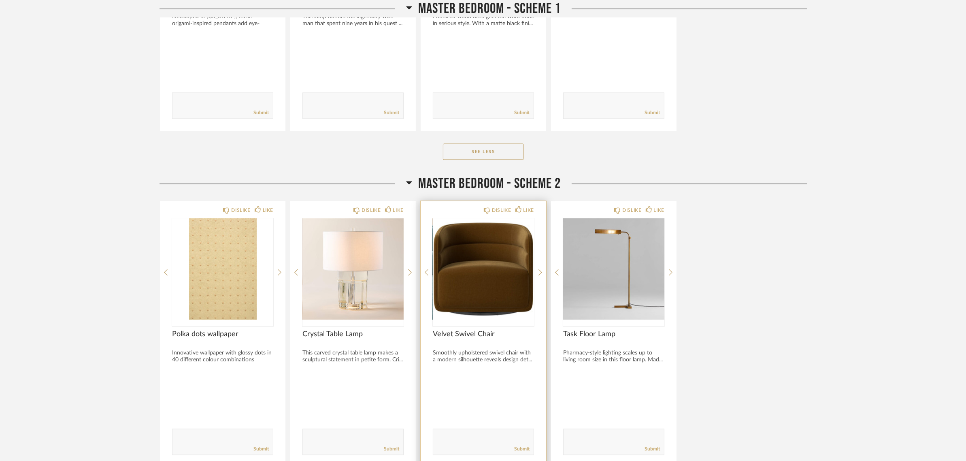
click at [474, 281] on img "0" at bounding box center [483, 268] width 101 height 101
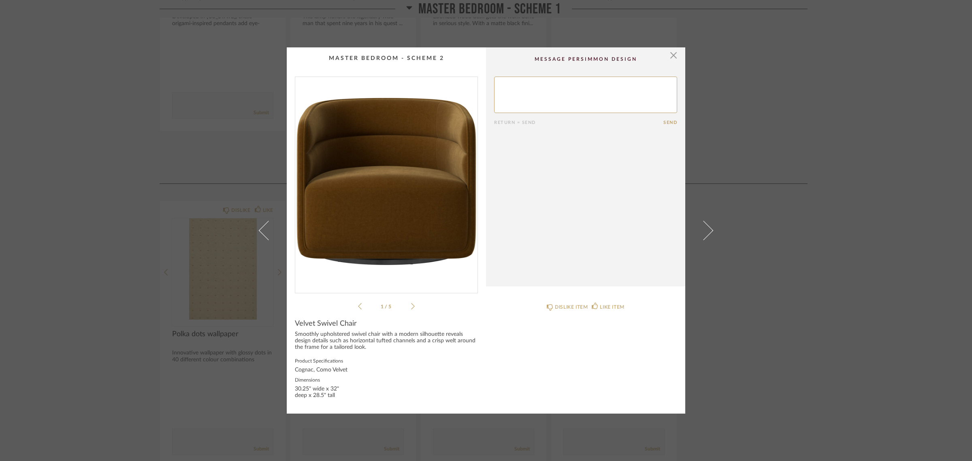
click at [395, 198] on img "0" at bounding box center [386, 181] width 182 height 209
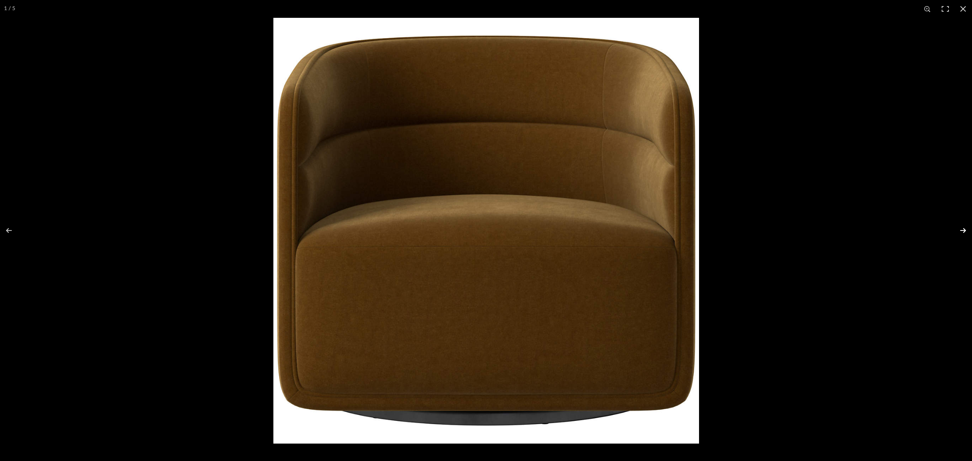
click at [780, 226] on button at bounding box center [958, 230] width 28 height 41
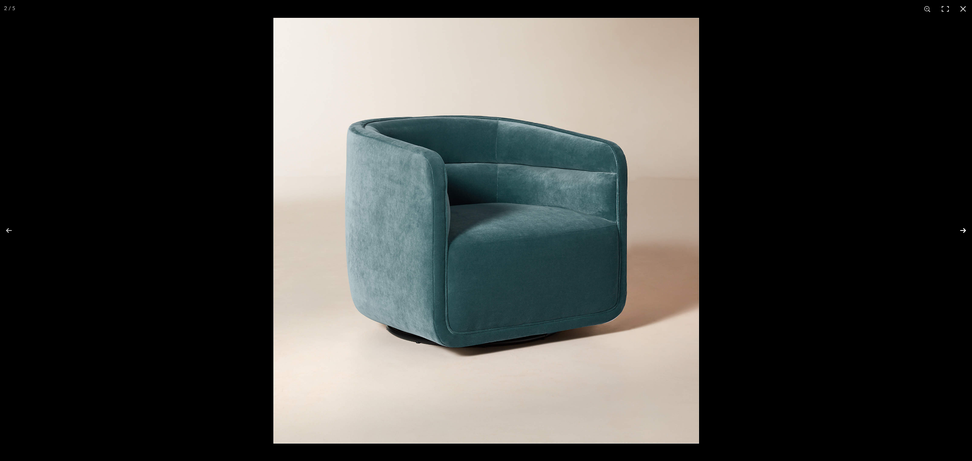
click at [780, 226] on button at bounding box center [958, 230] width 28 height 41
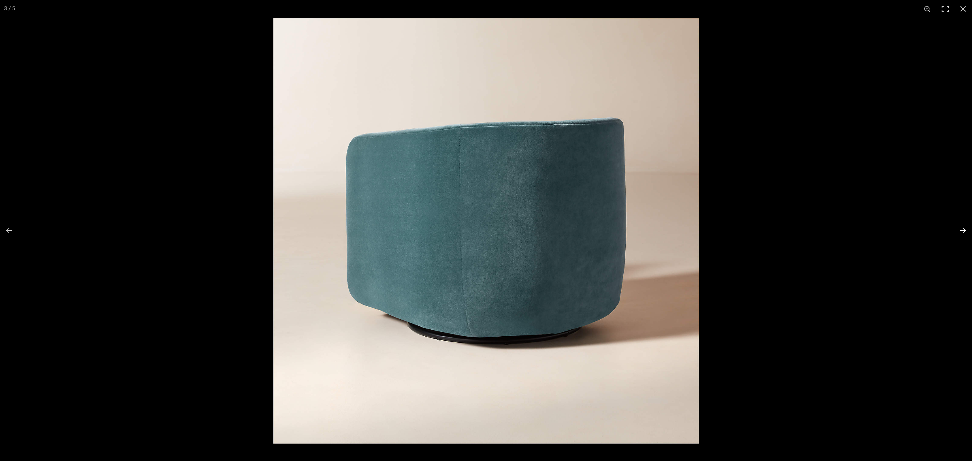
click at [780, 226] on button at bounding box center [958, 230] width 28 height 41
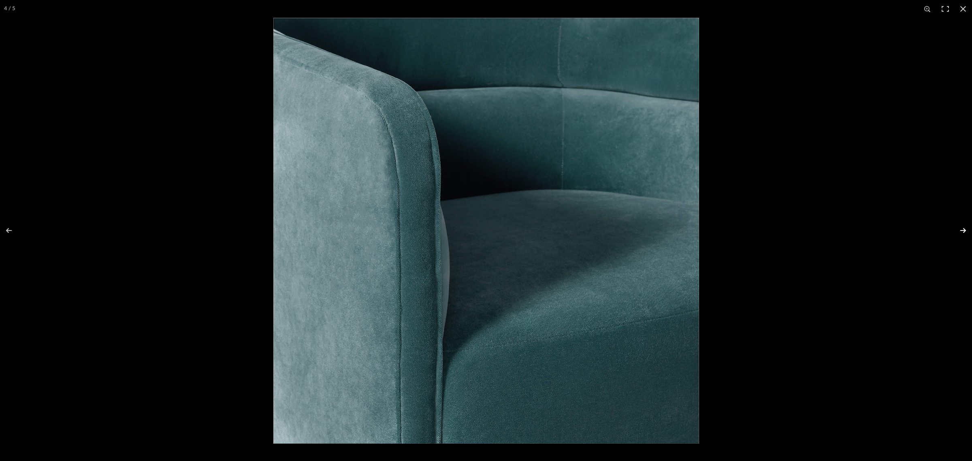
click at [780, 226] on button at bounding box center [958, 230] width 28 height 41
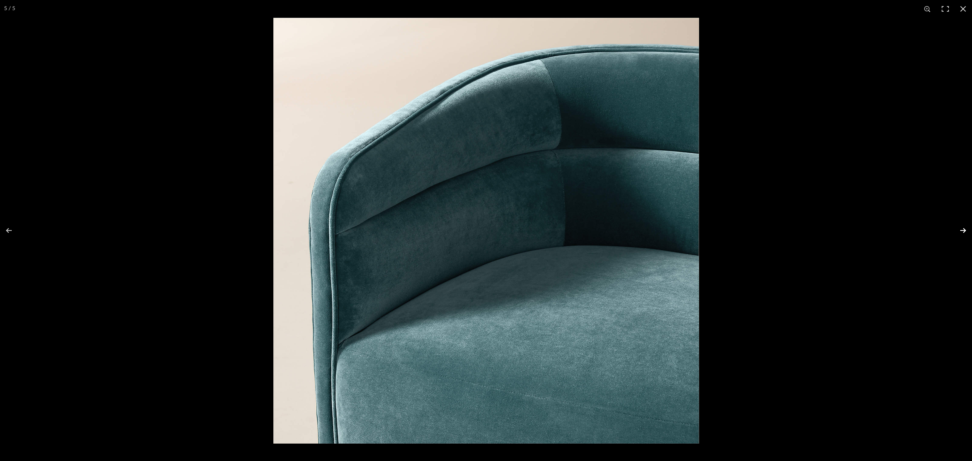
click at [780, 226] on button at bounding box center [958, 230] width 28 height 41
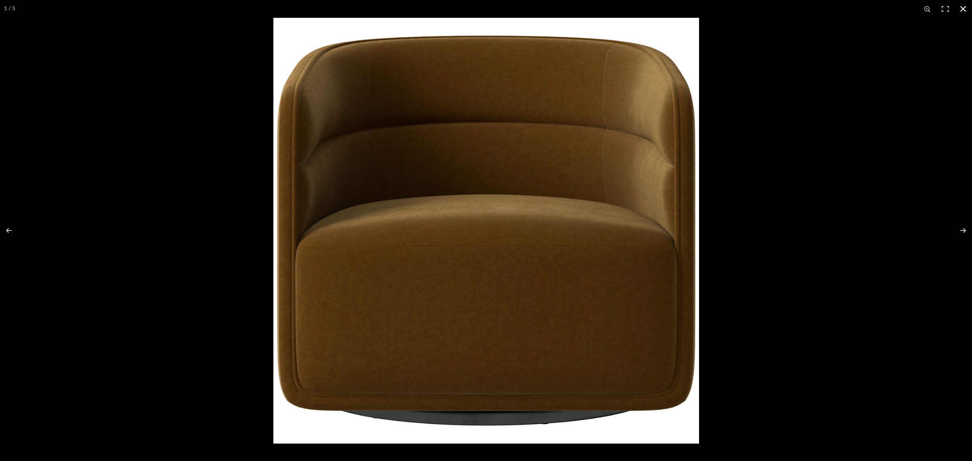
click at [780, 11] on button at bounding box center [963, 9] width 18 height 18
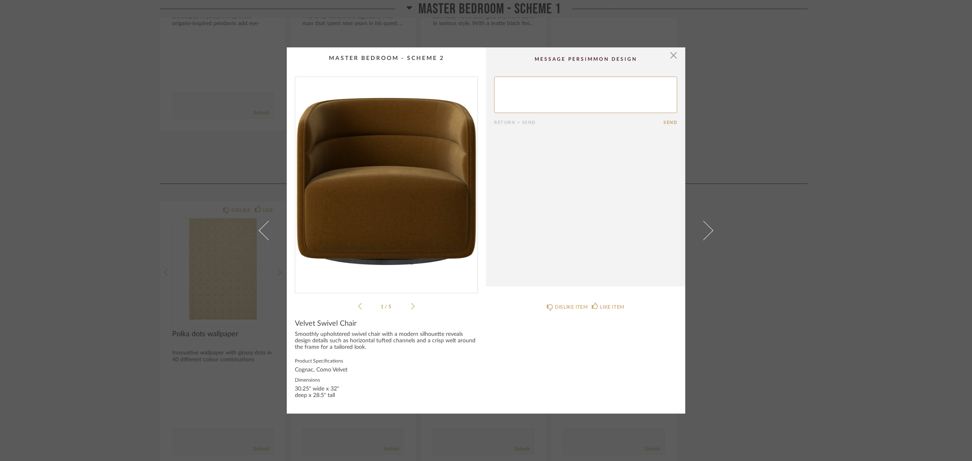
click at [780, 341] on div "× 1 / 5 Return = Send Send Velvet Swivel Chair Smoothly upholstered swivel chai…" at bounding box center [486, 230] width 972 height 461
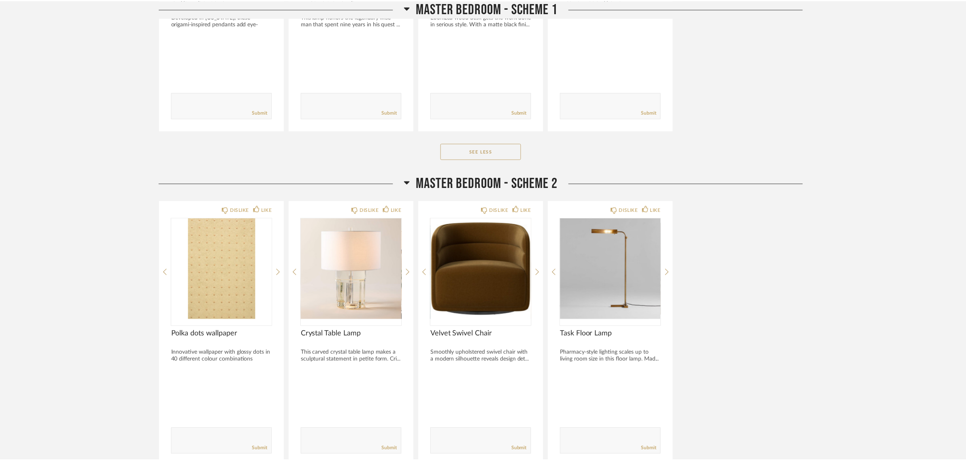
scroll to position [2086, 0]
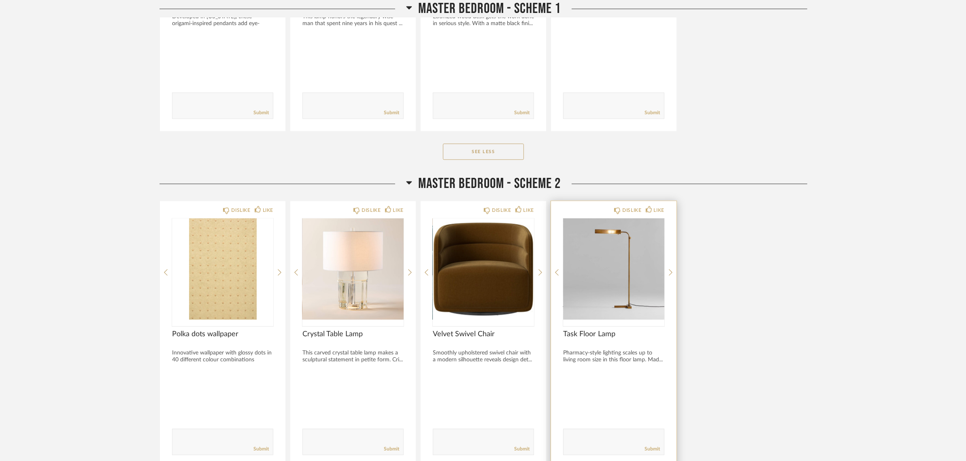
click at [614, 270] on img "0" at bounding box center [613, 268] width 101 height 101
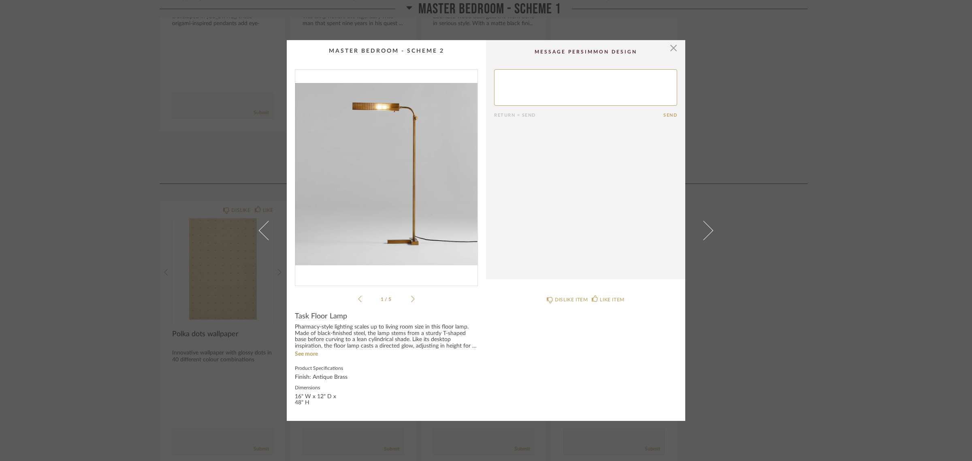
click at [384, 169] on img "0" at bounding box center [386, 174] width 182 height 209
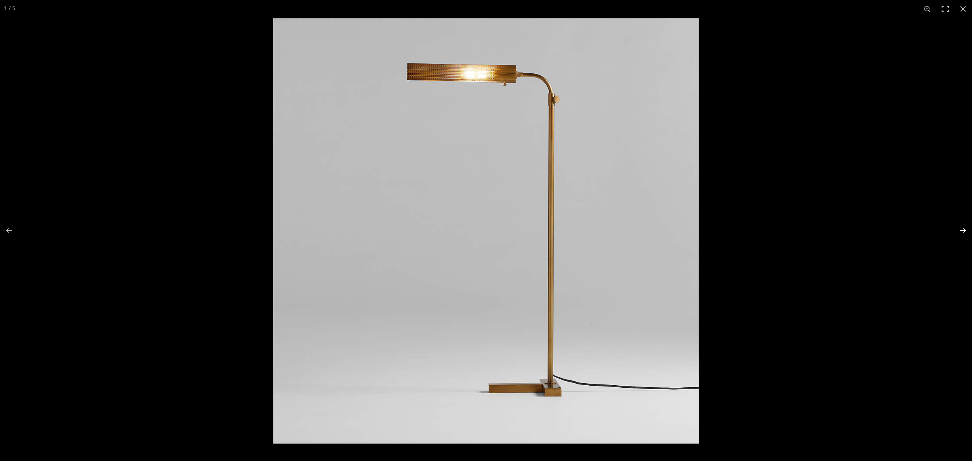
click at [780, 229] on button at bounding box center [958, 230] width 28 height 41
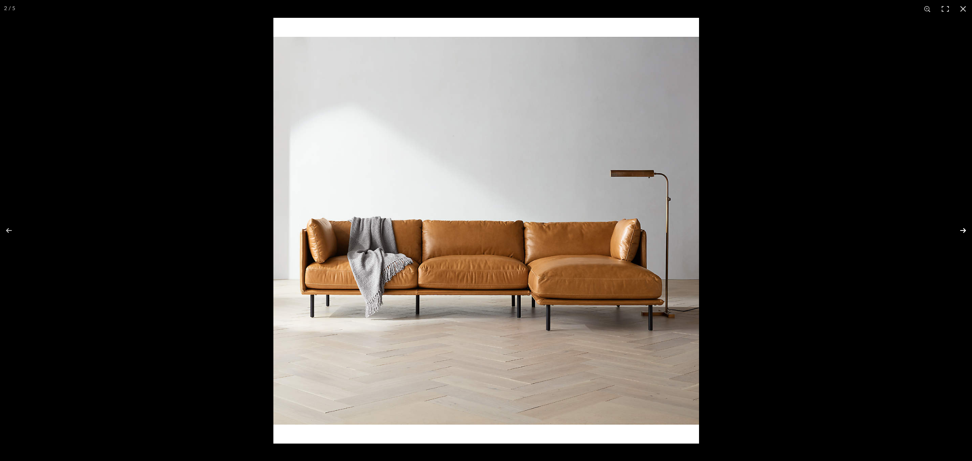
click at [780, 229] on button at bounding box center [958, 230] width 28 height 41
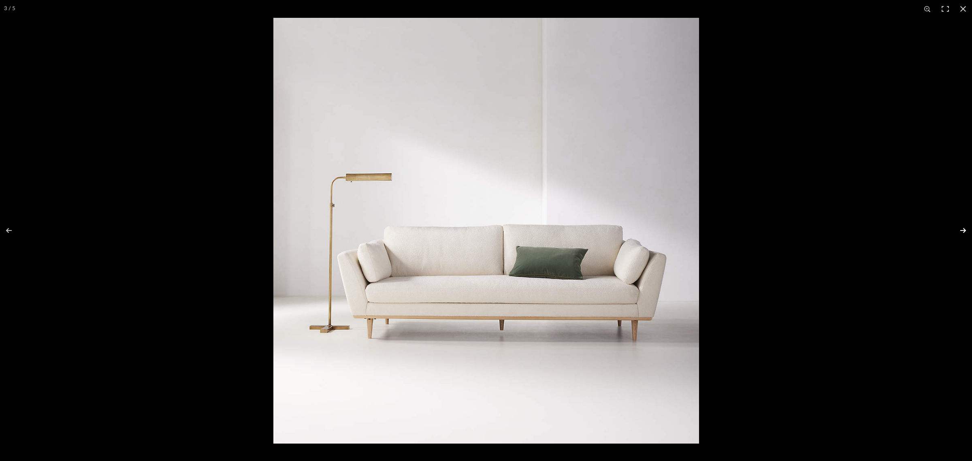
click at [780, 229] on button at bounding box center [958, 230] width 28 height 41
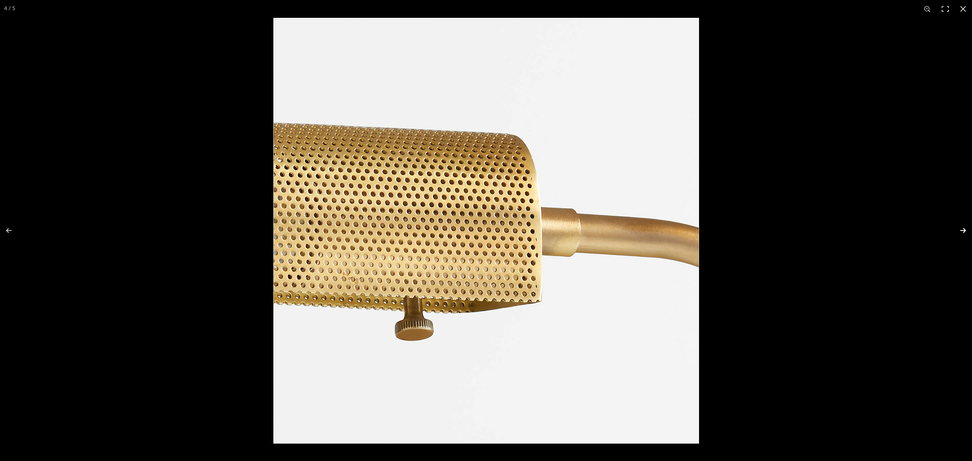
click at [780, 229] on button at bounding box center [958, 230] width 28 height 41
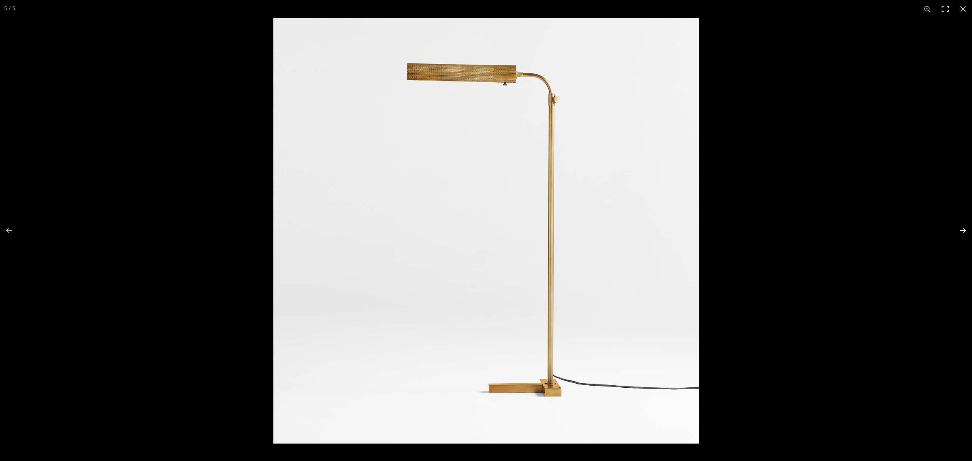
click at [780, 229] on button at bounding box center [958, 230] width 28 height 41
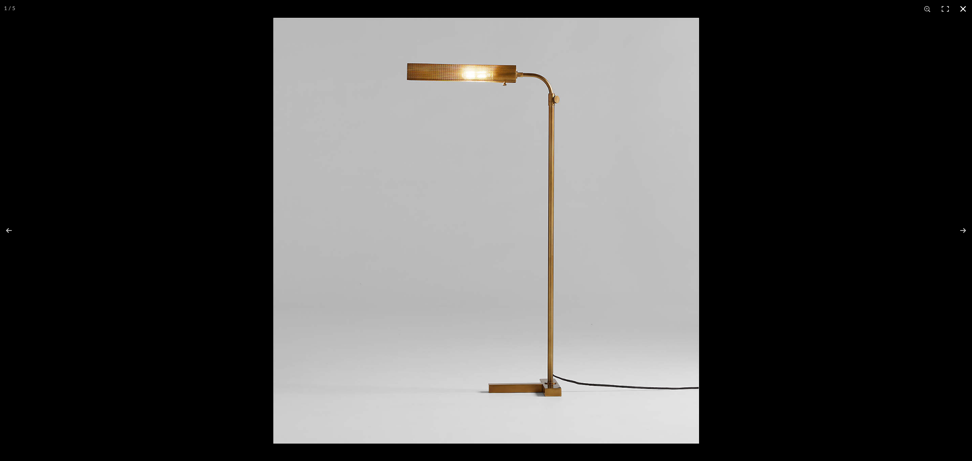
click at [780, 7] on button at bounding box center [963, 9] width 18 height 18
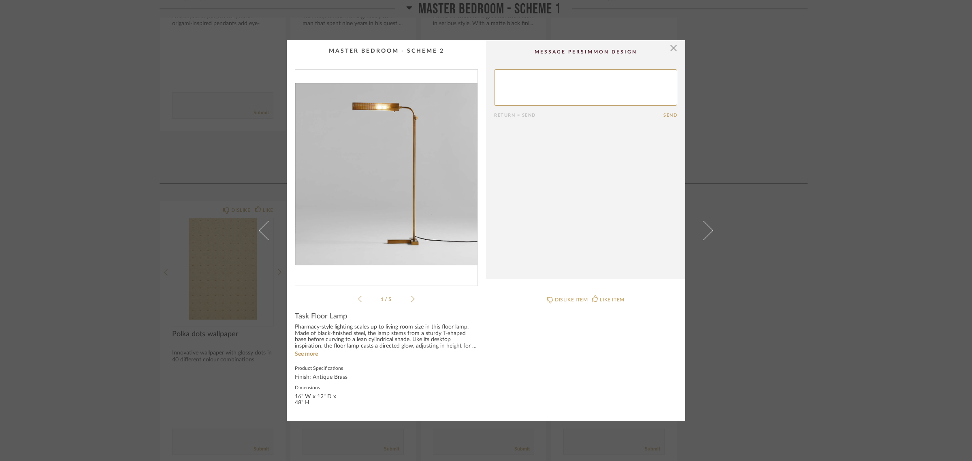
click at [780, 311] on div "× 1 / 5 Return = Send Send Task Floor Lamp Pharmacy-style lighting scales up to…" at bounding box center [486, 230] width 972 height 461
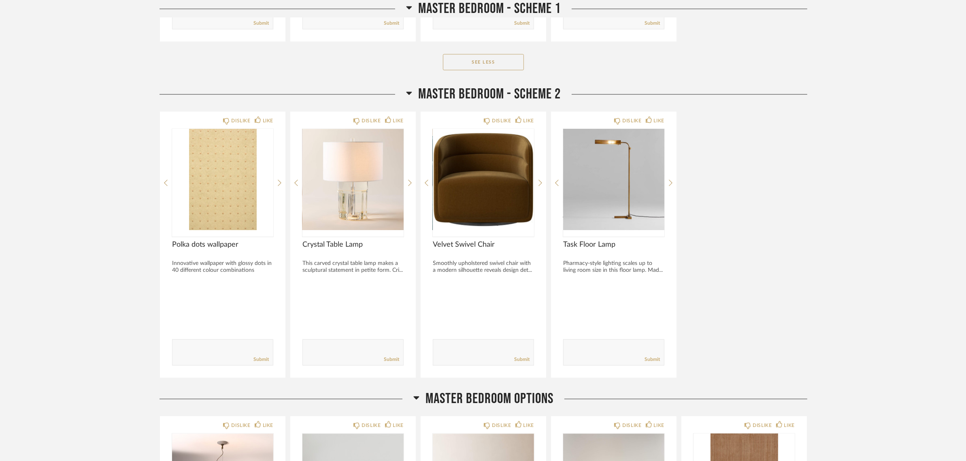
scroll to position [2137, 0]
